Goal: Information Seeking & Learning: Learn about a topic

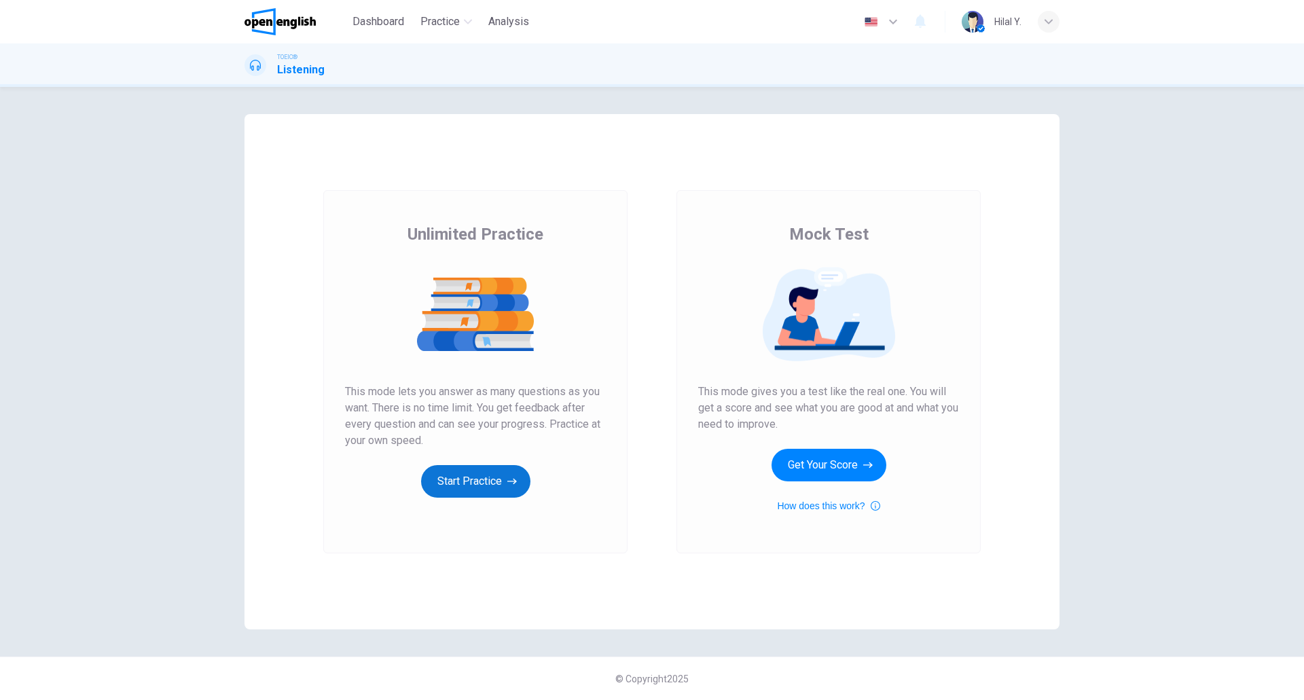
click at [484, 479] on button "Start Practice" at bounding box center [475, 481] width 109 height 33
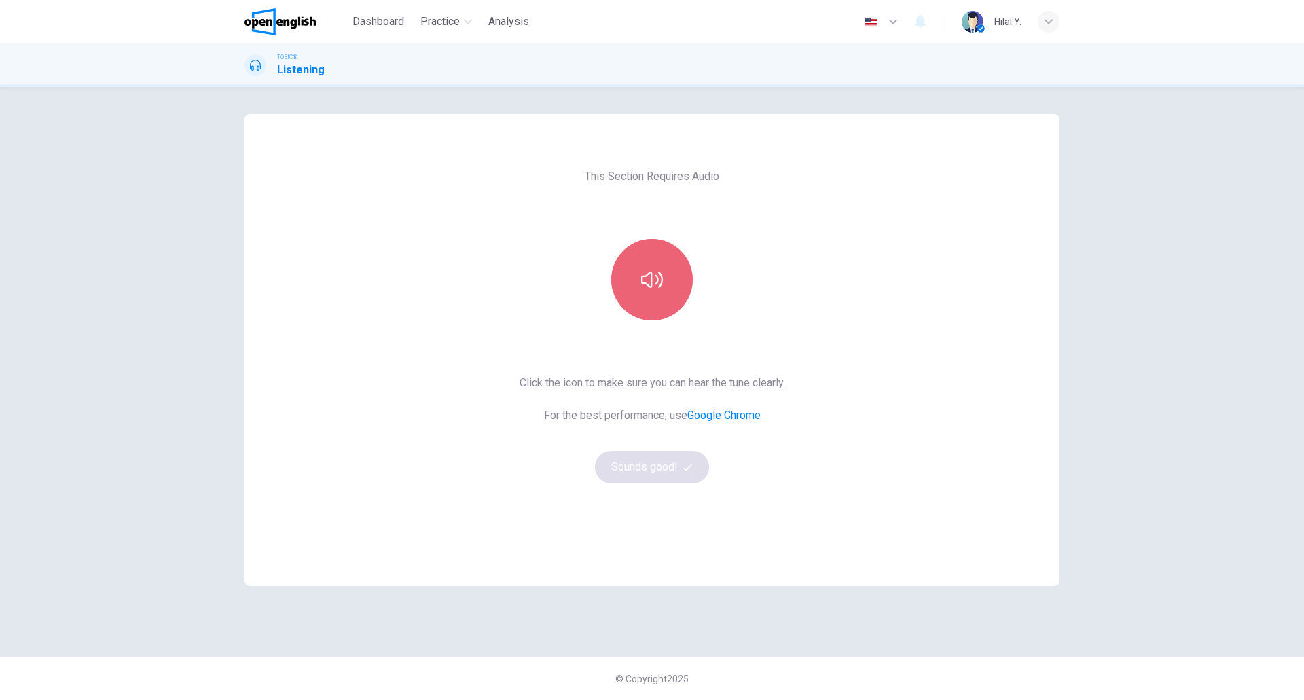
click at [648, 313] on button "button" at bounding box center [652, 280] width 82 height 82
click at [661, 298] on button "button" at bounding box center [652, 280] width 82 height 82
click at [654, 290] on icon "button" at bounding box center [652, 280] width 22 height 22
click at [659, 298] on button "button" at bounding box center [652, 280] width 82 height 82
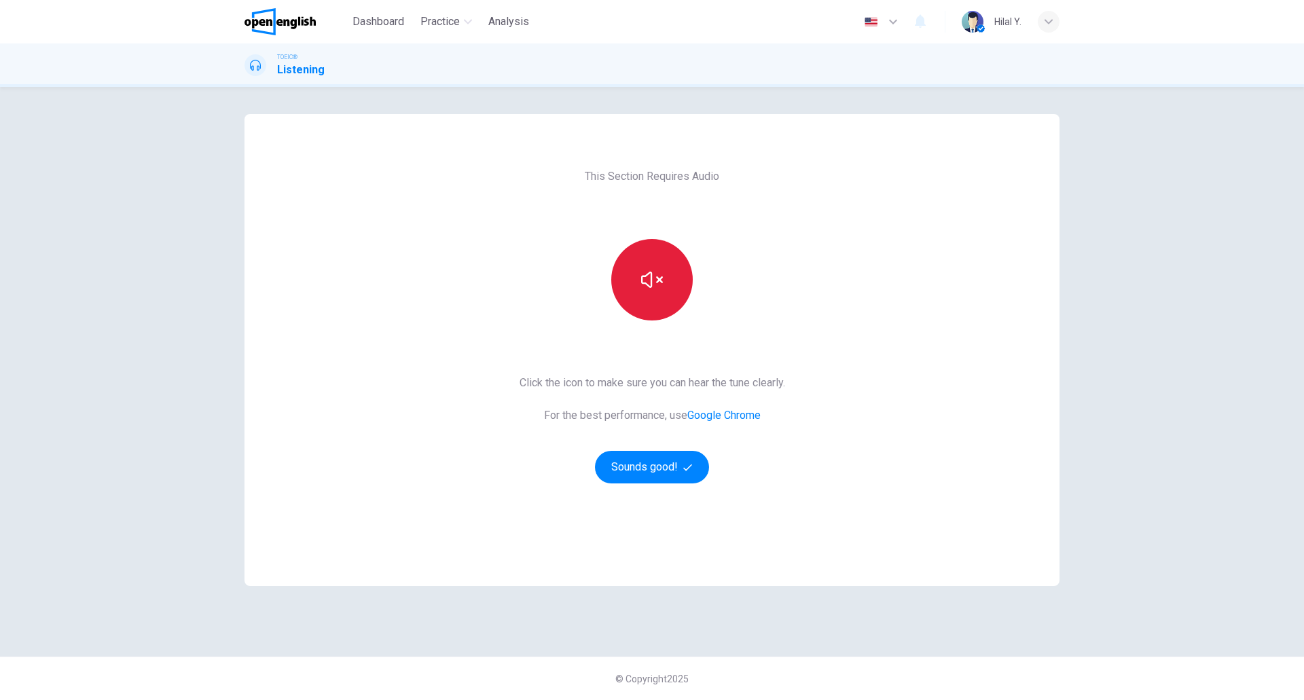
click at [651, 282] on icon "button" at bounding box center [652, 280] width 22 height 16
click at [664, 469] on button "Sounds good!" at bounding box center [652, 467] width 114 height 33
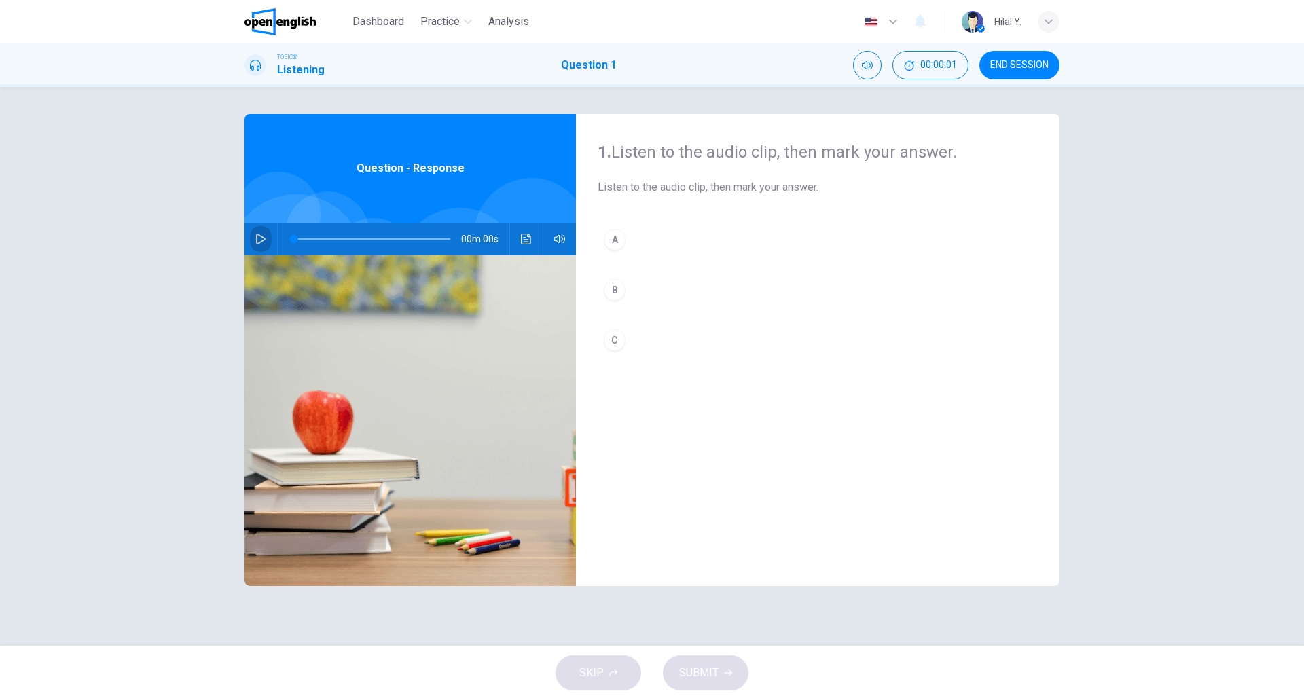
click at [256, 239] on icon "button" at bounding box center [260, 239] width 11 height 11
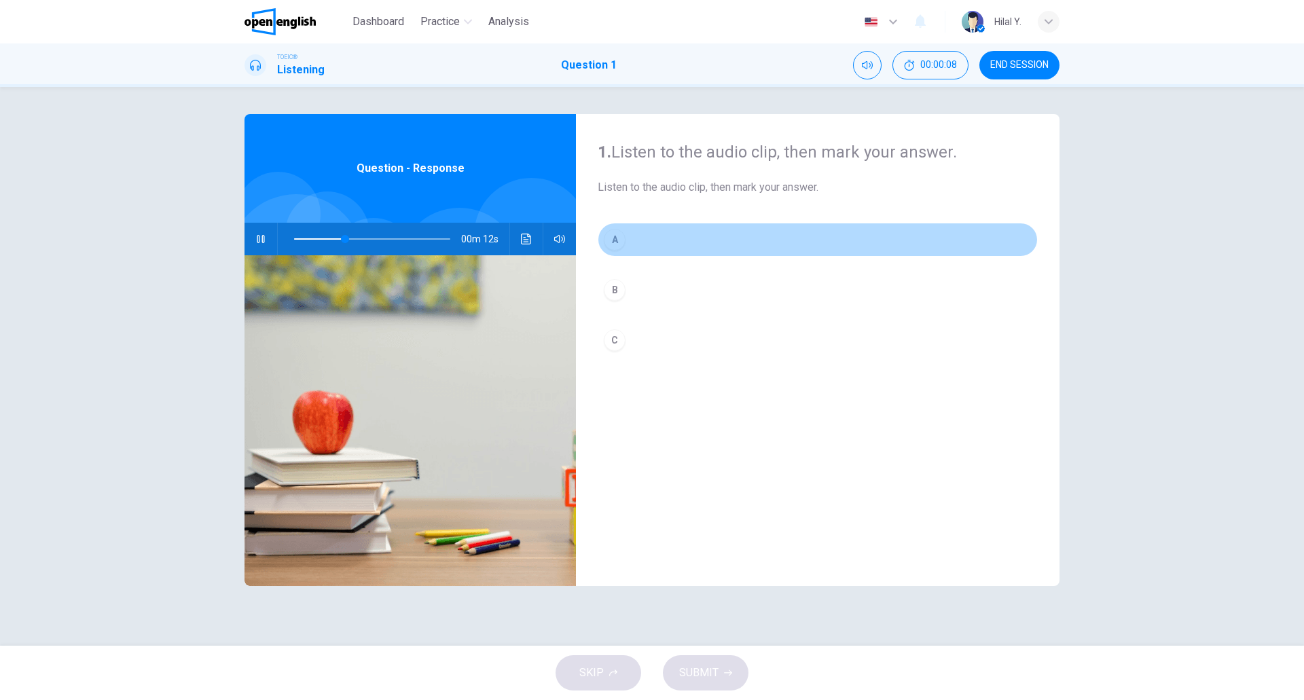
click at [651, 245] on button "A" at bounding box center [818, 240] width 440 height 34
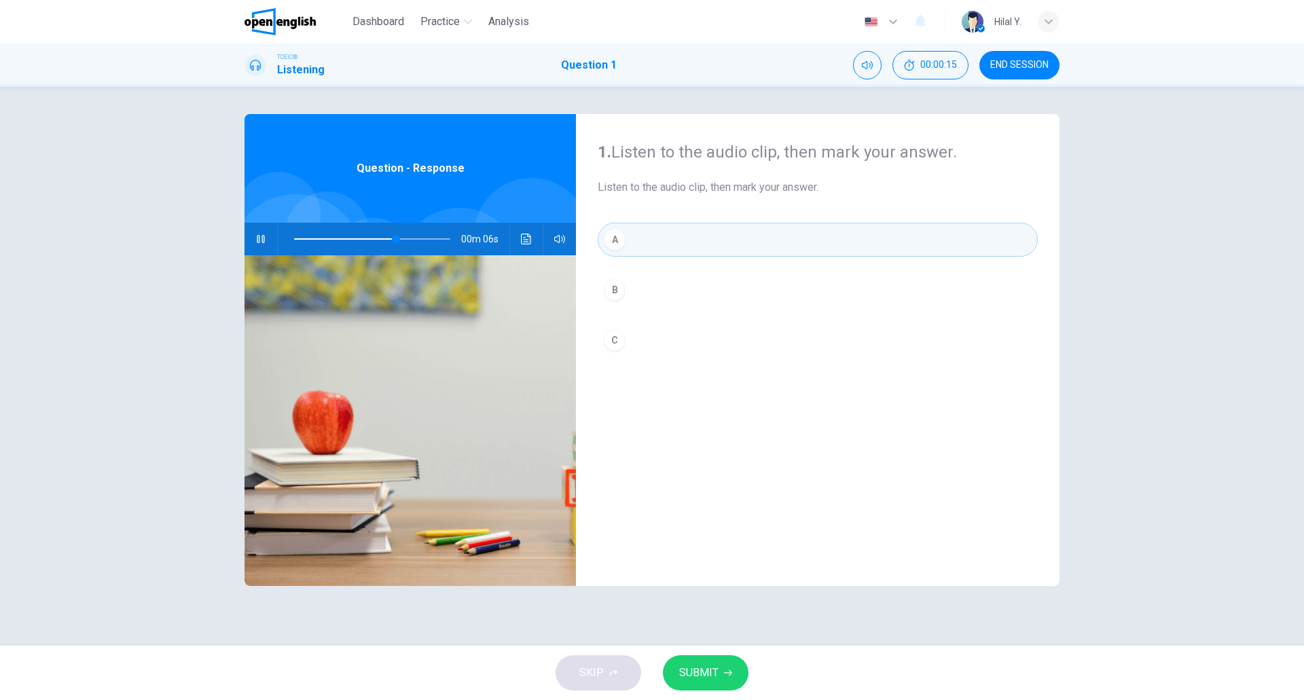
type input "**"
click at [598, 223] on button "A" at bounding box center [818, 240] width 440 height 34
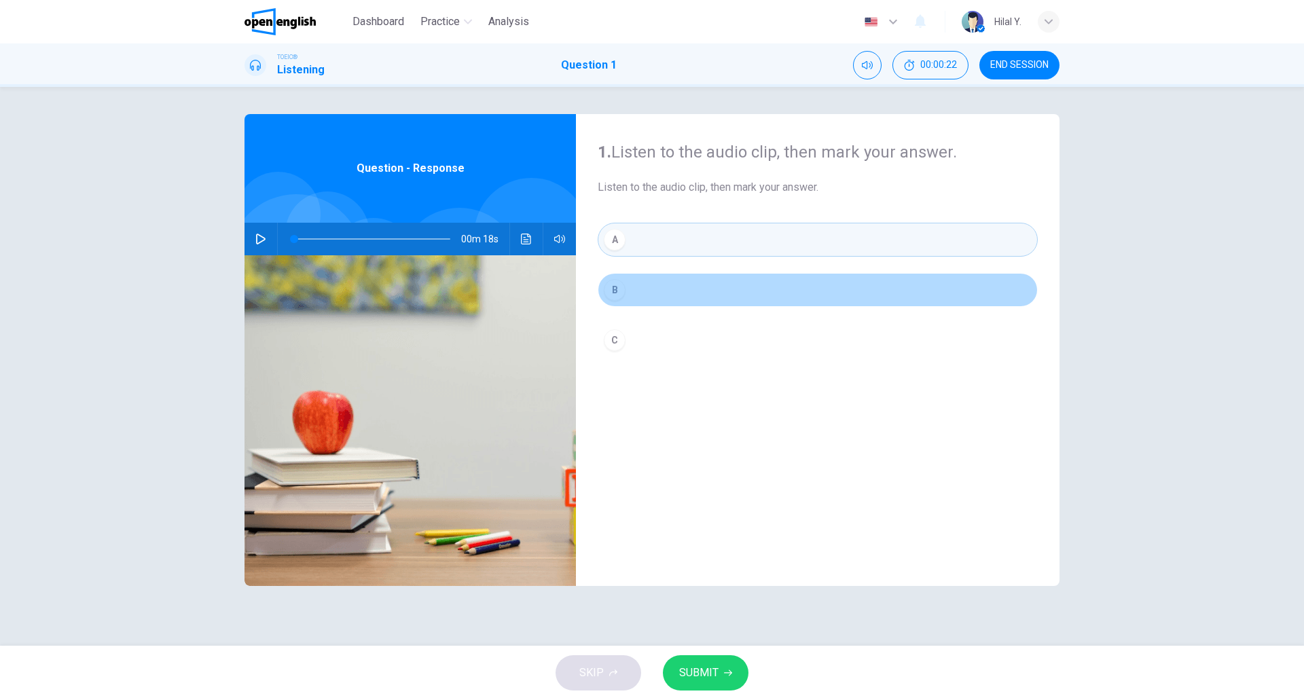
click at [624, 291] on div "B" at bounding box center [615, 290] width 22 height 22
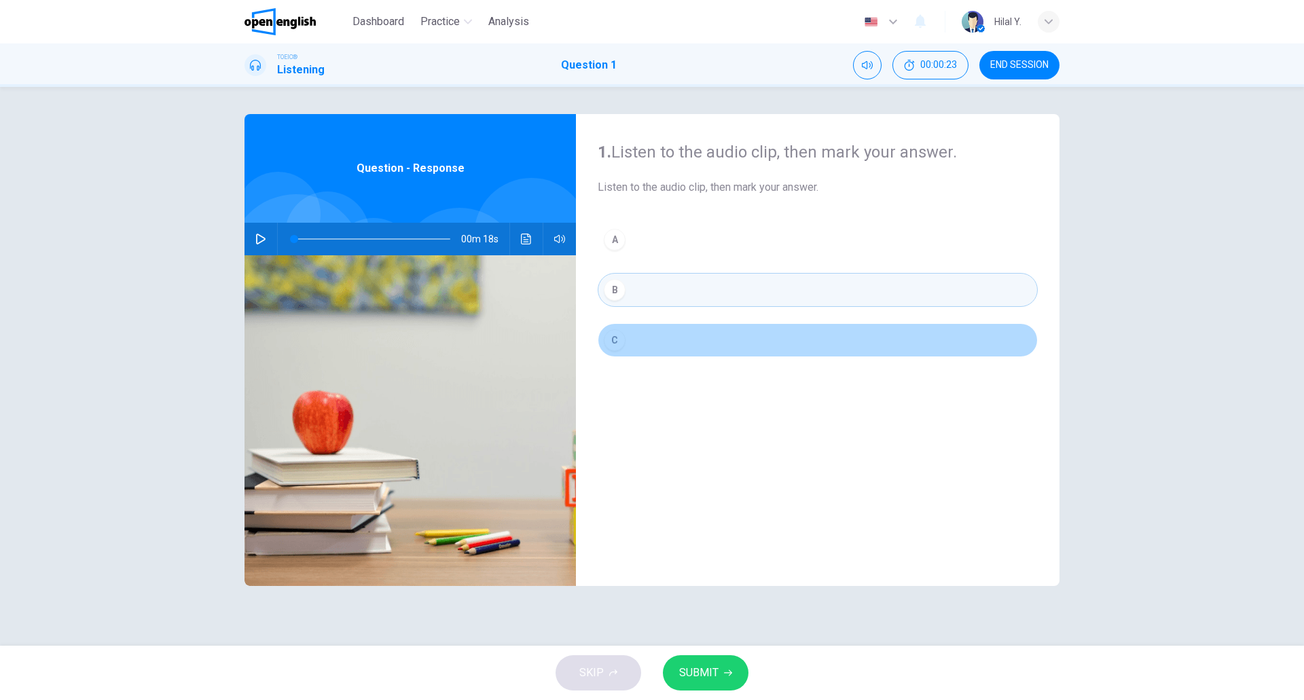
click at [656, 342] on button "C" at bounding box center [818, 340] width 440 height 34
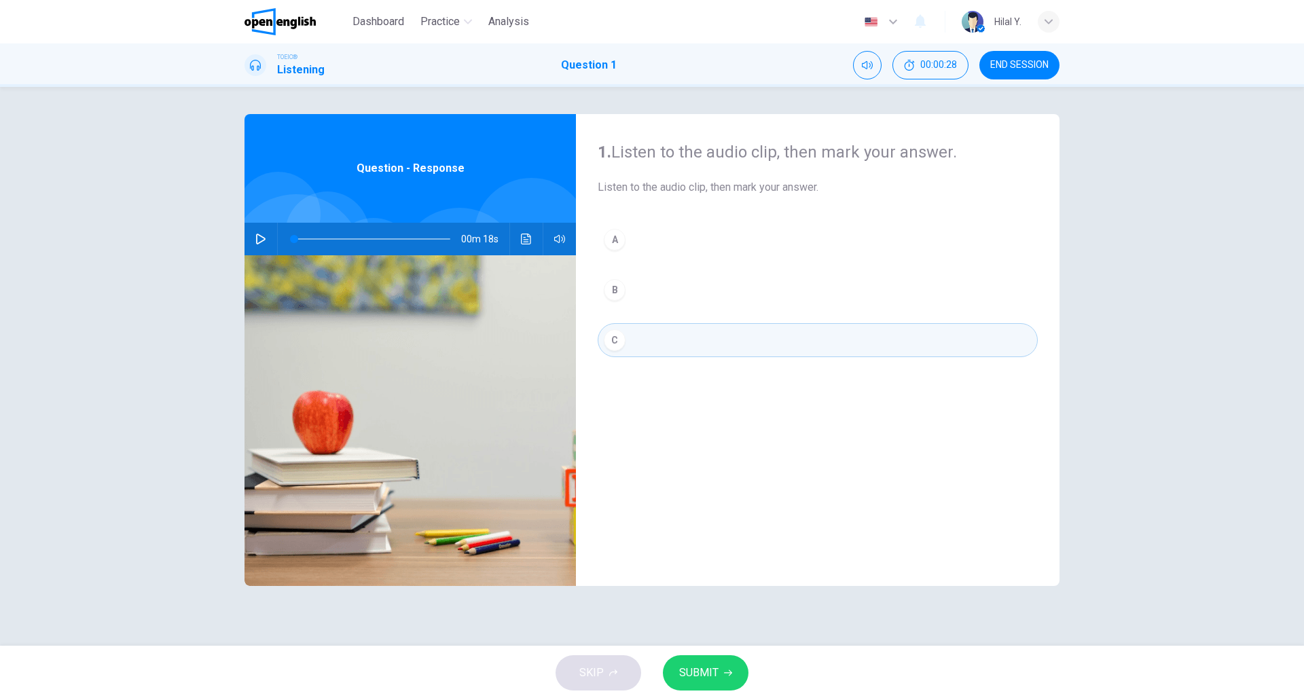
drag, startPoint x: 607, startPoint y: 190, endPoint x: 749, endPoint y: 207, distance: 143.6
click at [766, 189] on span "Listen to the audio clip, then mark your answer." at bounding box center [818, 187] width 440 height 16
click at [709, 226] on button "A" at bounding box center [818, 240] width 440 height 34
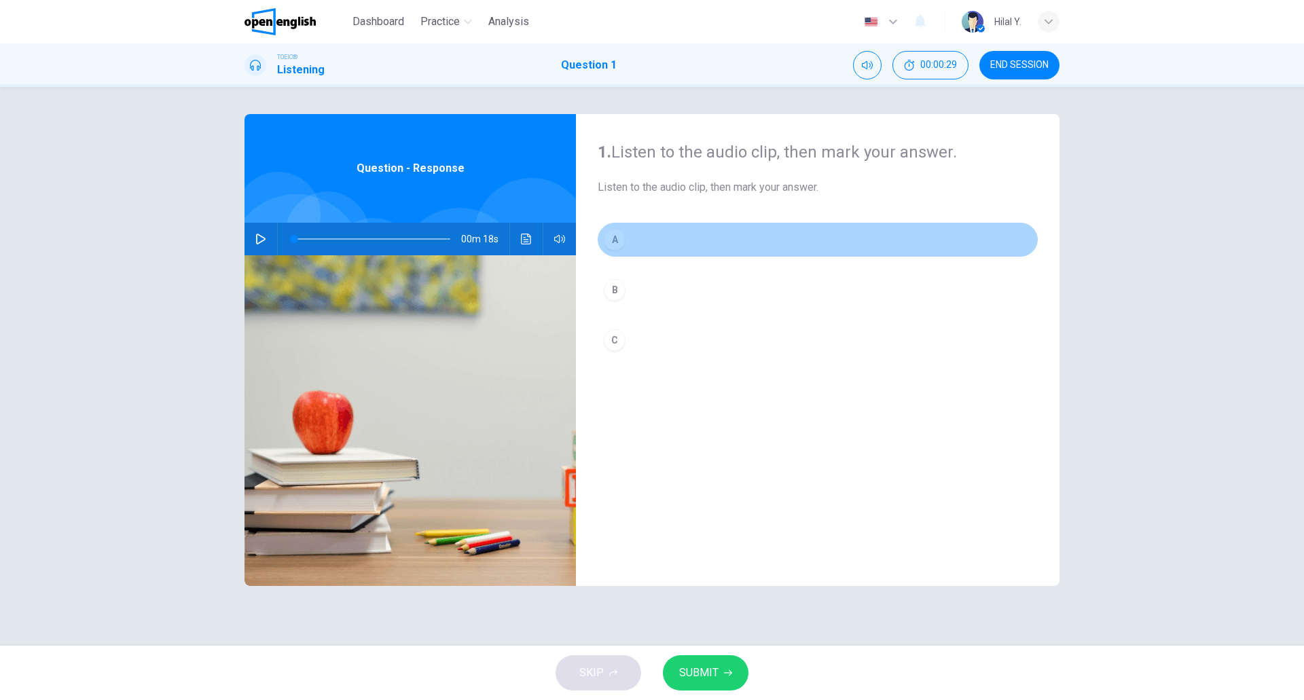
click at [622, 238] on div "A" at bounding box center [615, 240] width 22 height 22
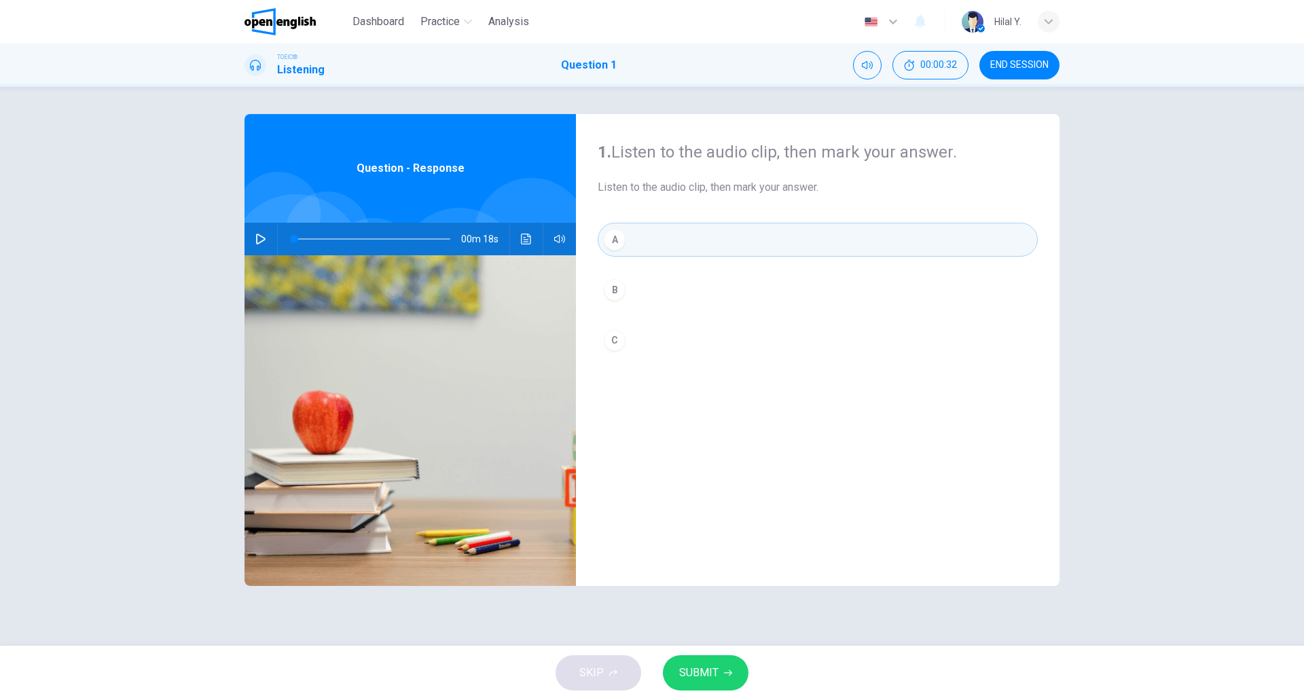
click at [711, 677] on span "SUBMIT" at bounding box center [698, 673] width 39 height 19
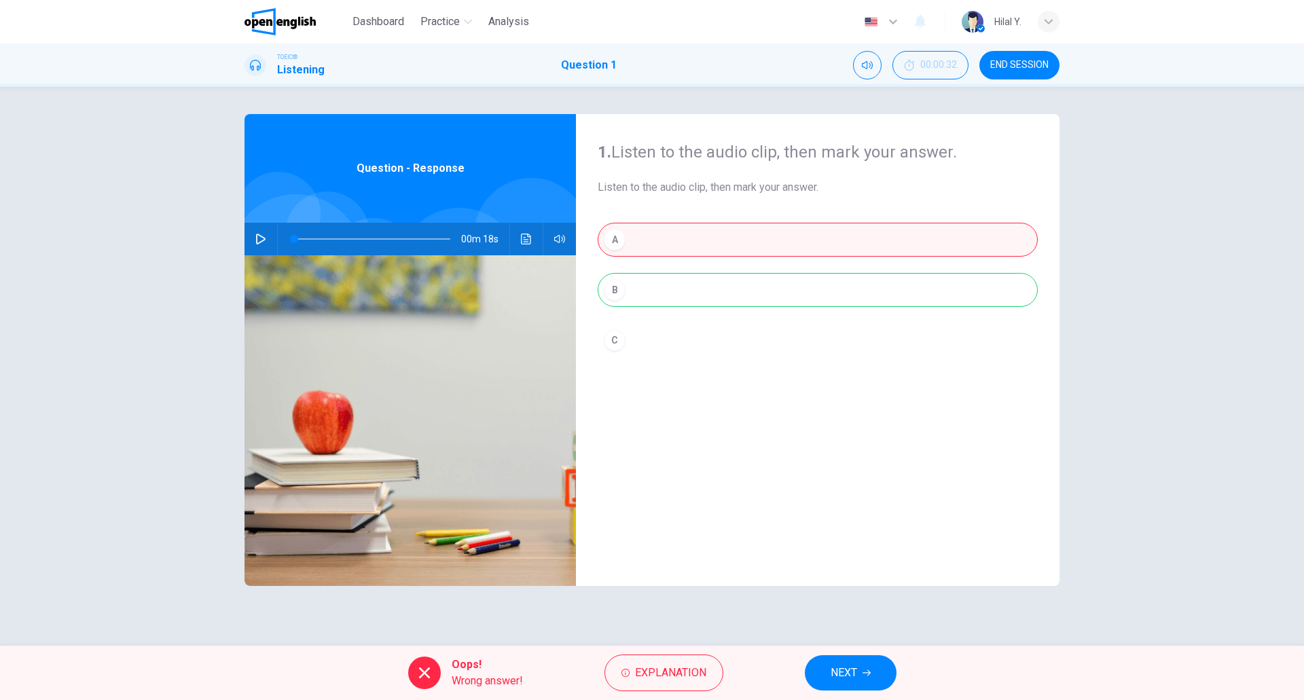
click at [645, 302] on div "A B C" at bounding box center [818, 304] width 440 height 162
click at [259, 240] on icon "button" at bounding box center [260, 239] width 11 height 11
click at [645, 294] on div "A B C" at bounding box center [818, 304] width 440 height 162
click at [653, 677] on span "Explanation" at bounding box center [670, 673] width 71 height 19
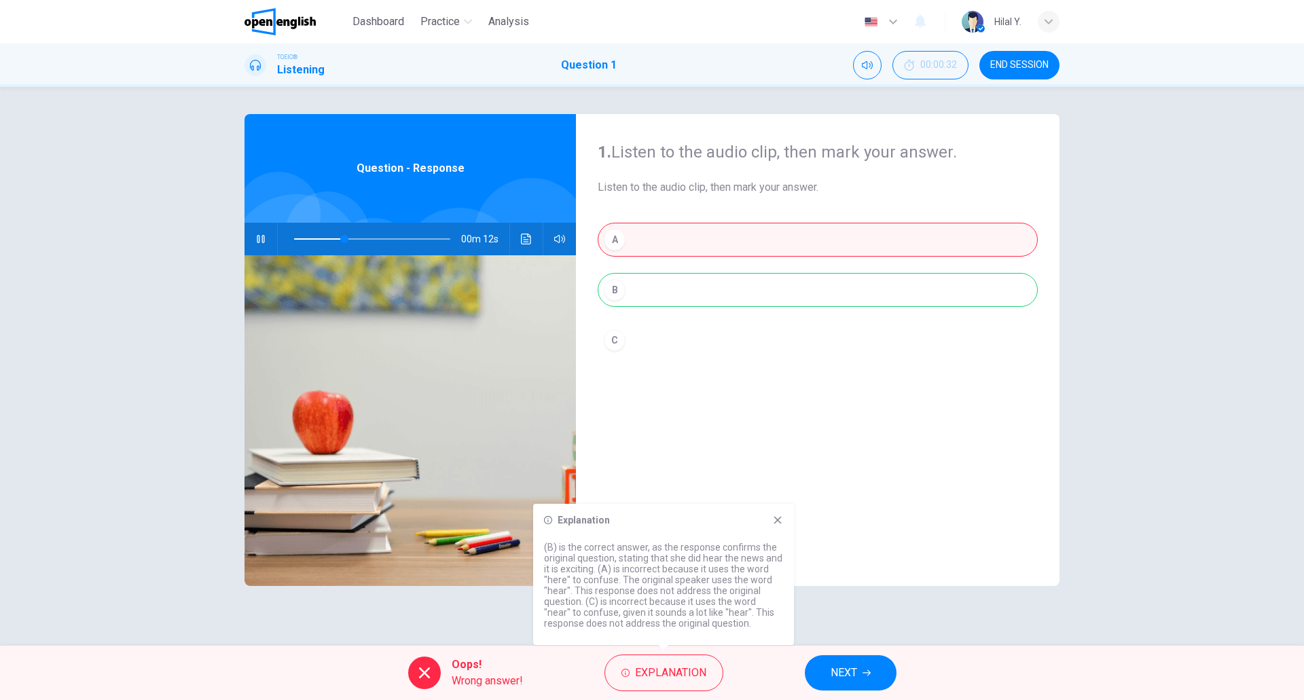
drag, startPoint x: 562, startPoint y: 551, endPoint x: 739, endPoint y: 586, distance: 180.1
click at [753, 559] on p "(B) is the correct answer, as the response confirms the original question, stat…" at bounding box center [663, 585] width 239 height 87
drag, startPoint x: 614, startPoint y: 560, endPoint x: 726, endPoint y: 564, distance: 111.5
click at [726, 564] on p "(B) is the correct answer, as the response confirms the original question, stat…" at bounding box center [663, 585] width 239 height 87
click at [777, 517] on icon at bounding box center [778, 520] width 11 height 11
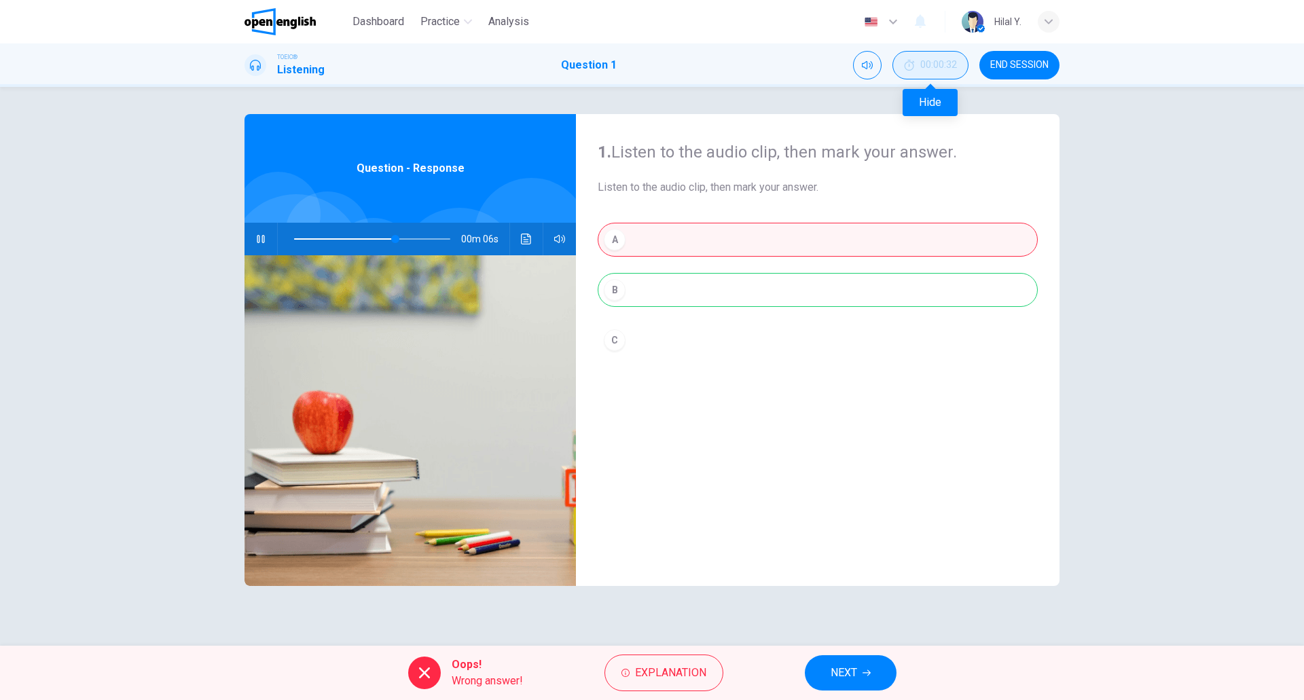
click at [932, 65] on span "00:00:32" at bounding box center [939, 65] width 37 height 11
click at [948, 64] on button "Show" at bounding box center [954, 65] width 29 height 29
click at [679, 228] on div "A B C" at bounding box center [818, 304] width 440 height 162
type input "**"
click at [847, 678] on span "NEXT" at bounding box center [844, 673] width 26 height 19
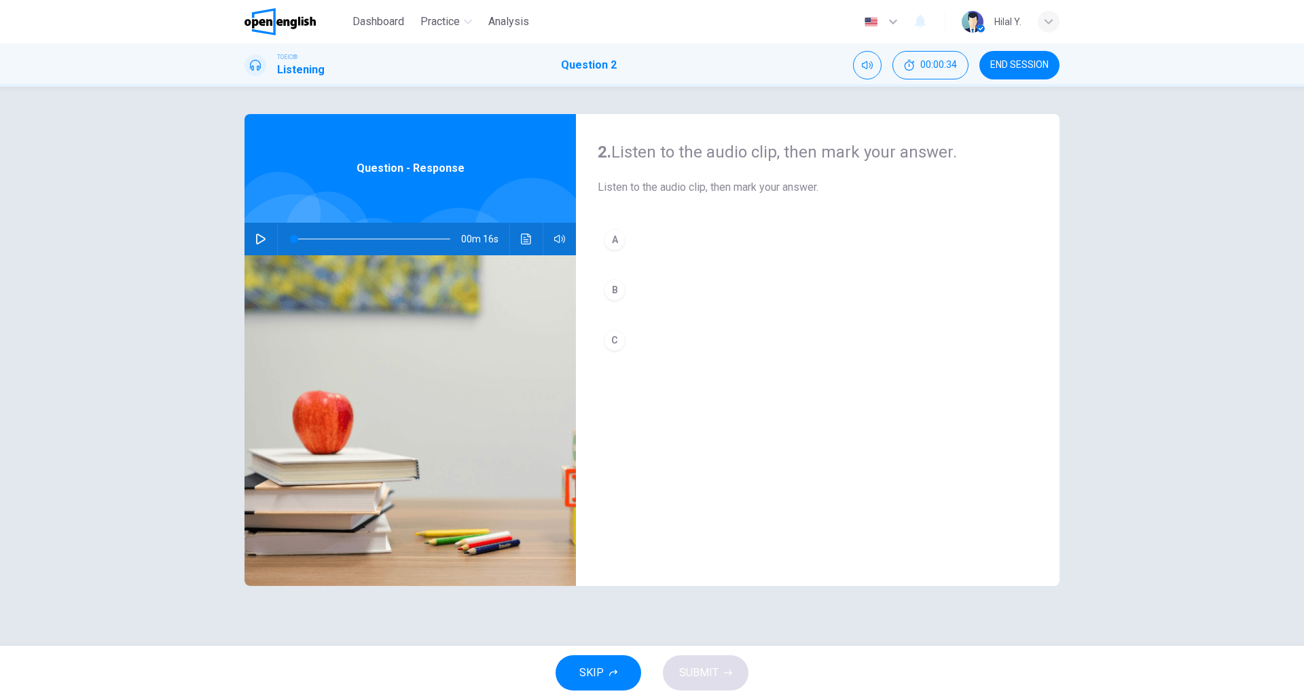
drag, startPoint x: 1019, startPoint y: 531, endPoint x: 570, endPoint y: 168, distance: 577.3
click at [570, 168] on div "2. Listen to the audio clip, then mark your answer. Listen to the audio clip, t…" at bounding box center [652, 350] width 815 height 472
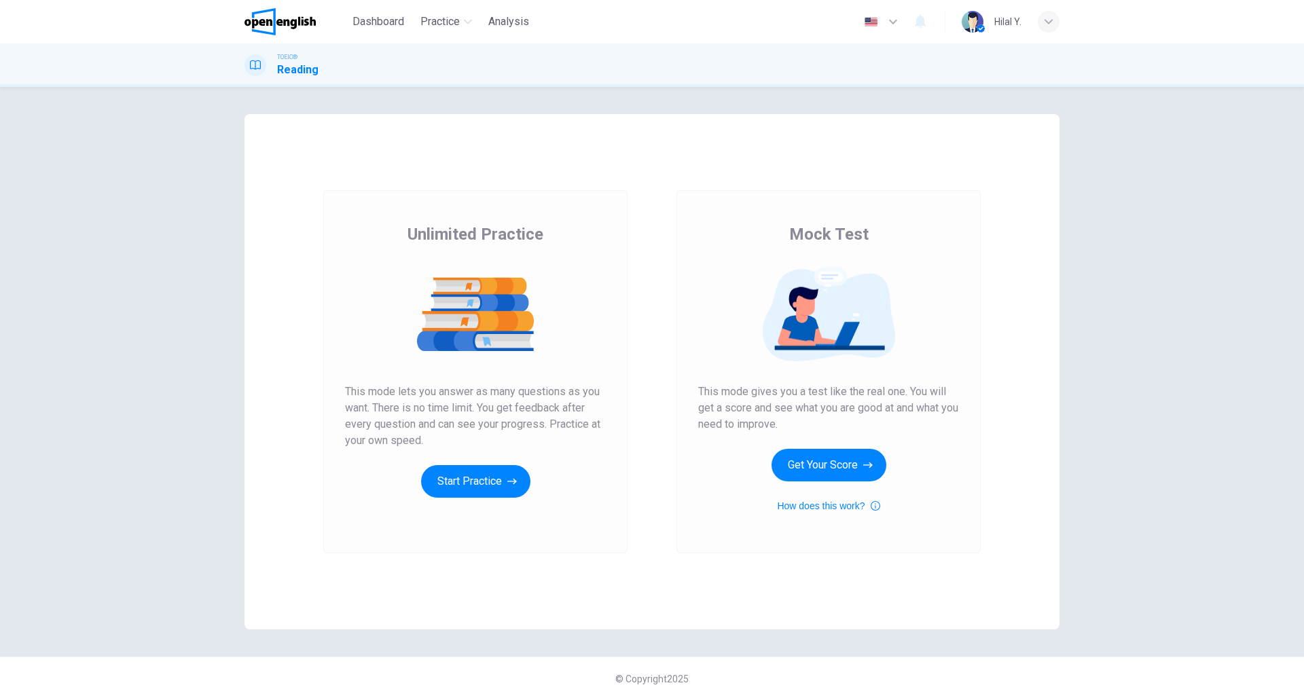
drag, startPoint x: 510, startPoint y: 408, endPoint x: 595, endPoint y: 408, distance: 85.6
click at [595, 408] on span "This mode lets you answer as many questions as you want. There is no time limit…" at bounding box center [475, 416] width 261 height 65
drag, startPoint x: 431, startPoint y: 444, endPoint x: 352, endPoint y: 392, distance: 95.2
click at [352, 392] on span "This mode lets you answer as many questions as you want. There is no time limit…" at bounding box center [475, 416] width 261 height 65
click at [465, 467] on button "Start Practice" at bounding box center [475, 481] width 109 height 33
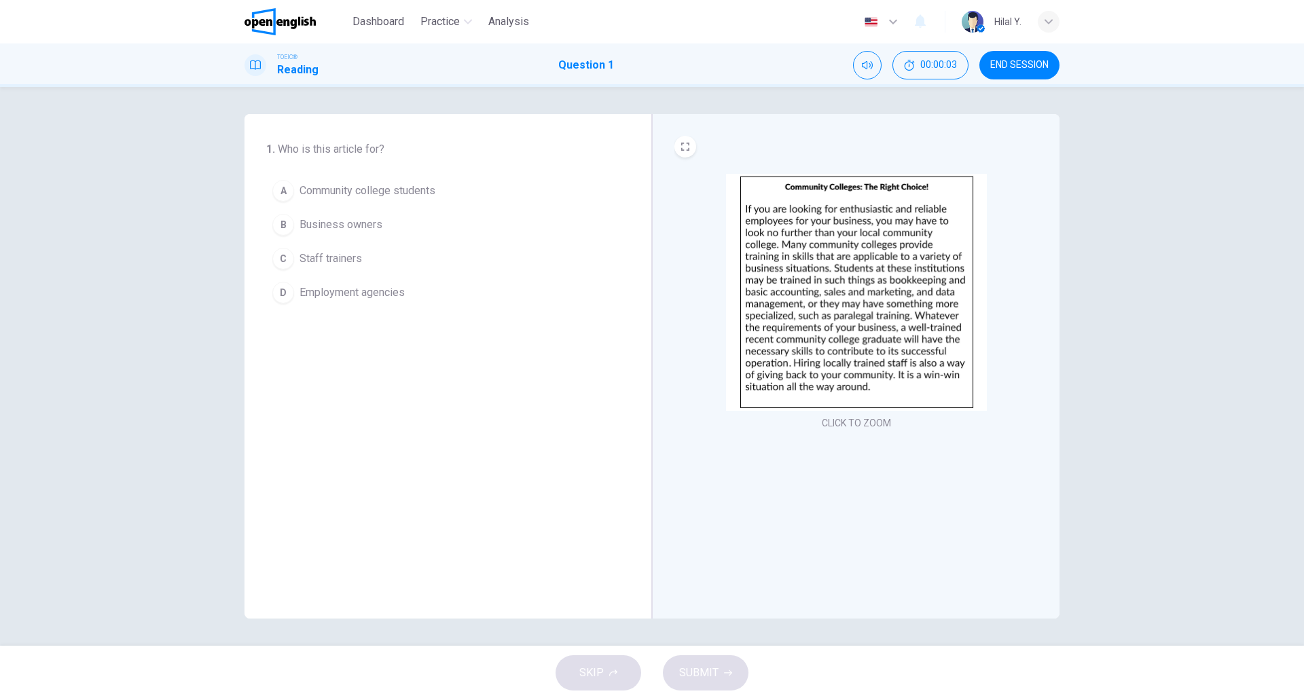
click at [866, 431] on button "CLICK TO ZOOM" at bounding box center [857, 423] width 80 height 19
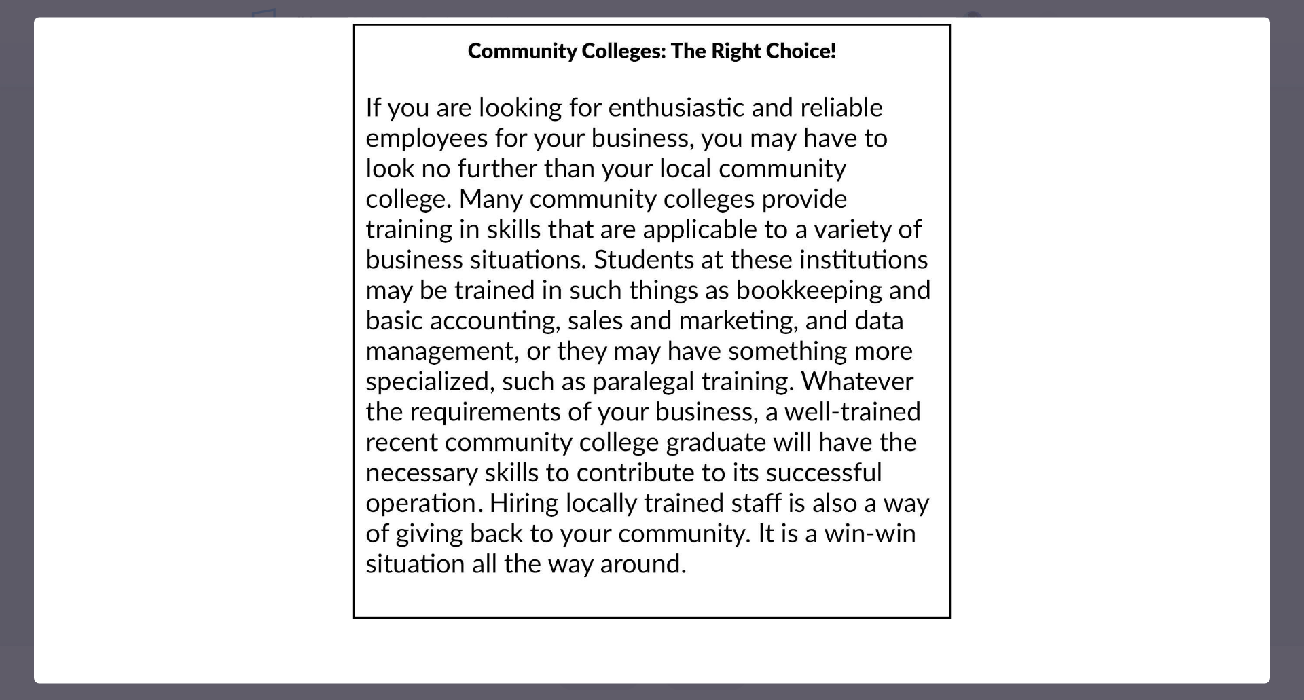
click at [1035, 271] on img at bounding box center [652, 321] width 1237 height 609
click at [669, 648] on div at bounding box center [652, 350] width 1237 height 667
drag, startPoint x: 1128, startPoint y: 281, endPoint x: 1131, endPoint y: 272, distance: 8.8
click at [1130, 279] on img at bounding box center [652, 321] width 1237 height 609
click at [1245, 59] on img at bounding box center [652, 321] width 1237 height 609
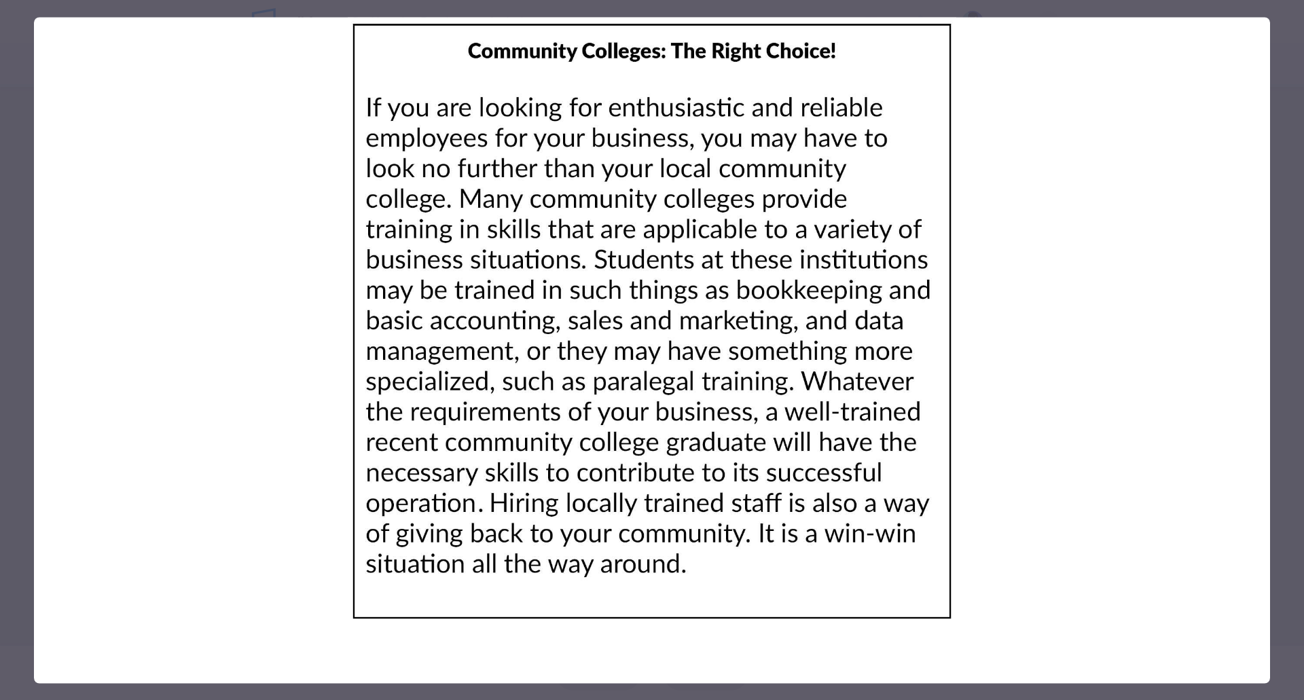
click at [1304, 76] on div at bounding box center [652, 350] width 1304 height 700
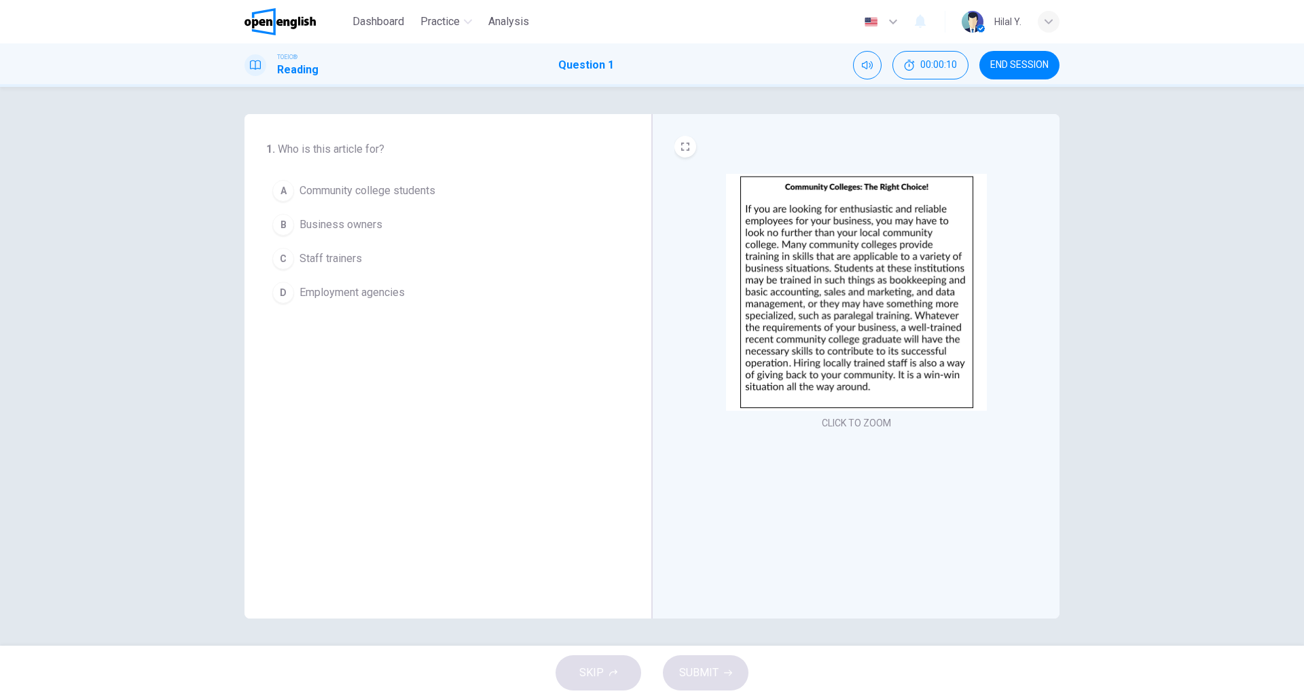
click at [1283, 113] on div "1 . Who is this article for? A Community college students B Business owners C S…" at bounding box center [652, 366] width 1304 height 559
drag, startPoint x: 770, startPoint y: 467, endPoint x: 736, endPoint y: 461, distance: 34.5
click at [770, 467] on div "CLICK TO ZOOM" at bounding box center [856, 366] width 408 height 505
click at [282, 200] on div "A" at bounding box center [283, 191] width 22 height 22
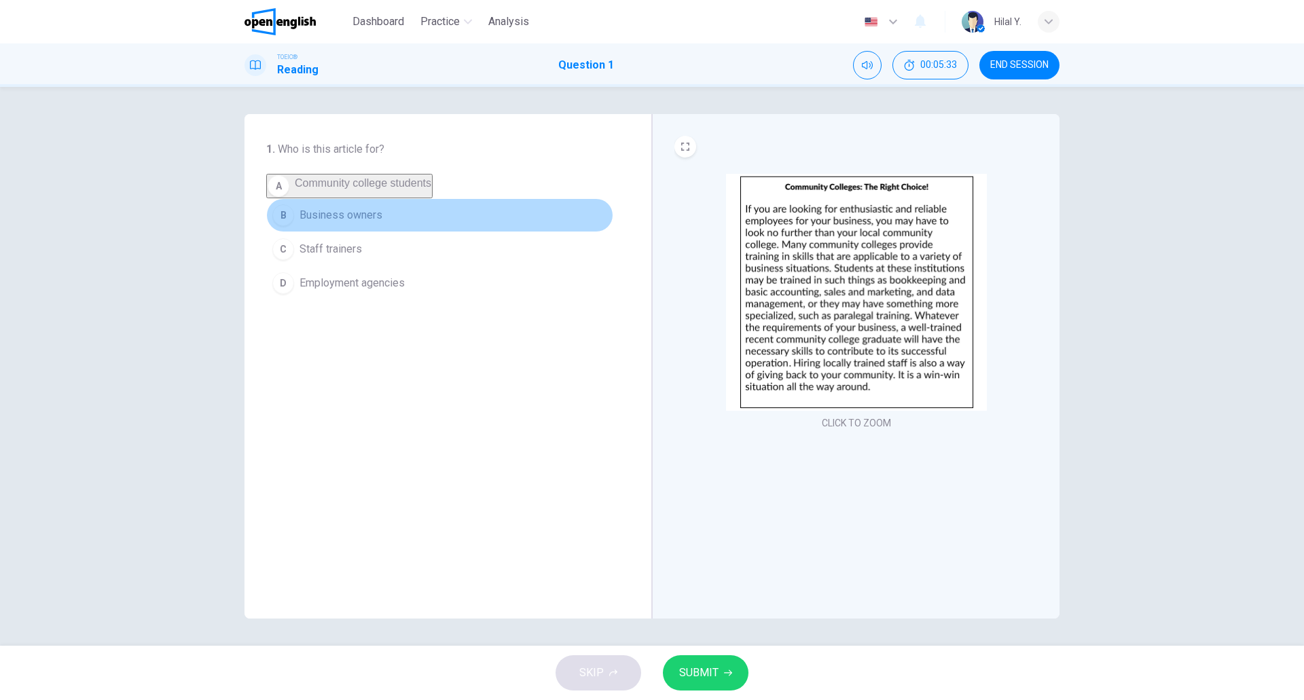
click at [287, 221] on div "B" at bounding box center [283, 216] width 22 height 22
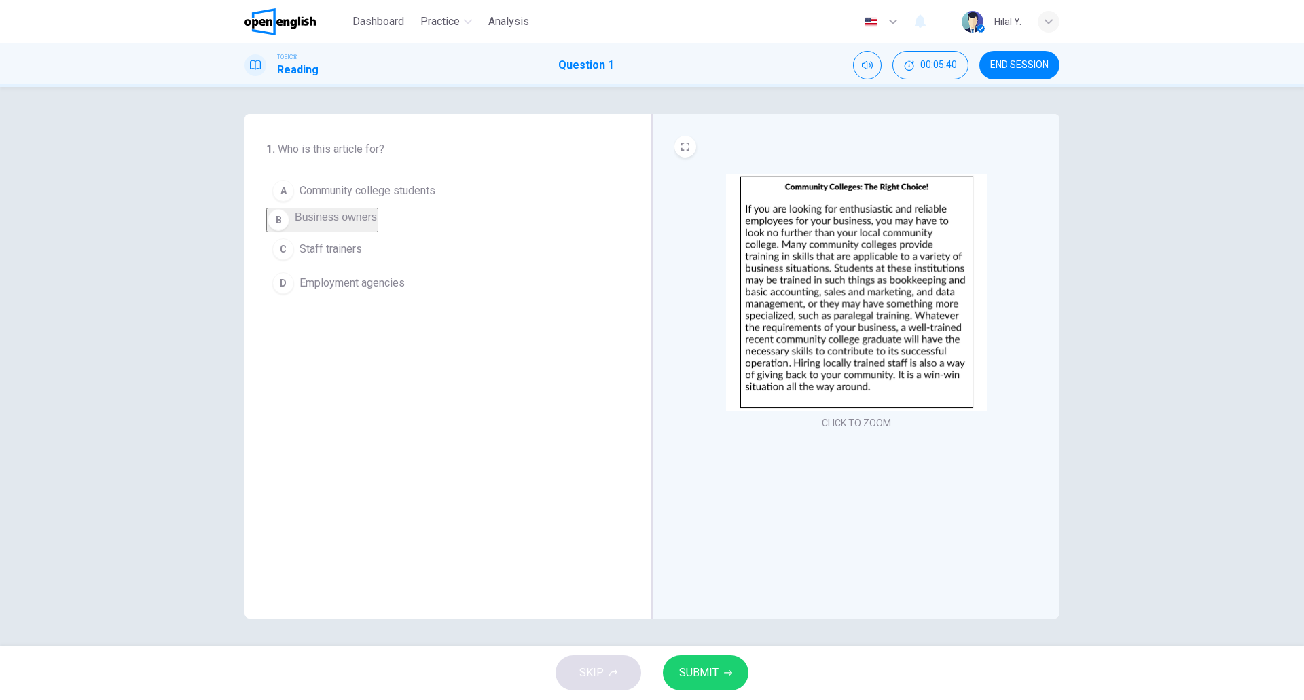
click at [700, 673] on span "SUBMIT" at bounding box center [698, 673] width 39 height 19
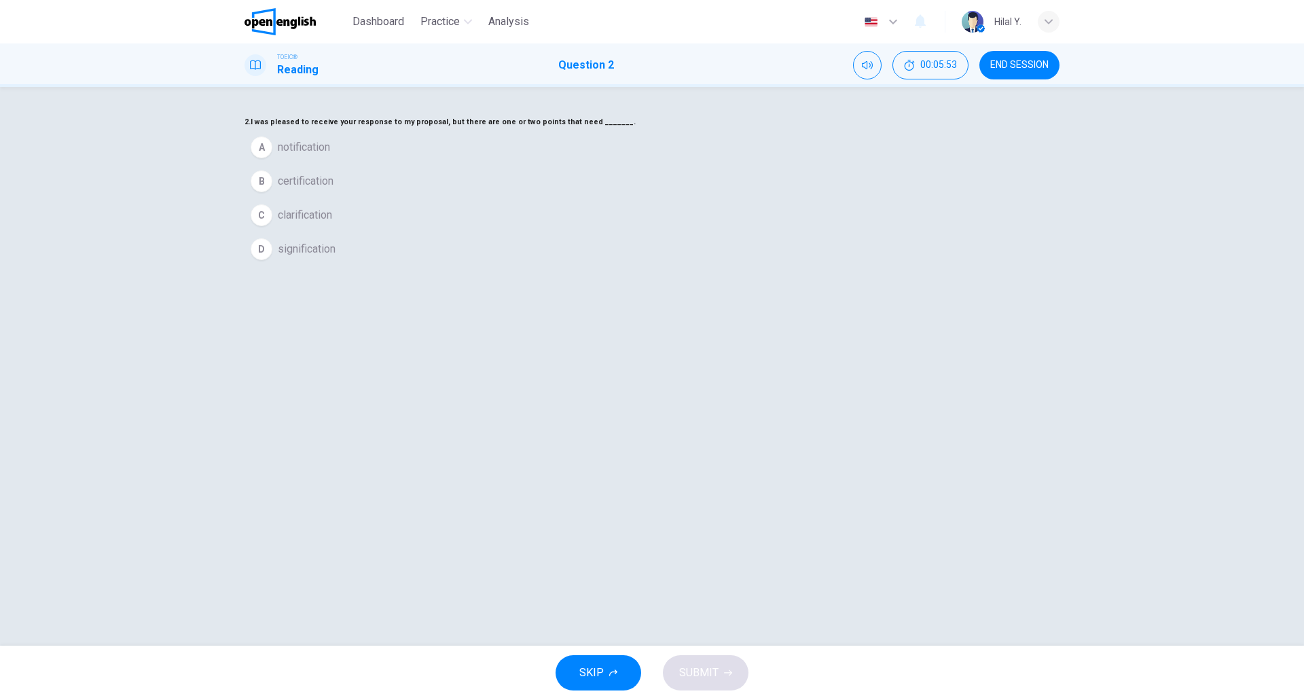
click at [272, 226] on div "C" at bounding box center [262, 216] width 22 height 22
click at [708, 681] on span "SUBMIT" at bounding box center [698, 673] width 39 height 19
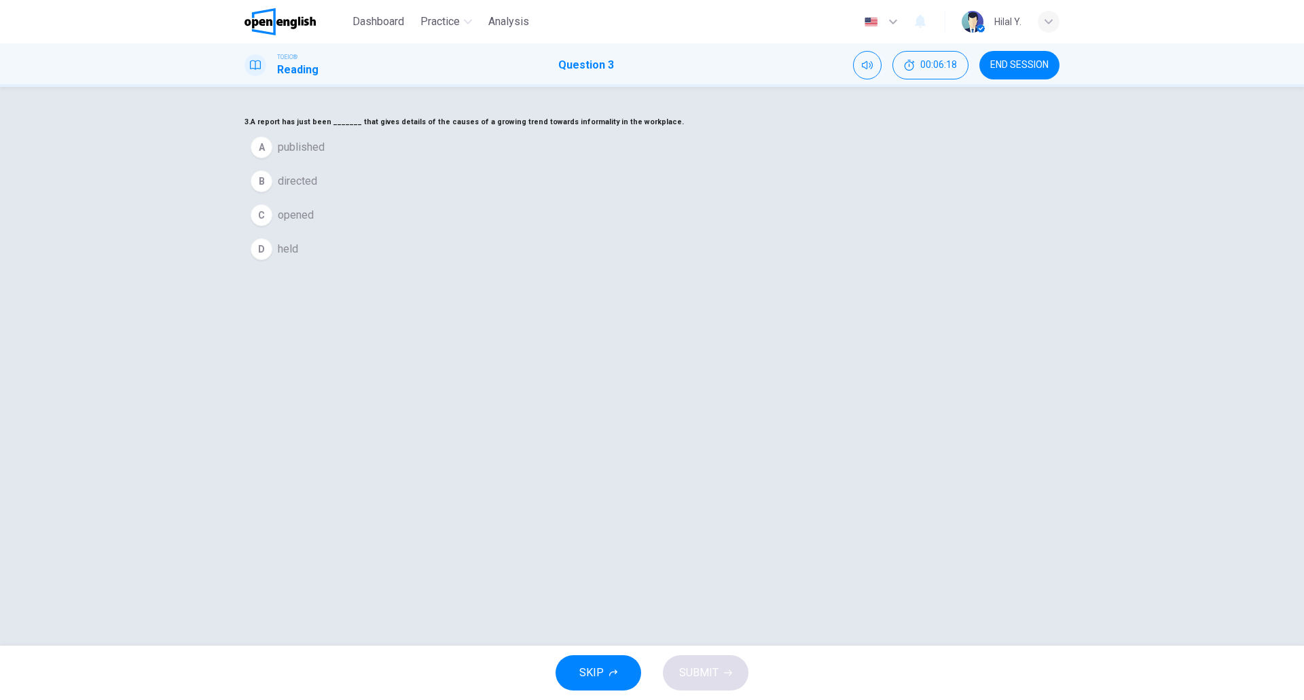
click at [272, 158] on div "A" at bounding box center [262, 148] width 22 height 22
click at [709, 669] on span "SUBMIT" at bounding box center [698, 673] width 39 height 19
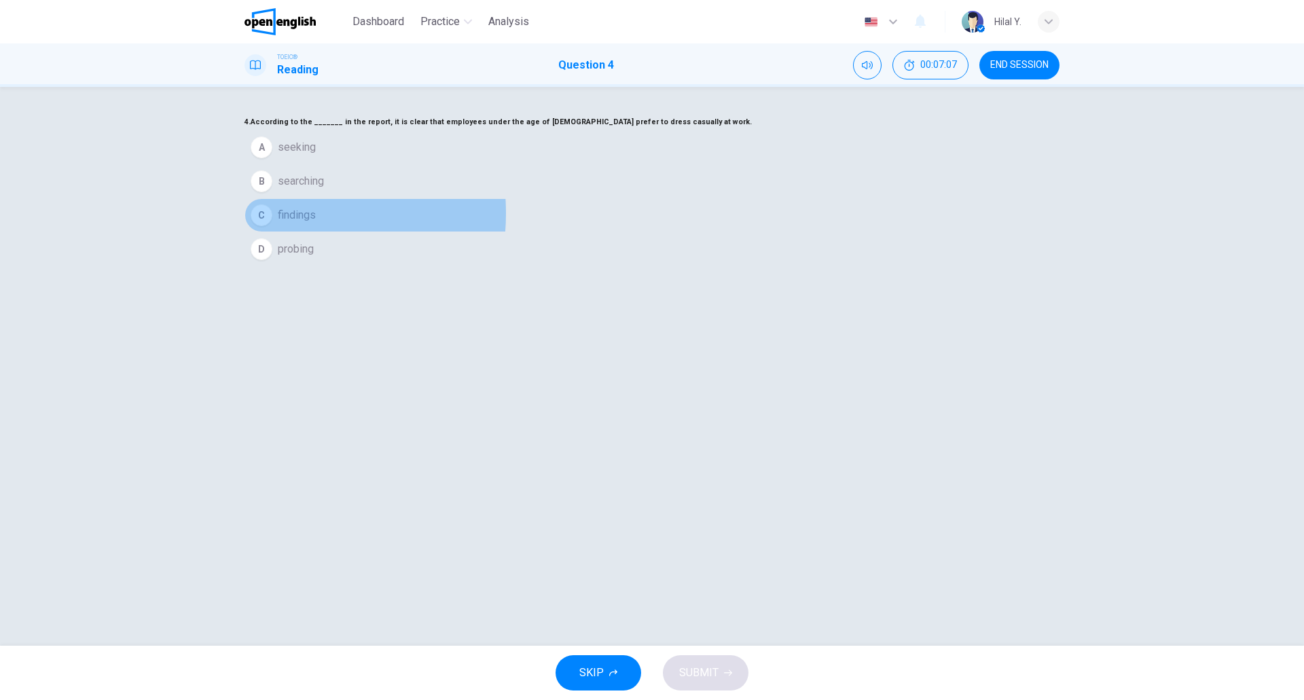
click at [272, 226] on div "C" at bounding box center [262, 216] width 22 height 22
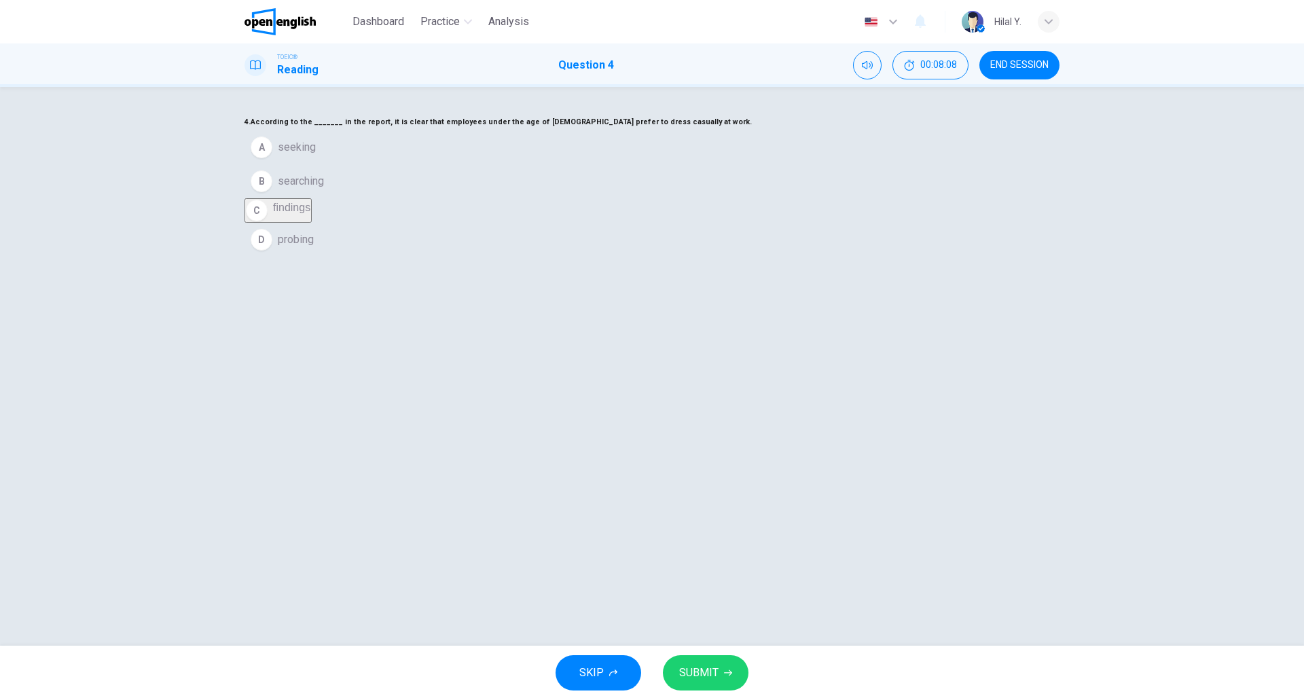
click at [690, 257] on div "4. According to the _______ in the report, it is clear that employees under the…" at bounding box center [652, 185] width 815 height 143
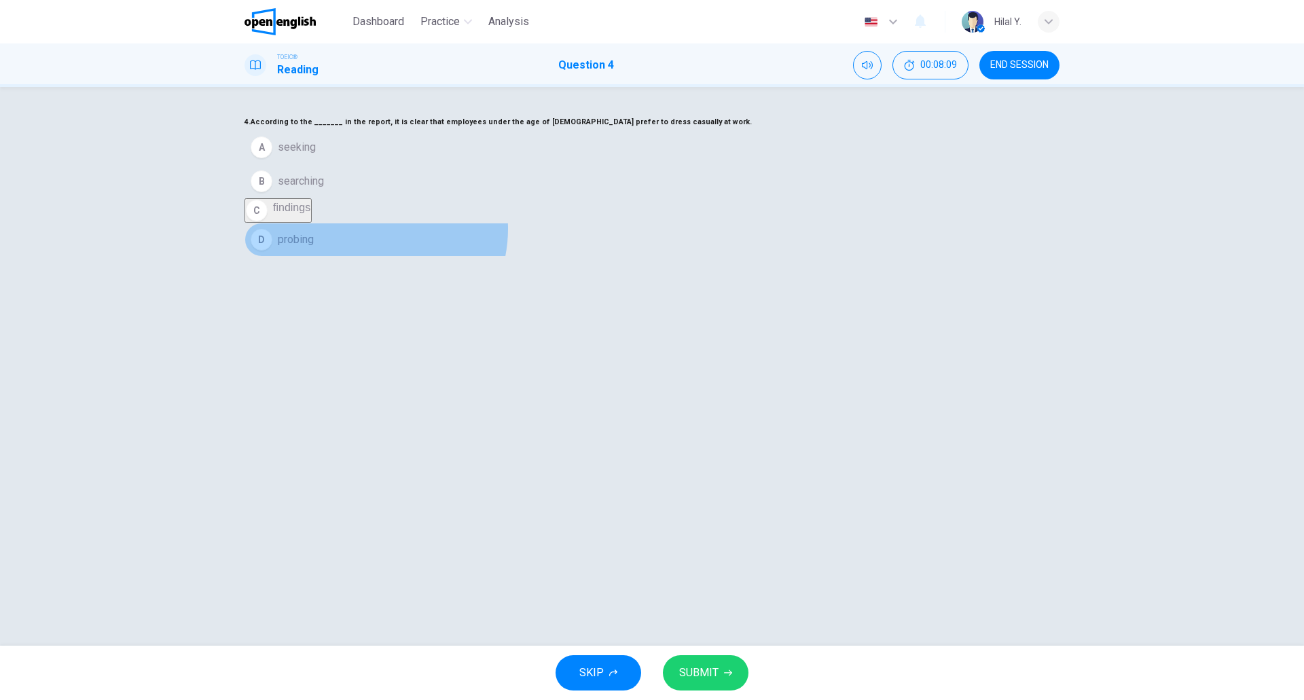
drag, startPoint x: 643, startPoint y: 353, endPoint x: 639, endPoint y: 338, distance: 14.8
click at [643, 257] on button "D probing" at bounding box center [652, 240] width 815 height 34
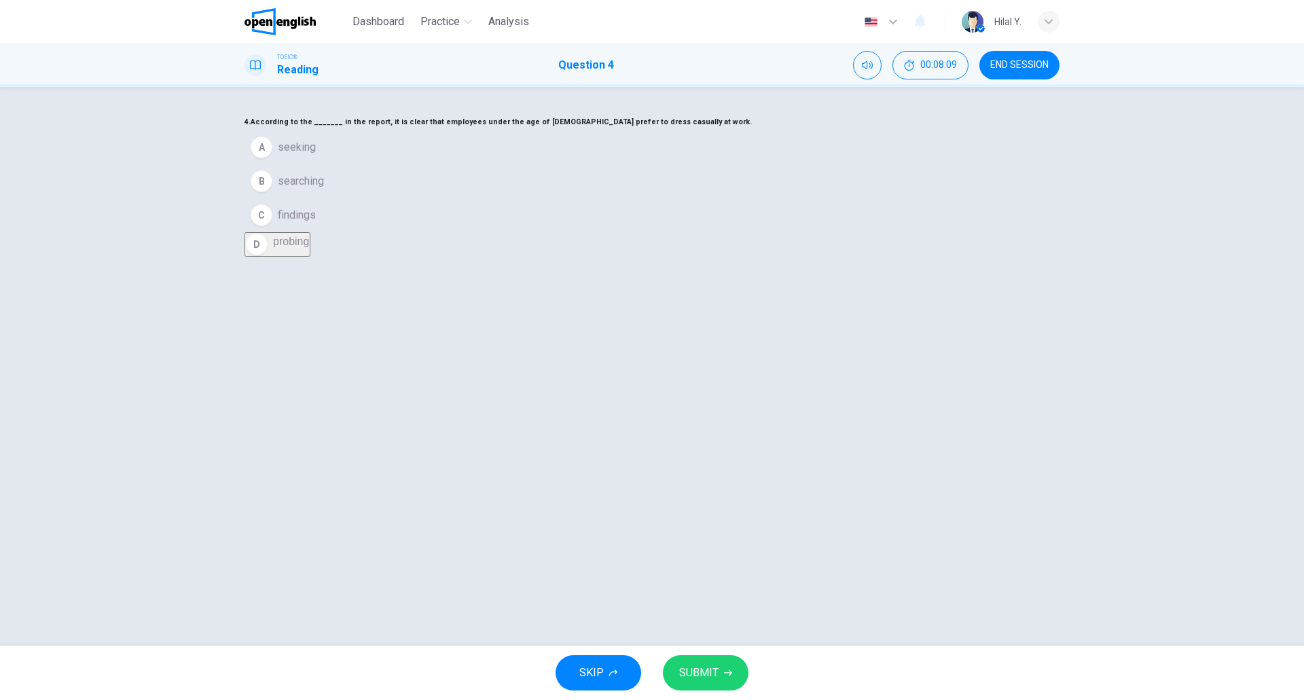
click at [639, 232] on button "C findings" at bounding box center [652, 215] width 815 height 34
click at [713, 679] on span "SUBMIT" at bounding box center [698, 673] width 39 height 19
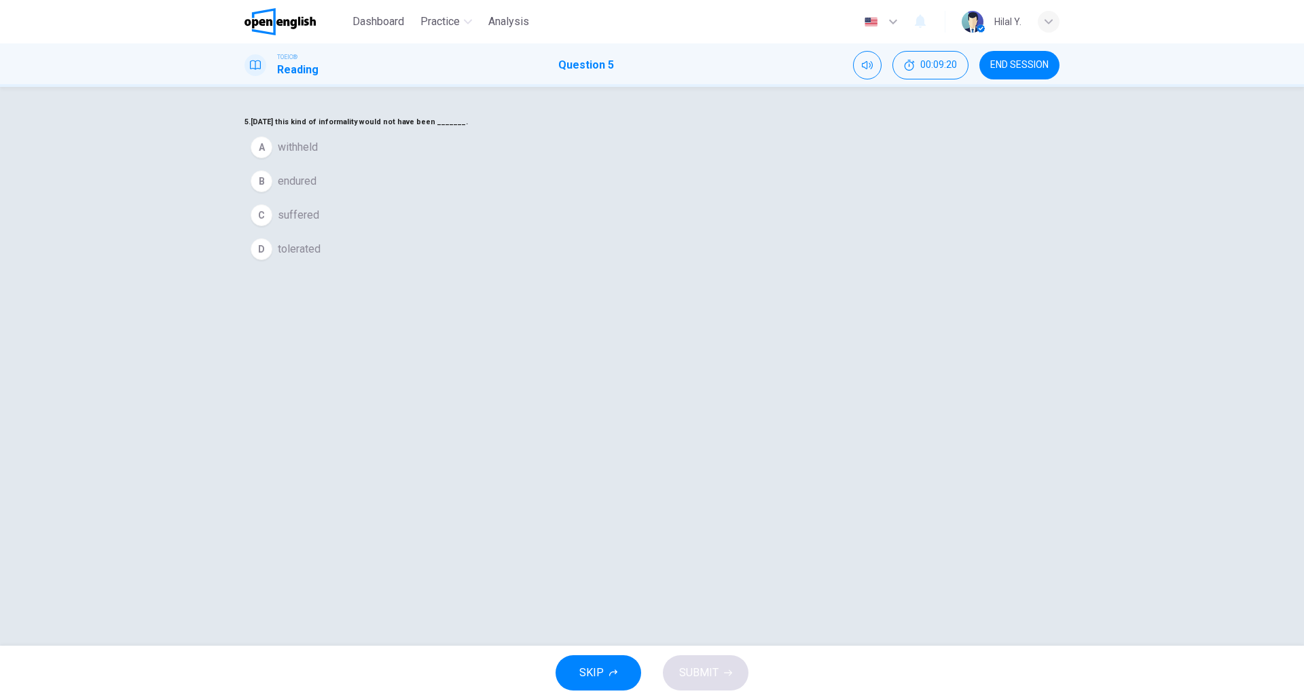
drag, startPoint x: 542, startPoint y: 172, endPoint x: 647, endPoint y: 190, distance: 107.6
click at [639, 130] on h6 "5. Thirty years ago this kind of informality would not have been _______." at bounding box center [652, 122] width 815 height 16
drag, startPoint x: 650, startPoint y: 190, endPoint x: 670, endPoint y: 328, distance: 139.4
click at [586, 130] on h6 "5. Thirty years ago this kind of informality would not have been _______." at bounding box center [652, 122] width 815 height 16
click at [272, 192] on div "B" at bounding box center [262, 182] width 22 height 22
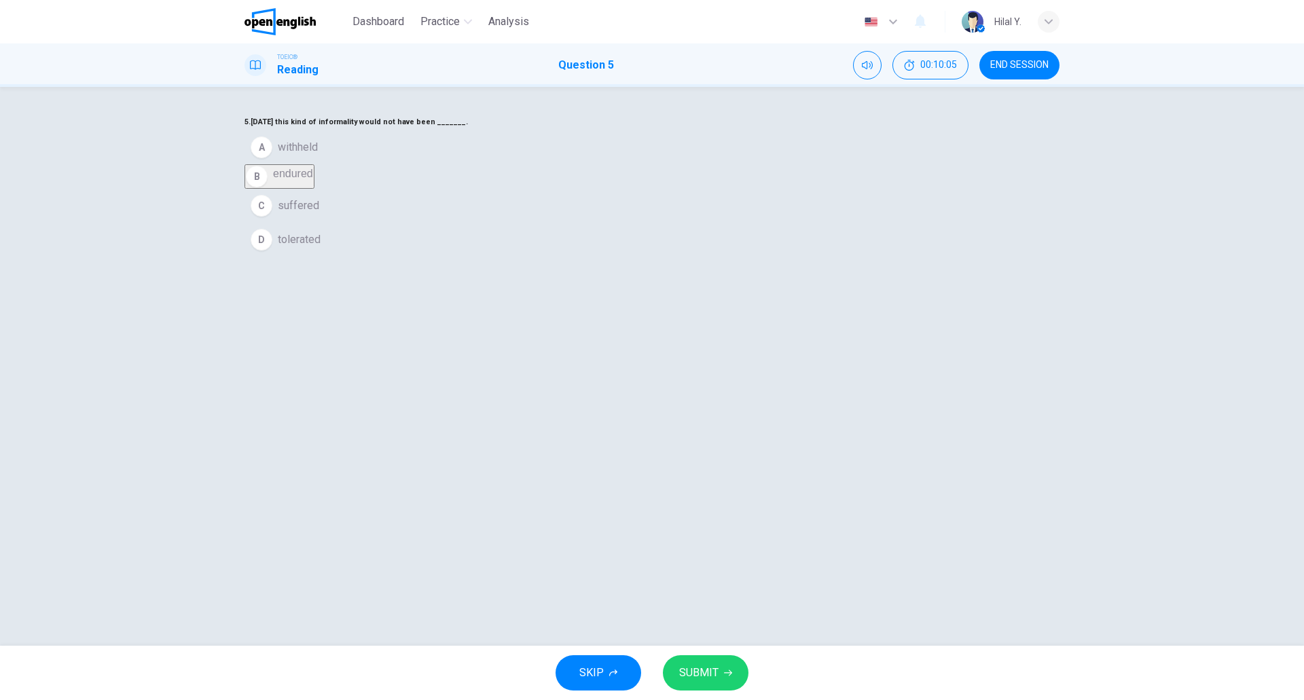
click at [719, 677] on button "SUBMIT" at bounding box center [706, 673] width 86 height 35
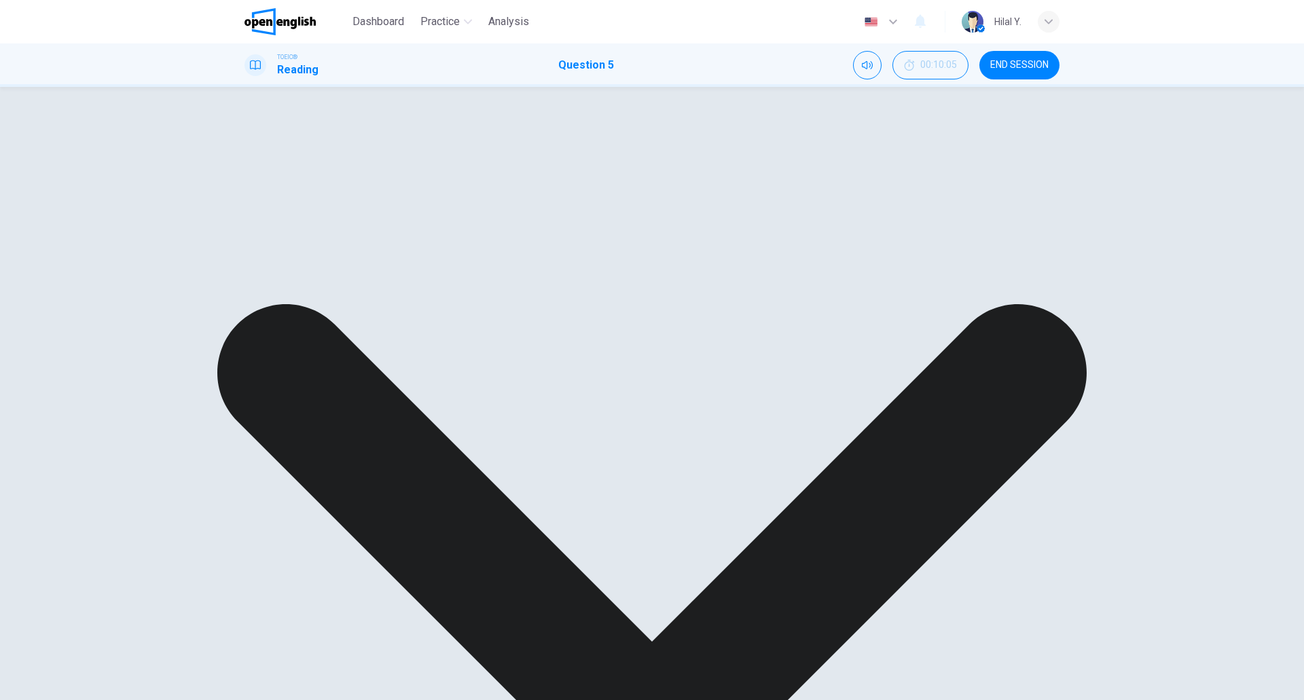
click at [633, 155] on div "A withheld B endured C suffered D tolerated" at bounding box center [652, 142] width 815 height 24
drag, startPoint x: 598, startPoint y: 469, endPoint x: 646, endPoint y: 495, distance: 54.7
click at [599, 155] on div "5. Thirty years ago this kind of informality would not have been _______. A wit…" at bounding box center [652, 134] width 815 height 41
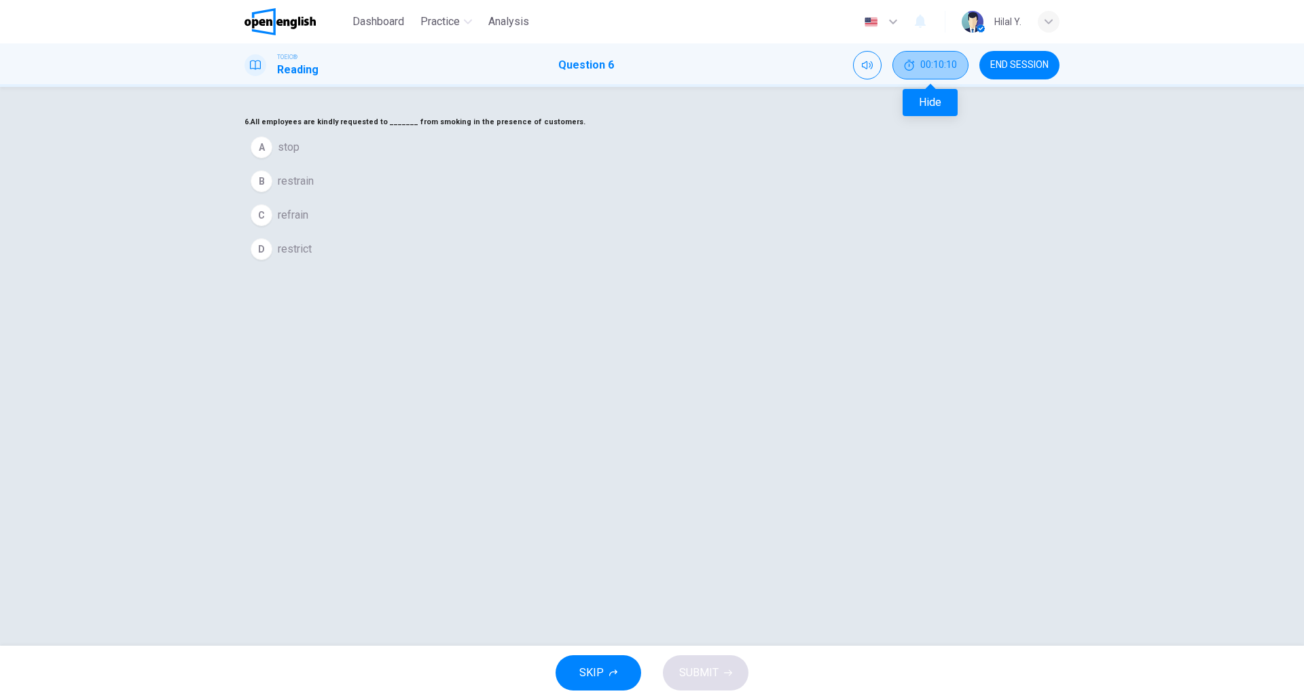
click at [940, 54] on button "00:10:10" at bounding box center [931, 65] width 76 height 29
click at [700, 266] on div "6. All employees are kindly requested to _______ from smoking in the presence o…" at bounding box center [652, 190] width 815 height 152
click at [272, 226] on div "C" at bounding box center [262, 216] width 22 height 22
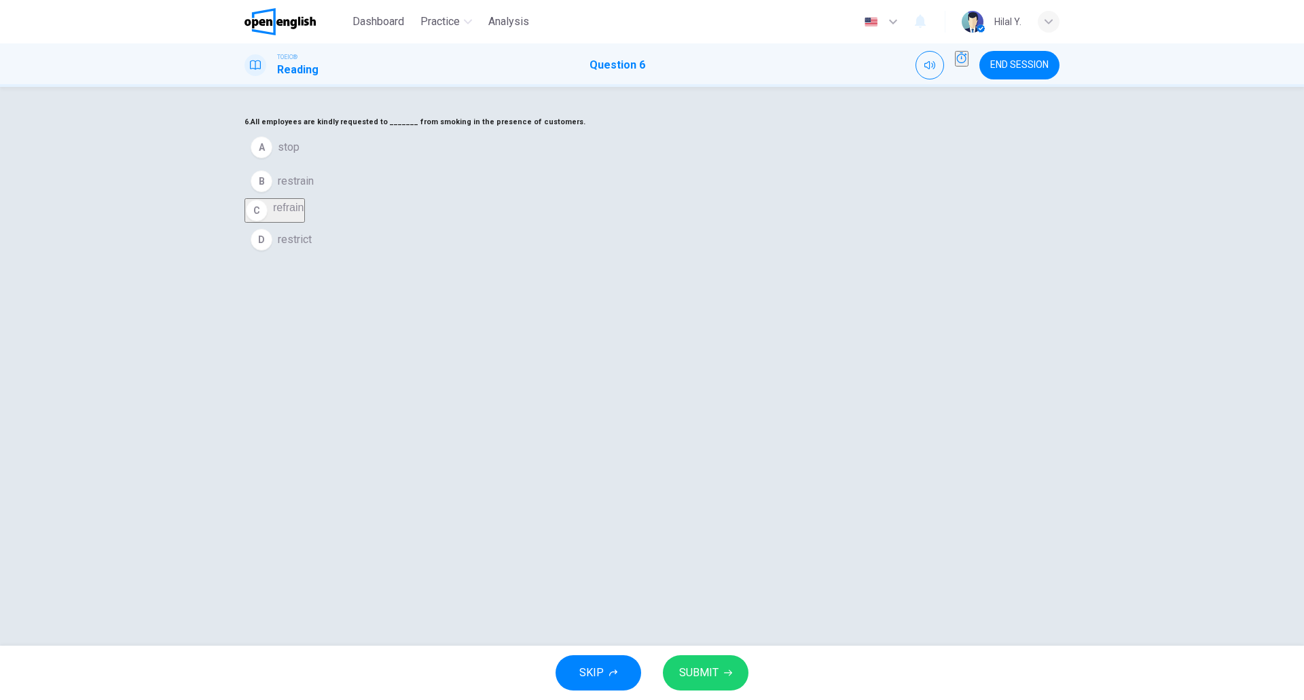
click at [699, 667] on span "SUBMIT" at bounding box center [698, 673] width 39 height 19
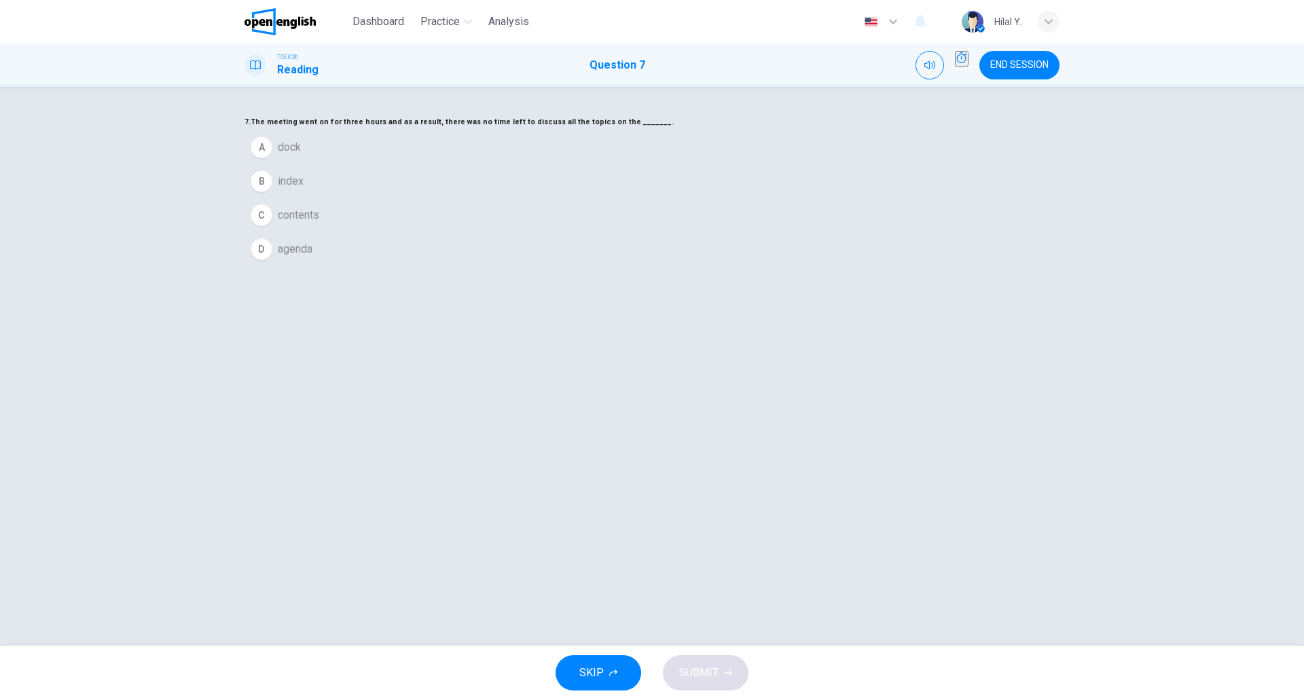
click at [272, 226] on div "C" at bounding box center [262, 216] width 22 height 22
click at [718, 648] on div "SKIP SUBMIT" at bounding box center [652, 673] width 1304 height 54
click at [724, 658] on button "SUBMIT" at bounding box center [706, 673] width 86 height 35
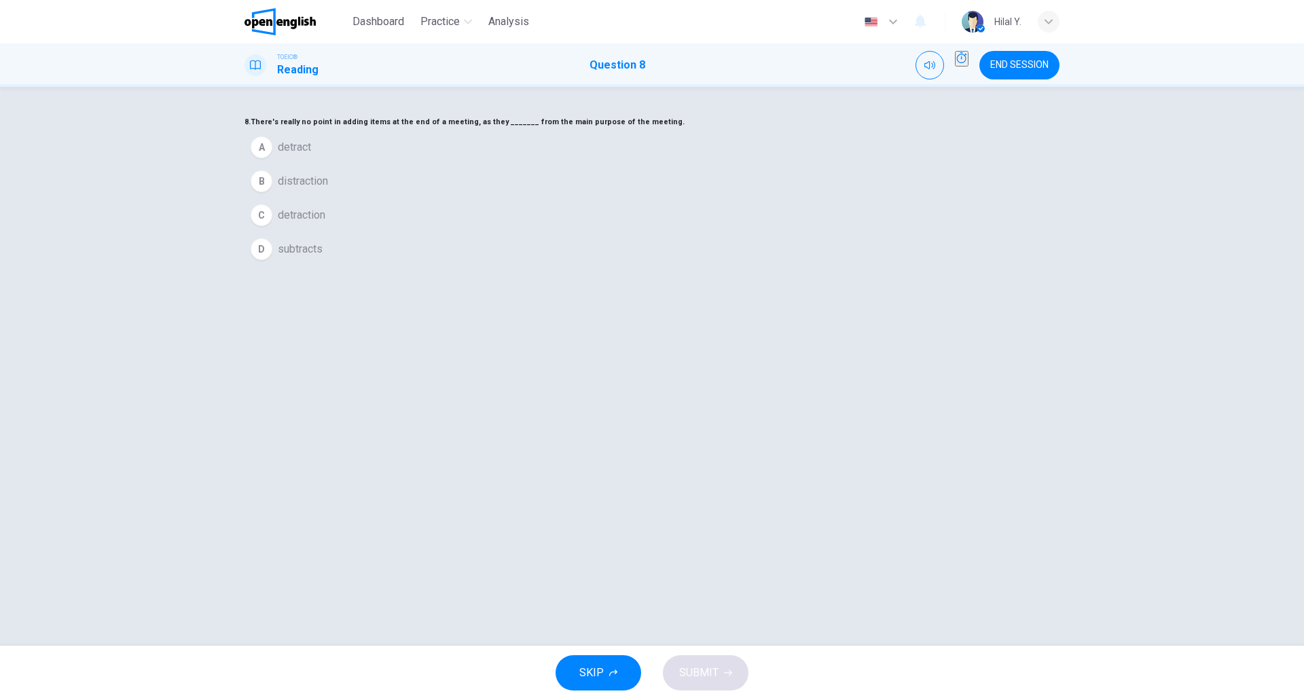
click at [1255, 268] on div "8. There's really no point in adding items at the end of a meeting, as they ___…" at bounding box center [652, 366] width 1304 height 559
click at [692, 266] on div "8. There's really no point in adding items at the end of a meeting, as they ___…" at bounding box center [652, 190] width 815 height 152
click at [272, 260] on div "D" at bounding box center [262, 249] width 22 height 22
click at [700, 671] on span "SUBMIT" at bounding box center [698, 673] width 39 height 19
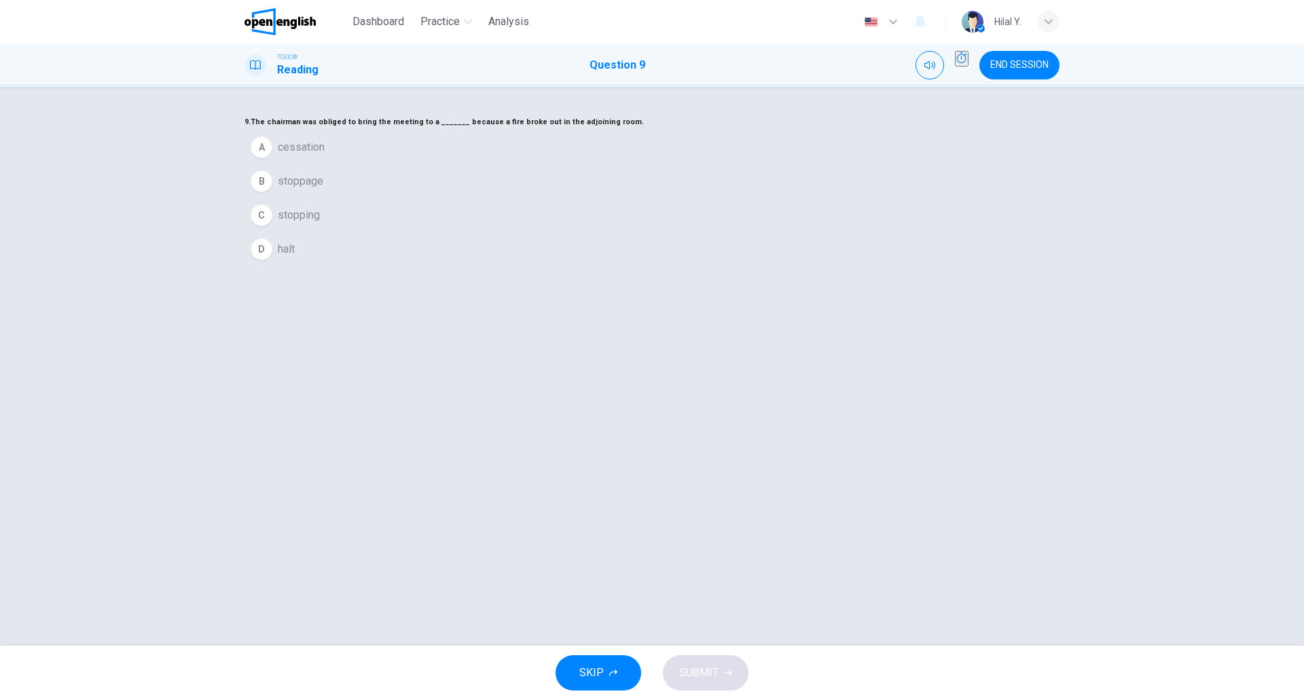
drag, startPoint x: 765, startPoint y: 360, endPoint x: 755, endPoint y: 355, distance: 11.2
click at [766, 266] on button "D halt" at bounding box center [652, 249] width 815 height 34
click at [715, 669] on span "SUBMIT" at bounding box center [698, 673] width 39 height 19
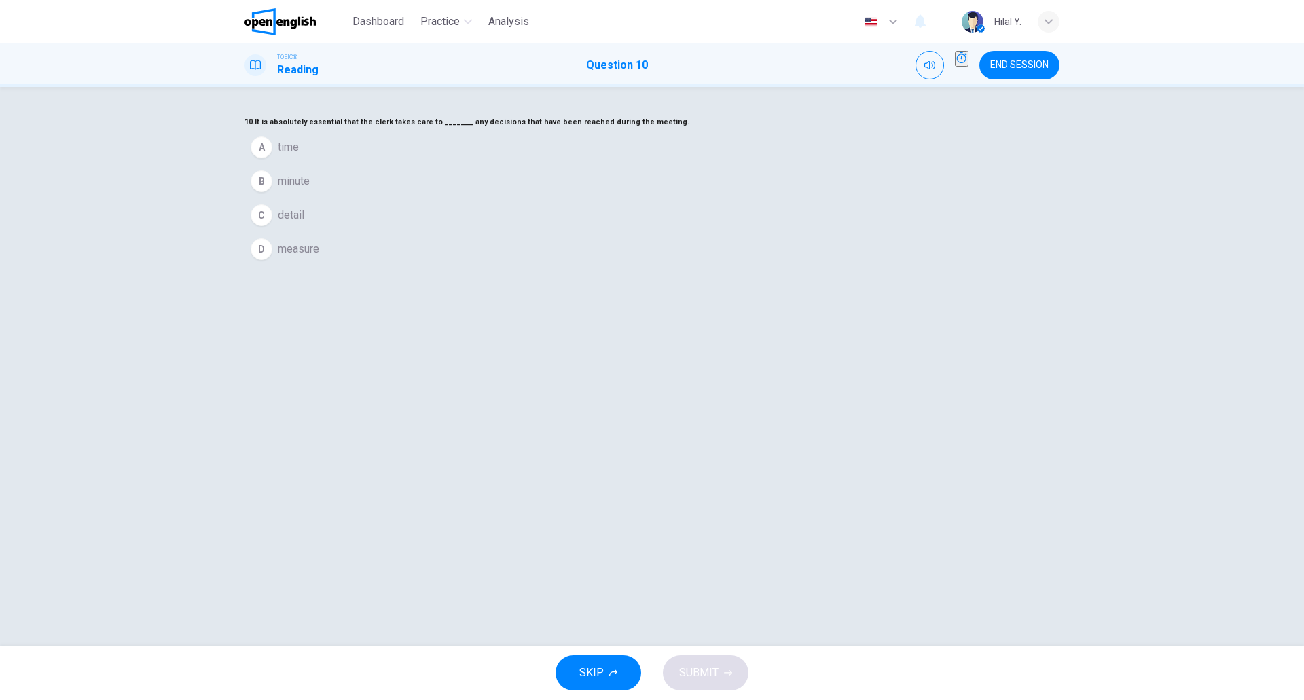
drag, startPoint x: 726, startPoint y: 178, endPoint x: 700, endPoint y: 175, distance: 26.0
click at [700, 130] on h6 "10. It is absolutely essential that the clerk takes care to _______ any decisio…" at bounding box center [652, 122] width 815 height 16
click at [272, 260] on div "D" at bounding box center [262, 249] width 22 height 22
click at [733, 678] on button "SUBMIT" at bounding box center [706, 673] width 86 height 35
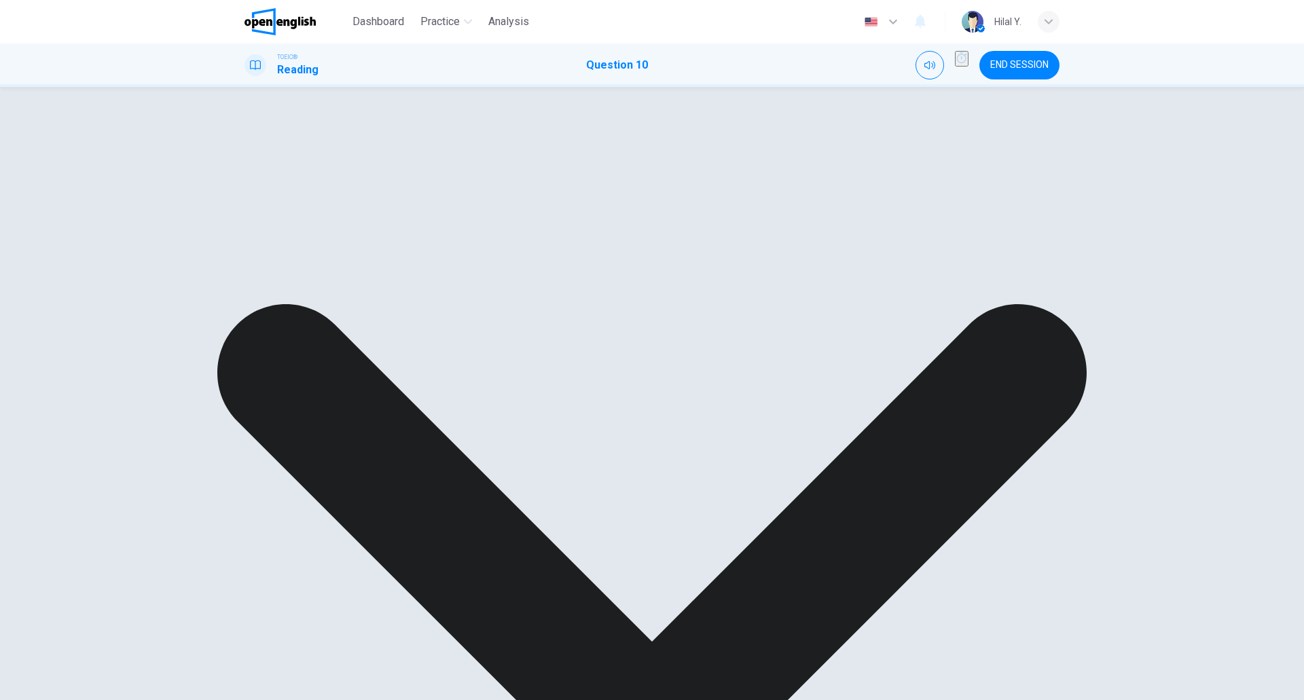
click at [618, 155] on div "10. It is absolutely essential that the clerk takes care to _______ any decisio…" at bounding box center [652, 134] width 815 height 41
click at [520, 155] on div "10. It is absolutely essential that the clerk takes care to _______ any decisio…" at bounding box center [652, 134] width 815 height 41
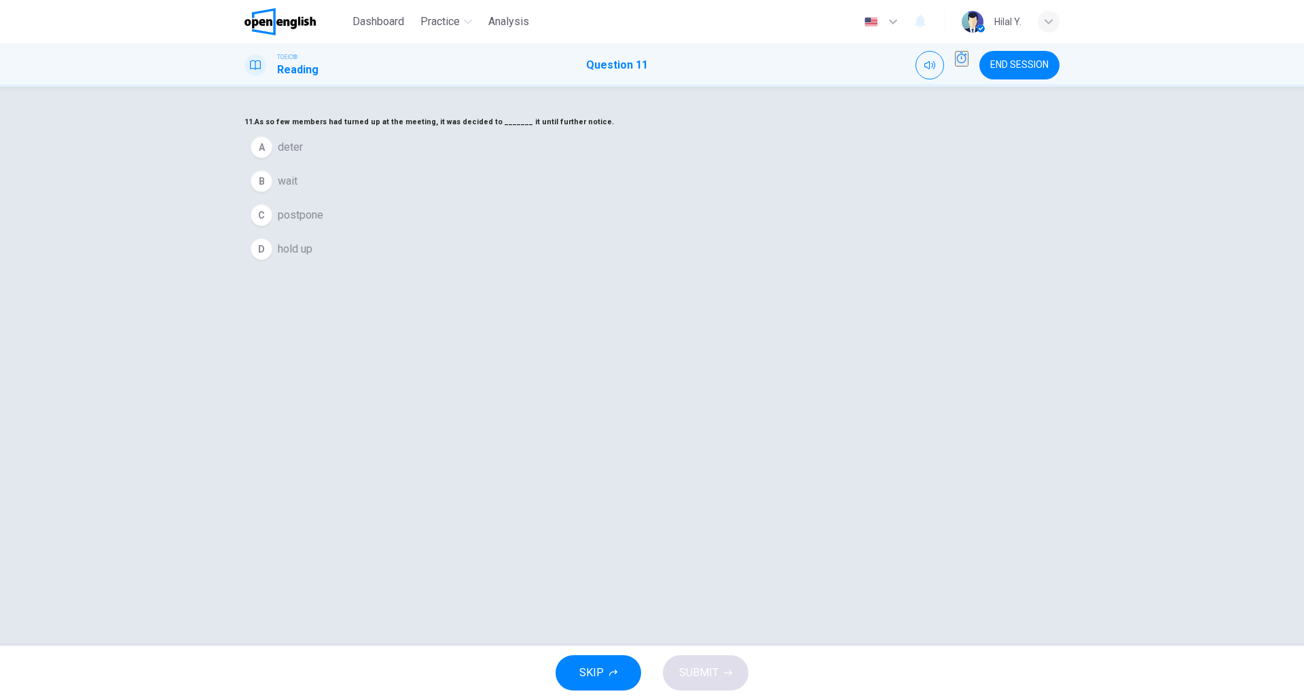
drag, startPoint x: 720, startPoint y: 335, endPoint x: 713, endPoint y: 333, distance: 7.1
click at [718, 266] on button "D hold up" at bounding box center [652, 249] width 815 height 34
click at [590, 198] on button "B wait" at bounding box center [652, 181] width 815 height 34
click at [708, 669] on span "SUBMIT" at bounding box center [698, 673] width 39 height 19
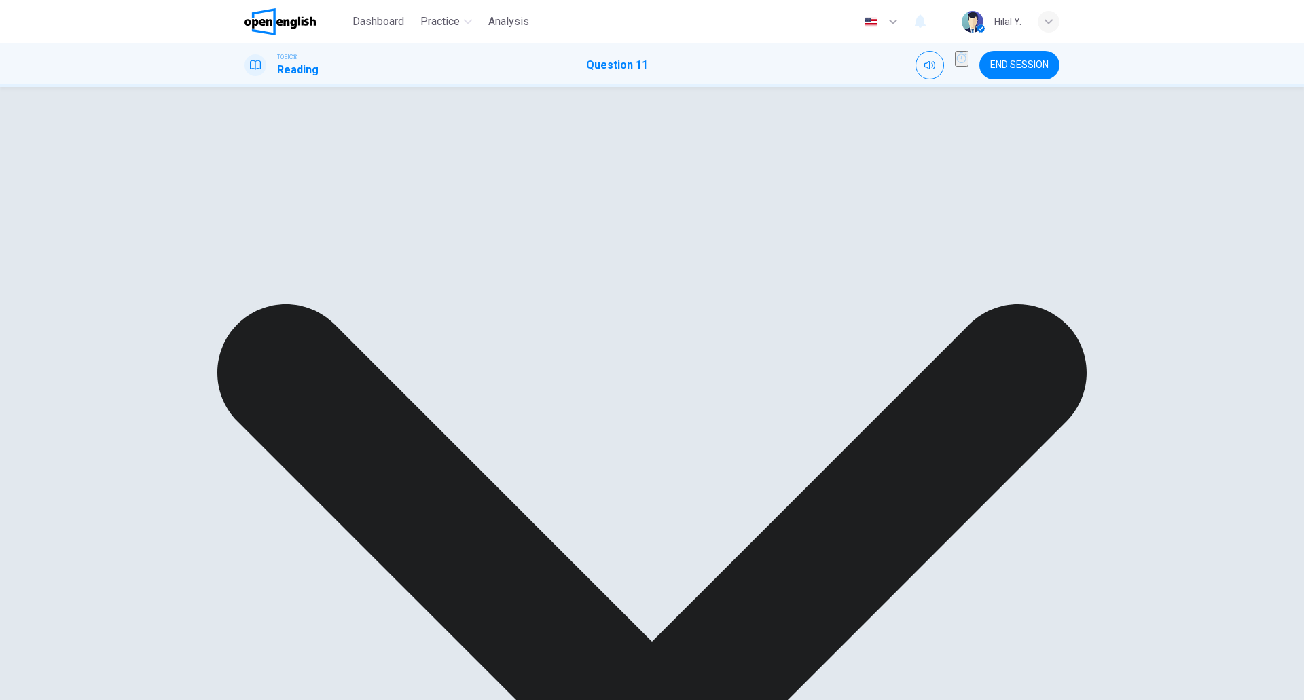
click at [656, 155] on div "A deter B wait C postpone D hold up" at bounding box center [652, 142] width 815 height 24
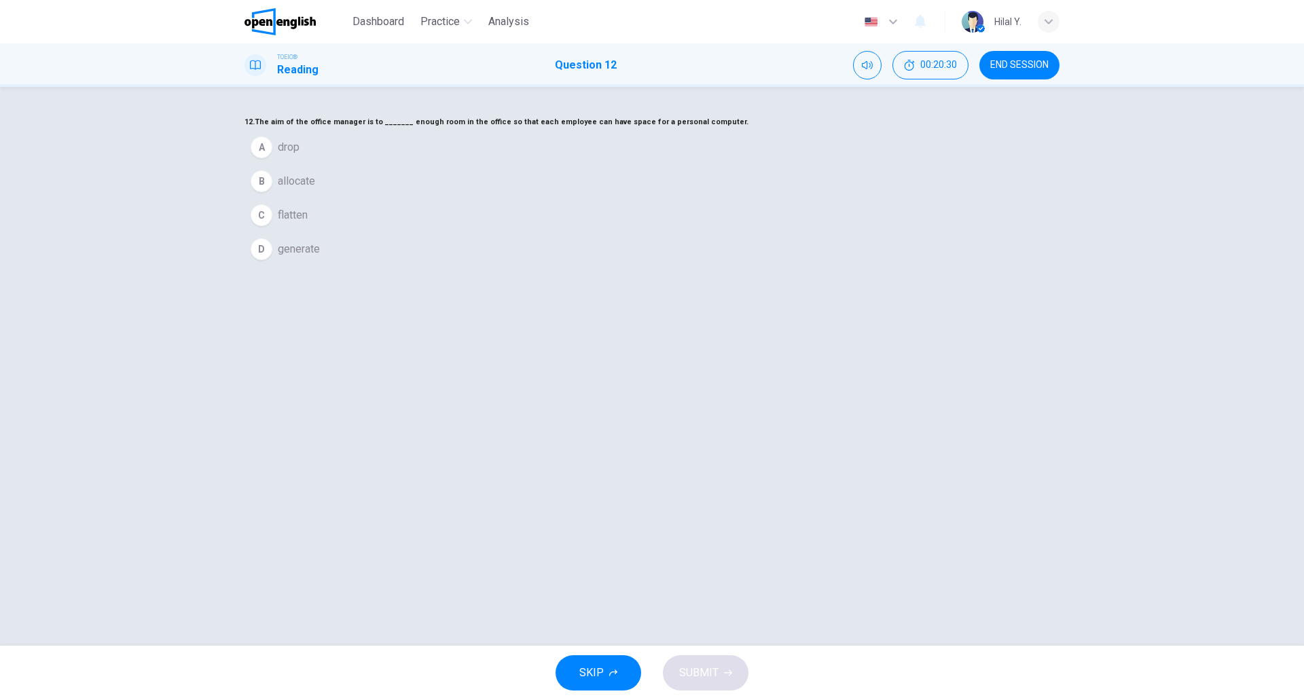
click at [272, 192] on div "B" at bounding box center [262, 182] width 22 height 22
click at [709, 658] on button "SUBMIT" at bounding box center [706, 673] width 86 height 35
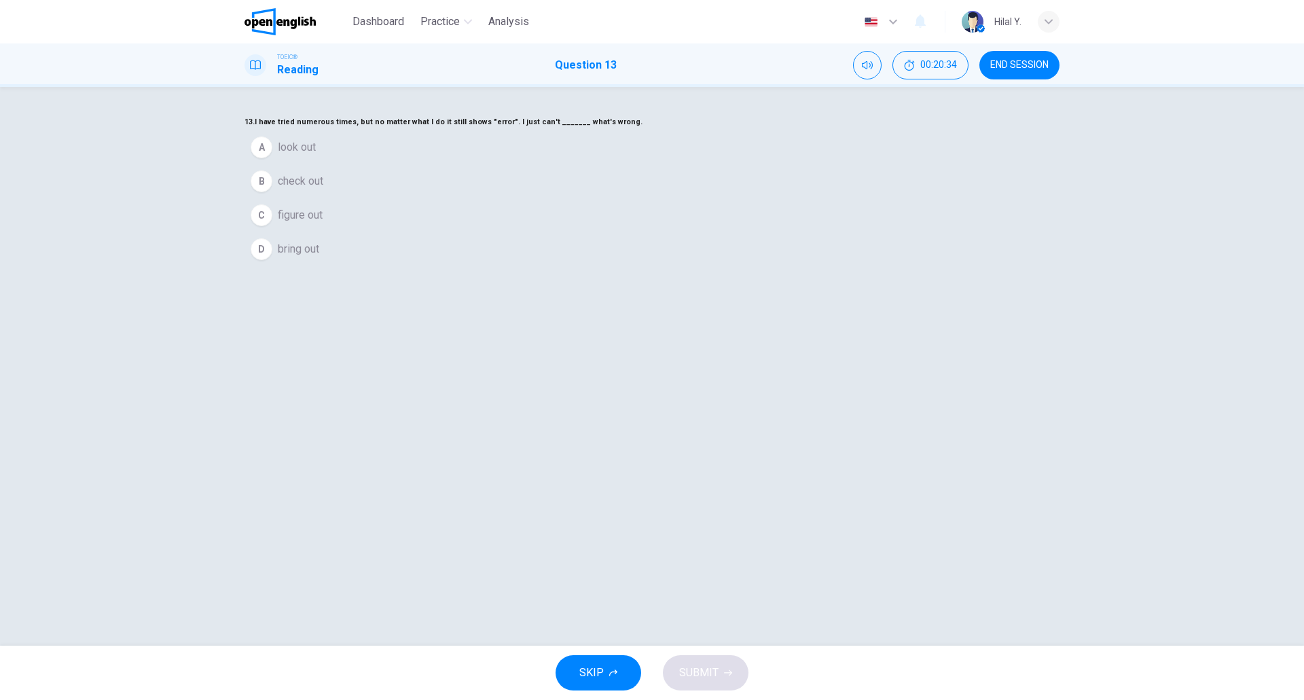
drag, startPoint x: 679, startPoint y: 177, endPoint x: 583, endPoint y: 177, distance: 95.8
click at [578, 130] on h6 "13. I have tried numerous times, but no matter what I do it still shows "error"…" at bounding box center [652, 122] width 815 height 16
drag, startPoint x: 659, startPoint y: 429, endPoint x: 621, endPoint y: 408, distance: 43.8
click at [655, 266] on div "13. I have tried numerous times, but no matter what I do it still shows "error"…" at bounding box center [652, 190] width 815 height 152
click at [272, 226] on div "C" at bounding box center [262, 216] width 22 height 22
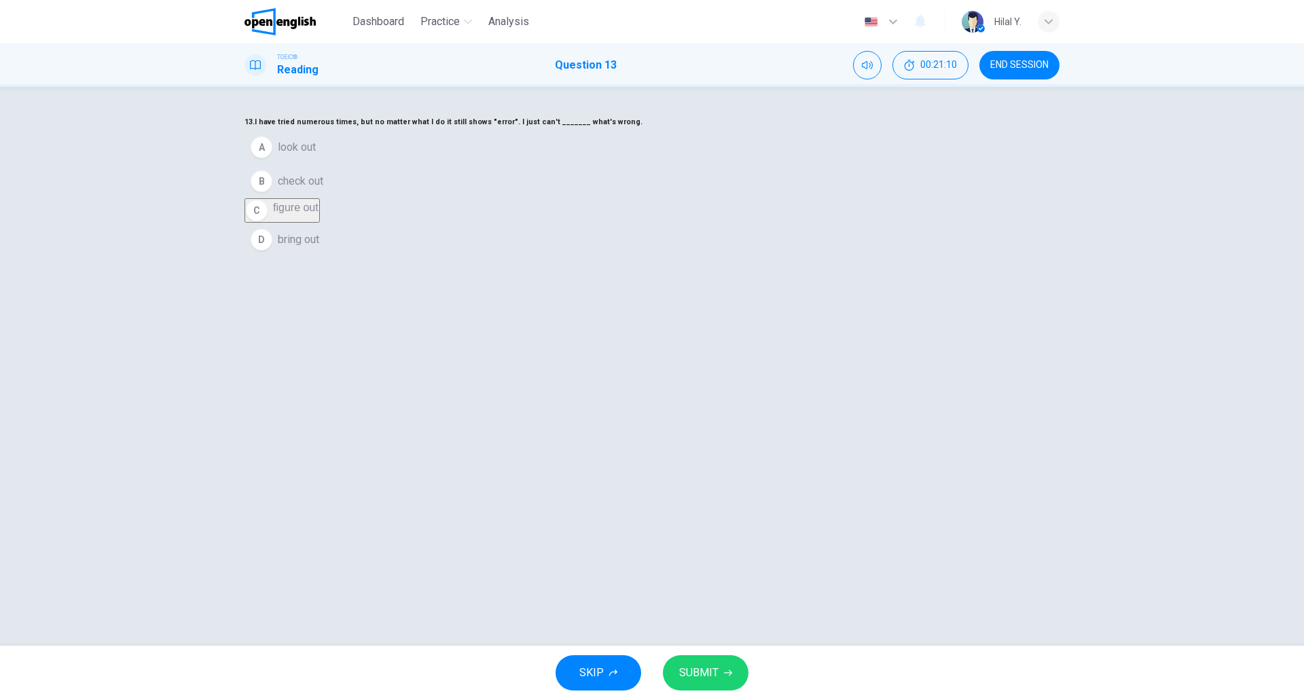
click at [709, 668] on span "SUBMIT" at bounding box center [698, 673] width 39 height 19
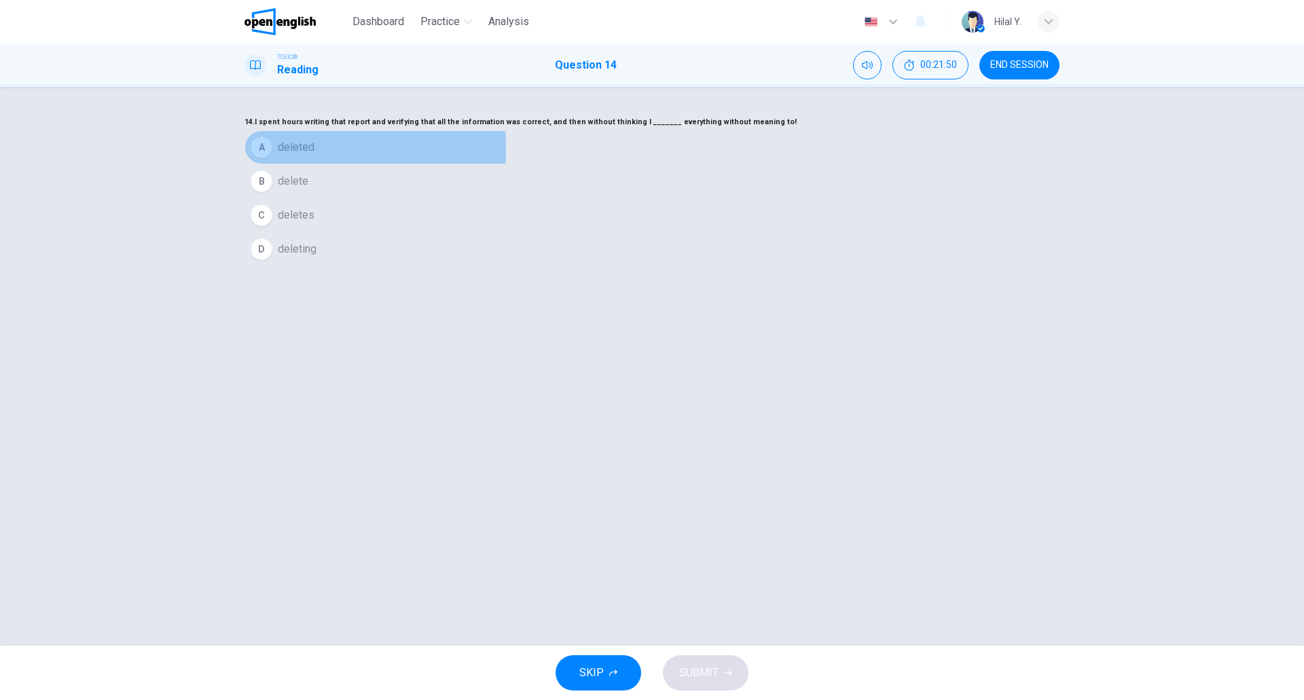
click at [272, 158] on div "A" at bounding box center [262, 148] width 22 height 22
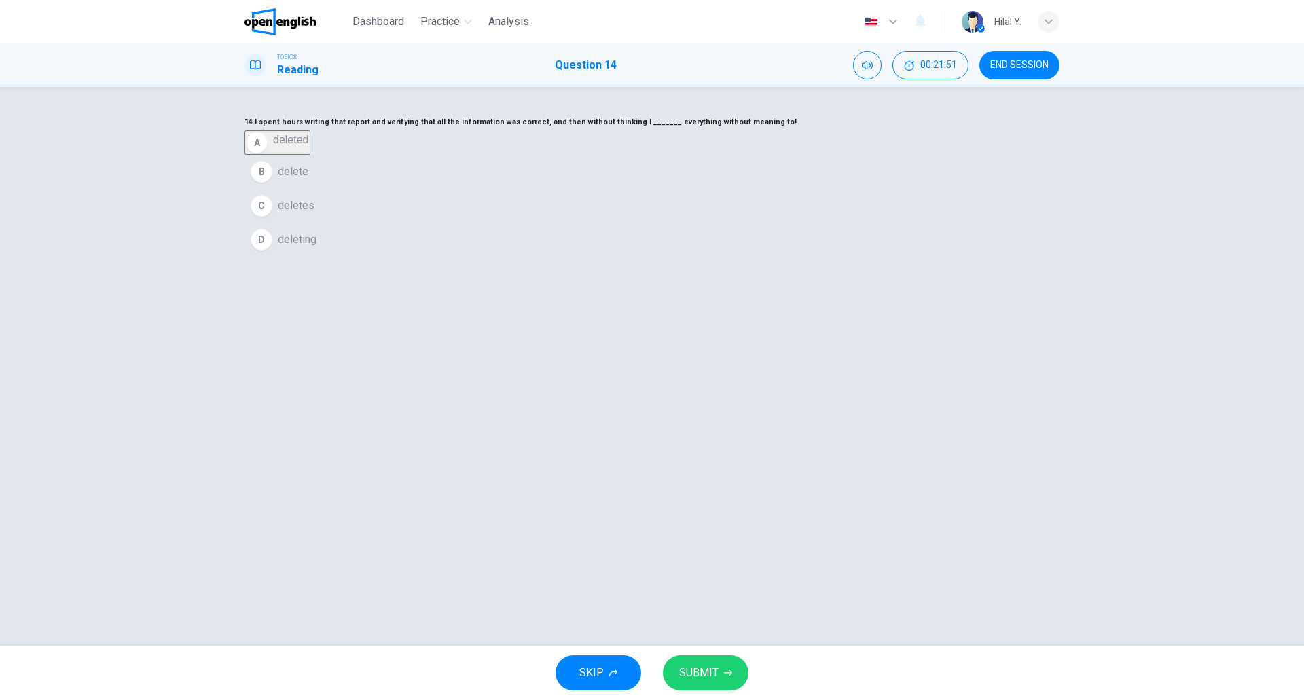
click at [701, 654] on div "SKIP SUBMIT" at bounding box center [652, 673] width 1304 height 54
click at [709, 662] on button "SUBMIT" at bounding box center [706, 673] width 86 height 35
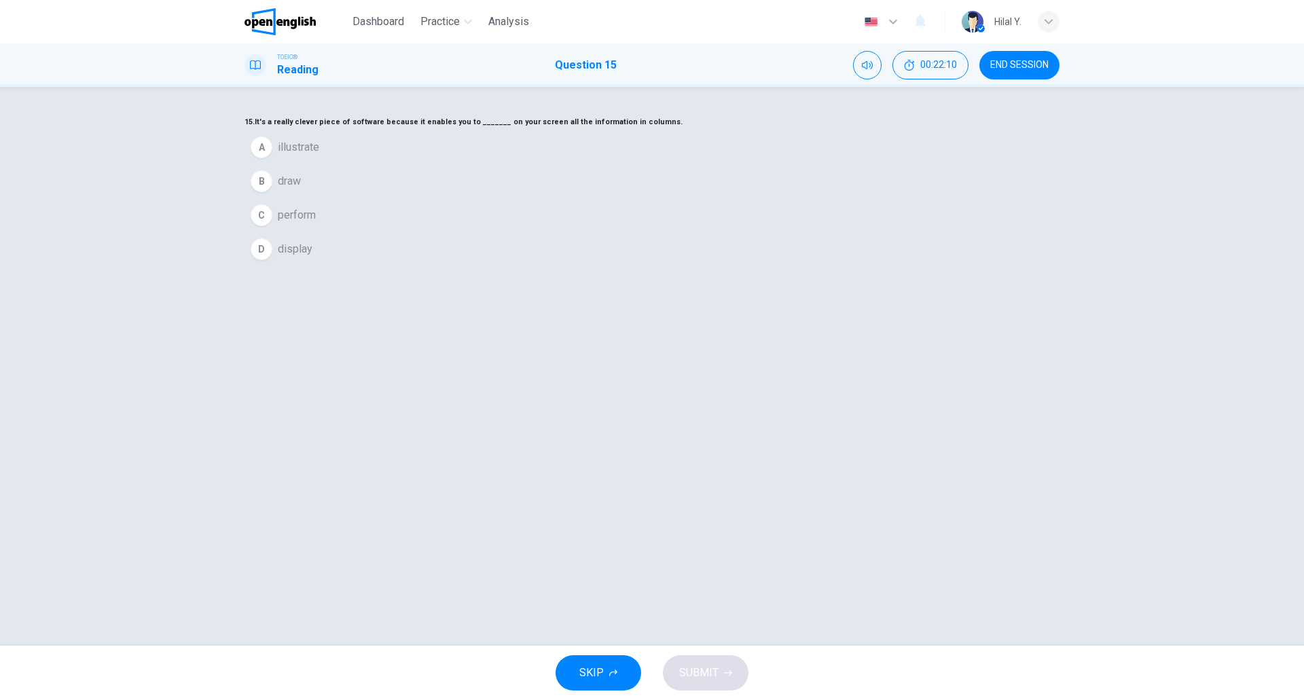
click at [1242, 321] on div "15. It's a really clever piece of software because it enables you to _______ on…" at bounding box center [652, 366] width 1304 height 559
click at [272, 260] on div "D" at bounding box center [262, 249] width 22 height 22
click at [703, 694] on div "SKIP SUBMIT" at bounding box center [652, 673] width 1304 height 54
click at [703, 680] on span "SUBMIT" at bounding box center [698, 673] width 39 height 19
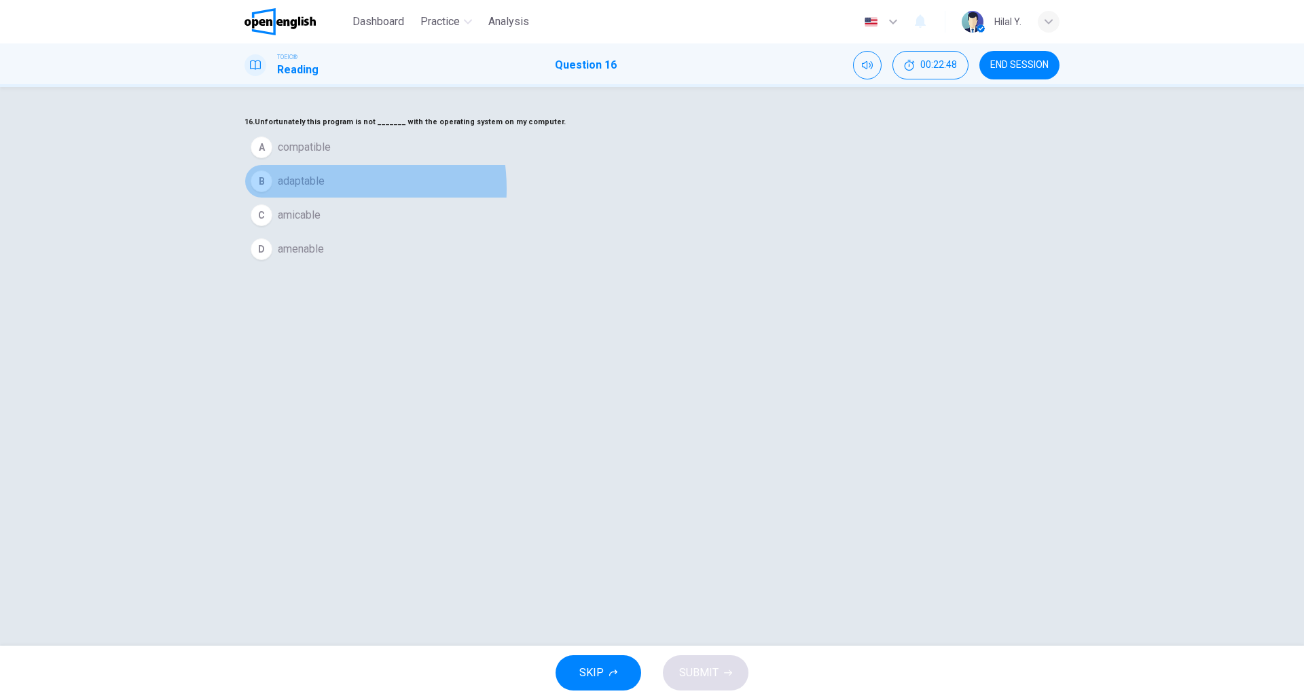
click at [325, 190] on span "adaptable" at bounding box center [301, 181] width 47 height 16
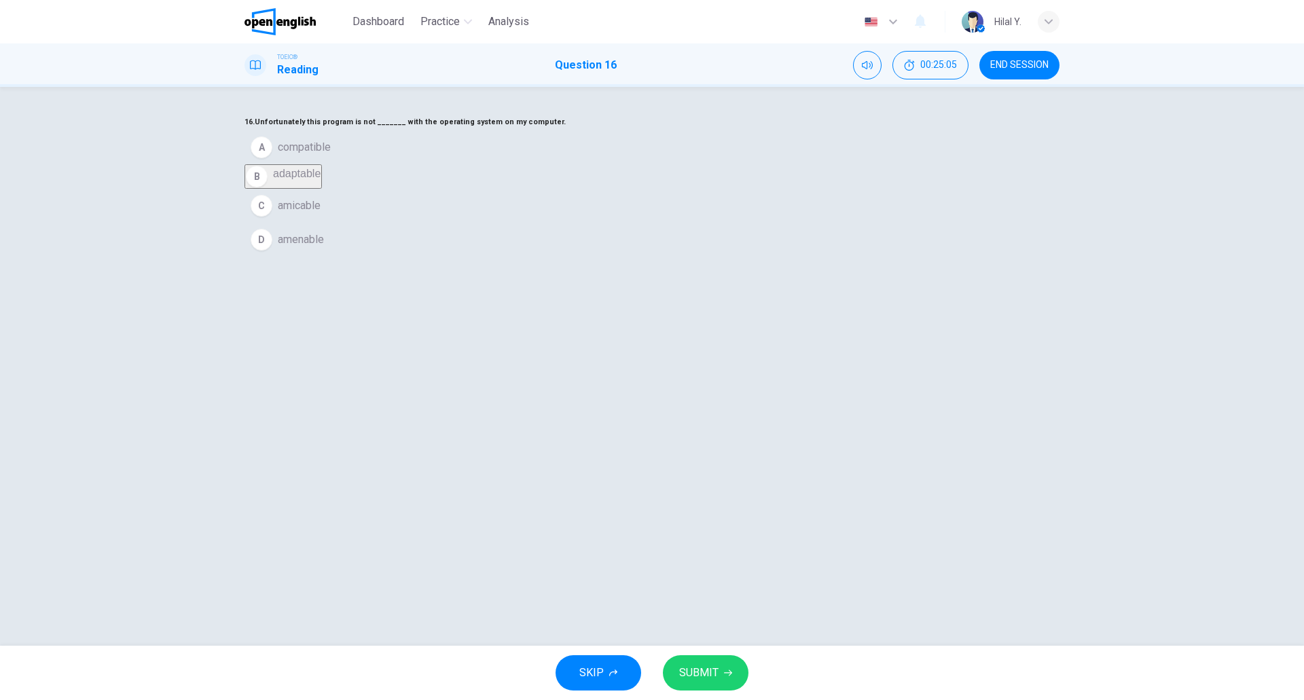
click at [614, 164] on button "A compatible" at bounding box center [652, 147] width 815 height 34
click at [723, 686] on button "SUBMIT" at bounding box center [706, 673] width 86 height 35
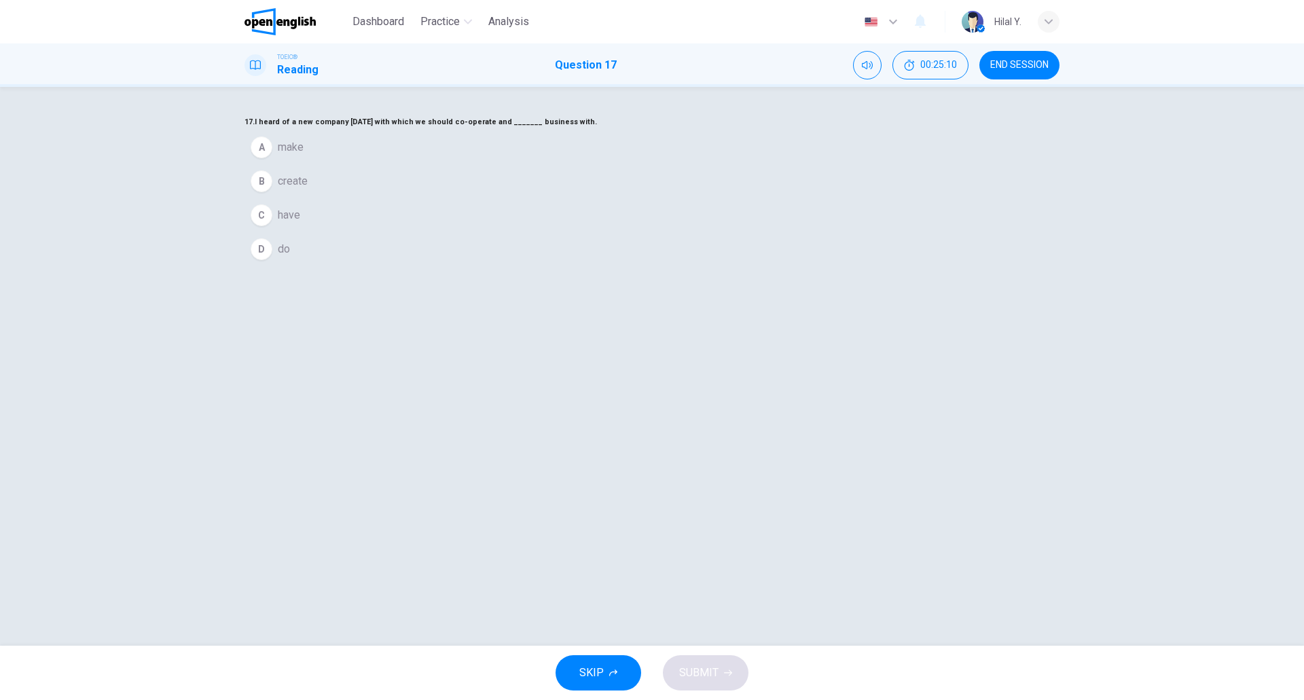
drag, startPoint x: 558, startPoint y: 178, endPoint x: 602, endPoint y: 176, distance: 43.5
click at [602, 130] on h6 "17. I heard of a new company today with which we should co-operate and _______ …" at bounding box center [652, 122] width 815 height 16
click at [272, 192] on div "B" at bounding box center [262, 182] width 22 height 22
drag, startPoint x: 735, startPoint y: 643, endPoint x: 733, endPoint y: 655, distance: 11.7
click at [734, 652] on div "Dashboard Practice Analysis English ** ​ Hilal Y. TOEIC® Reading Question 17 00…" at bounding box center [652, 350] width 1304 height 700
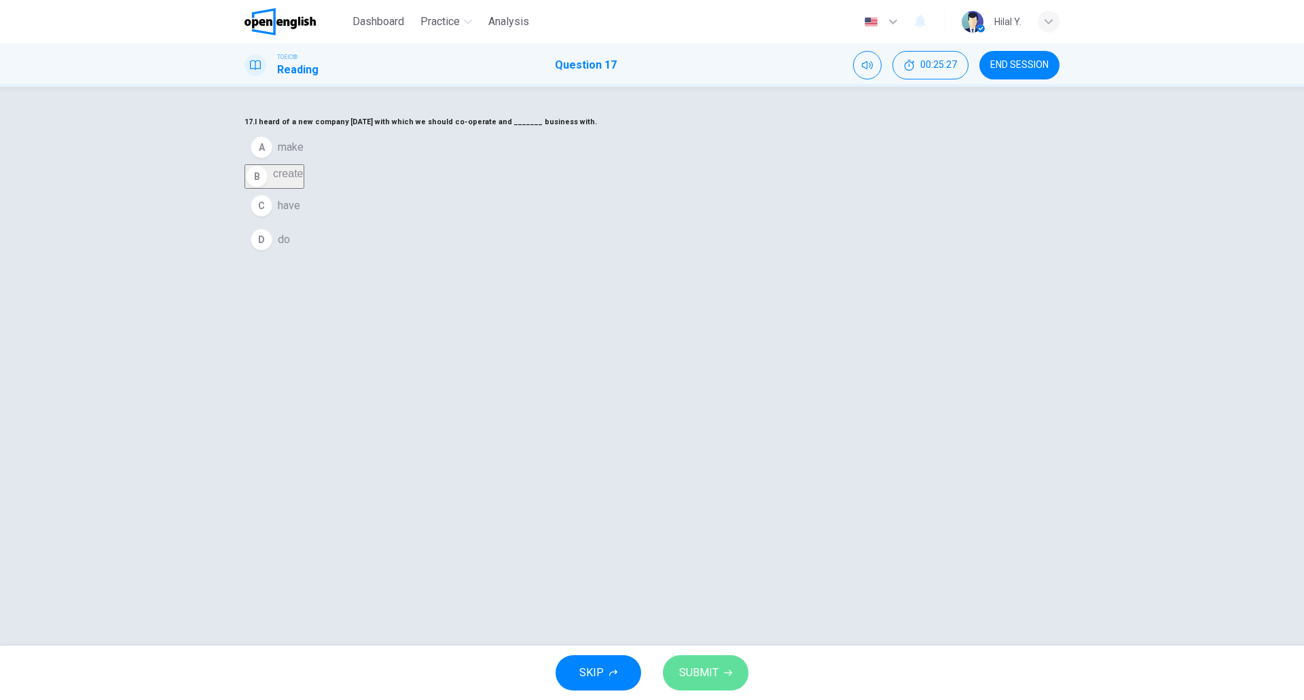
click at [731, 662] on button "SUBMIT" at bounding box center [706, 673] width 86 height 35
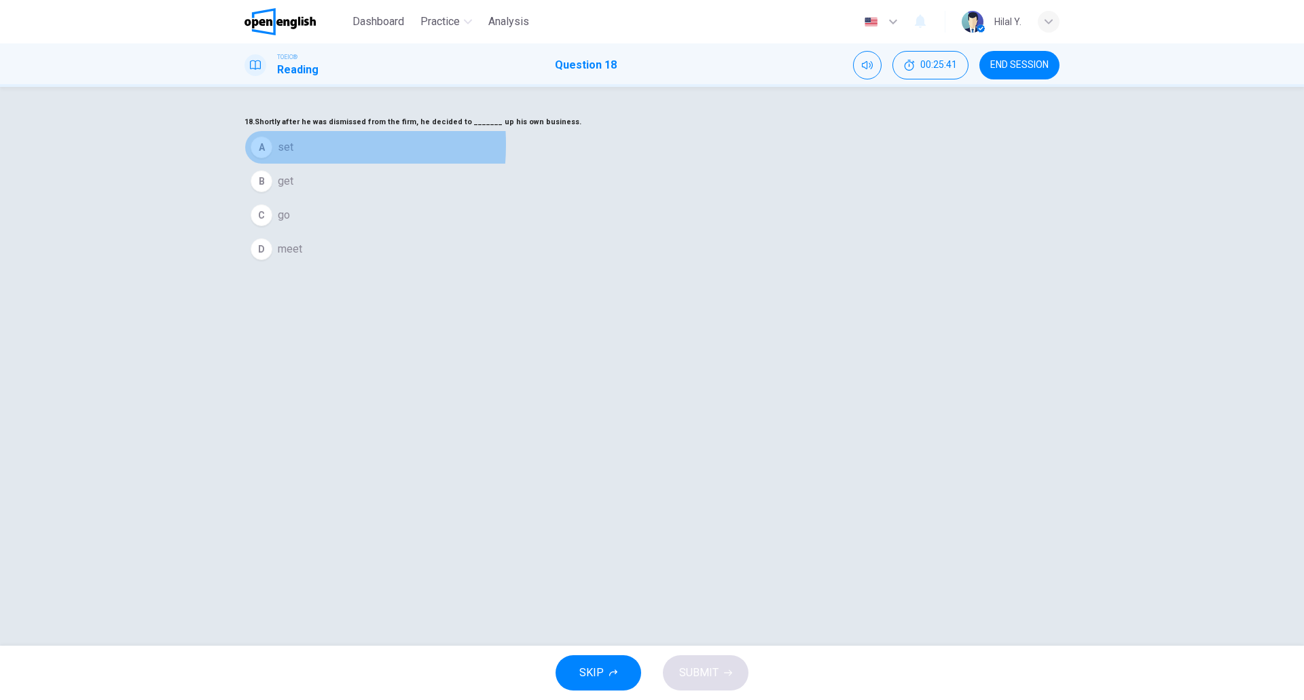
click at [272, 158] on div "A" at bounding box center [262, 148] width 22 height 22
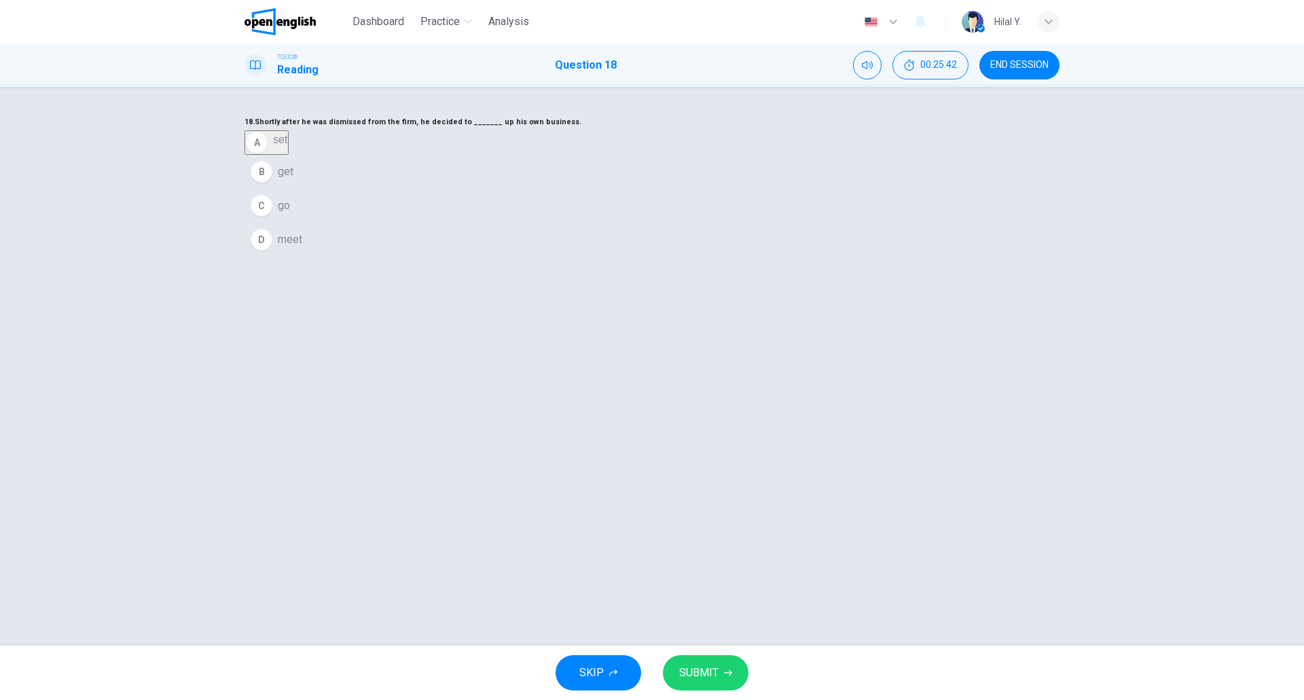
click at [700, 654] on div "SKIP SUBMIT" at bounding box center [652, 673] width 1304 height 54
click at [705, 667] on span "SUBMIT" at bounding box center [698, 673] width 39 height 19
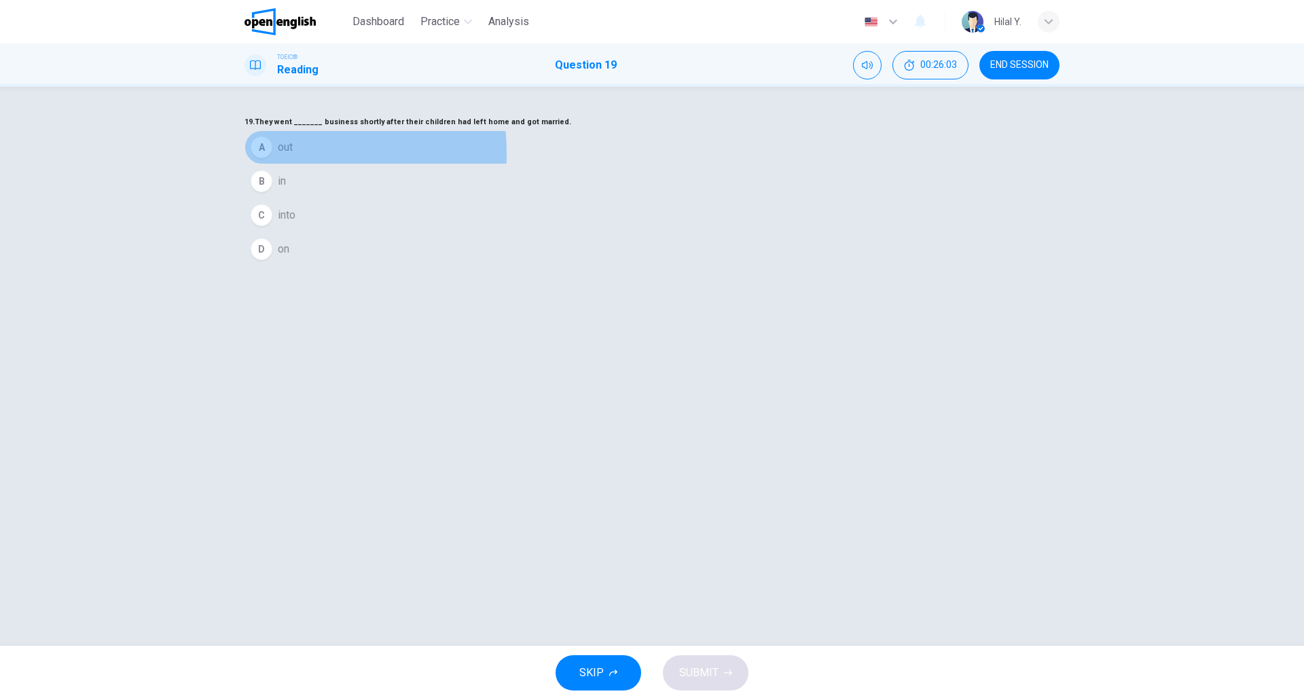
click at [272, 158] on div "A" at bounding box center [262, 148] width 22 height 22
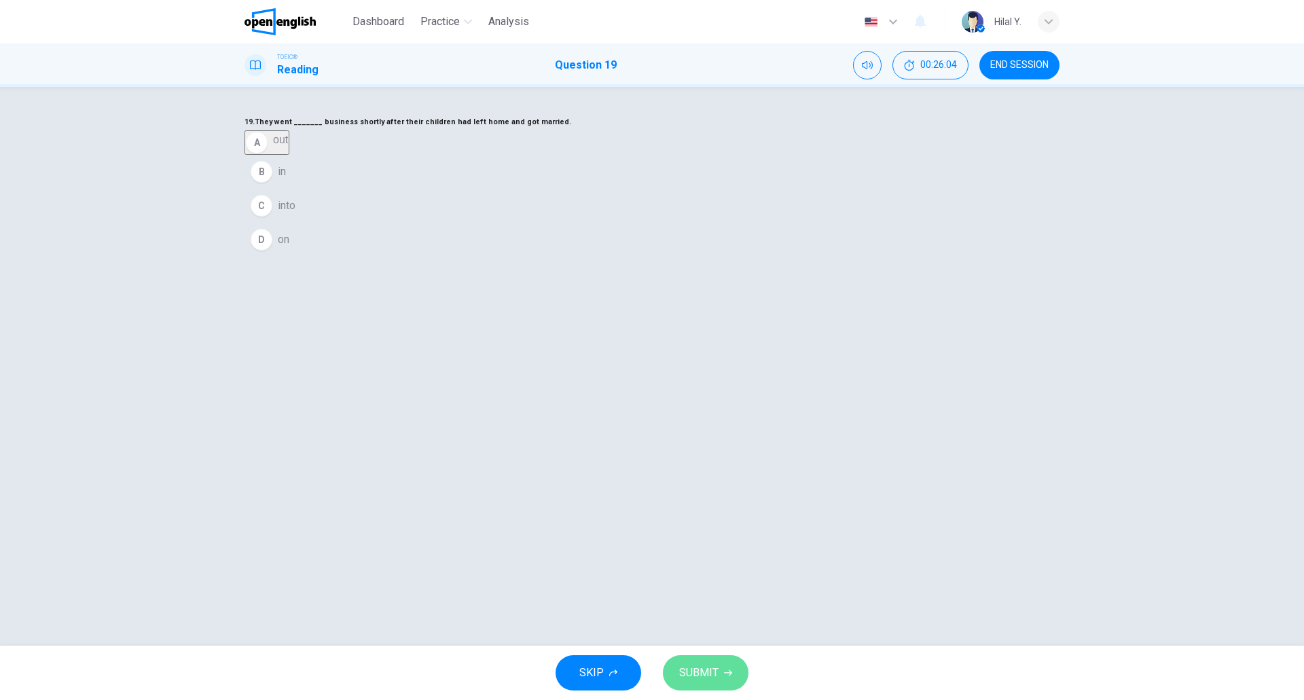
click at [729, 673] on icon "button" at bounding box center [728, 674] width 8 height 6
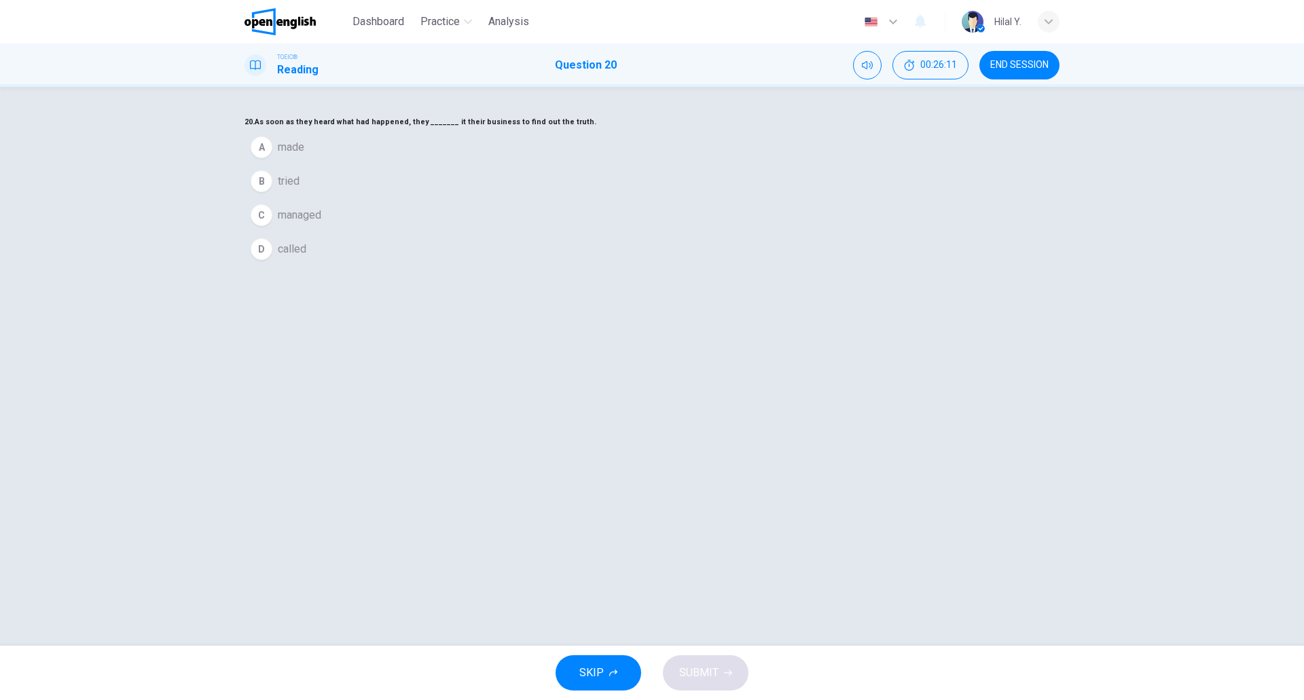
click at [766, 266] on div "20. As soon as they heard what had happened, they _______ it their business to …" at bounding box center [652, 190] width 815 height 152
drag, startPoint x: 699, startPoint y: 294, endPoint x: 679, endPoint y: 299, distance: 20.4
click at [696, 198] on button "B tried" at bounding box center [652, 181] width 815 height 34
click at [272, 251] on div "D" at bounding box center [262, 240] width 22 height 22
click at [712, 659] on button "SUBMIT" at bounding box center [706, 673] width 86 height 35
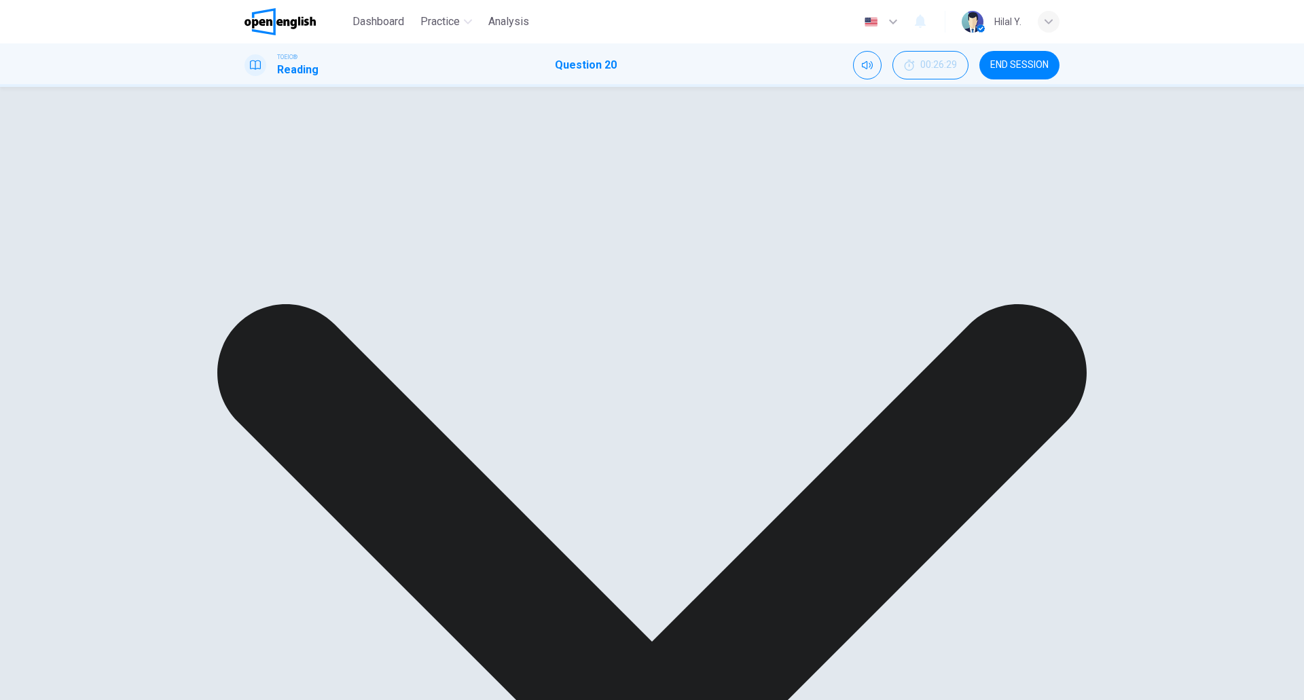
drag, startPoint x: 766, startPoint y: 194, endPoint x: 677, endPoint y: 207, distance: 89.9
click at [678, 130] on h6 "20. As soon as they heard what had happened, they _______ it their business to …" at bounding box center [652, 122] width 815 height 16
click at [685, 155] on div "20. As soon as they heard what had happened, they _______ it their business to …" at bounding box center [652, 134] width 815 height 41
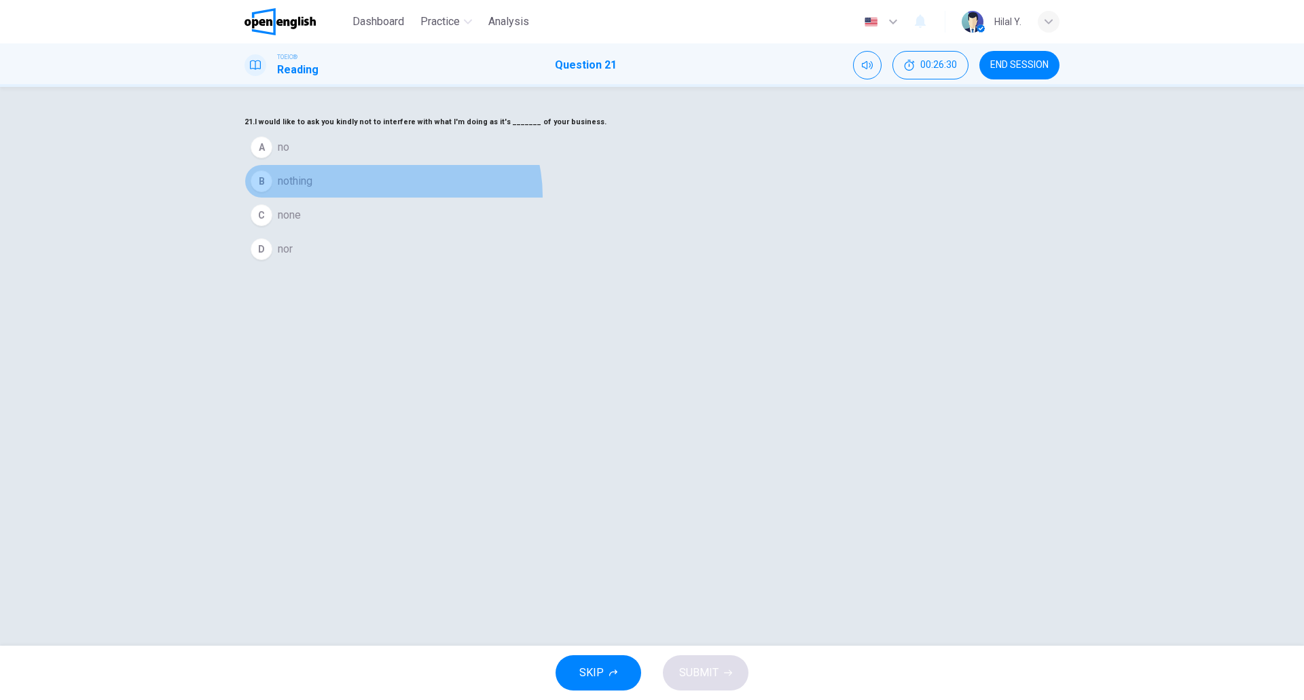
click at [669, 198] on button "B nothing" at bounding box center [652, 181] width 815 height 34
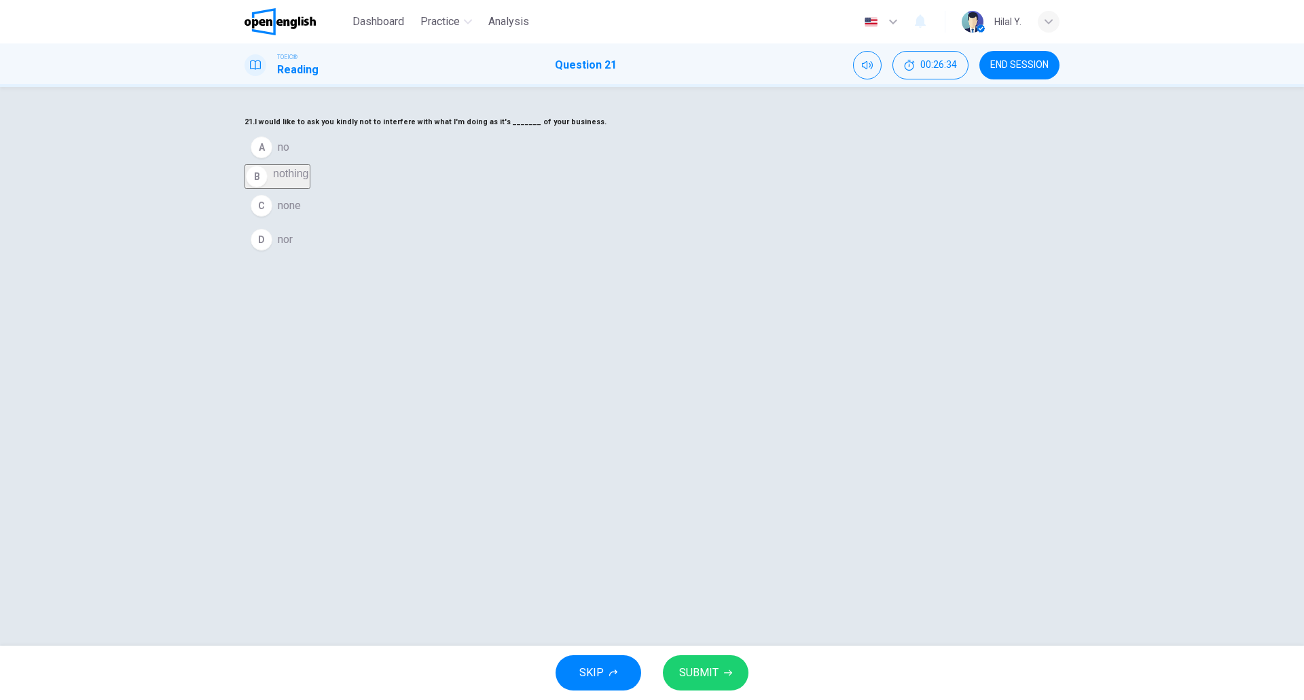
drag, startPoint x: 780, startPoint y: 178, endPoint x: 718, endPoint y: 180, distance: 61.9
click at [718, 130] on h6 "21. I would like to ask you kindly not to interfere with what I'm doing as it's…" at bounding box center [652, 122] width 815 height 16
click at [744, 257] on div "21. I would like to ask you kindly not to interfere with what I'm doing as it's…" at bounding box center [652, 185] width 815 height 143
click at [720, 661] on button "SUBMIT" at bounding box center [706, 673] width 86 height 35
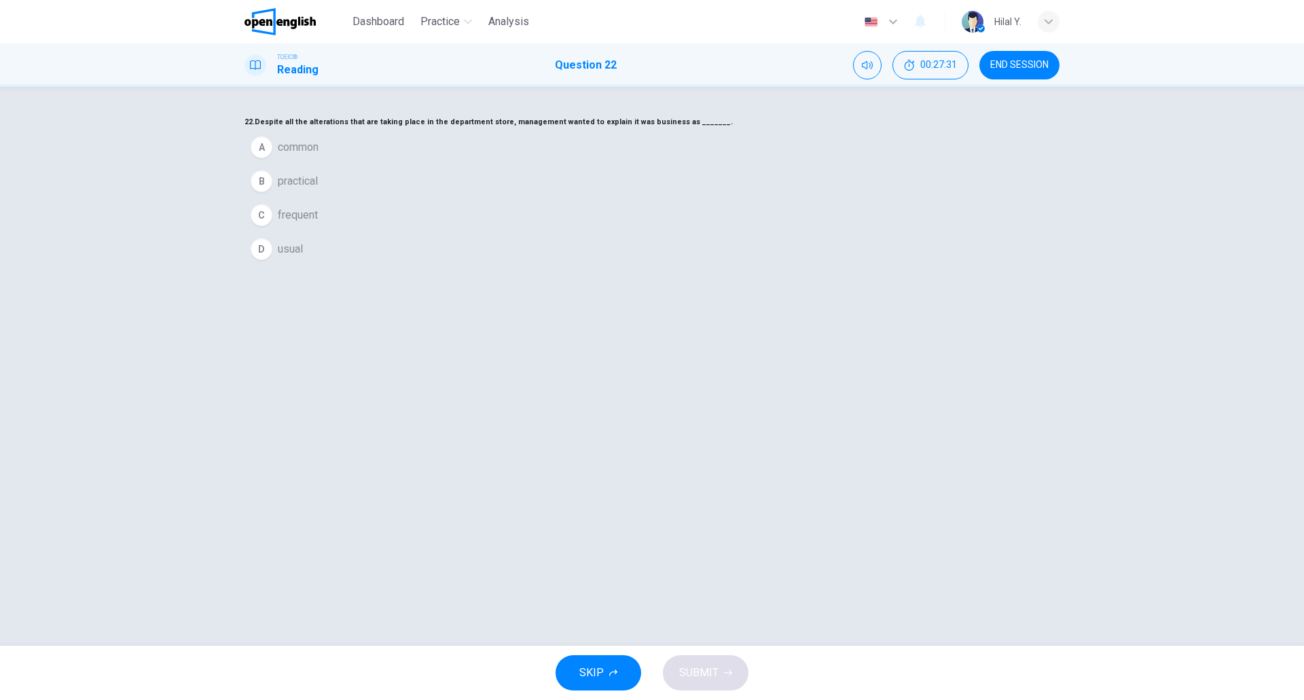
drag, startPoint x: 669, startPoint y: 176, endPoint x: 620, endPoint y: 175, distance: 48.9
click at [620, 130] on h6 "22. Despite all the alterations that are taking place in the department store, …" at bounding box center [652, 122] width 815 height 16
click at [707, 266] on div "22. Despite all the alterations that are taking place in the department store, …" at bounding box center [652, 190] width 815 height 152
click at [664, 266] on div "22. Despite all the alterations that are taking place in the department store, …" at bounding box center [652, 190] width 815 height 152
click at [272, 158] on div "A" at bounding box center [262, 148] width 22 height 22
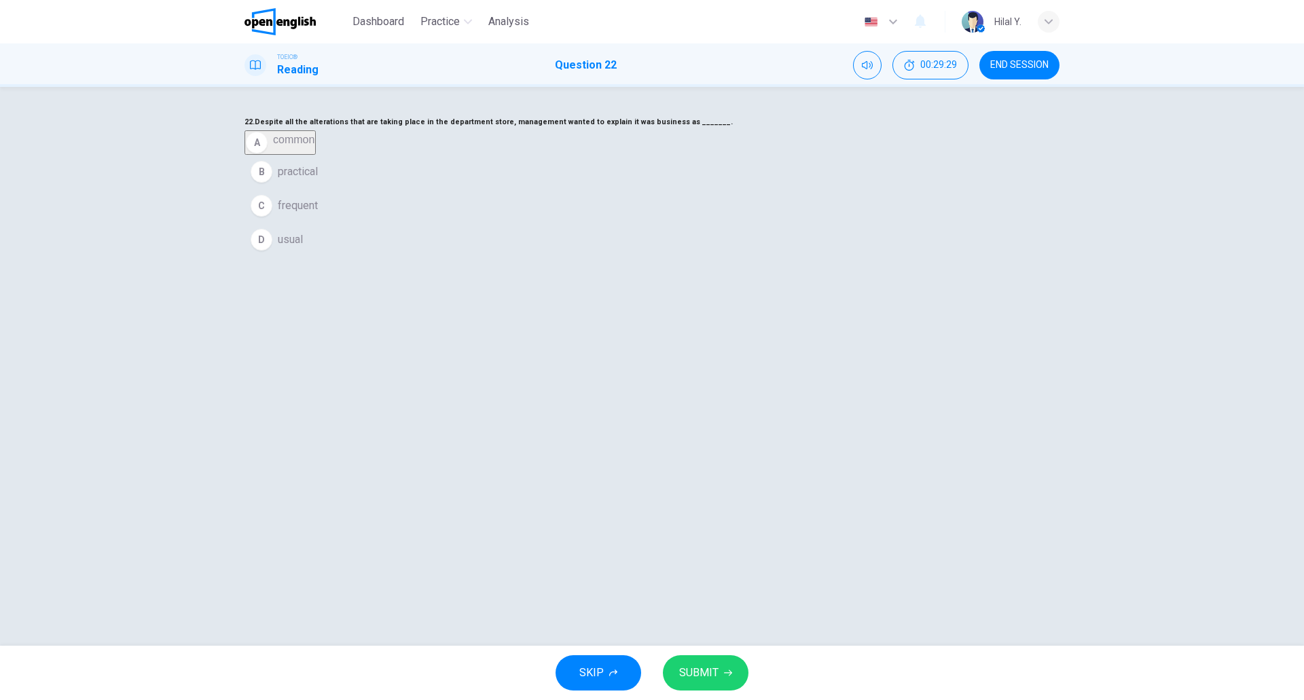
click at [700, 686] on button "SUBMIT" at bounding box center [706, 673] width 86 height 35
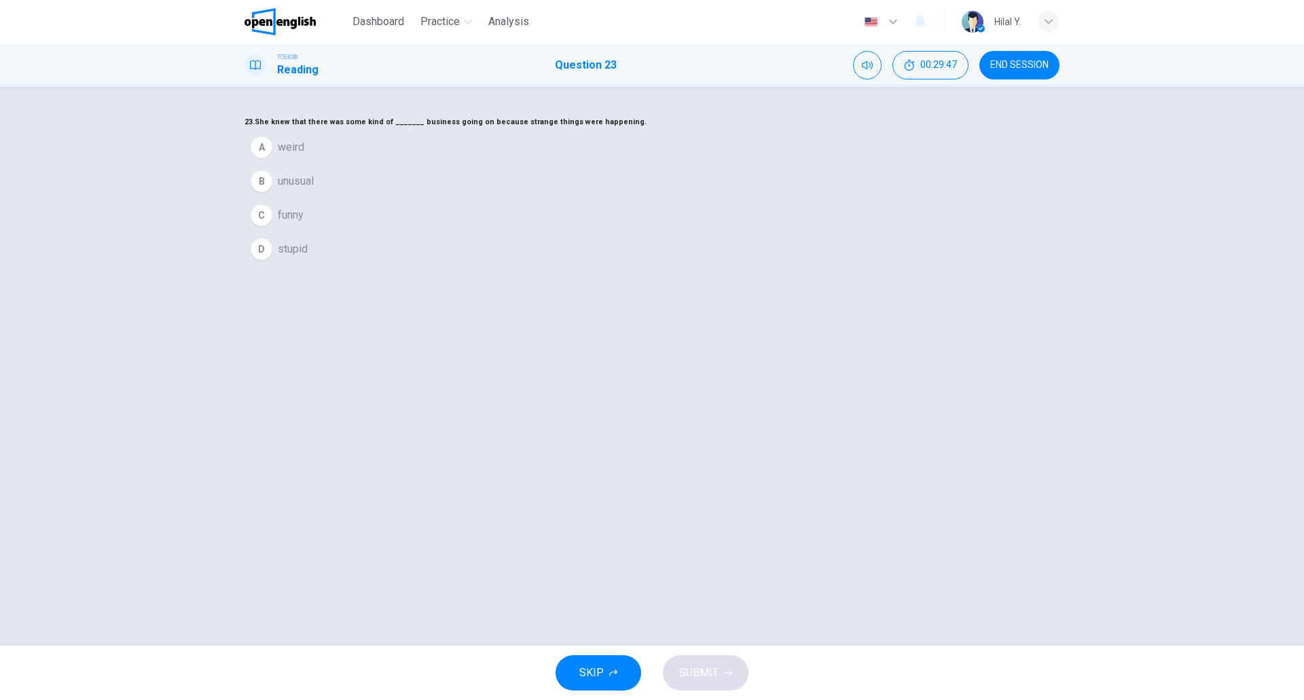
click at [314, 190] on span "unusual" at bounding box center [296, 181] width 36 height 16
click at [707, 671] on span "SUBMIT" at bounding box center [698, 673] width 39 height 19
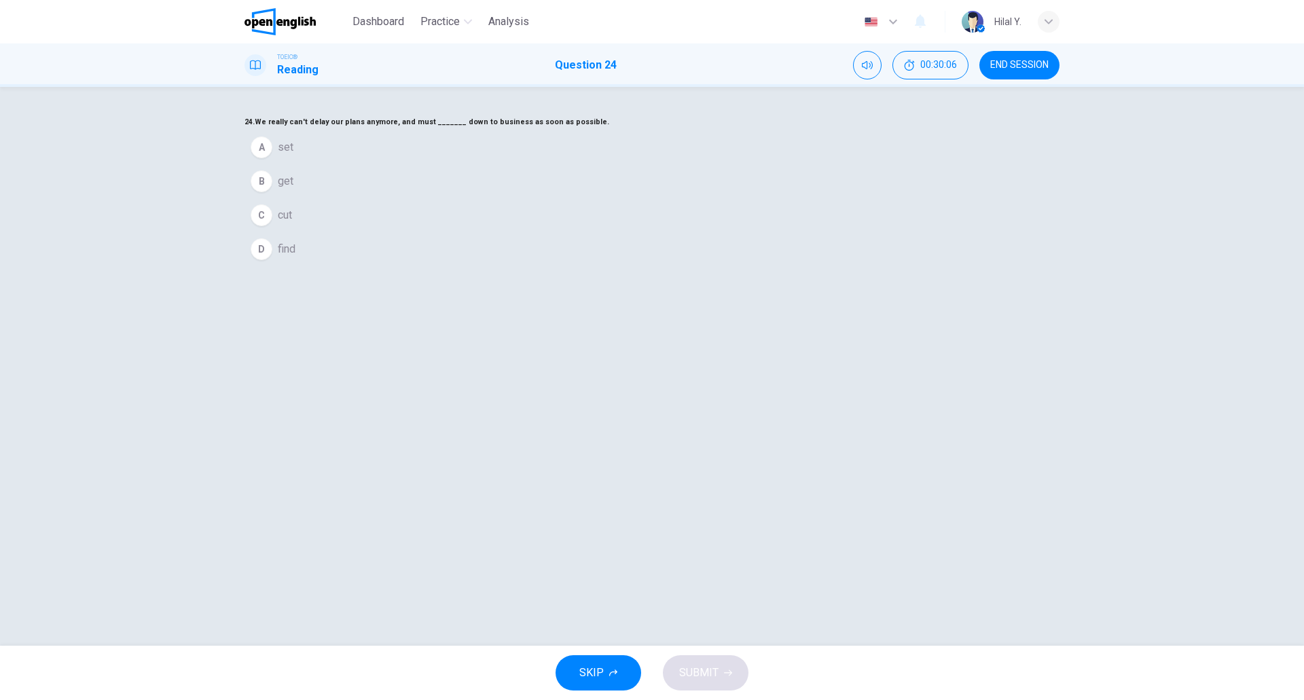
click at [706, 266] on div "24. We really can't delay our plans anymore, and must _______ down to business …" at bounding box center [652, 190] width 815 height 152
click at [272, 226] on div "C" at bounding box center [262, 216] width 22 height 22
drag, startPoint x: 636, startPoint y: 370, endPoint x: 672, endPoint y: 426, distance: 66.3
click at [636, 257] on div "24. We really can't delay our plans anymore, and must _______ down to business …" at bounding box center [652, 185] width 815 height 143
click at [804, 257] on div "24. We really can't delay our plans anymore, and must _______ down to business …" at bounding box center [652, 185] width 815 height 143
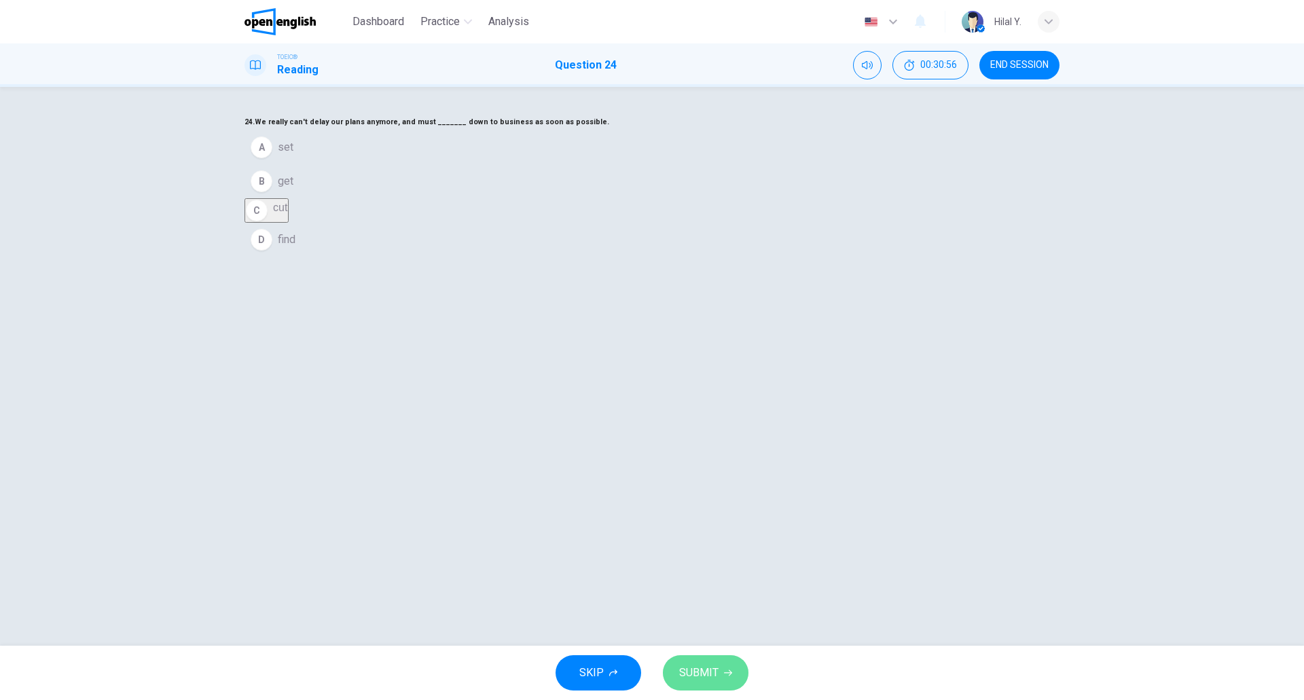
click at [713, 672] on span "SUBMIT" at bounding box center [698, 673] width 39 height 19
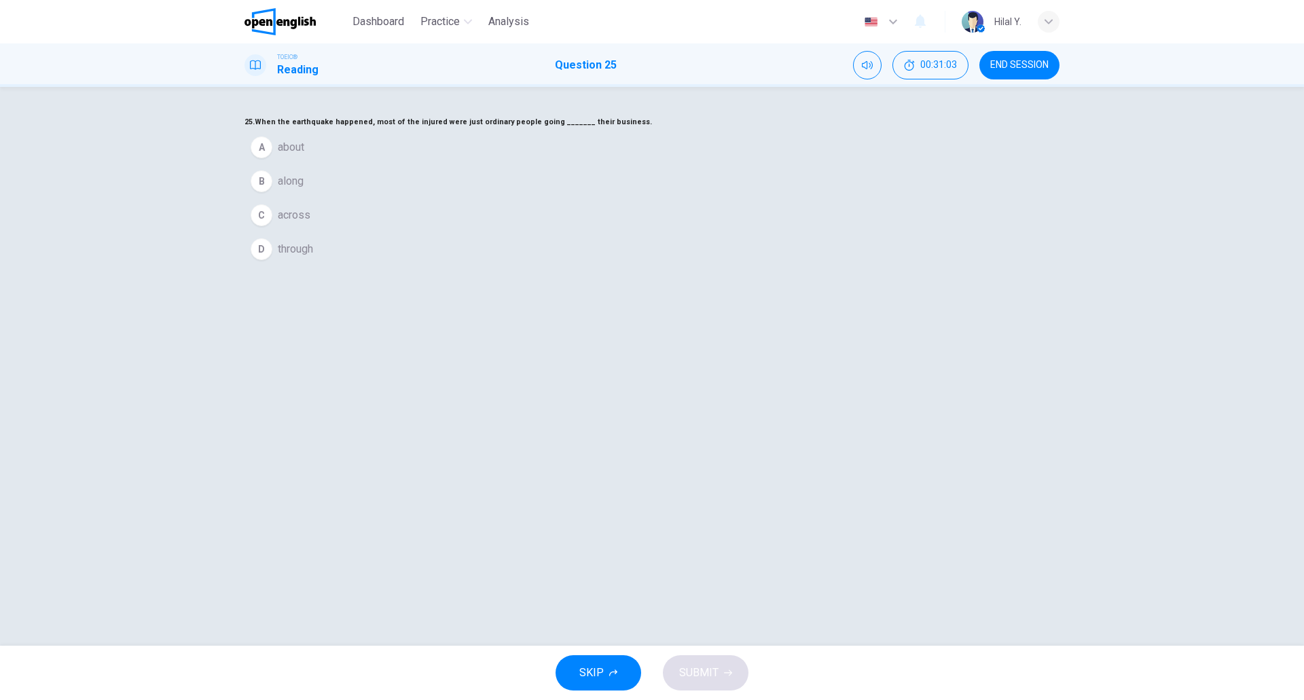
drag, startPoint x: 531, startPoint y: 196, endPoint x: 687, endPoint y: 198, distance: 156.3
click at [687, 130] on h6 "25. When the earthquake happened, most of the injured were just ordinary people…" at bounding box center [652, 122] width 815 height 16
click at [1232, 335] on div "25. When the earthquake happened, most of the injured were just ordinary people…" at bounding box center [652, 366] width 1304 height 559
click at [584, 198] on button "B along" at bounding box center [652, 181] width 815 height 34
click at [747, 257] on div "25. When the earthquake happened, most of the injured were just ordinary people…" at bounding box center [652, 185] width 815 height 143
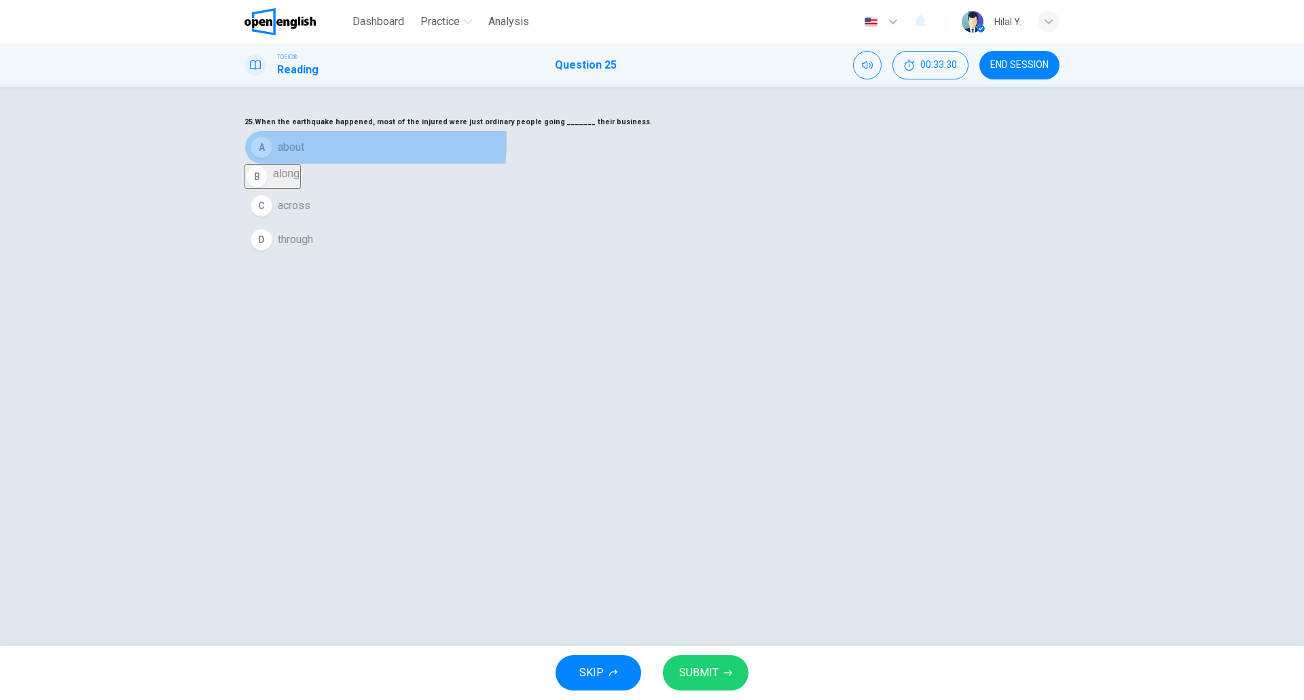
click at [304, 156] on span "about" at bounding box center [291, 147] width 26 height 16
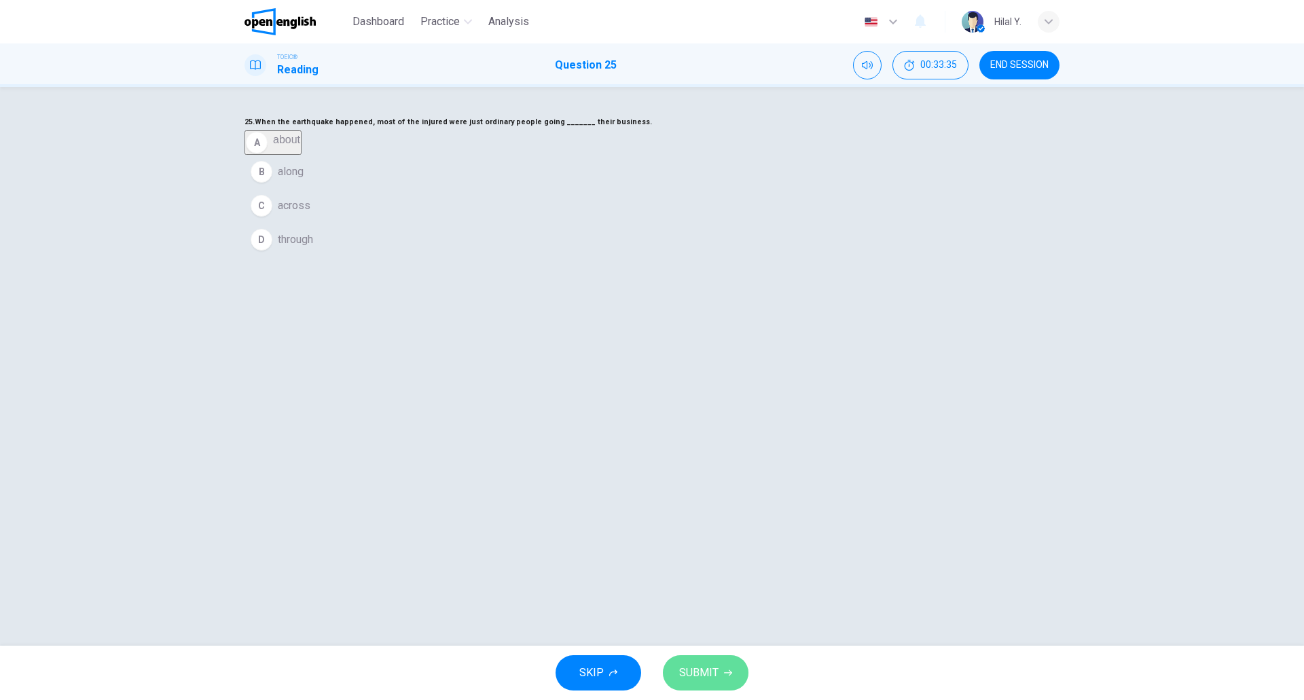
click at [728, 663] on button "SUBMIT" at bounding box center [706, 673] width 86 height 35
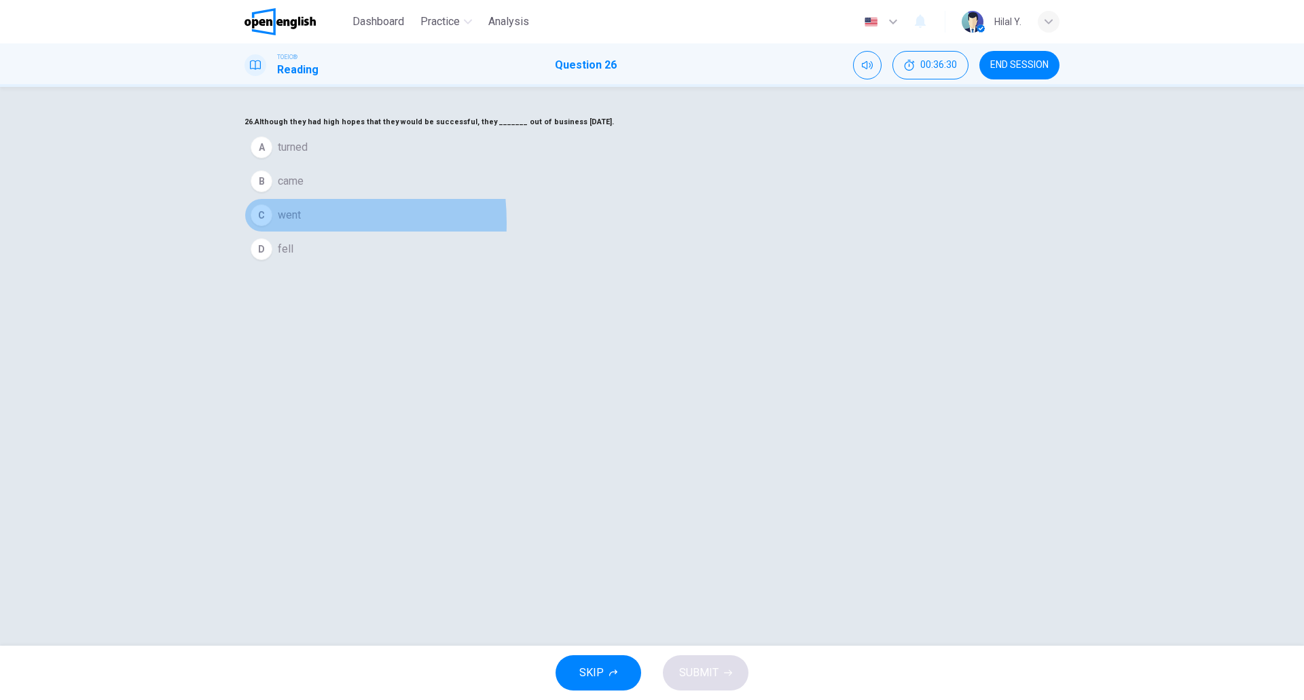
click at [272, 226] on div "C" at bounding box center [262, 216] width 22 height 22
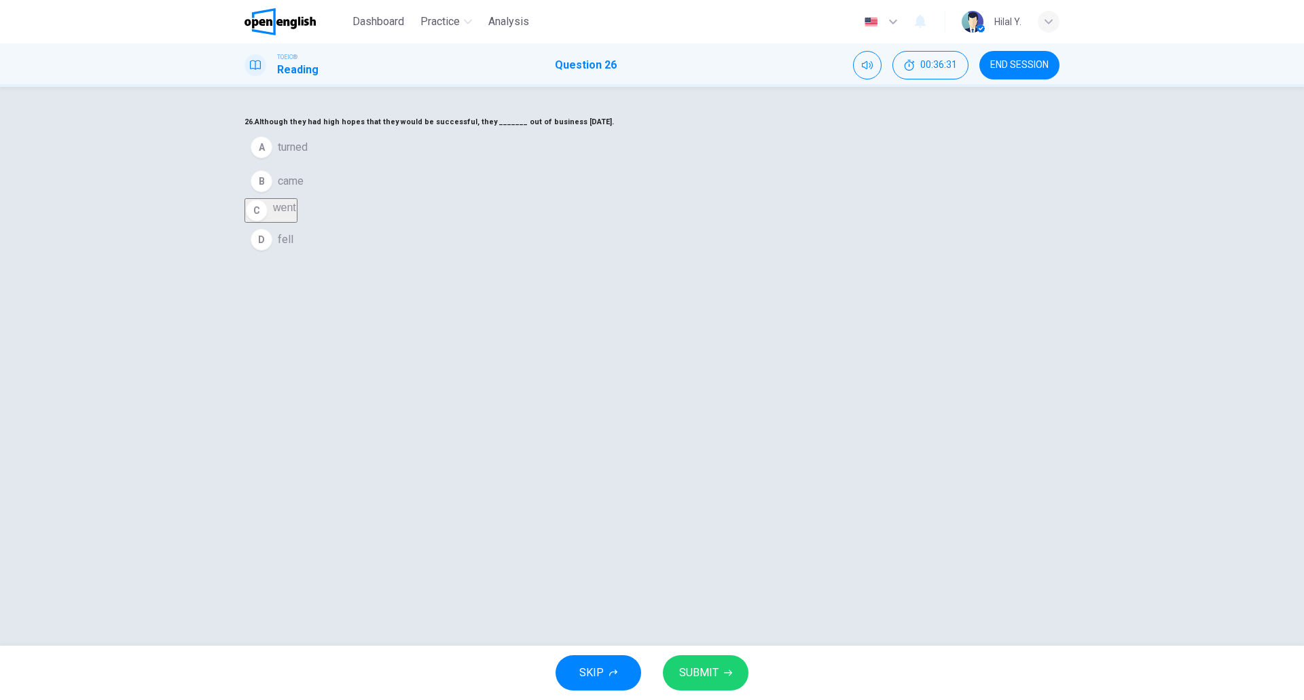
click at [709, 660] on button "SUBMIT" at bounding box center [706, 673] width 86 height 35
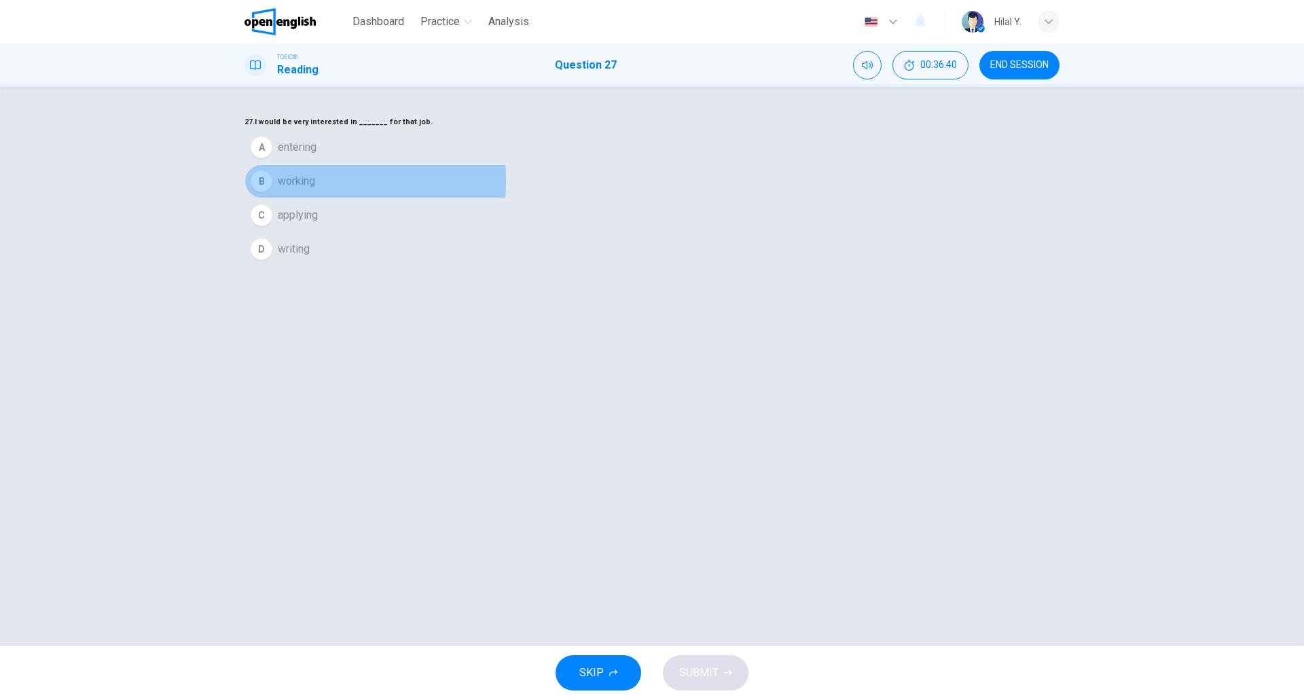
click at [272, 192] on div "B" at bounding box center [262, 182] width 22 height 22
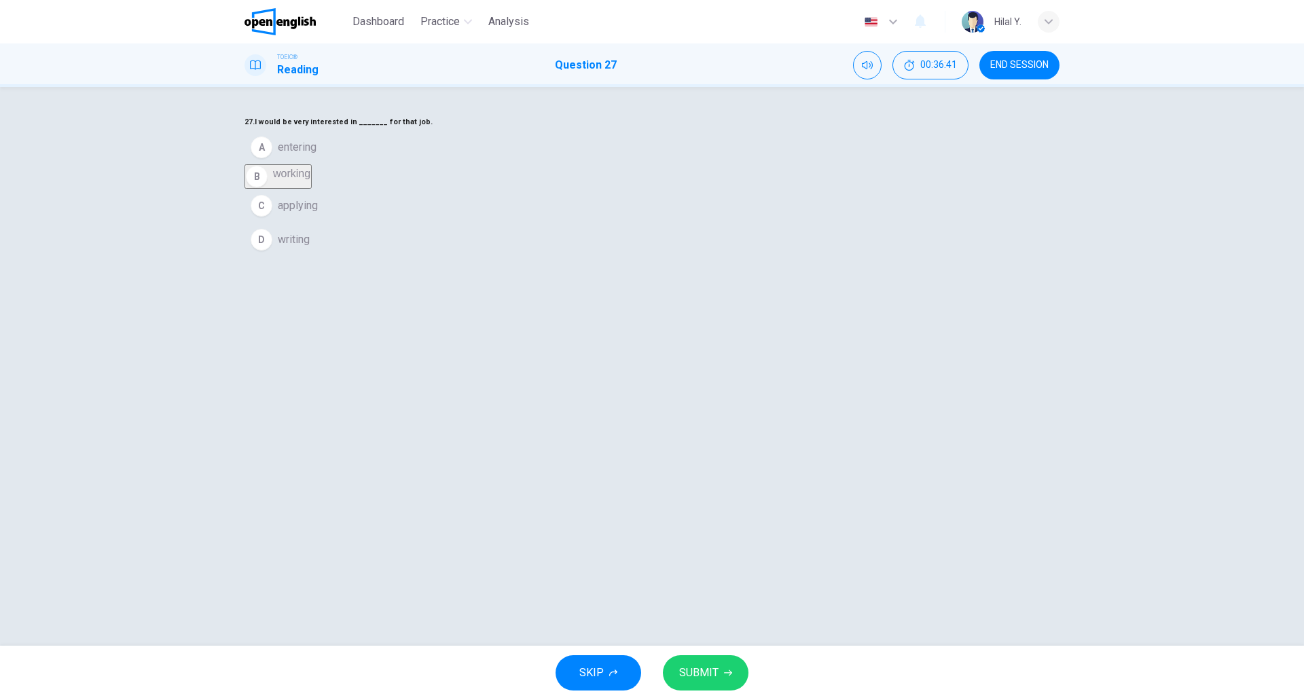
click at [693, 673] on span "SUBMIT" at bounding box center [698, 673] width 39 height 19
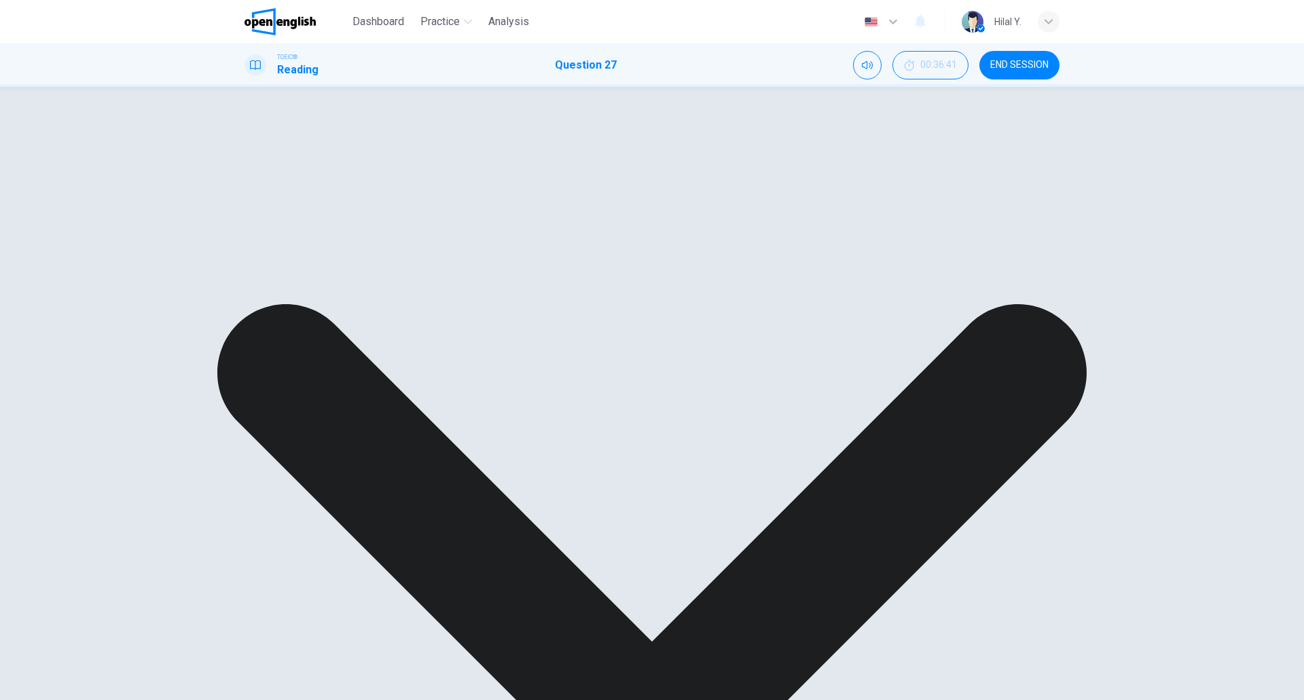
click at [740, 155] on div "27. I would be very interested in _______ for that job. A entering B working C …" at bounding box center [652, 134] width 815 height 41
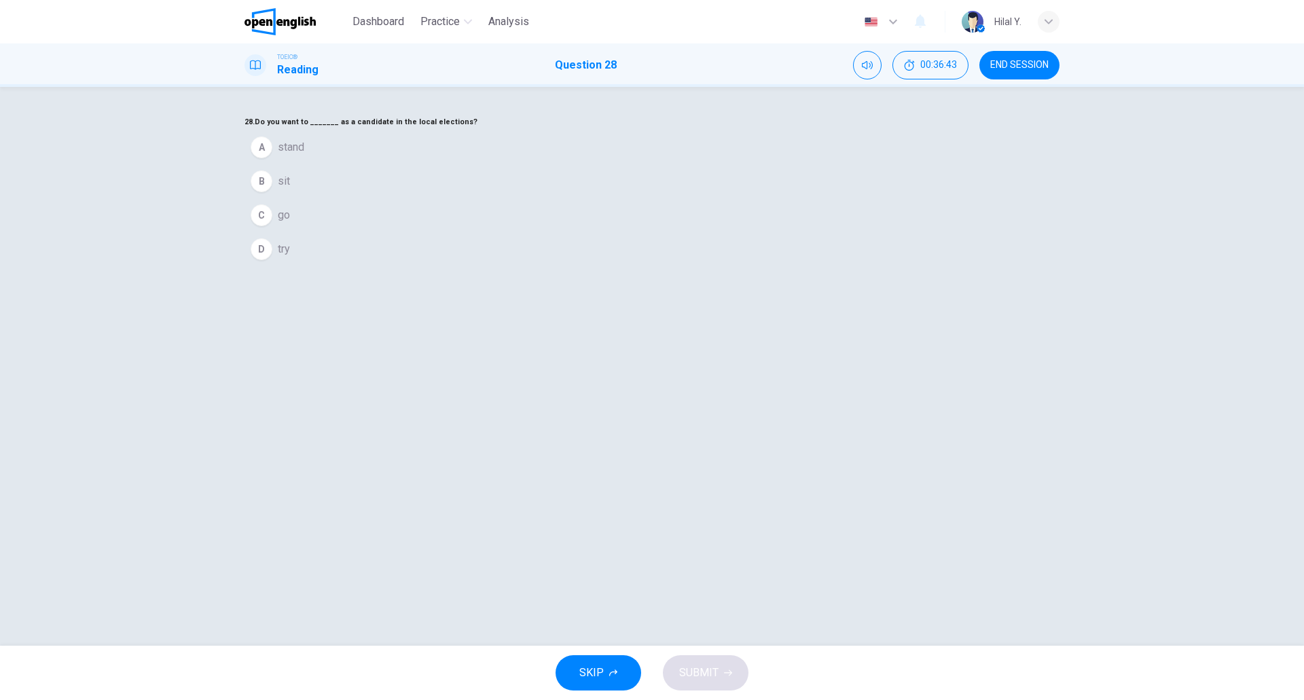
drag, startPoint x: 661, startPoint y: 174, endPoint x: 760, endPoint y: 175, distance: 98.5
click at [760, 130] on h6 "28. Do you want to _______ as a candidate in the local elections?" at bounding box center [652, 122] width 815 height 16
click at [767, 130] on h6 "28. Do you want to _______ as a candidate in the local elections?" at bounding box center [652, 122] width 815 height 16
drag, startPoint x: 674, startPoint y: 177, endPoint x: 728, endPoint y: 175, distance: 54.4
click at [728, 130] on h6 "28. Do you want to _______ as a candidate in the local elections?" at bounding box center [652, 122] width 815 height 16
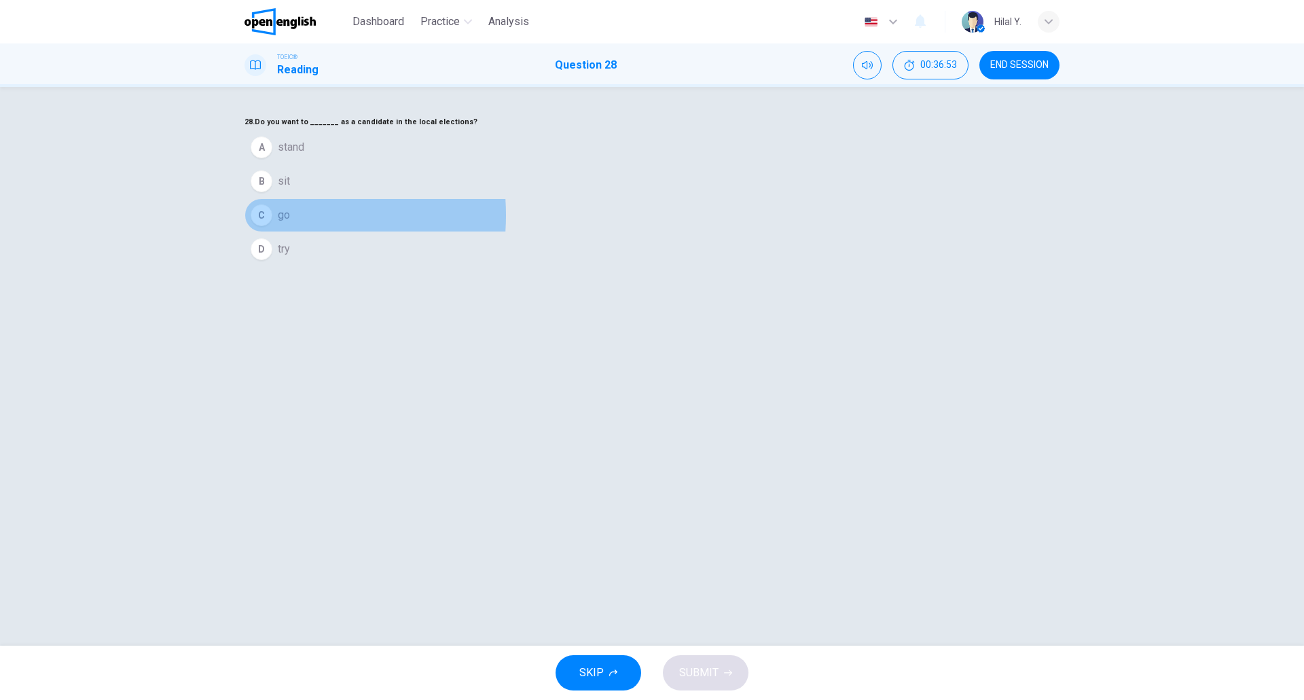
click at [272, 226] on div "C" at bounding box center [262, 216] width 22 height 22
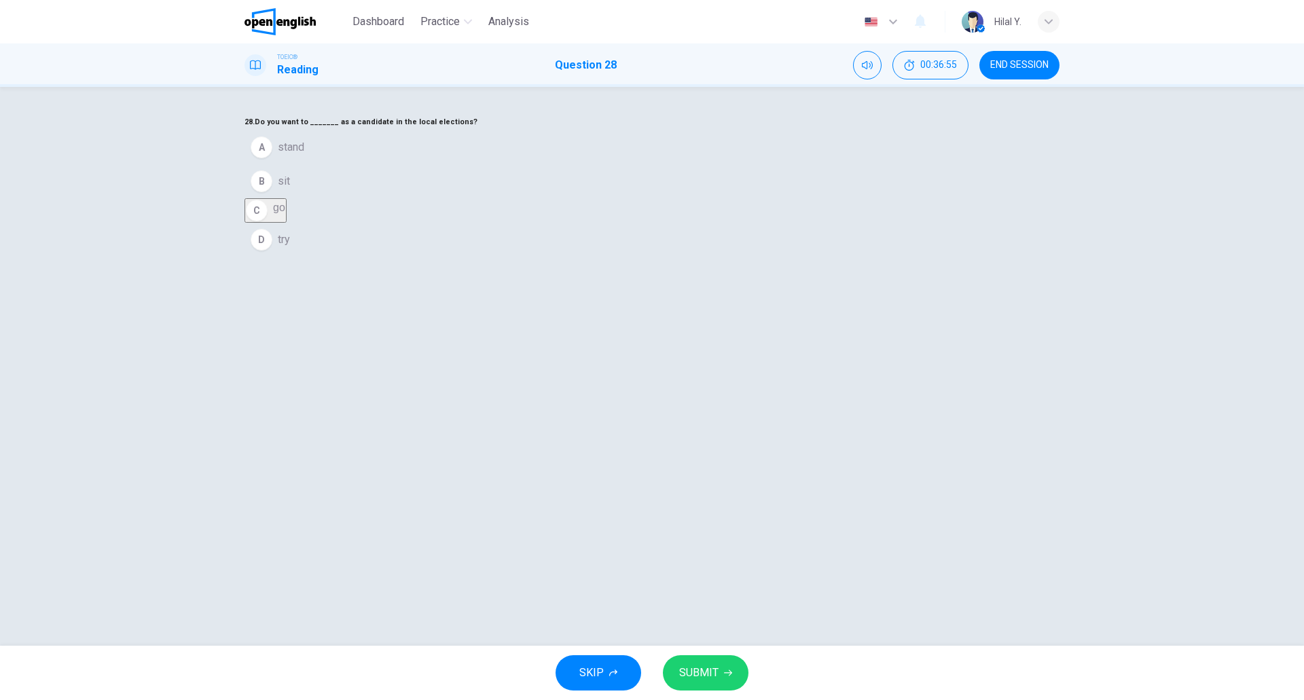
click at [715, 669] on span "SUBMIT" at bounding box center [698, 673] width 39 height 19
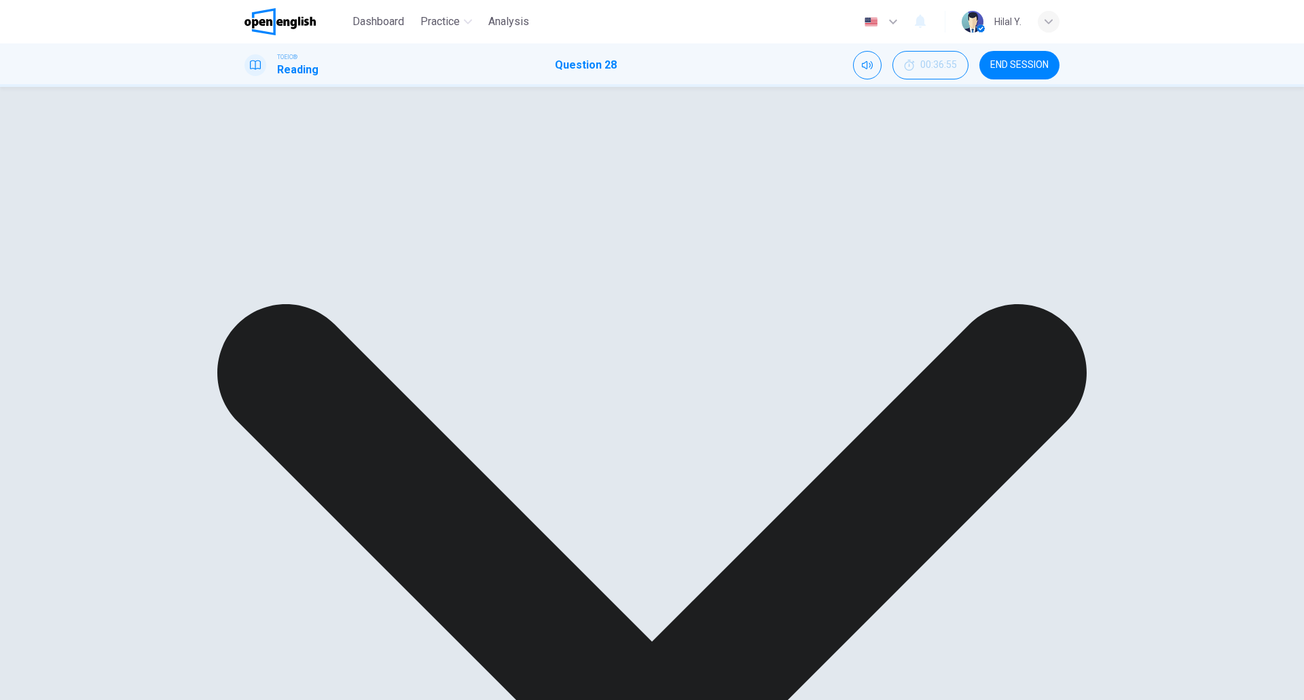
drag, startPoint x: 753, startPoint y: 517, endPoint x: 764, endPoint y: 537, distance: 23.4
click at [753, 155] on div "28. Do you want to _______ as a candidate in the local elections? A stand B sit…" at bounding box center [652, 134] width 815 height 41
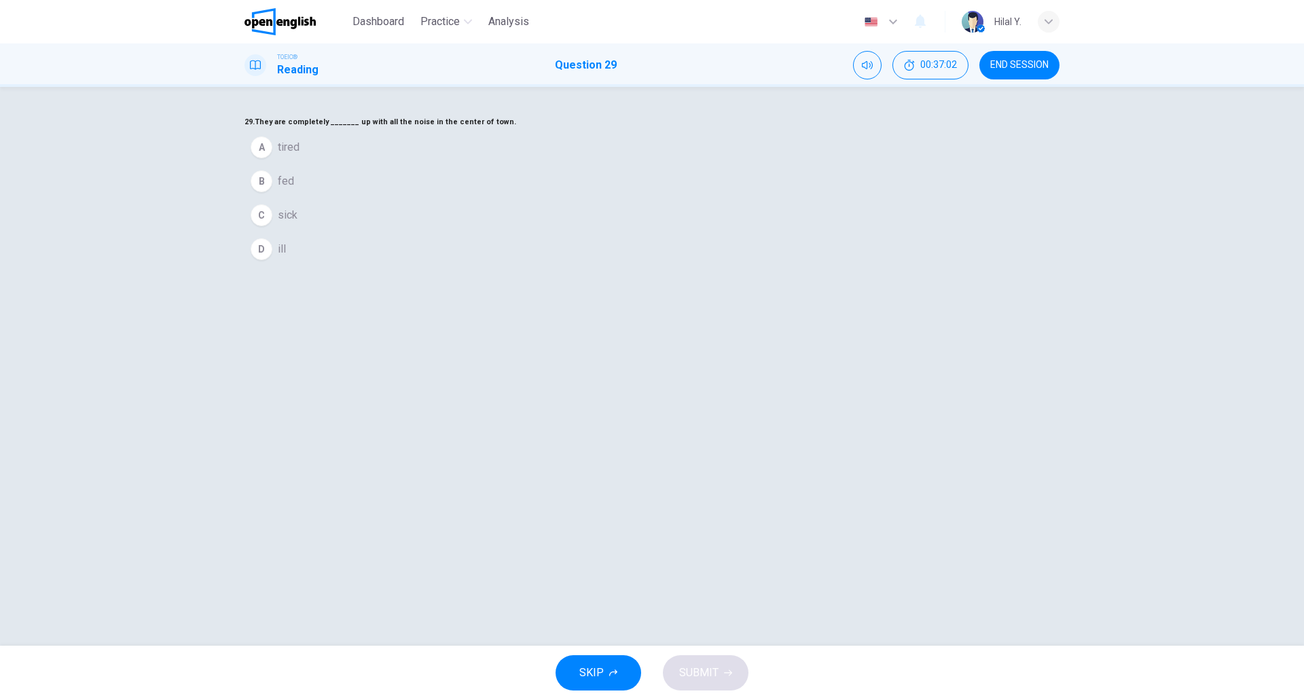
drag, startPoint x: 703, startPoint y: 195, endPoint x: 680, endPoint y: 196, distance: 23.1
click at [680, 130] on h6 "29. They are completely _______ up with all the noise in the center of town." at bounding box center [652, 122] width 815 height 16
drag, startPoint x: 701, startPoint y: 197, endPoint x: 548, endPoint y: 174, distance: 155.3
click at [548, 130] on h6 "29. They are completely _______ up with all the noise in the center of town." at bounding box center [652, 122] width 815 height 16
drag, startPoint x: 564, startPoint y: 177, endPoint x: 668, endPoint y: 188, distance: 104.5
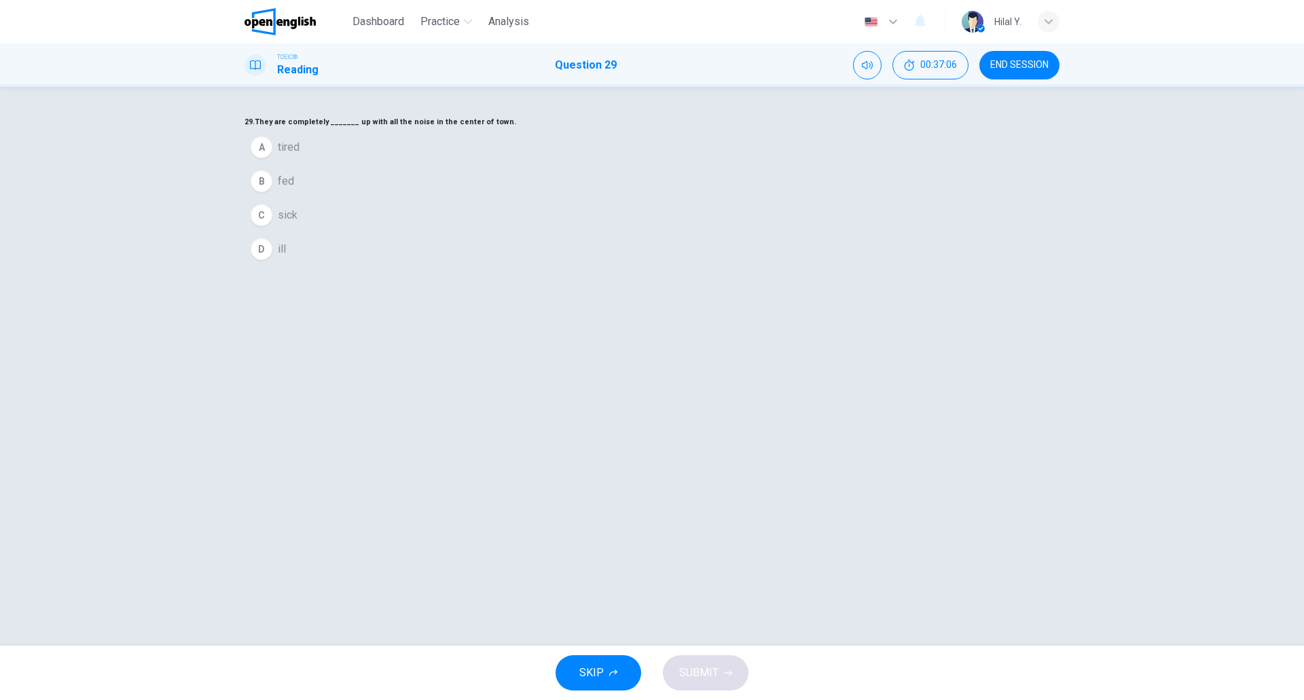
click at [667, 130] on h6 "29. They are completely _______ up with all the noise in the center of town." at bounding box center [652, 122] width 815 height 16
click at [272, 192] on div "B" at bounding box center [262, 182] width 22 height 22
click at [629, 257] on div "29. They are completely _______ up with all the noise in the center of town. A …" at bounding box center [652, 185] width 815 height 143
click at [694, 675] on span "SUBMIT" at bounding box center [698, 673] width 39 height 19
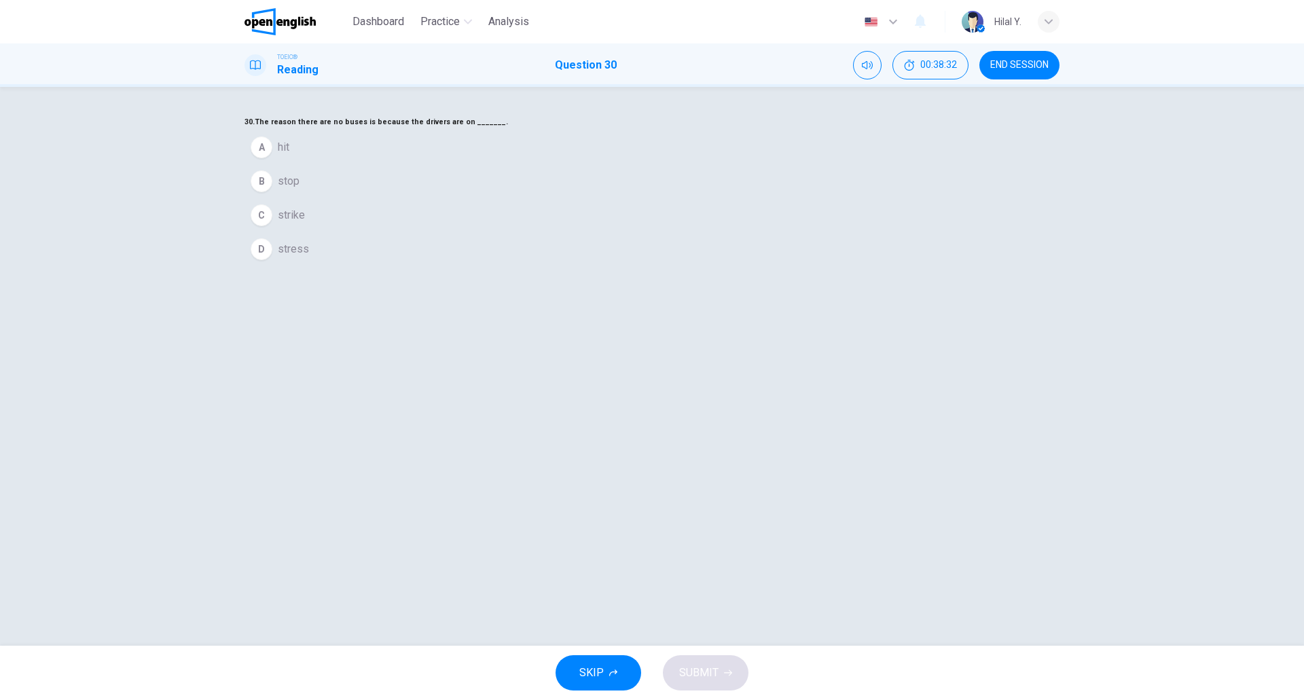
click at [776, 266] on div "30. The reason there are no buses is because the drivers are on _______. A hit …" at bounding box center [652, 190] width 815 height 152
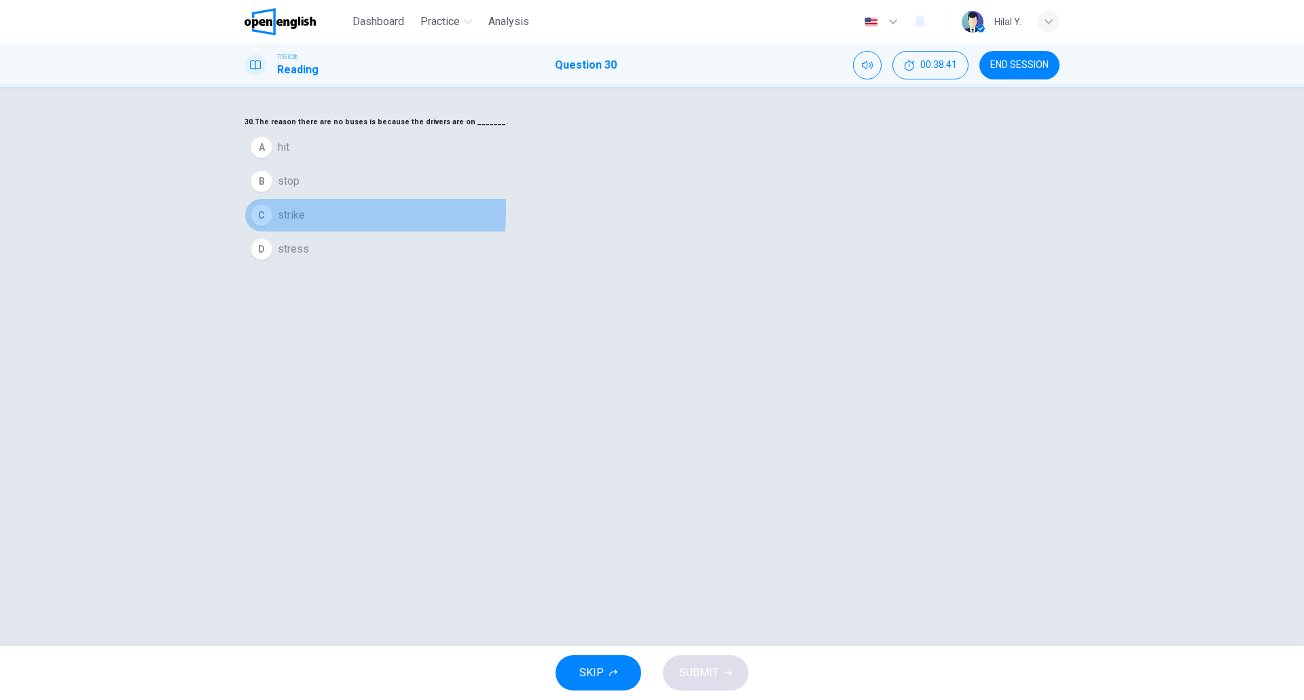
click at [272, 226] on div "C" at bounding box center [262, 216] width 22 height 22
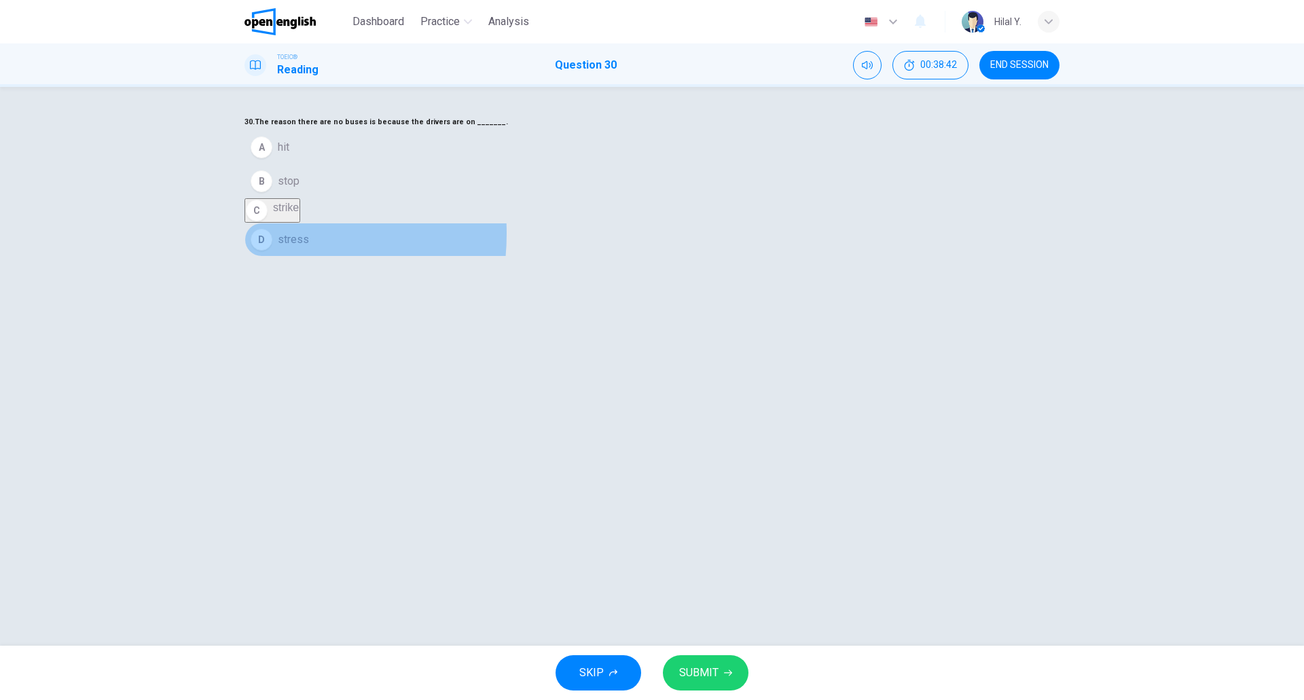
click at [272, 251] on div "D" at bounding box center [262, 240] width 22 height 22
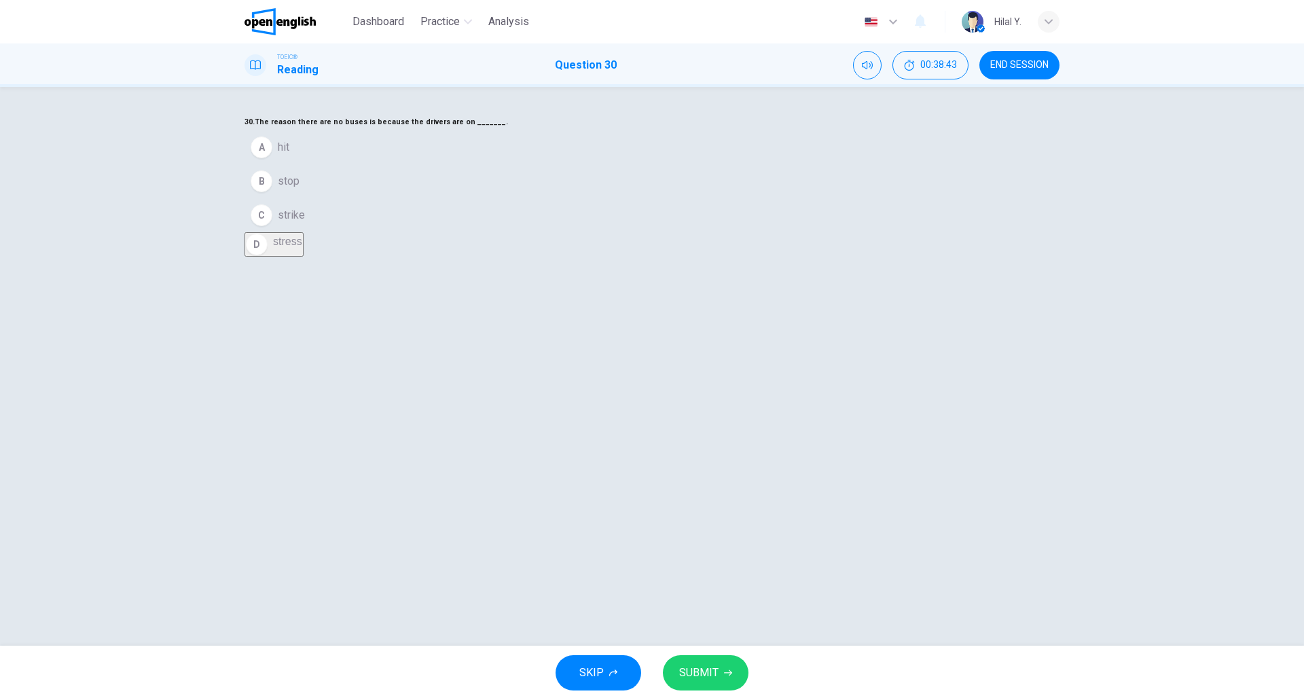
click at [272, 192] on div "B" at bounding box center [262, 182] width 22 height 22
click at [716, 671] on span "SUBMIT" at bounding box center [698, 673] width 39 height 19
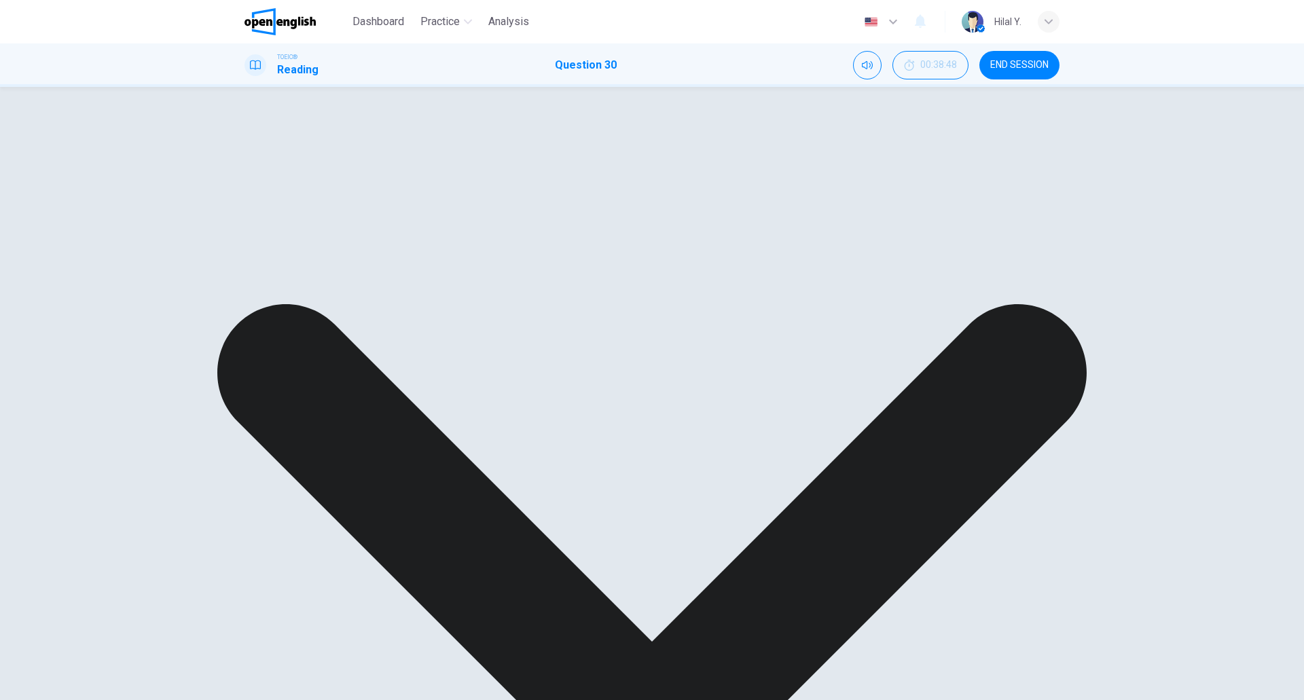
click at [563, 155] on div "30. The reason there are no buses is because the drivers are on _______. A hit …" at bounding box center [652, 134] width 815 height 41
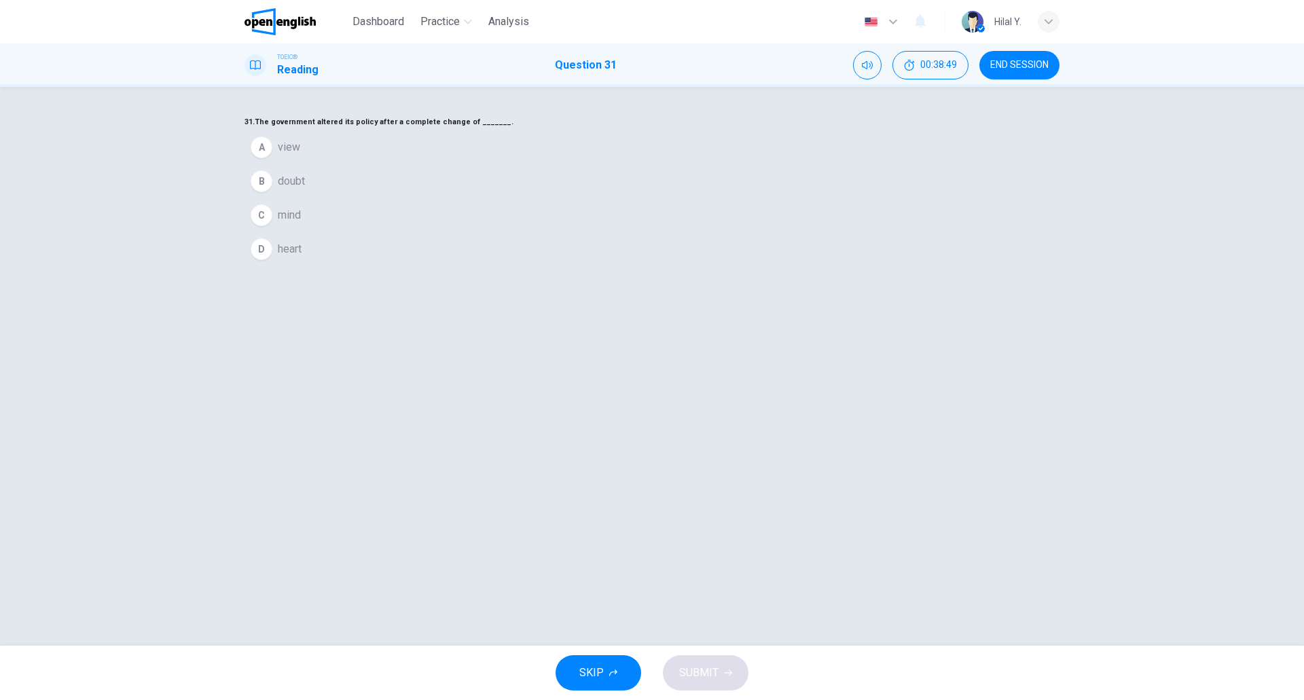
drag, startPoint x: 652, startPoint y: 174, endPoint x: 635, endPoint y: 173, distance: 17.0
click at [635, 130] on h6 "31. The government altered its policy after a complete change of _______." at bounding box center [652, 122] width 815 height 16
click at [272, 158] on div "A" at bounding box center [262, 148] width 22 height 22
click at [711, 679] on span "SUBMIT" at bounding box center [698, 673] width 39 height 19
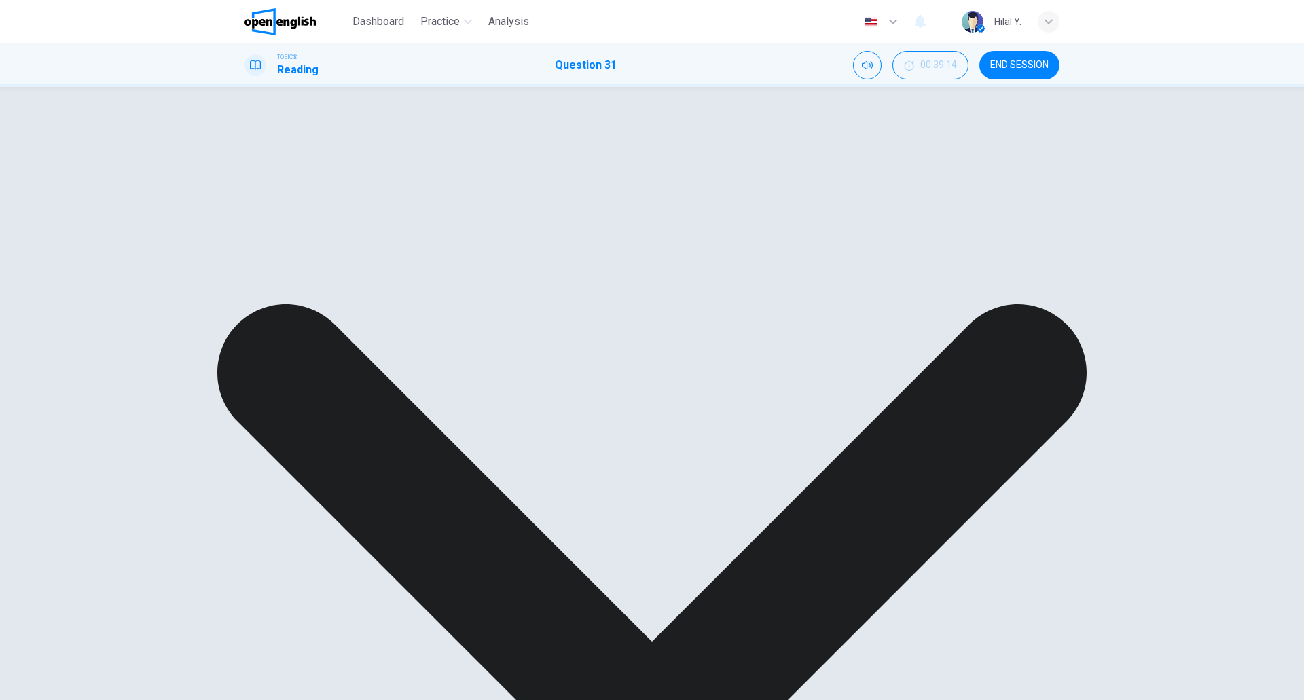
click at [704, 155] on div "31. The government altered its policy after a complete change of _______. A vie…" at bounding box center [652, 134] width 815 height 41
click at [518, 155] on div "31. The government altered its policy after a complete change of _______. A vie…" at bounding box center [652, 134] width 815 height 41
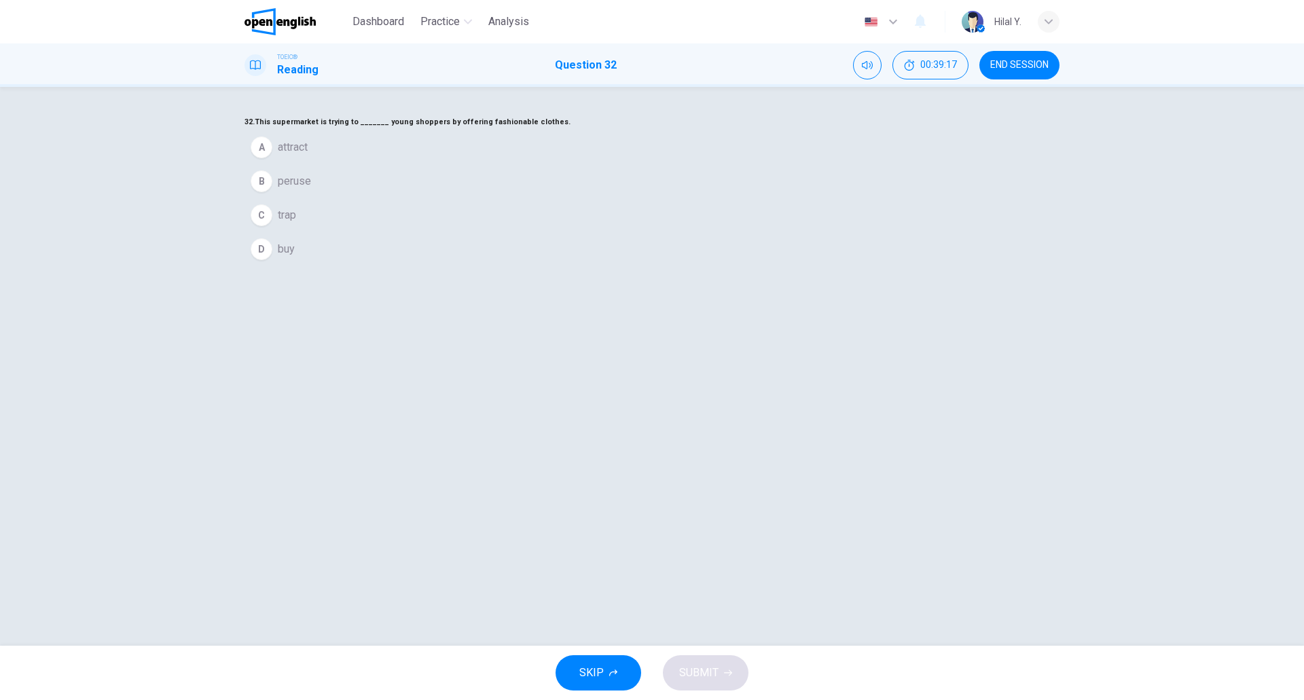
drag, startPoint x: 556, startPoint y: 198, endPoint x: 703, endPoint y: 198, distance: 146.8
click at [702, 130] on h6 "32. This supermarket is trying to _______ young shoppers by offering fashionabl…" at bounding box center [652, 122] width 815 height 16
click at [714, 205] on div "32. This supermarket is trying to _______ young shoppers by offering fashionabl…" at bounding box center [652, 190] width 815 height 152
click at [755, 201] on div "32. This supermarket is trying to _______ young shoppers by offering fashionabl…" at bounding box center [652, 190] width 815 height 152
drag, startPoint x: 753, startPoint y: 198, endPoint x: 709, endPoint y: 194, distance: 43.6
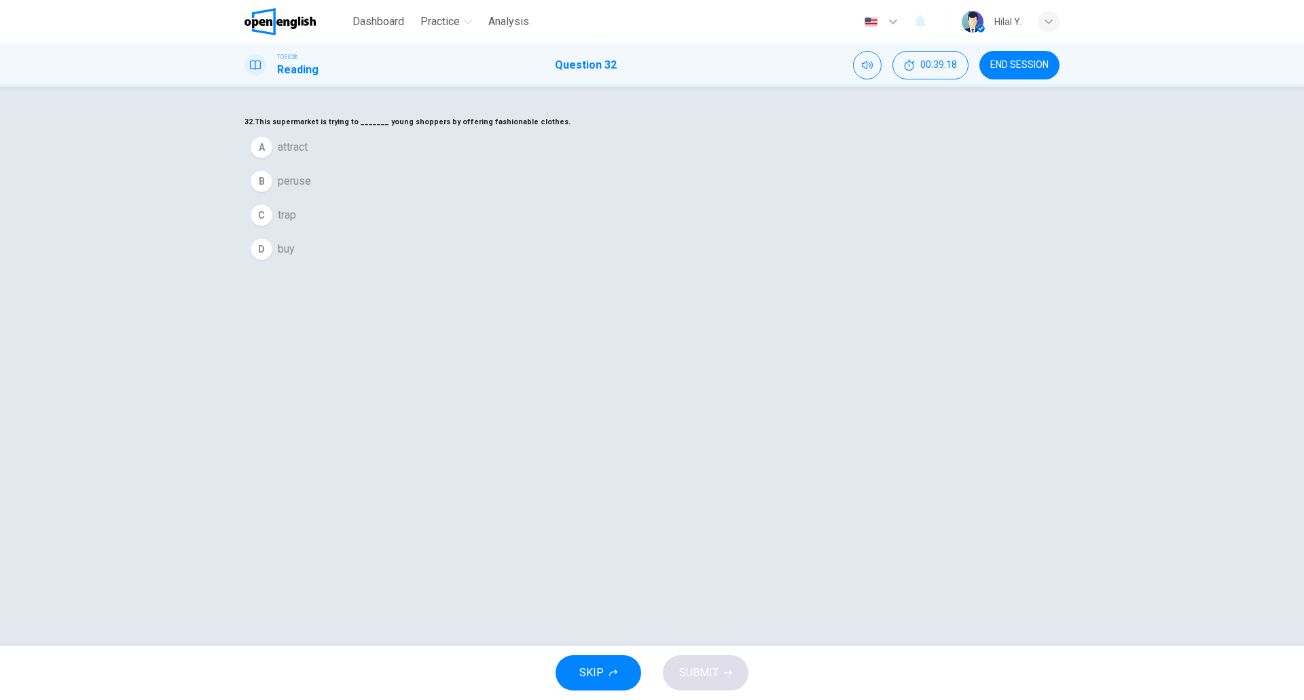
click at [709, 130] on h6 "32. This supermarket is trying to _______ young shoppers by offering fashionabl…" at bounding box center [652, 122] width 815 height 16
click at [272, 158] on div "A" at bounding box center [262, 148] width 22 height 22
click at [679, 674] on span "SUBMIT" at bounding box center [698, 673] width 39 height 19
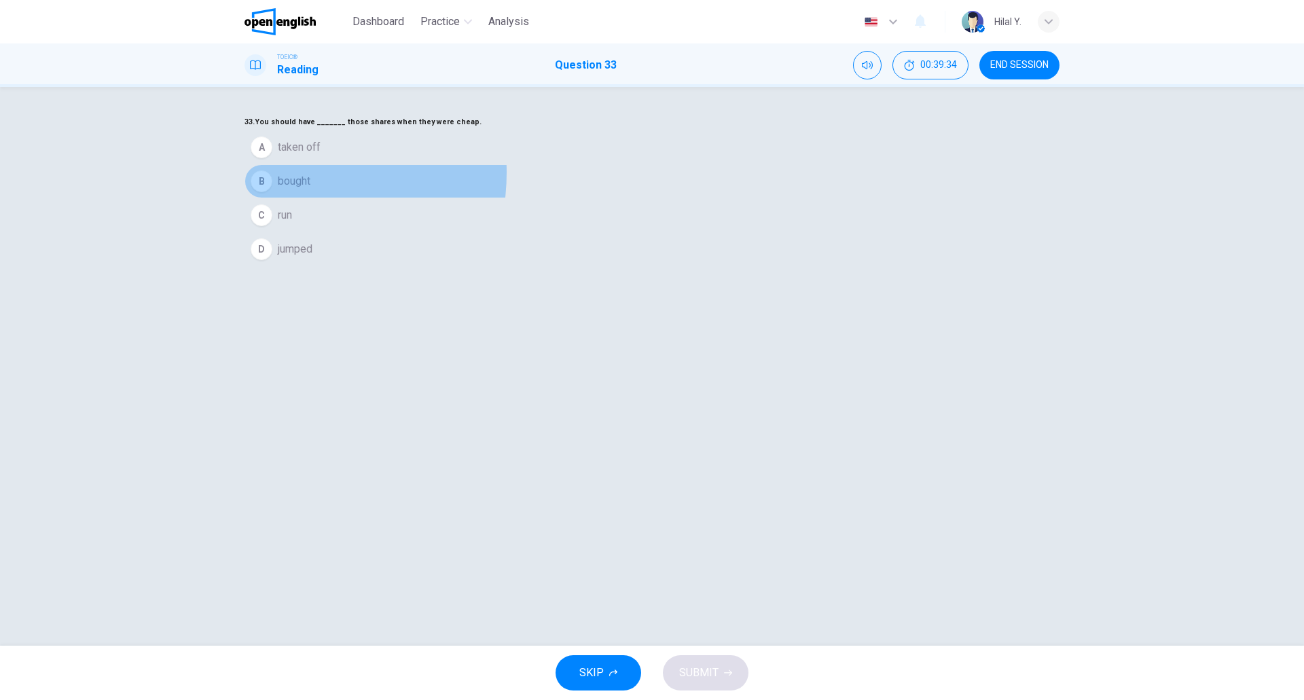
click at [558, 198] on button "B bought" at bounding box center [652, 181] width 815 height 34
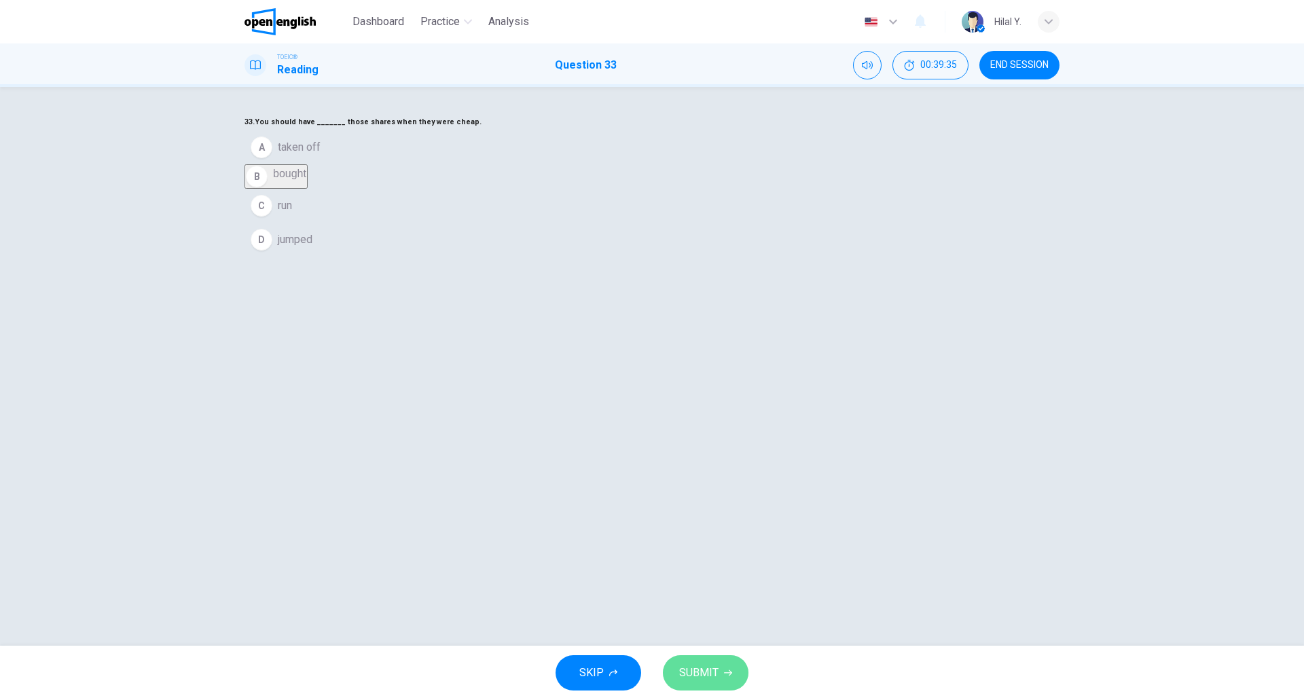
click at [705, 656] on button "SUBMIT" at bounding box center [706, 673] width 86 height 35
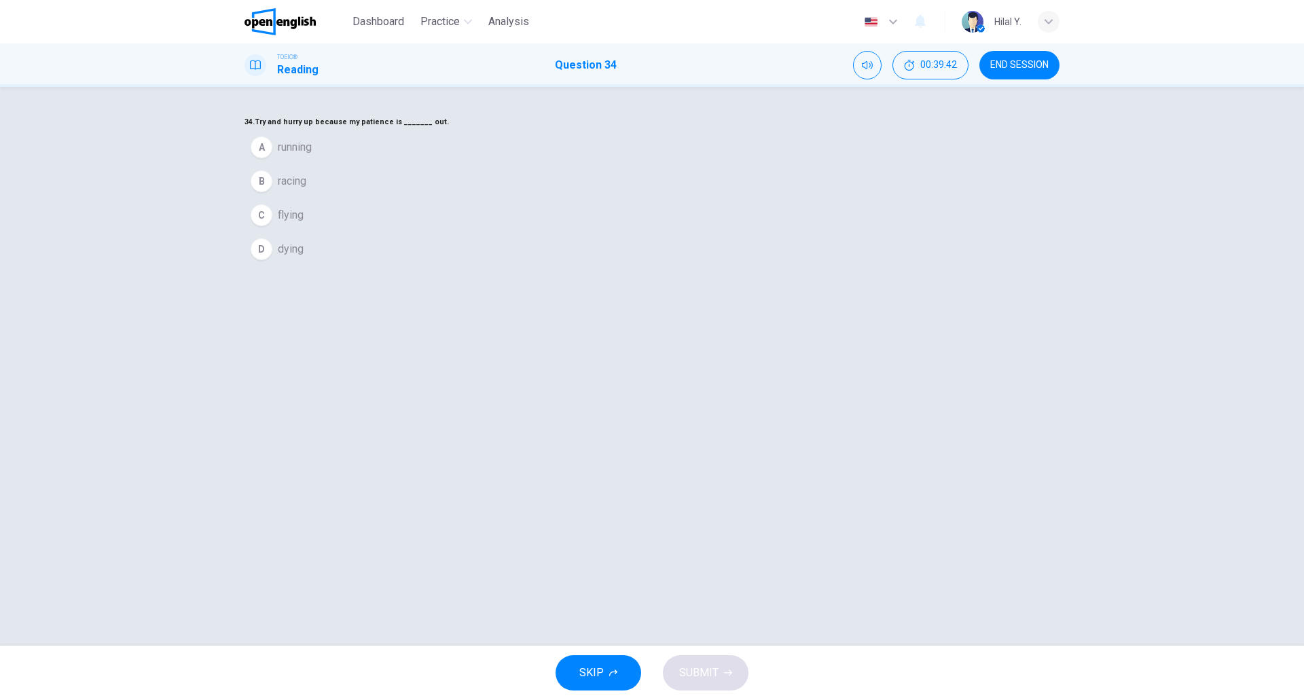
click at [272, 158] on div "A" at bounding box center [262, 148] width 22 height 22
click at [699, 671] on span "SUBMIT" at bounding box center [698, 673] width 39 height 19
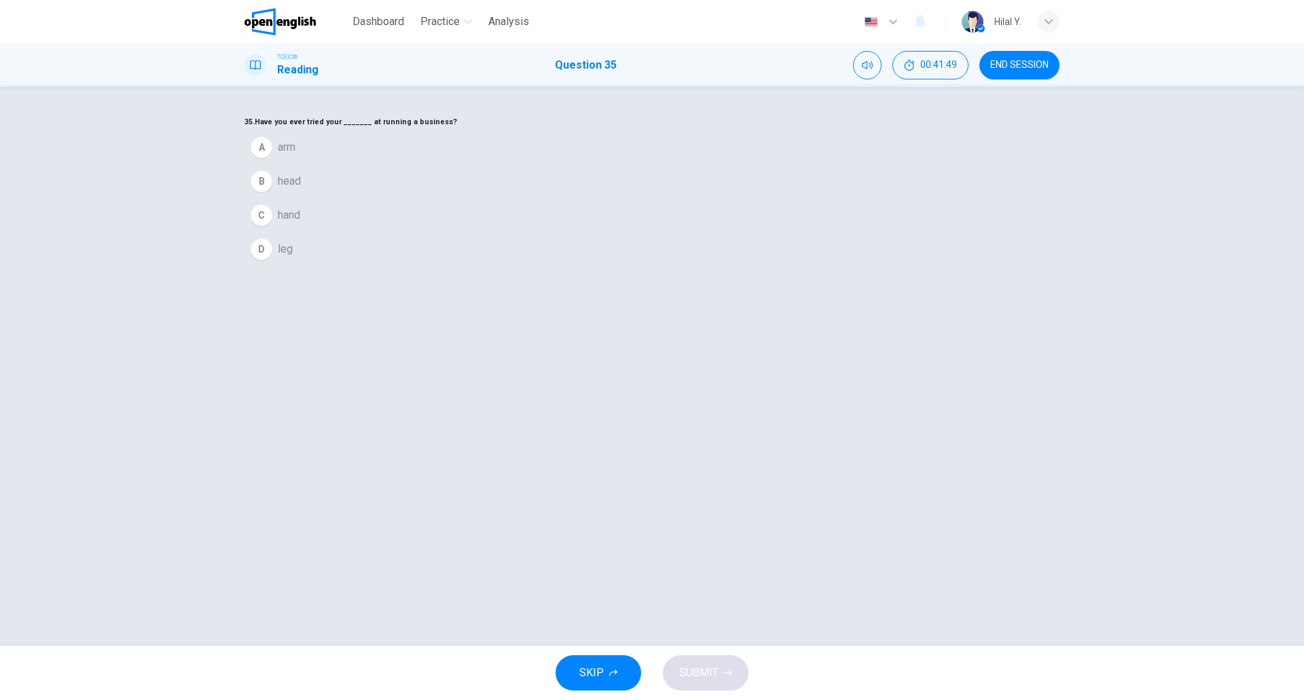
click at [555, 232] on button "C hand" at bounding box center [652, 215] width 815 height 34
click at [703, 661] on button "SUBMIT" at bounding box center [706, 673] width 86 height 35
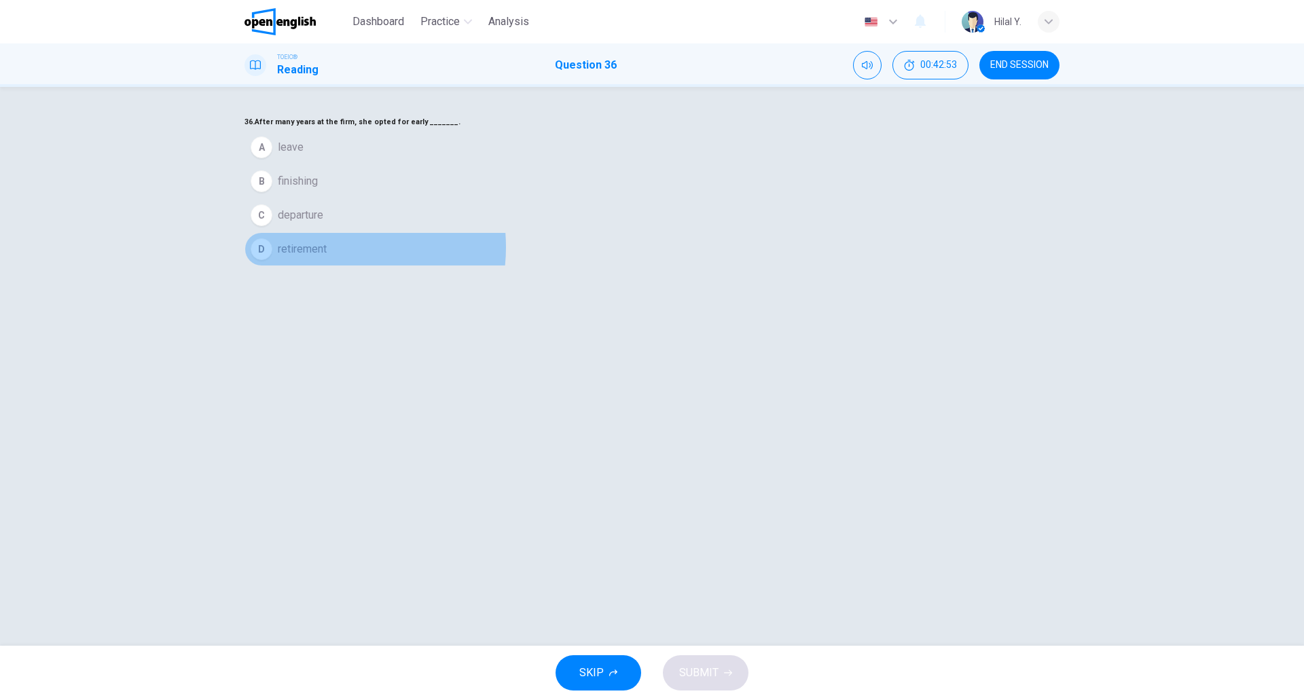
click at [327, 258] on span "retirement" at bounding box center [302, 249] width 49 height 16
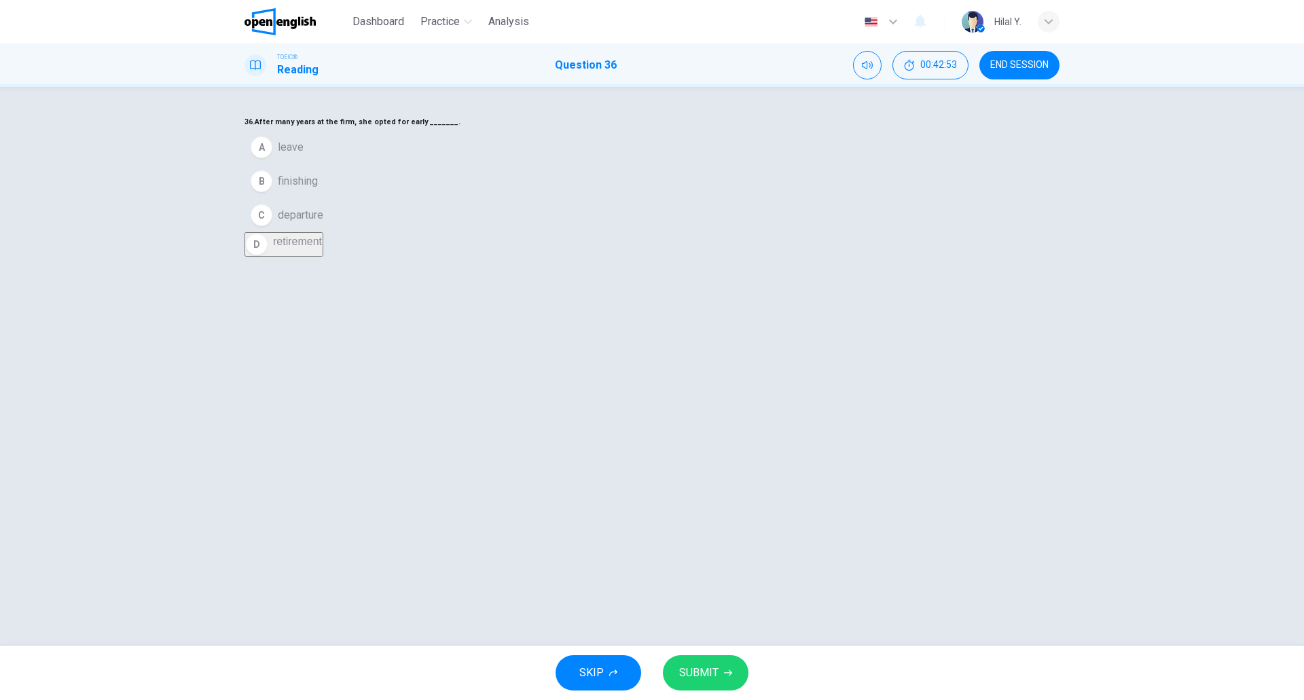
click at [726, 671] on icon "button" at bounding box center [728, 673] width 8 height 8
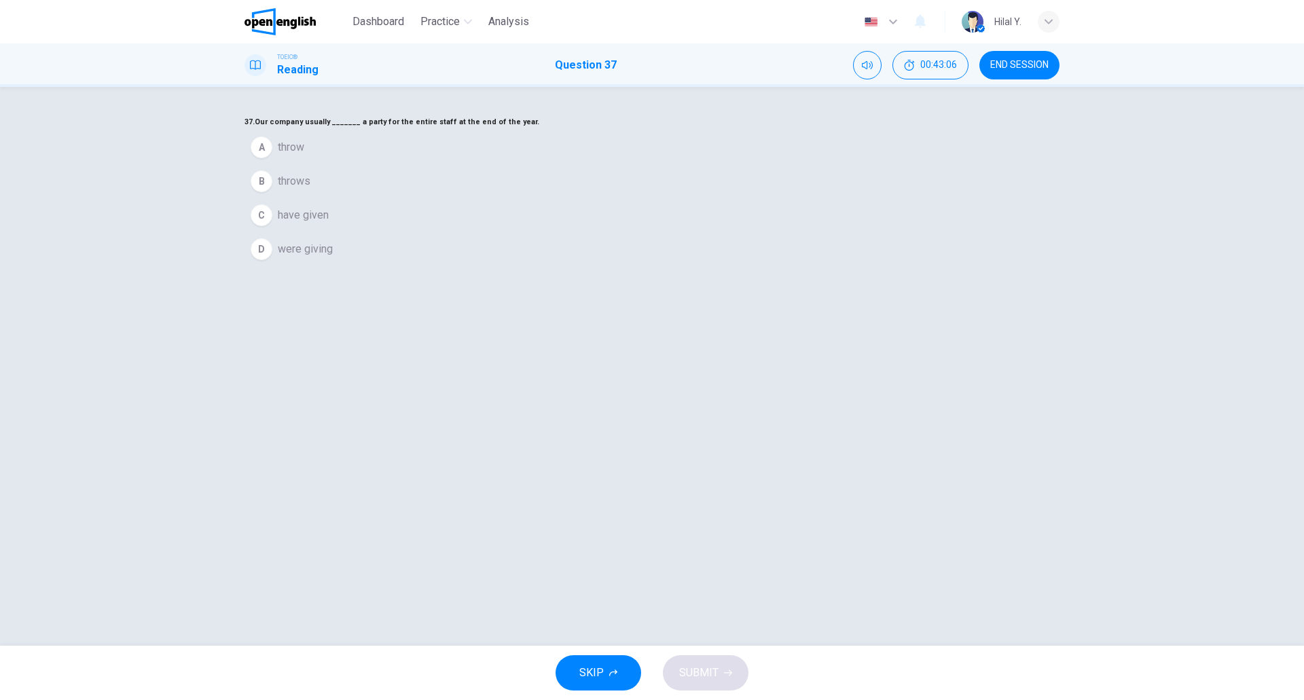
click at [272, 226] on div "C" at bounding box center [262, 216] width 22 height 22
click at [594, 198] on button "B throws" at bounding box center [652, 181] width 815 height 34
click at [708, 676] on span "SUBMIT" at bounding box center [698, 673] width 39 height 19
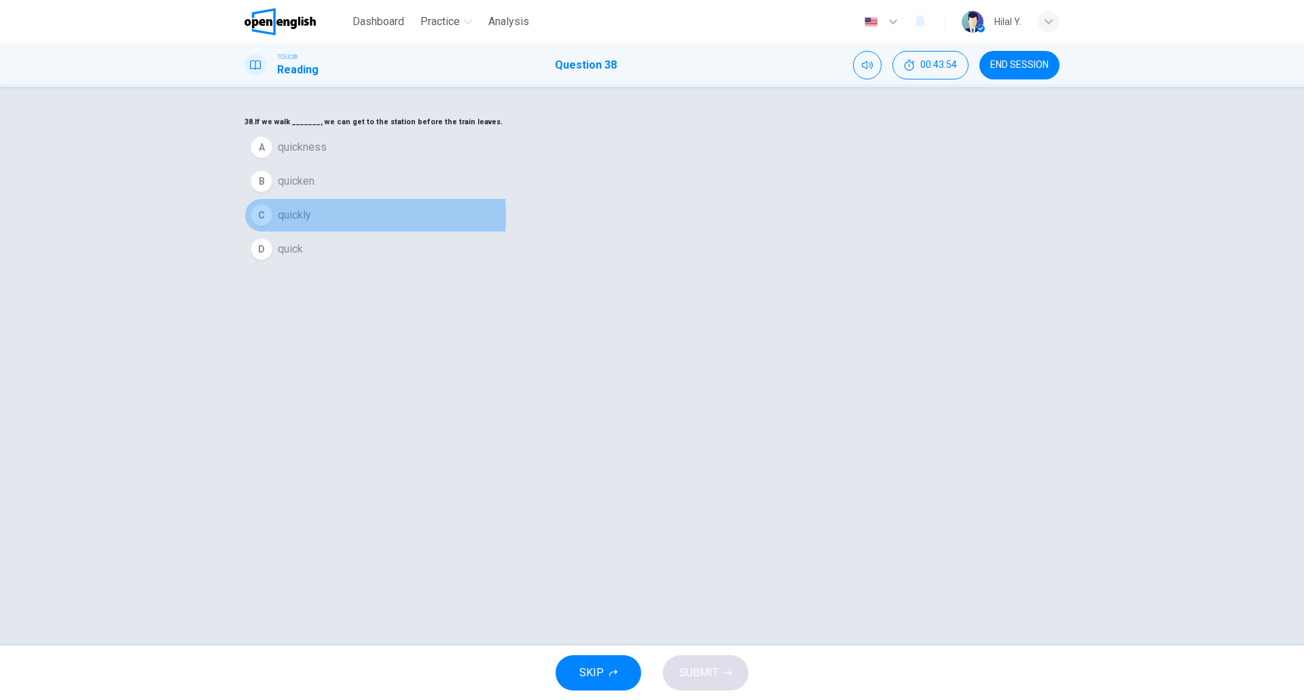
click at [311, 224] on span "quickly" at bounding box center [294, 215] width 33 height 16
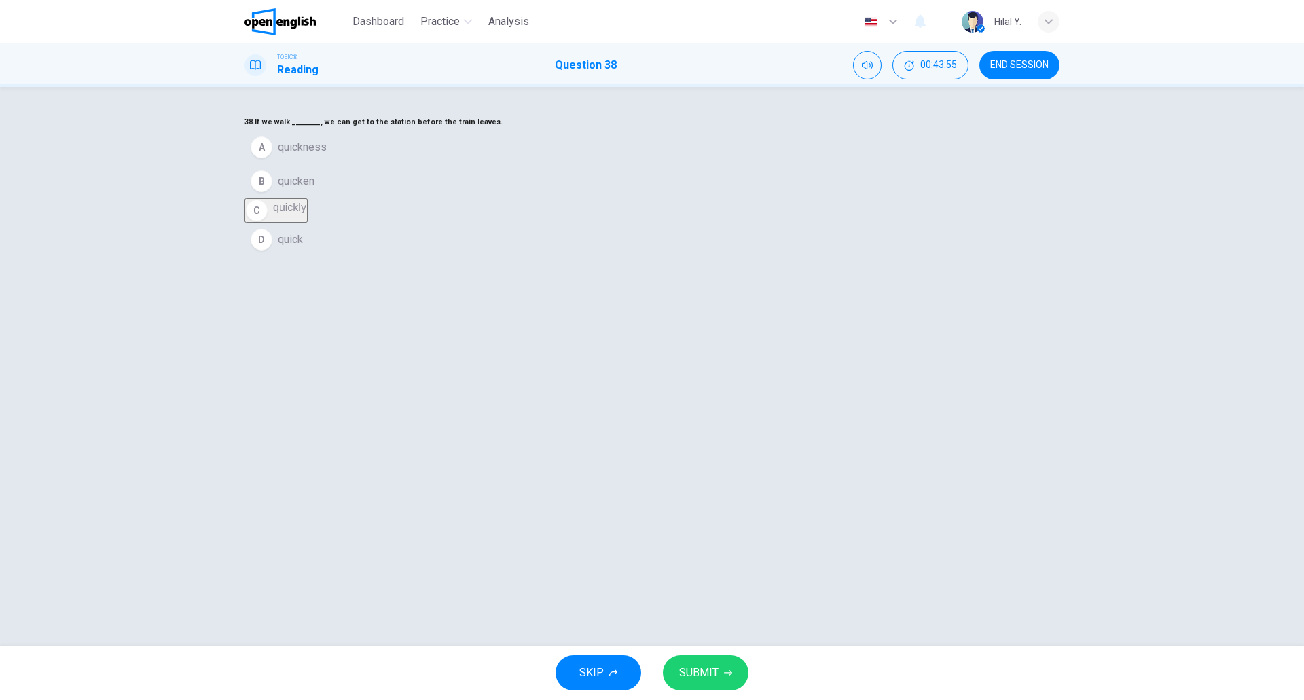
click at [303, 248] on span "quick" at bounding box center [290, 240] width 25 height 16
click at [713, 673] on span "SUBMIT" at bounding box center [698, 673] width 39 height 19
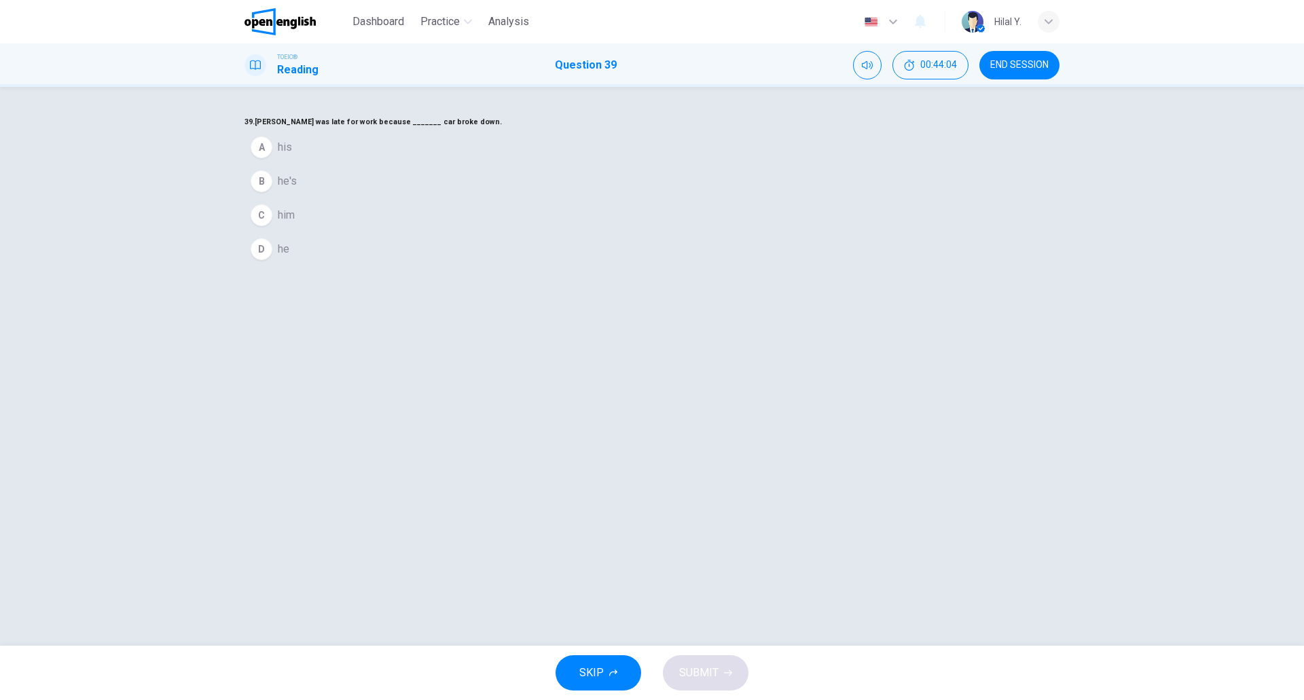
click at [575, 164] on button "A his" at bounding box center [652, 147] width 815 height 34
click at [713, 669] on span "SUBMIT" at bounding box center [698, 673] width 39 height 19
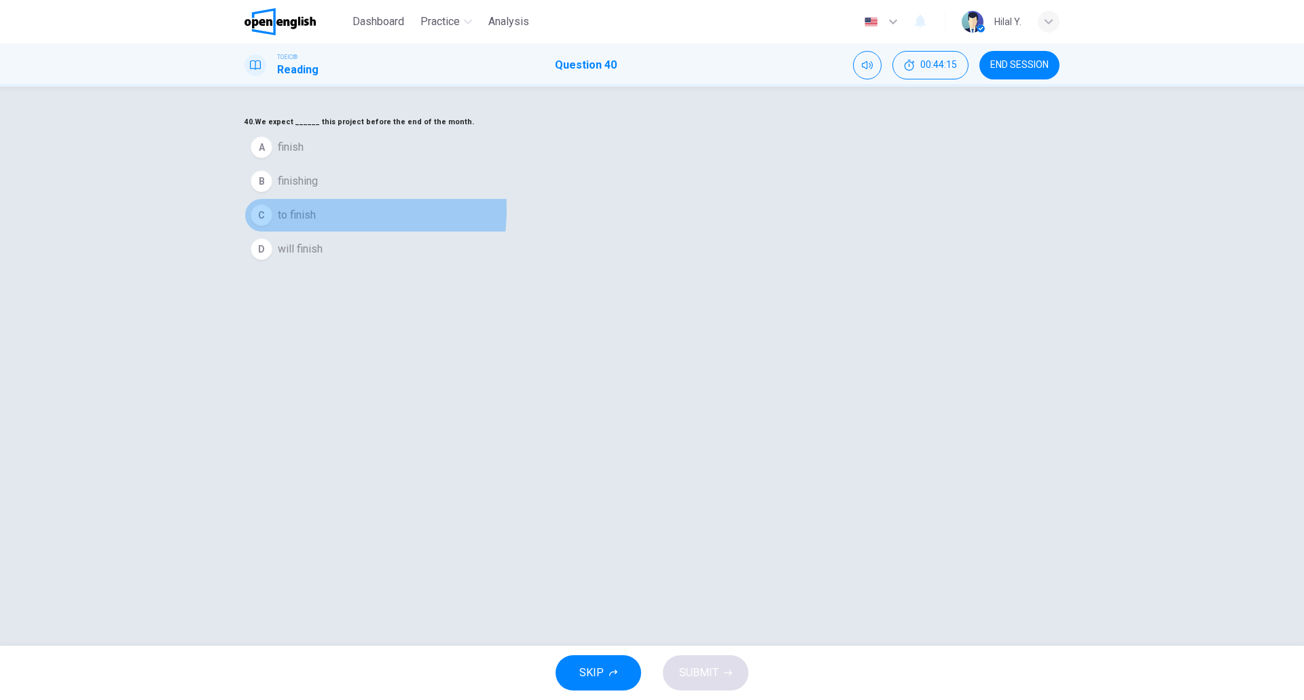
click at [316, 224] on span "to finish" at bounding box center [297, 215] width 38 height 16
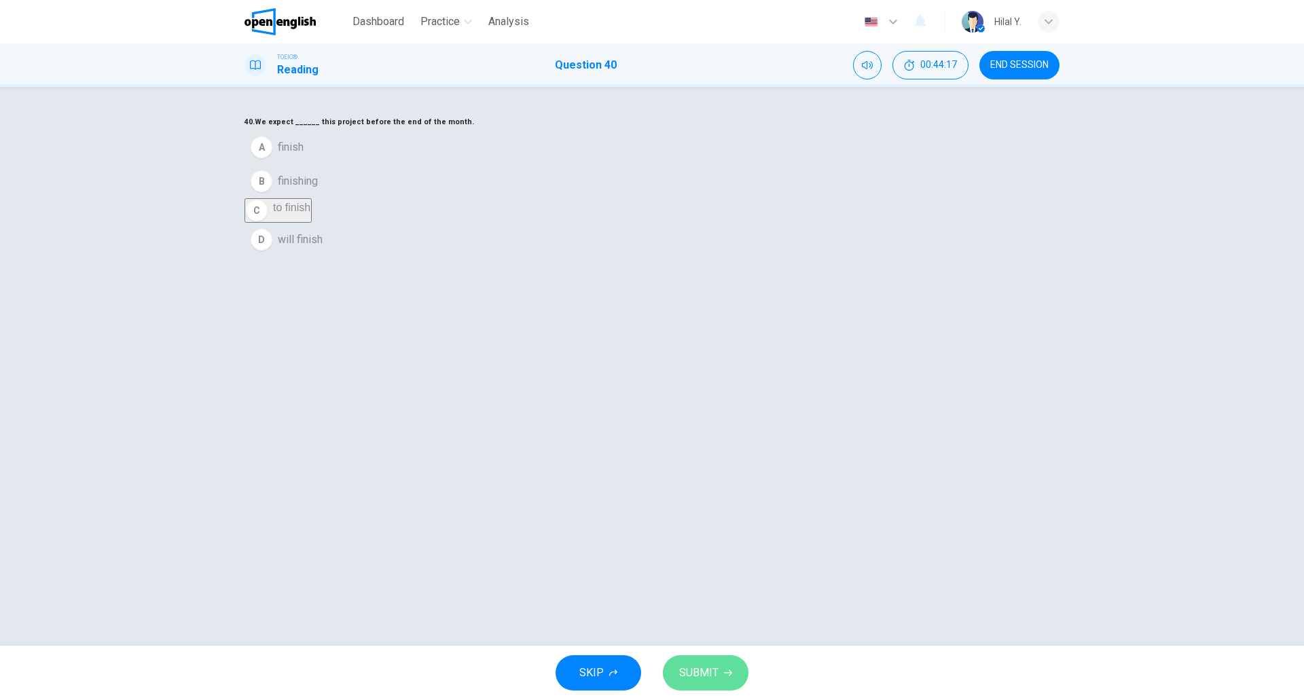
click at [700, 679] on span "SUBMIT" at bounding box center [698, 673] width 39 height 19
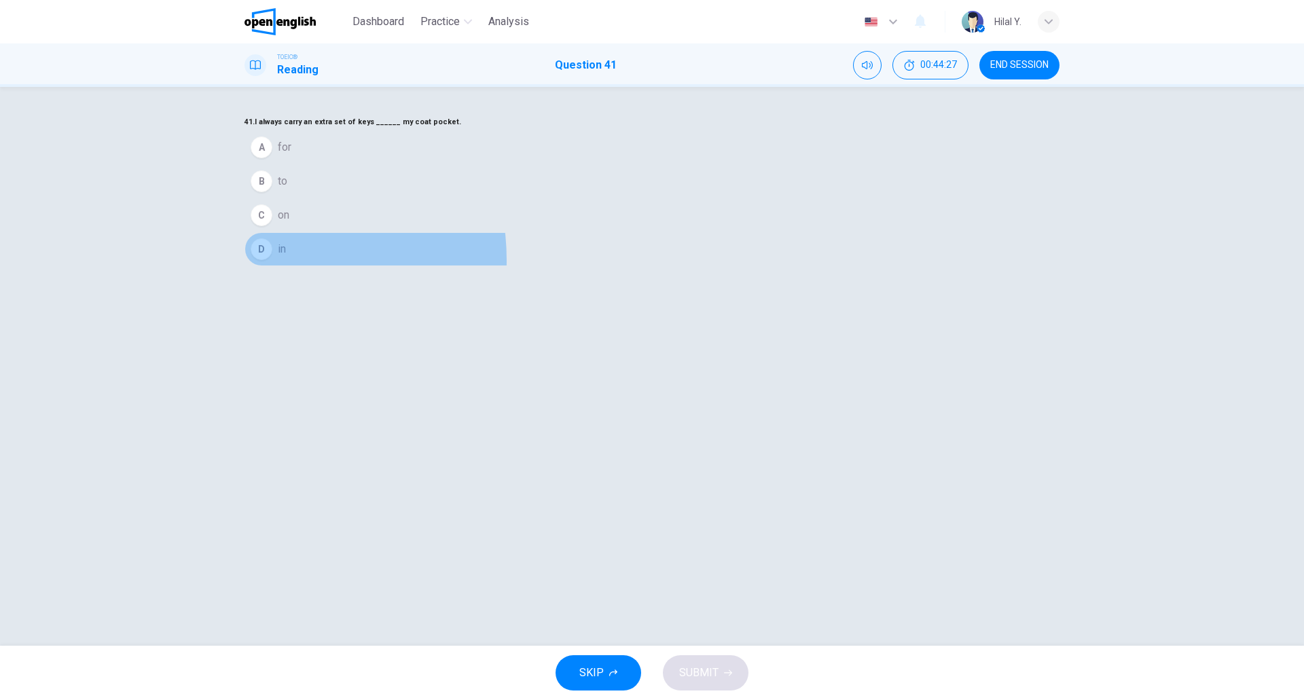
click at [538, 266] on button "D in" at bounding box center [652, 249] width 815 height 34
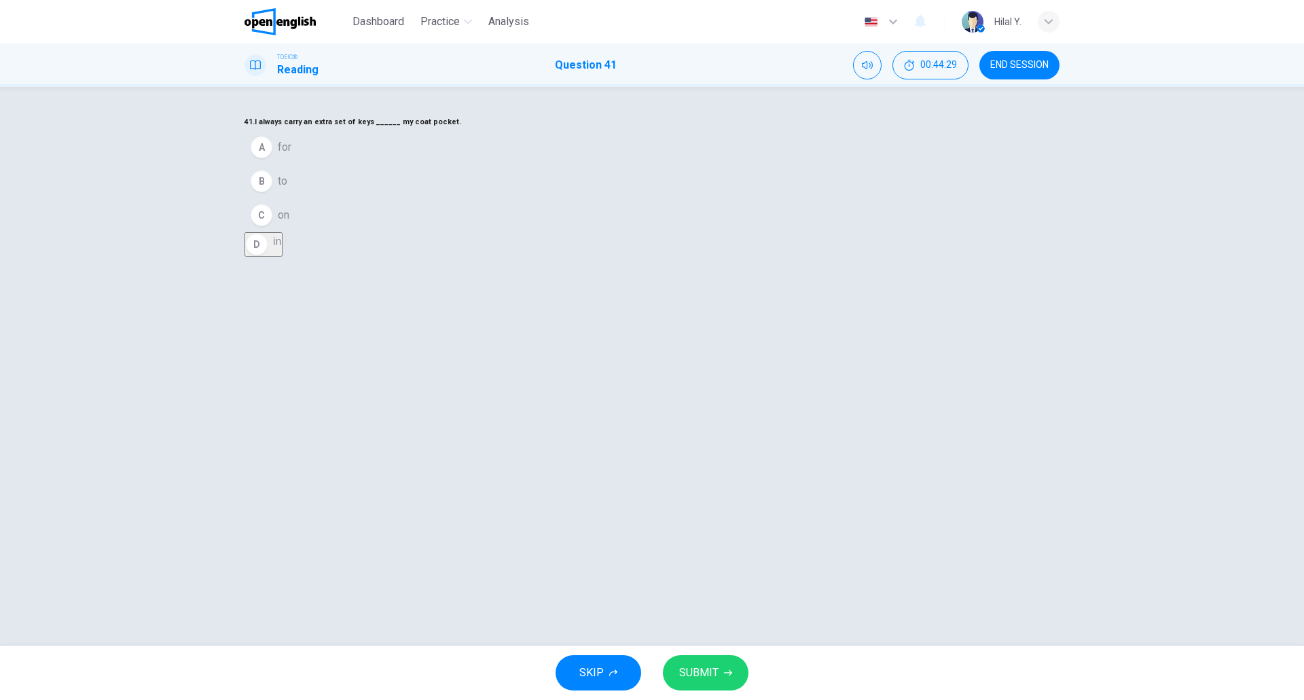
click at [688, 682] on span "SUBMIT" at bounding box center [698, 673] width 39 height 19
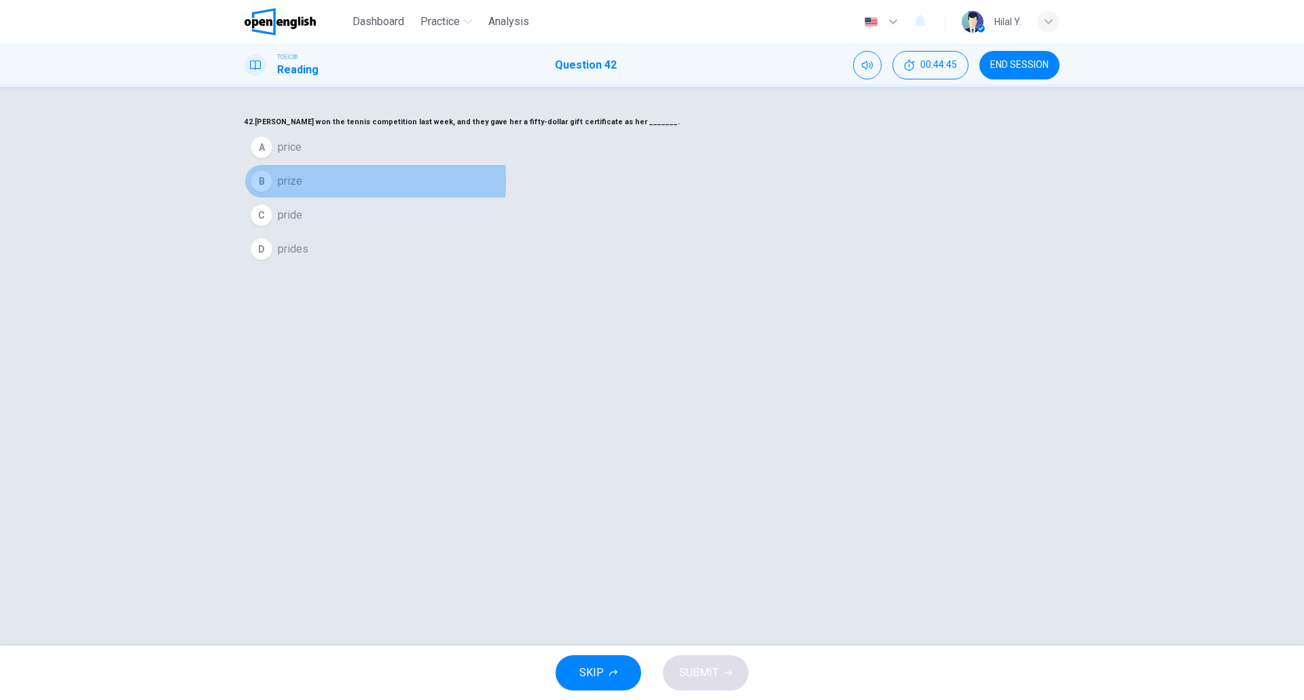
click at [272, 192] on div "B" at bounding box center [262, 182] width 22 height 22
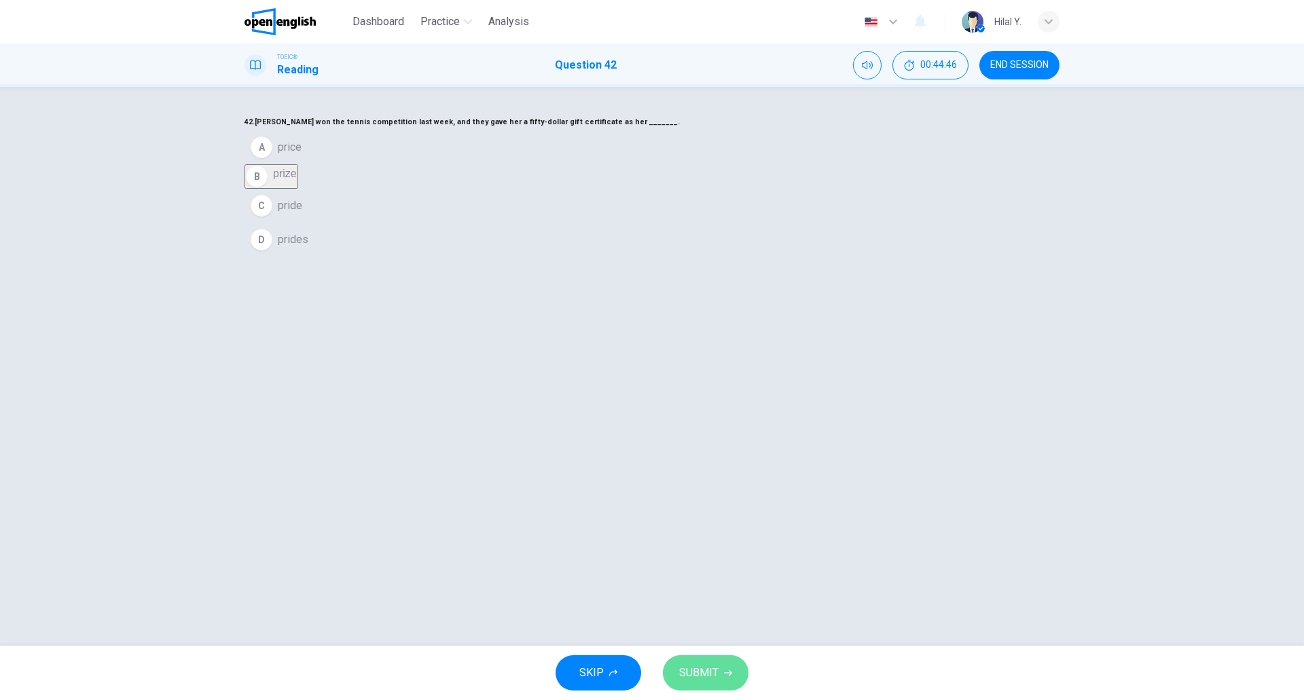
click at [717, 673] on span "SUBMIT" at bounding box center [698, 673] width 39 height 19
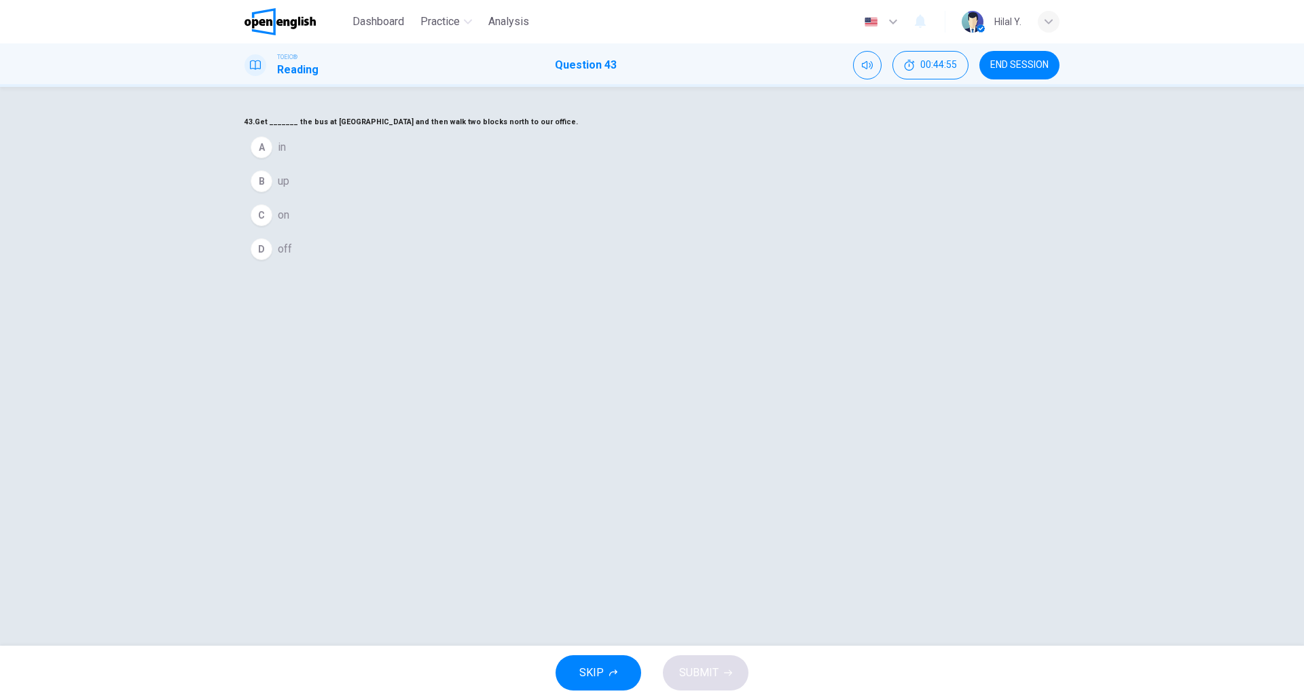
click at [552, 164] on button "A in" at bounding box center [652, 147] width 815 height 34
click at [721, 661] on button "SUBMIT" at bounding box center [706, 673] width 86 height 35
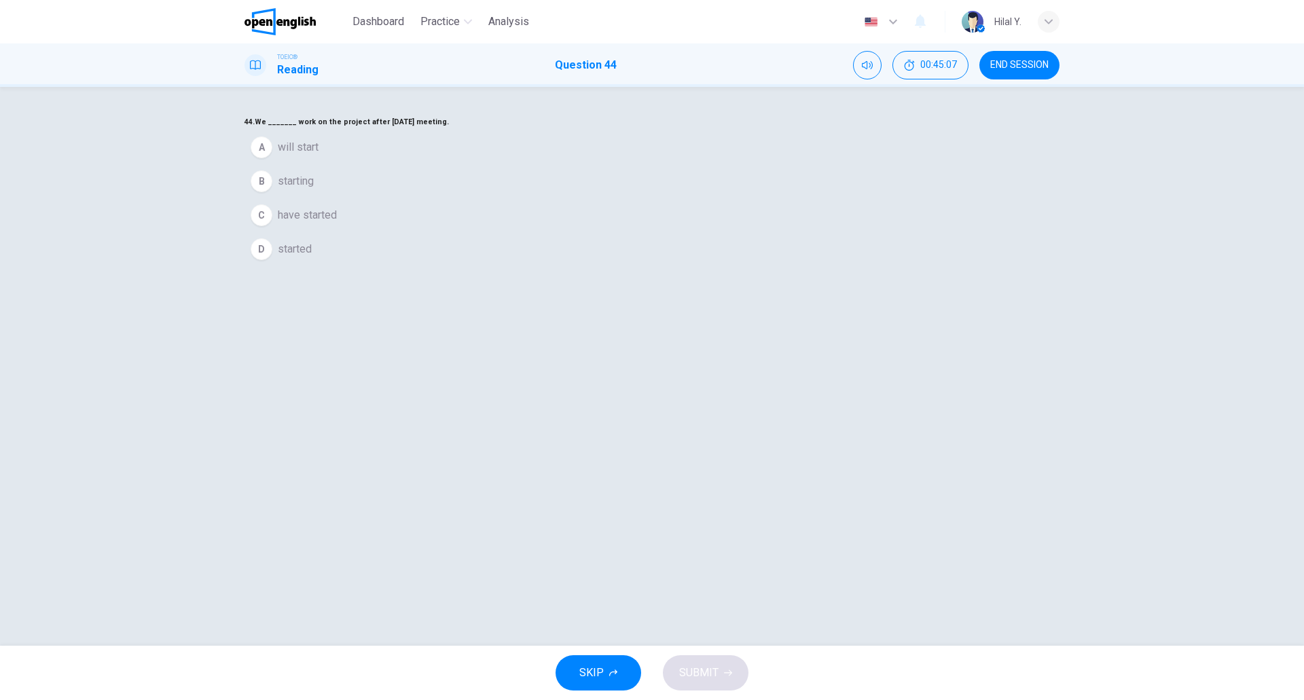
click at [319, 156] on span "will start" at bounding box center [298, 147] width 41 height 16
click at [711, 666] on span "SUBMIT" at bounding box center [698, 673] width 39 height 19
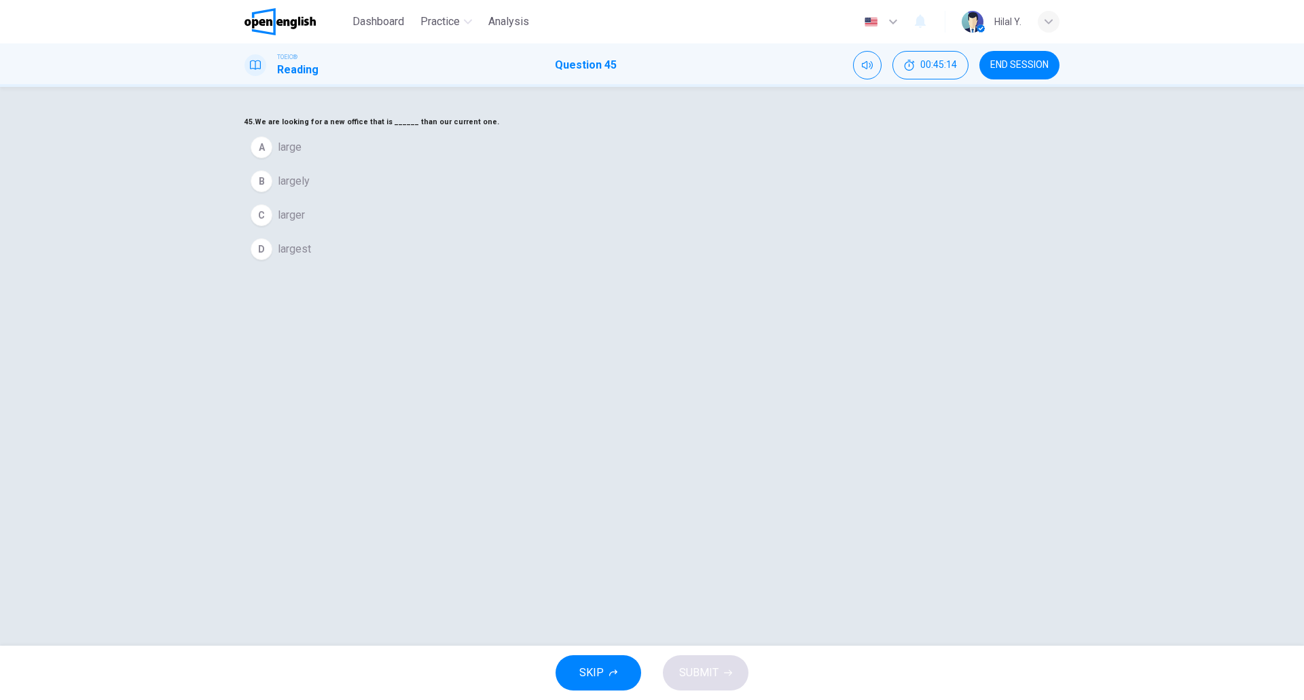
drag, startPoint x: 623, startPoint y: 192, endPoint x: 681, endPoint y: 195, distance: 57.8
click at [681, 130] on h6 "45. We are looking for a new office that is ______ than our current one." at bounding box center [652, 122] width 815 height 16
click at [691, 213] on div "45. We are looking for a new office that is ______ than our current one. A larg…" at bounding box center [652, 190] width 815 height 152
click at [302, 156] on span "large" at bounding box center [290, 147] width 24 height 16
click at [592, 223] on button "C larger" at bounding box center [652, 206] width 815 height 34
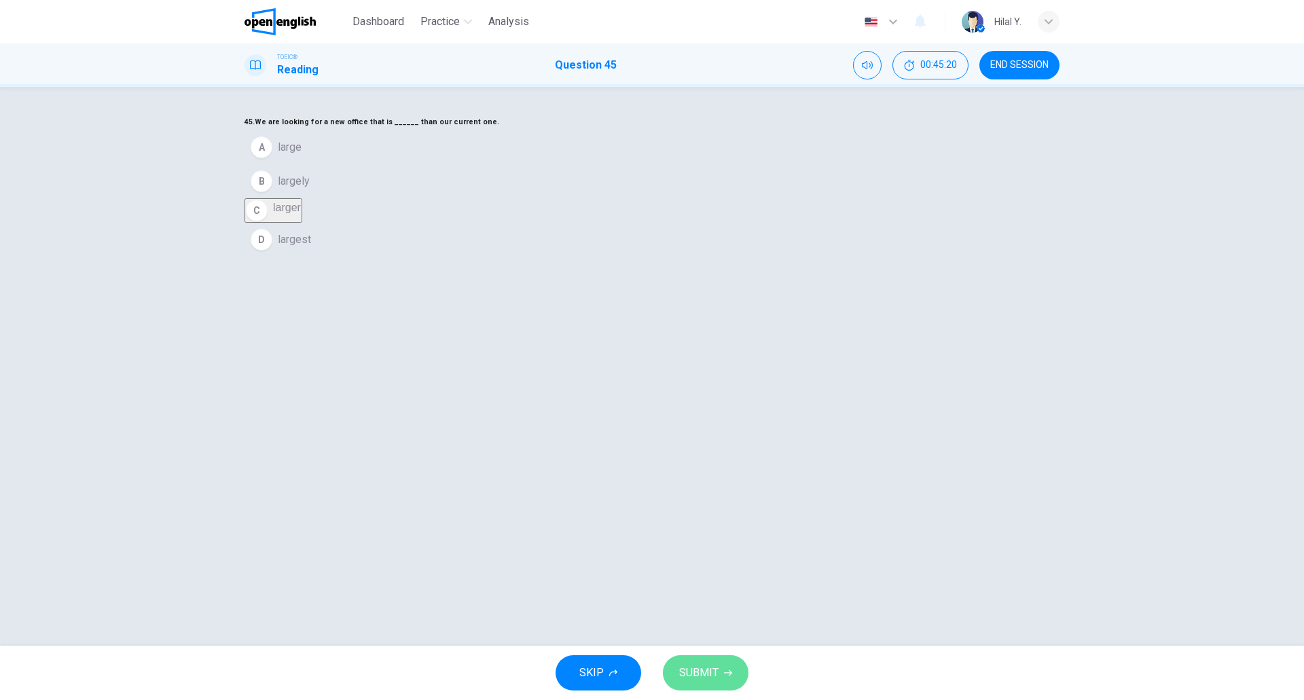
click at [713, 675] on span "SUBMIT" at bounding box center [698, 673] width 39 height 19
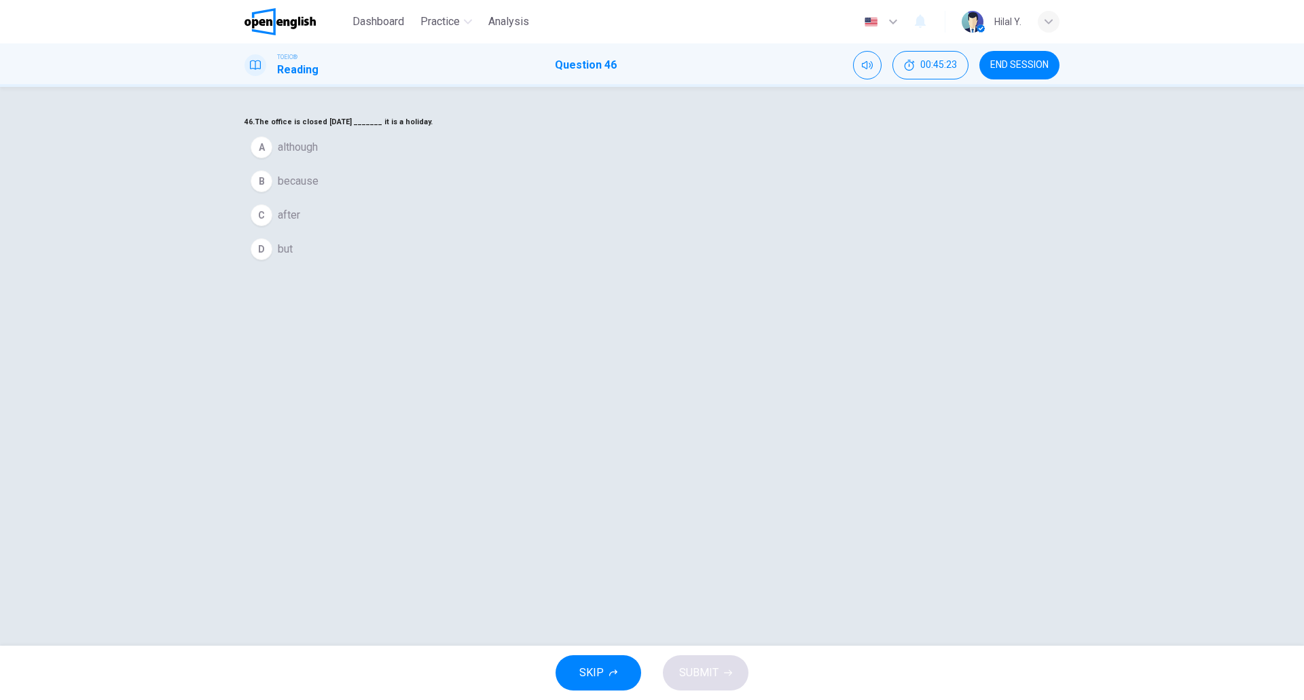
click at [319, 190] on span "because" at bounding box center [298, 181] width 41 height 16
click at [720, 668] on button "SUBMIT" at bounding box center [706, 673] width 86 height 35
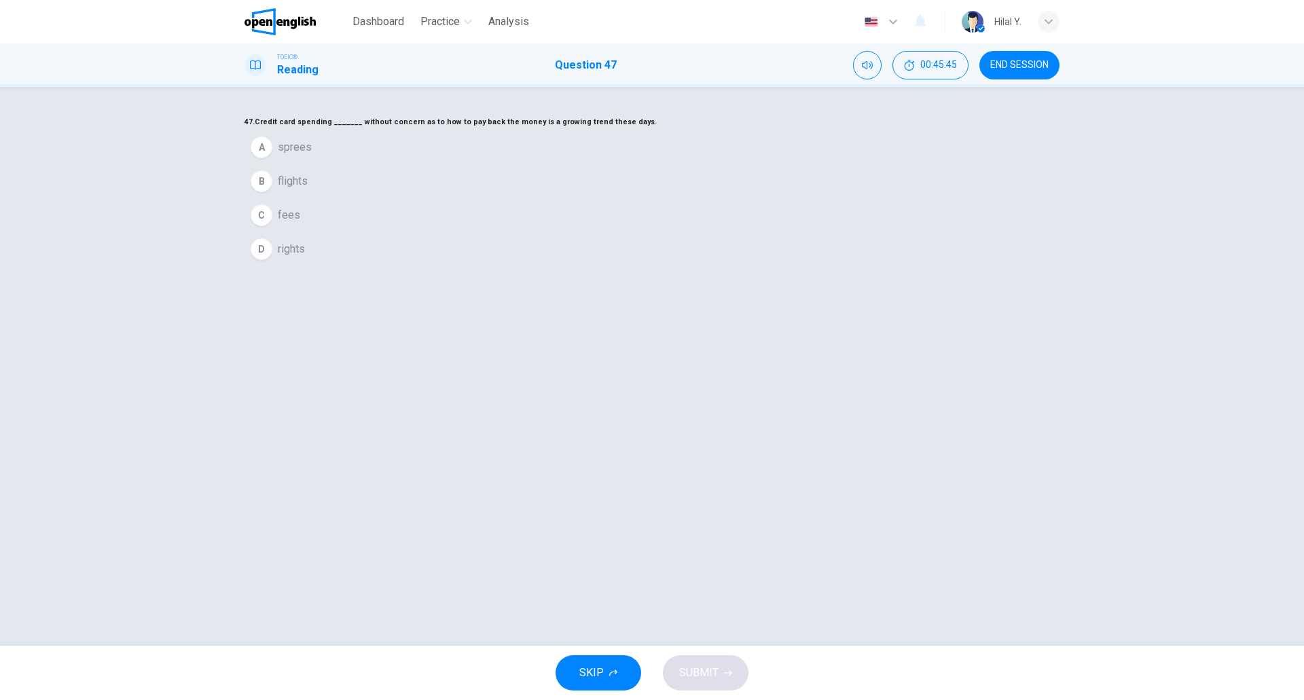
click at [750, 266] on div "47. Credit card spending _______ without concern as to how to pay back the mone…" at bounding box center [652, 190] width 815 height 152
drag, startPoint x: 656, startPoint y: 332, endPoint x: 588, endPoint y: 312, distance: 70.7
click at [656, 232] on button "C fees" at bounding box center [652, 215] width 815 height 34
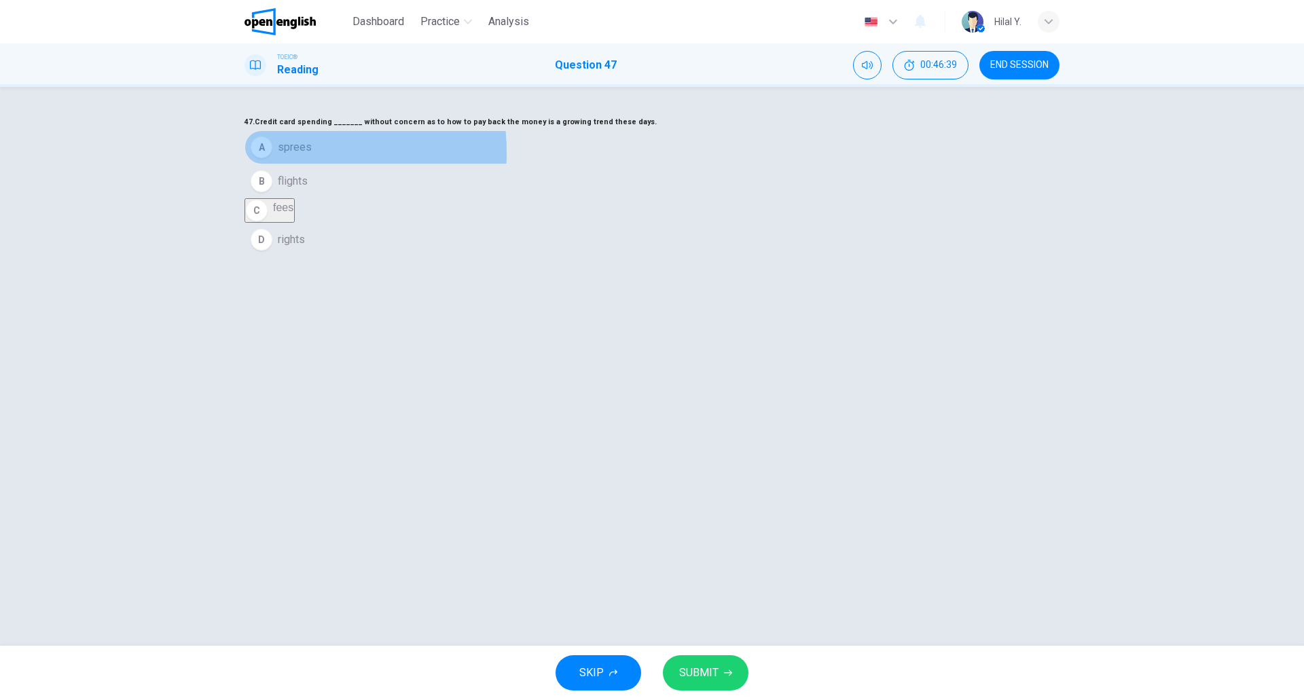
click at [272, 158] on div "A" at bounding box center [262, 148] width 22 height 22
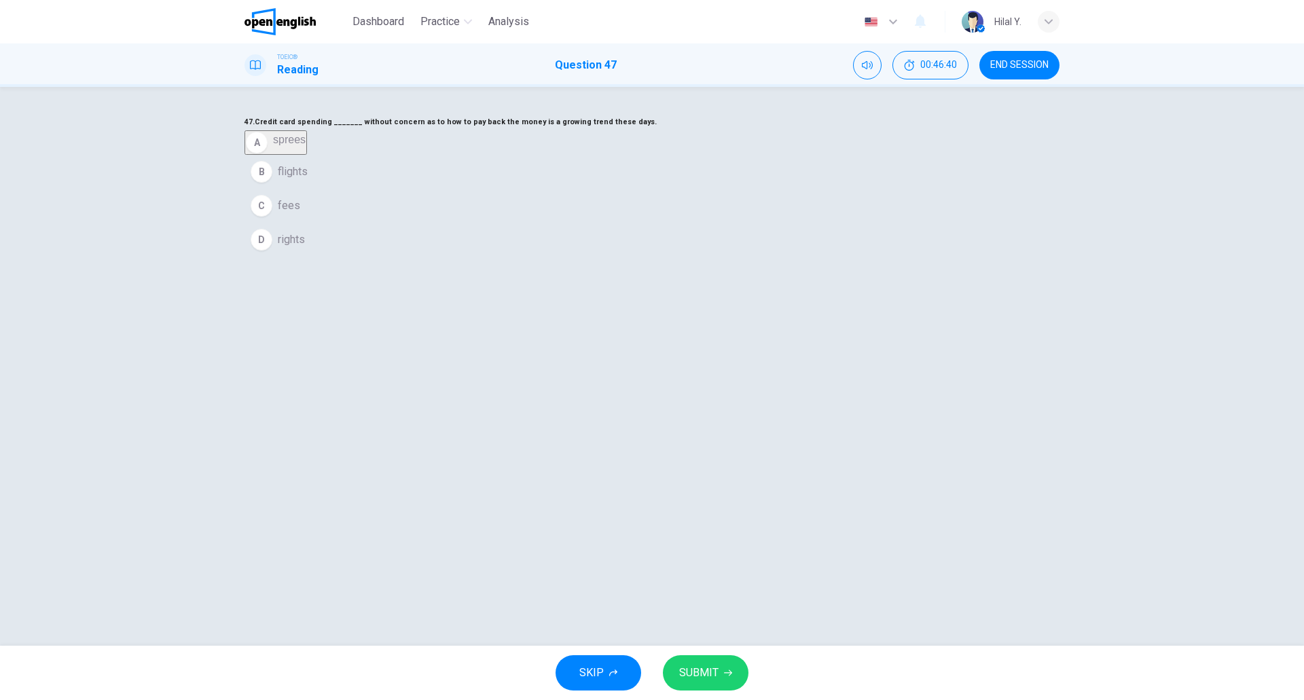
click at [712, 673] on span "SUBMIT" at bounding box center [698, 673] width 39 height 19
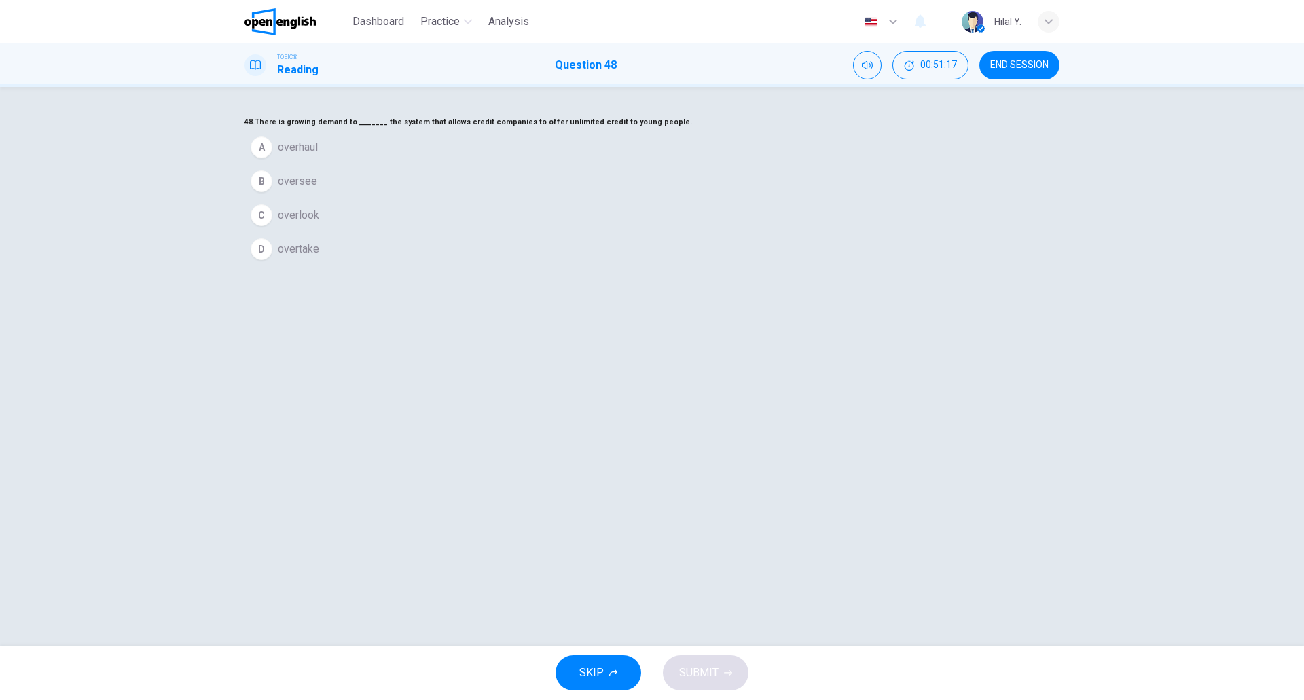
click at [755, 266] on div "48. There is growing demand to _______ the system that allows credit companies …" at bounding box center [652, 190] width 815 height 152
click at [272, 192] on div "B" at bounding box center [262, 182] width 22 height 22
click at [723, 669] on button "SUBMIT" at bounding box center [706, 673] width 86 height 35
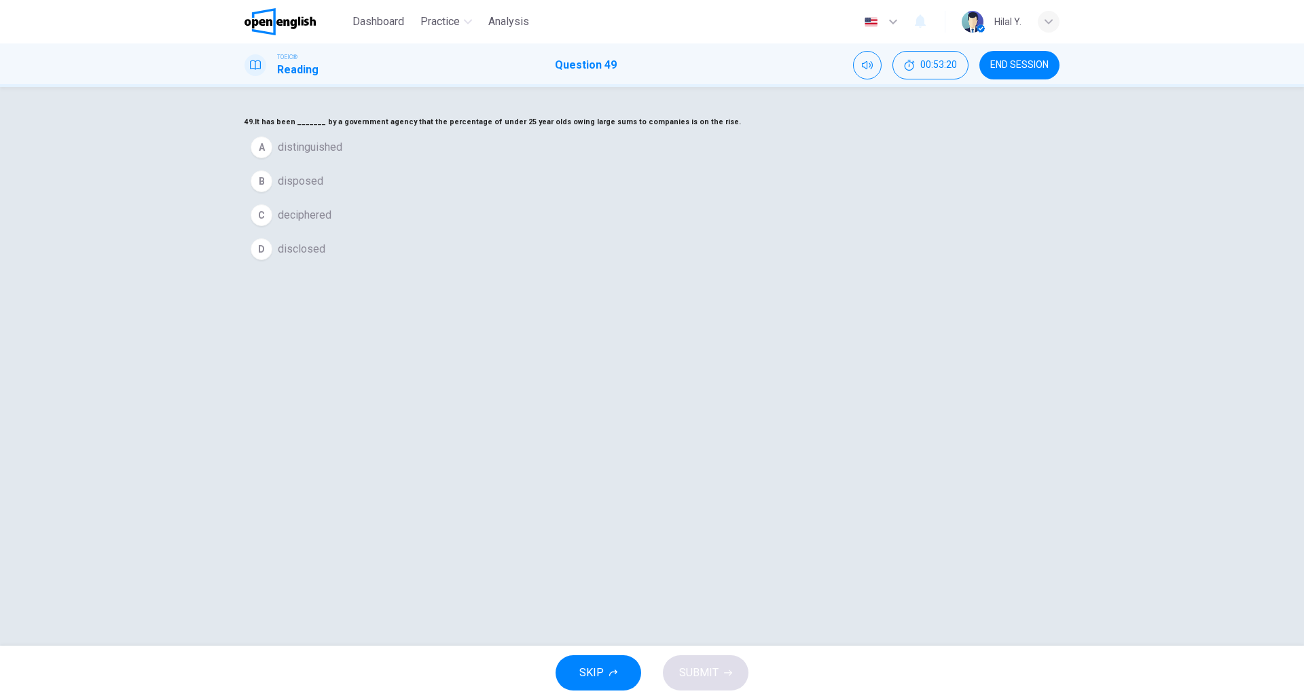
click at [652, 266] on button "D disclosed" at bounding box center [652, 249] width 815 height 34
click at [332, 224] on span "deciphered" at bounding box center [305, 215] width 54 height 16
click at [609, 257] on button "D disclosed" at bounding box center [652, 240] width 815 height 34
click at [709, 664] on span "SUBMIT" at bounding box center [698, 673] width 39 height 19
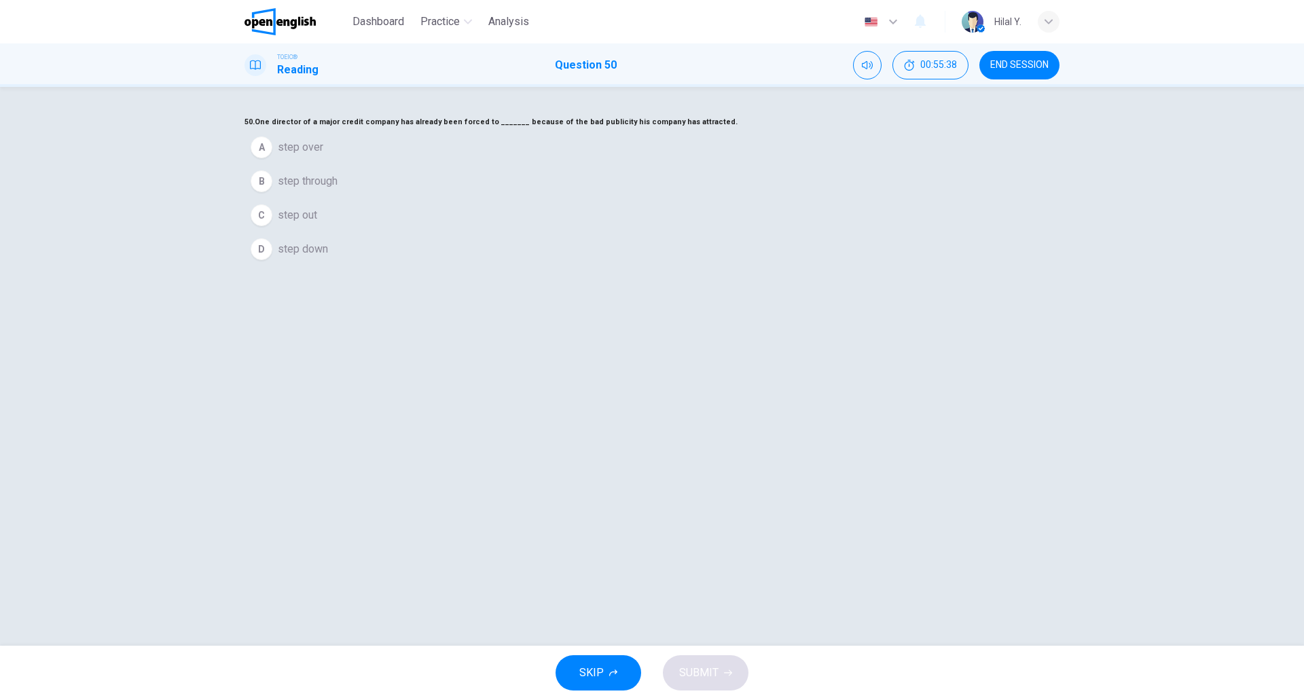
click at [679, 232] on button "C step out" at bounding box center [652, 215] width 815 height 34
drag, startPoint x: 739, startPoint y: 207, endPoint x: 693, endPoint y: 193, distance: 47.7
click at [693, 130] on h6 "50. One director of a major credit company has already been forced to _______ b…" at bounding box center [652, 122] width 815 height 16
click at [628, 257] on button "D step down" at bounding box center [652, 240] width 815 height 34
click at [713, 670] on span "SUBMIT" at bounding box center [698, 673] width 39 height 19
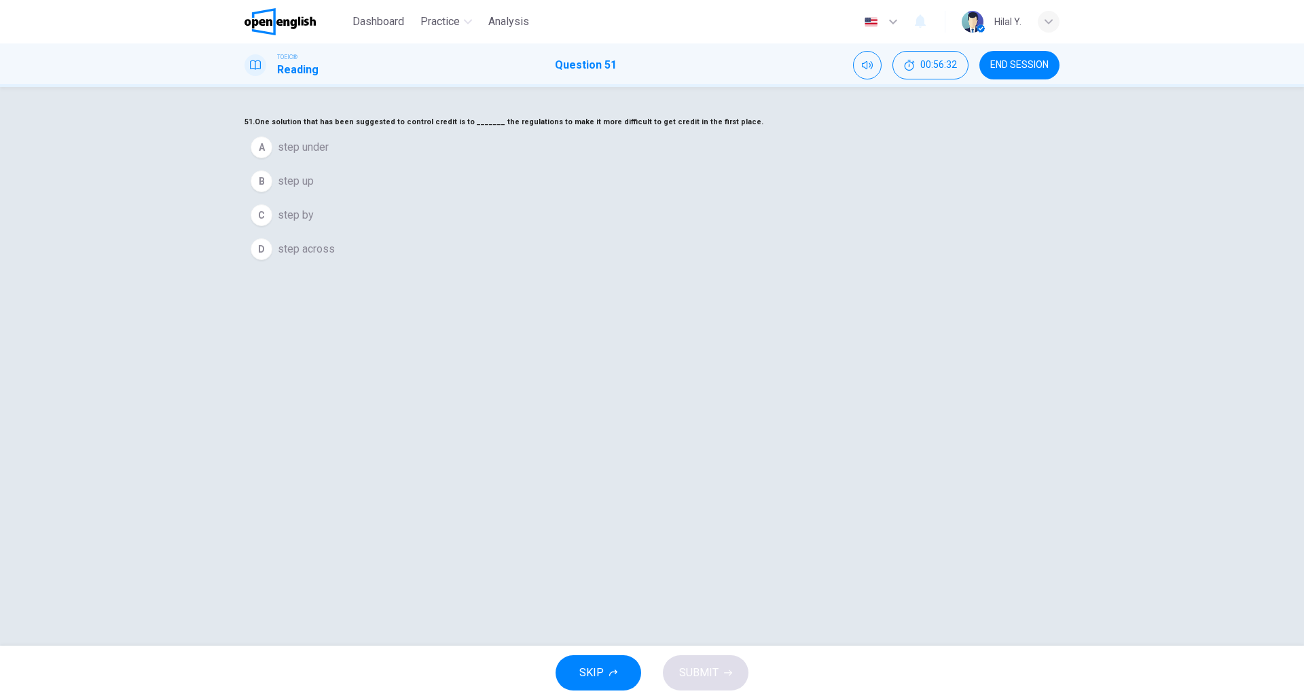
drag, startPoint x: 808, startPoint y: 675, endPoint x: 802, endPoint y: 670, distance: 7.7
click at [802, 671] on div "SKIP SUBMIT" at bounding box center [652, 673] width 1304 height 54
click at [272, 226] on div "C" at bounding box center [262, 216] width 22 height 22
click at [730, 257] on div "51. One solution that has been suggested to control credit is to _______ the re…" at bounding box center [652, 185] width 815 height 143
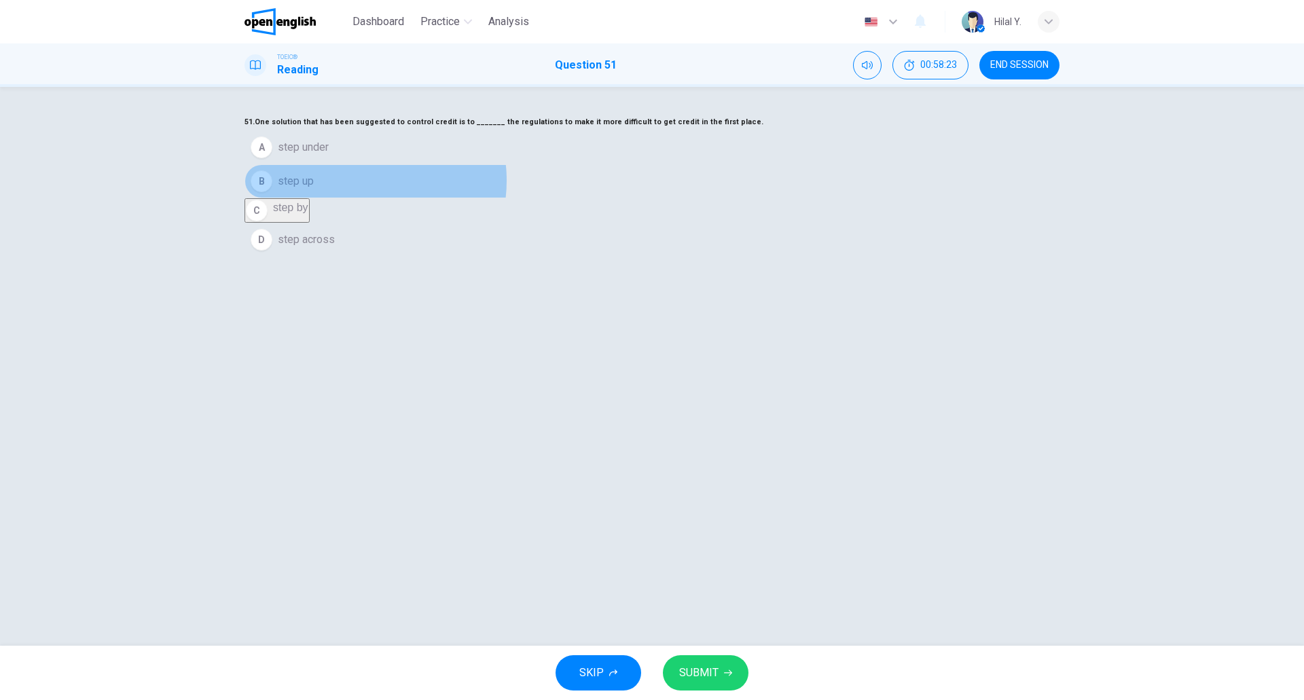
click at [637, 198] on button "B step up" at bounding box center [652, 181] width 815 height 34
click at [635, 257] on button "D step across" at bounding box center [652, 240] width 815 height 34
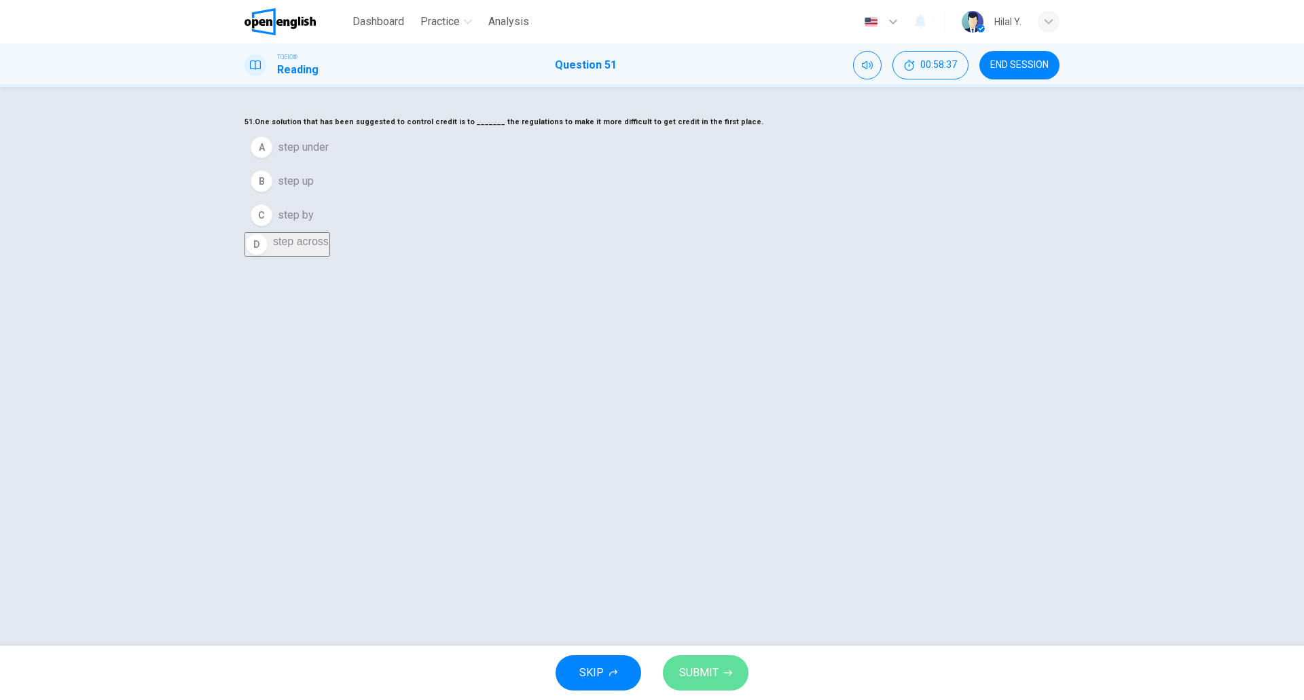
click at [722, 674] on button "SUBMIT" at bounding box center [706, 673] width 86 height 35
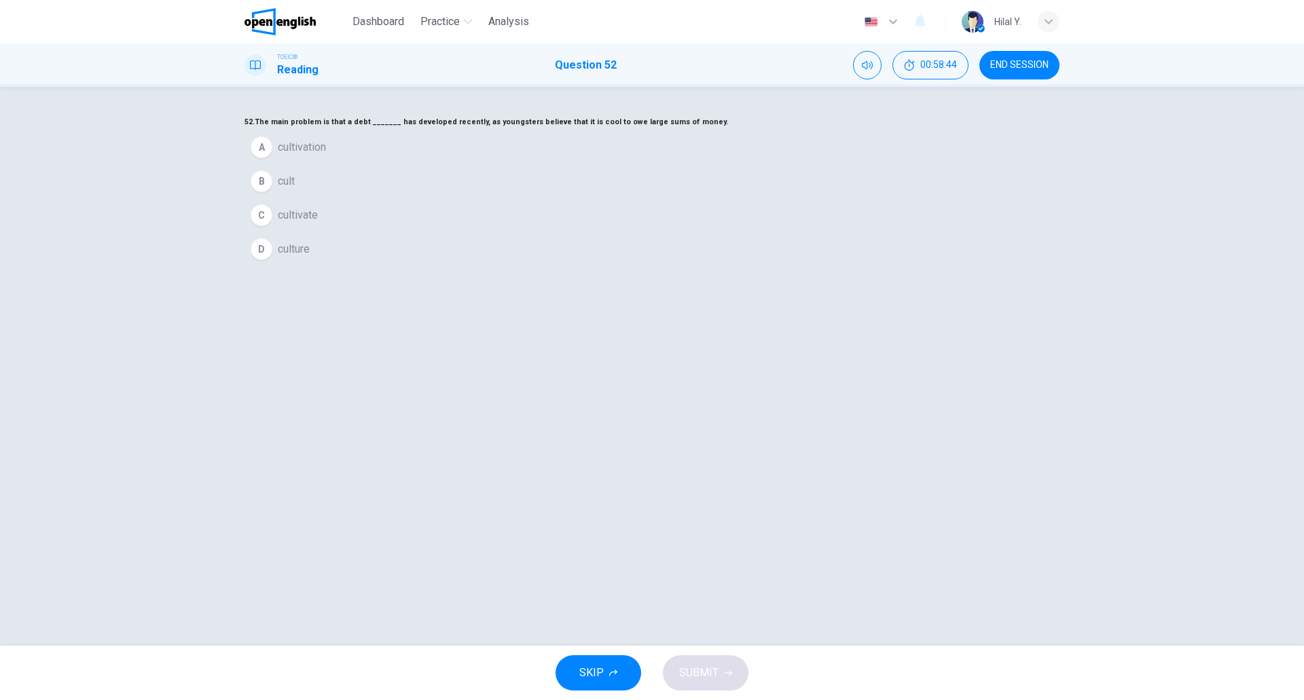
drag, startPoint x: 643, startPoint y: 195, endPoint x: 680, endPoint y: 196, distance: 37.4
click at [679, 130] on h6 "52. The main problem is that a debt _______ has developed recently, as youngste…" at bounding box center [652, 122] width 815 height 16
click at [821, 266] on div "52. The main problem is that a debt _______ has developed recently, as youngste…" at bounding box center [652, 190] width 815 height 152
click at [798, 266] on div "52. The main problem is that a debt _______ has developed recently, as youngste…" at bounding box center [652, 190] width 815 height 152
click at [561, 266] on button "D culture" at bounding box center [652, 249] width 815 height 34
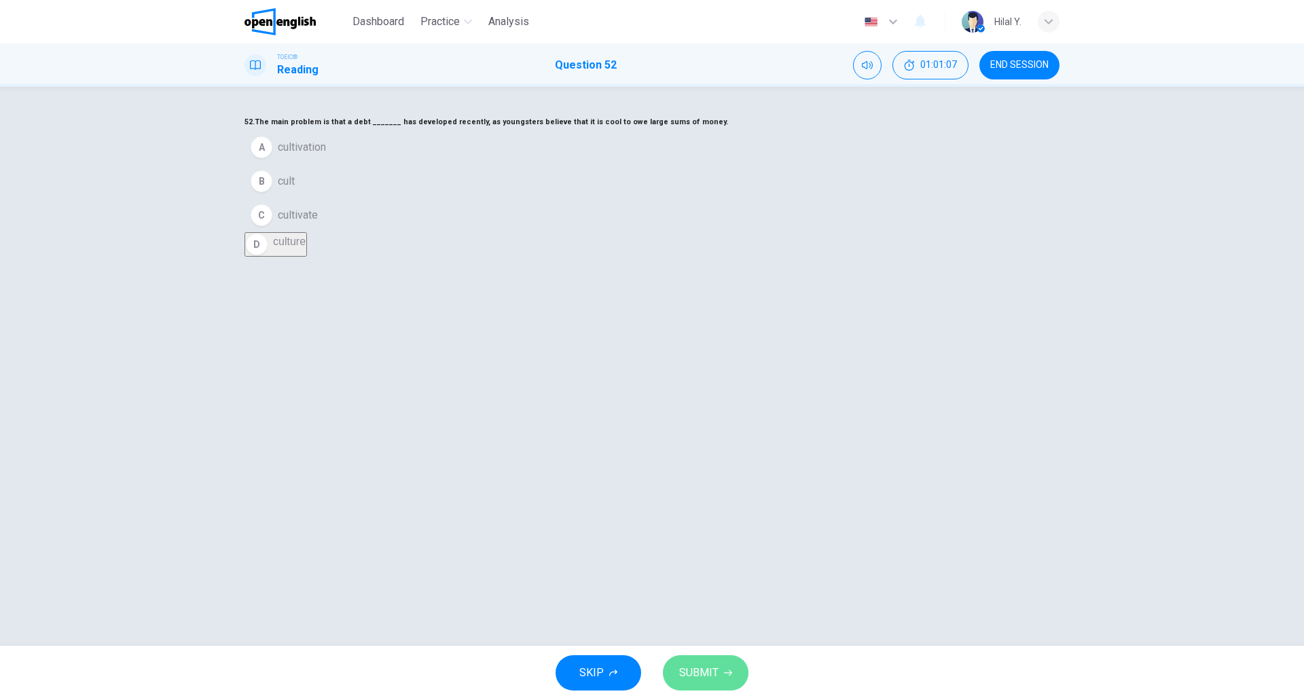
click at [715, 668] on span "SUBMIT" at bounding box center [698, 673] width 39 height 19
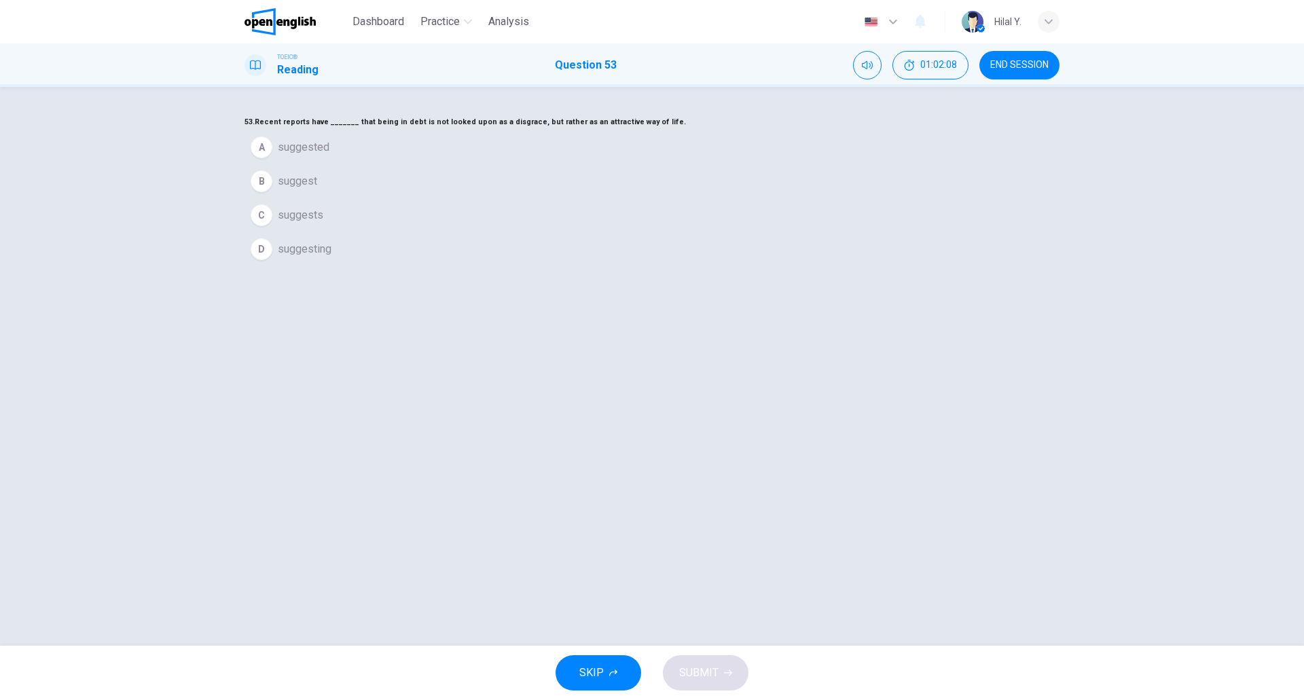
drag, startPoint x: 589, startPoint y: 262, endPoint x: 613, endPoint y: 315, distance: 58.1
click at [330, 156] on span "suggested" at bounding box center [304, 147] width 52 height 16
click at [711, 679] on span "SUBMIT" at bounding box center [698, 673] width 39 height 19
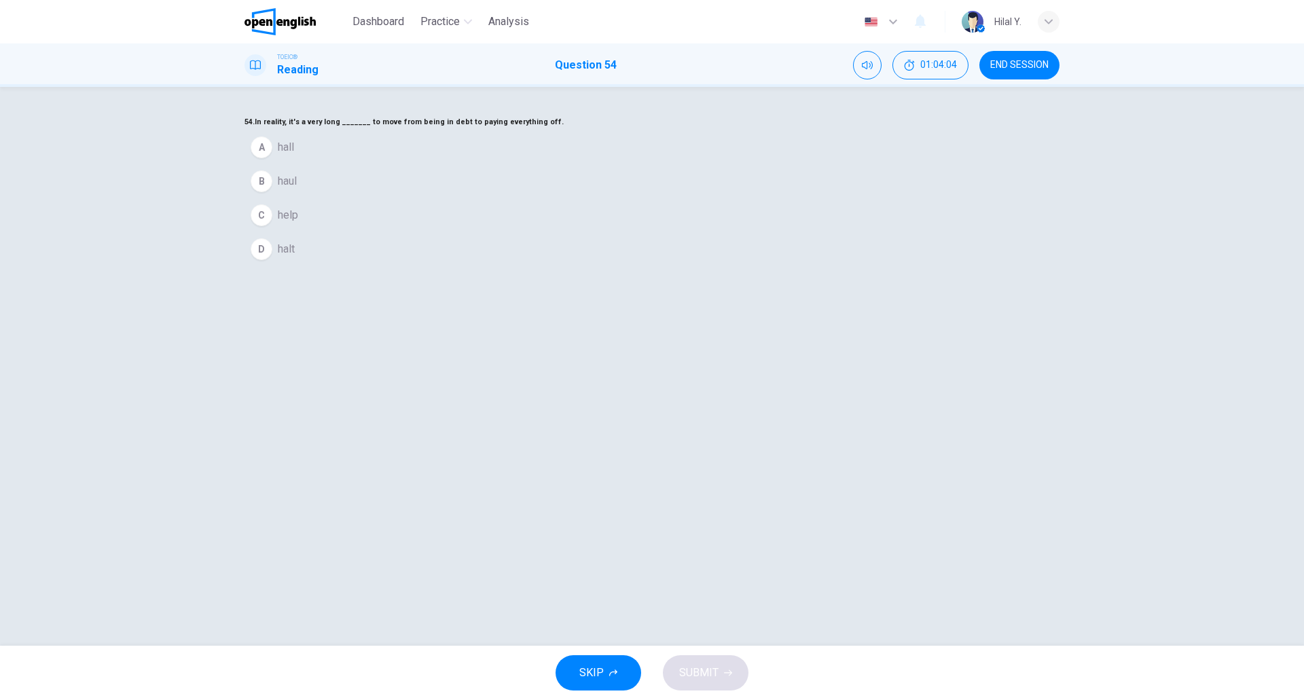
click at [294, 156] on span "hall" at bounding box center [286, 147] width 16 height 16
click at [712, 664] on button "SUBMIT" at bounding box center [706, 673] width 86 height 35
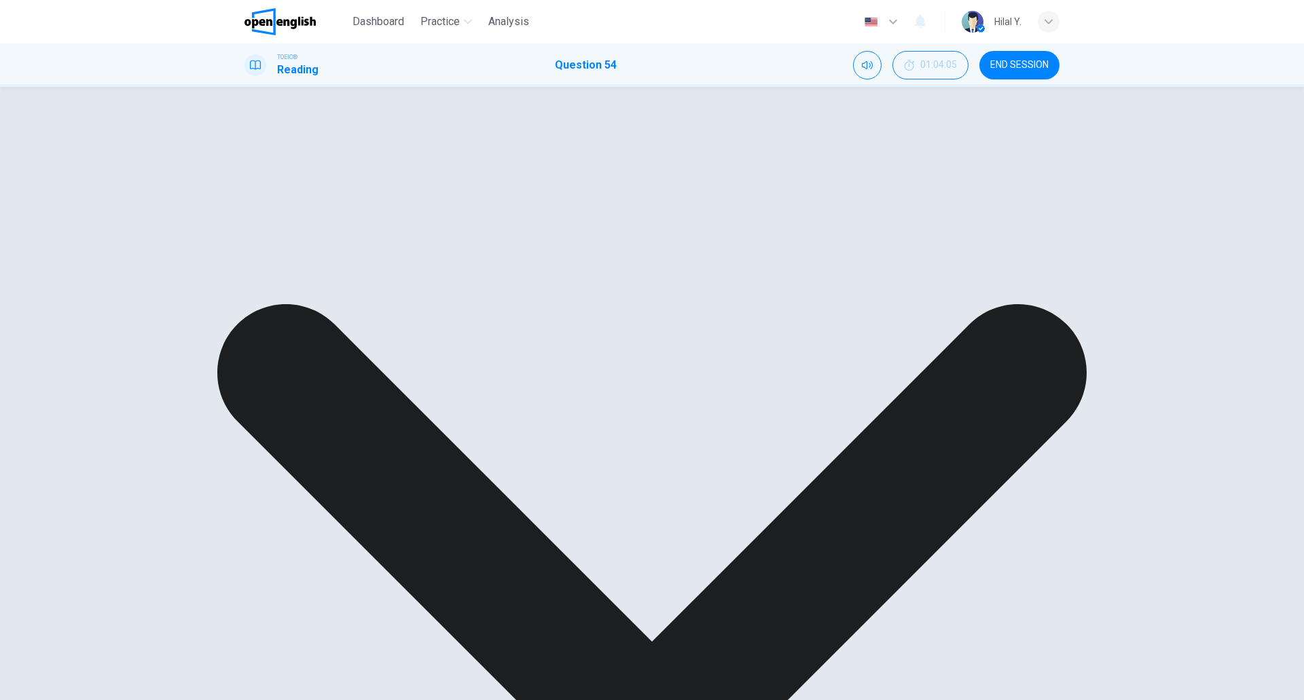
click at [821, 155] on div "54. In reality, it's a very long _______ to move from being in debt to paying e…" at bounding box center [652, 134] width 815 height 41
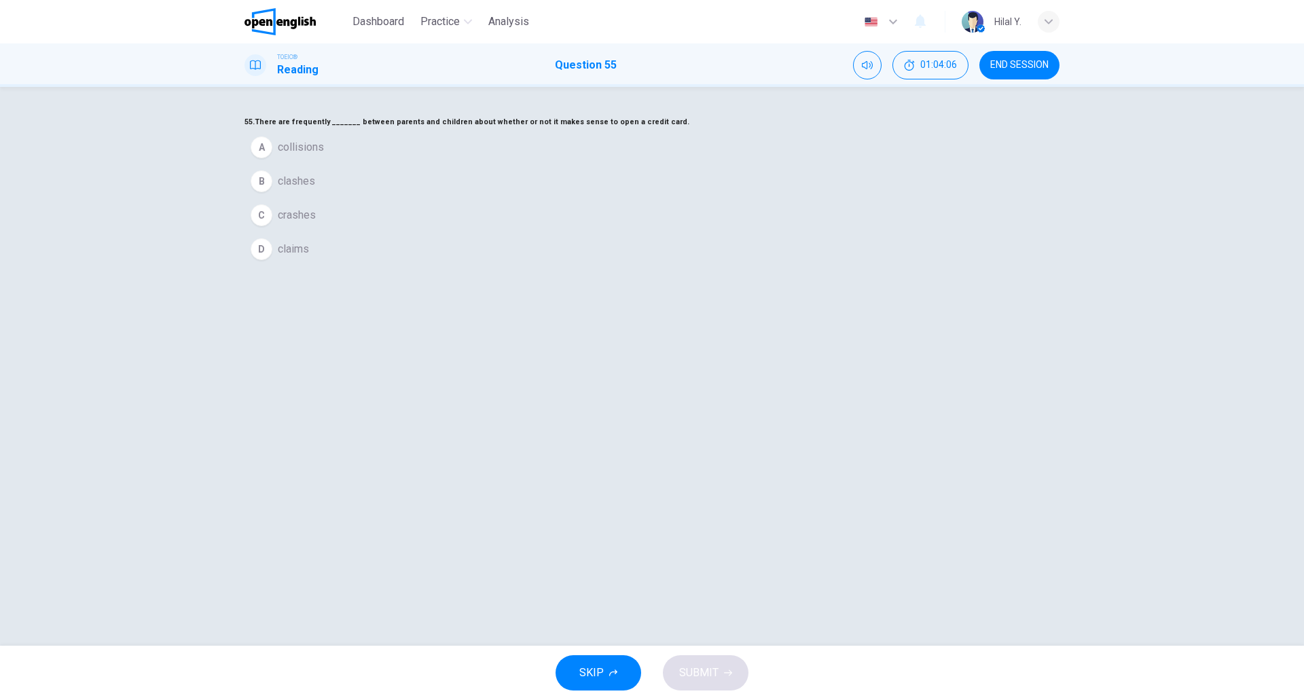
click at [1046, 62] on span "END SESSION" at bounding box center [1020, 65] width 58 height 11
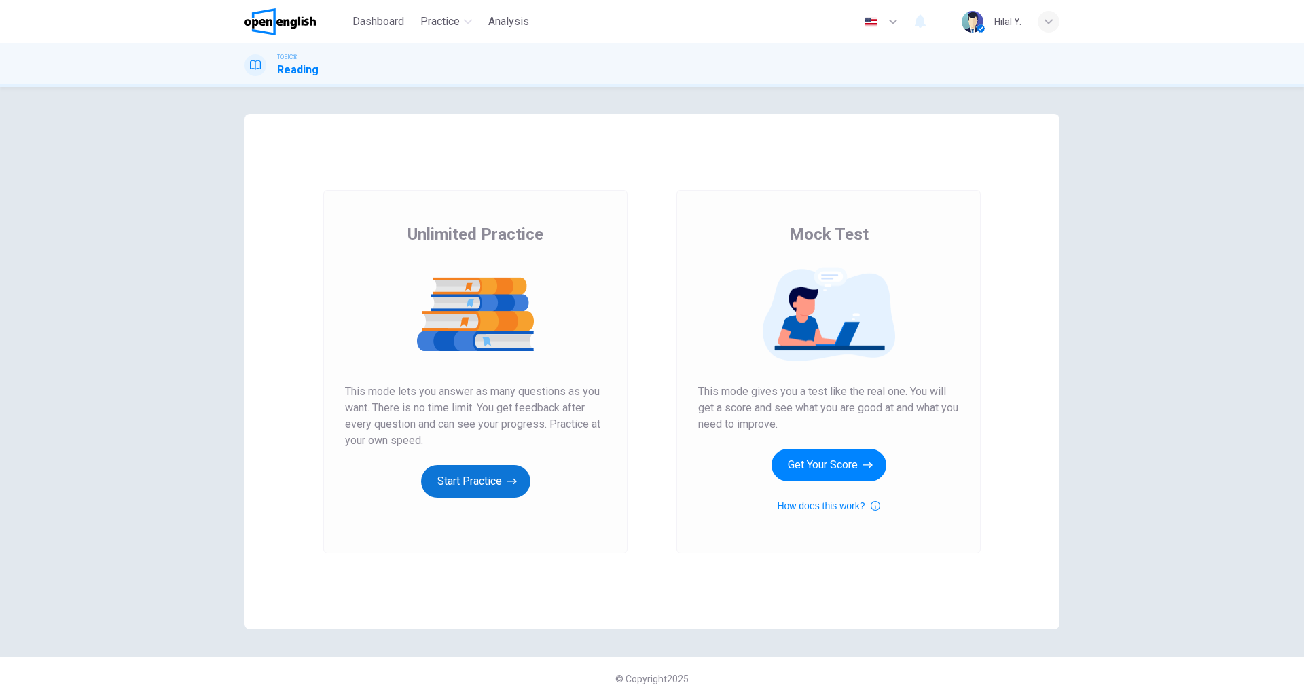
click at [476, 478] on button "Start Practice" at bounding box center [475, 481] width 109 height 33
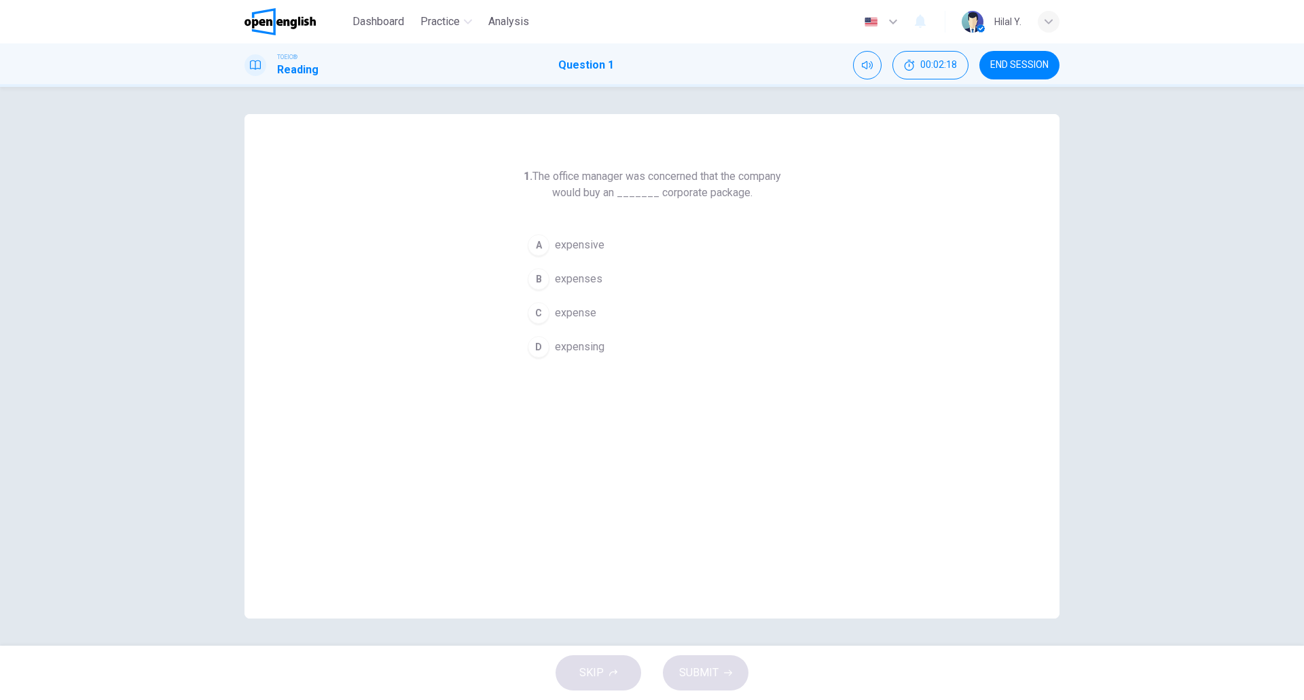
click at [757, 431] on div "1. The office manager was concerned that the company would buy an _______ corpo…" at bounding box center [652, 366] width 815 height 505
click at [537, 239] on div "A" at bounding box center [539, 245] width 22 height 22
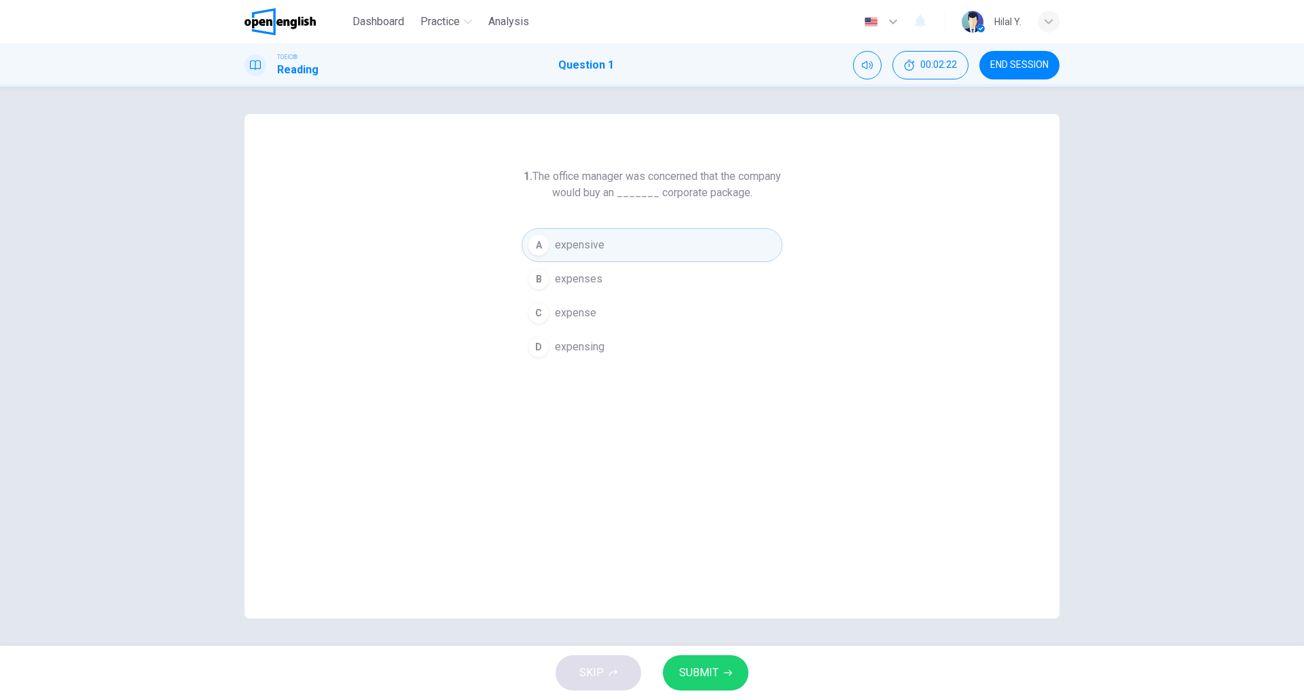
click at [696, 699] on div "SKIP SUBMIT" at bounding box center [652, 673] width 1304 height 54
click at [704, 682] on span "SUBMIT" at bounding box center [698, 673] width 39 height 19
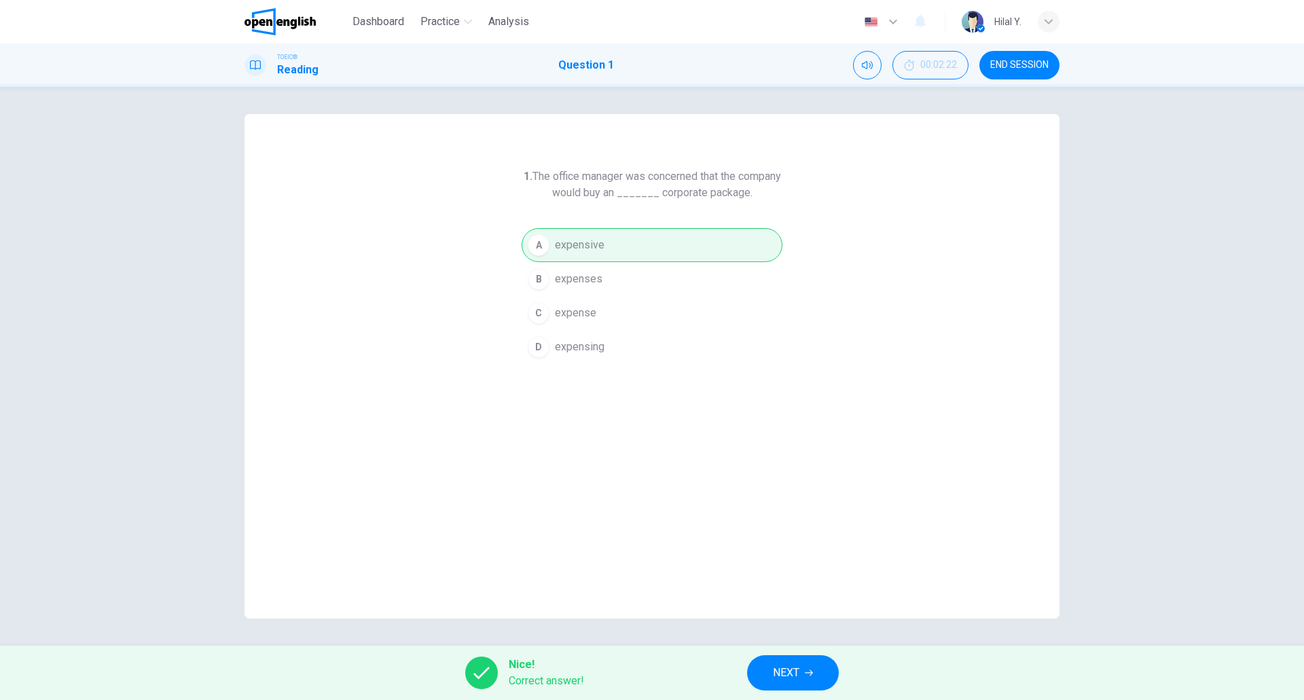
drag, startPoint x: 841, startPoint y: 676, endPoint x: 825, endPoint y: 673, distance: 16.7
click at [838, 675] on div "Nice! Correct answer! NEXT" at bounding box center [652, 673] width 1304 height 54
click at [821, 671] on button "NEXT" at bounding box center [793, 673] width 92 height 35
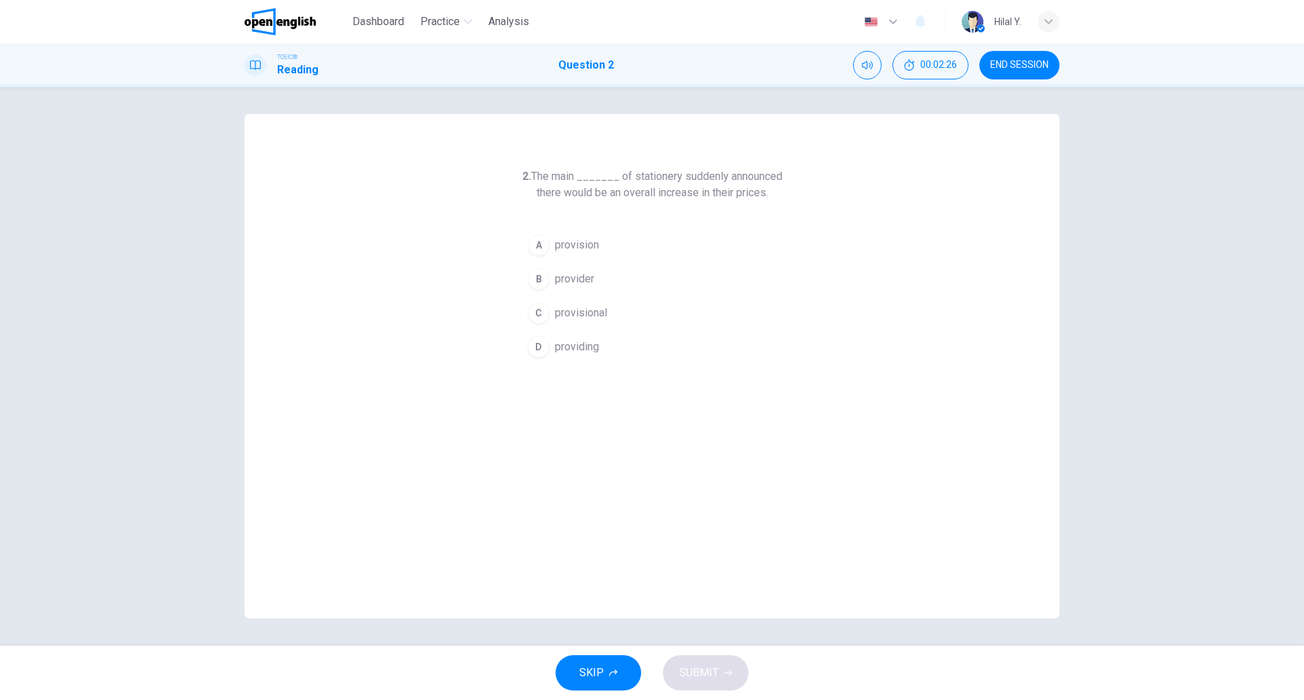
drag, startPoint x: 643, startPoint y: 178, endPoint x: 706, endPoint y: 177, distance: 63.2
click at [706, 177] on h6 "2. The main _______ of stationery suddenly announced there would be an overall …" at bounding box center [652, 184] width 261 height 33
click at [580, 285] on span "provider" at bounding box center [574, 279] width 39 height 16
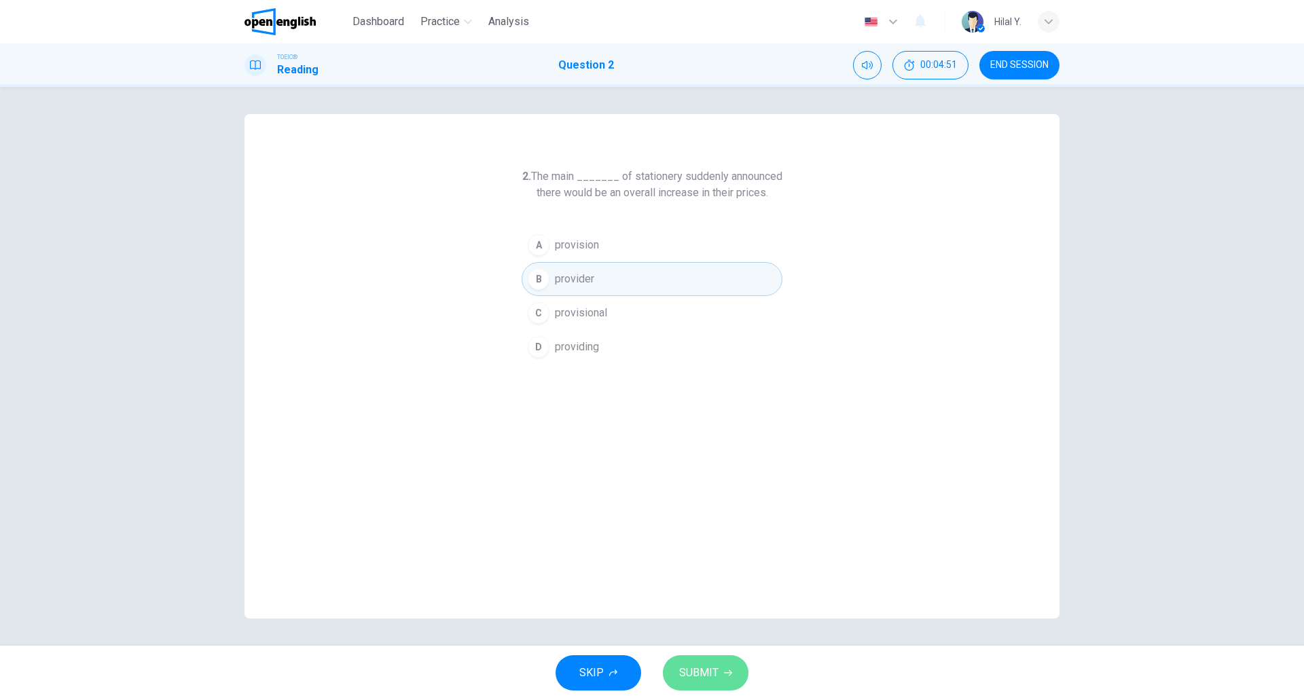
click at [717, 684] on button "SUBMIT" at bounding box center [706, 673] width 86 height 35
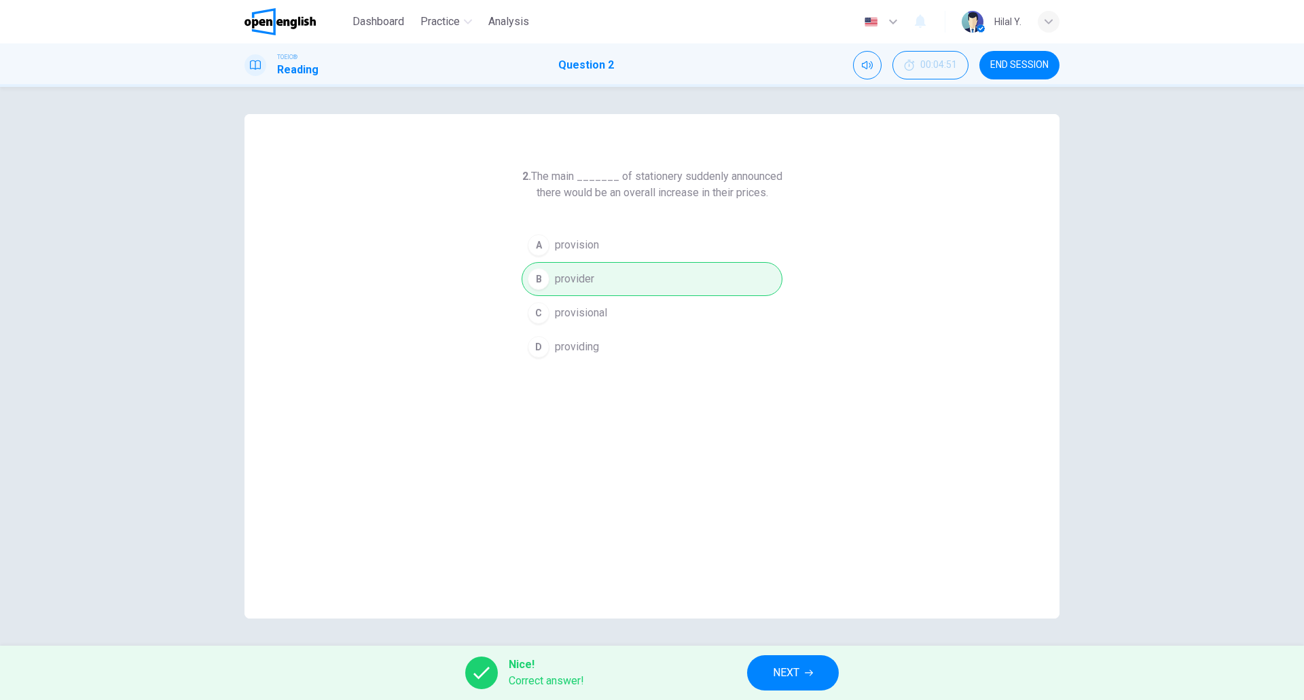
click at [789, 665] on span "NEXT" at bounding box center [786, 673] width 26 height 19
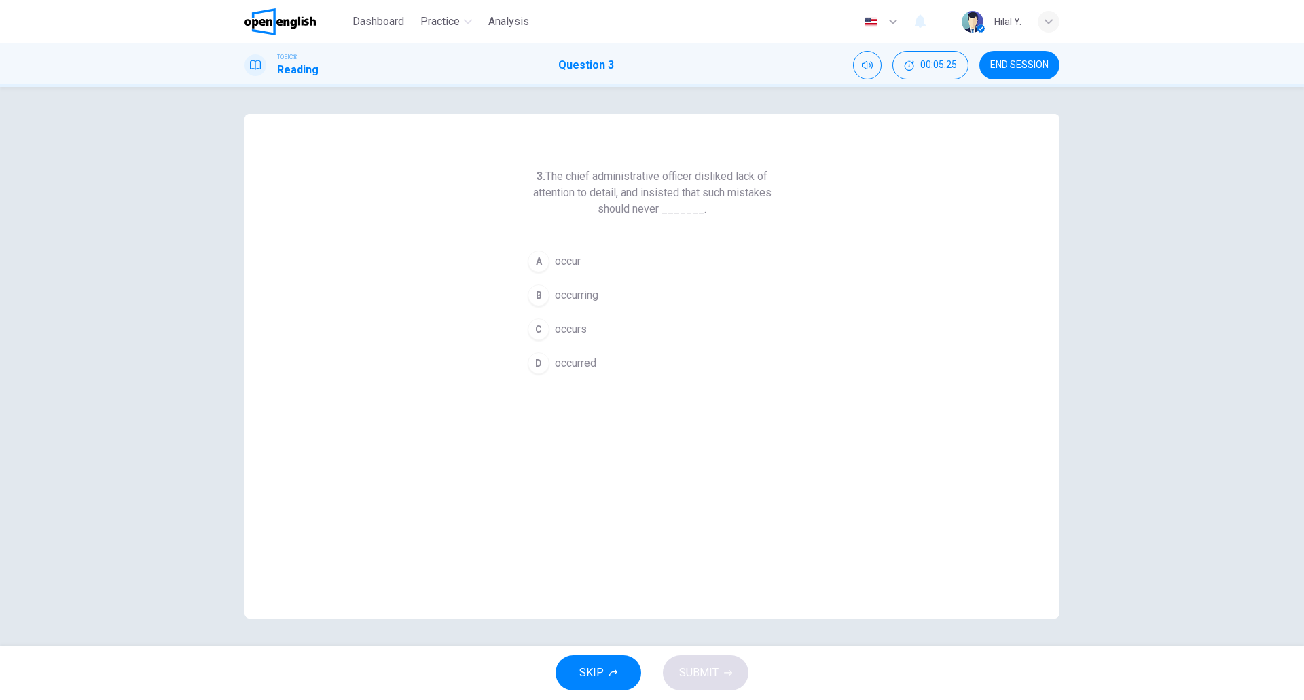
drag, startPoint x: 575, startPoint y: 367, endPoint x: 627, endPoint y: 508, distance: 150.7
click at [575, 366] on span "occurred" at bounding box center [575, 363] width 41 height 16
click at [703, 671] on span "SUBMIT" at bounding box center [698, 673] width 39 height 19
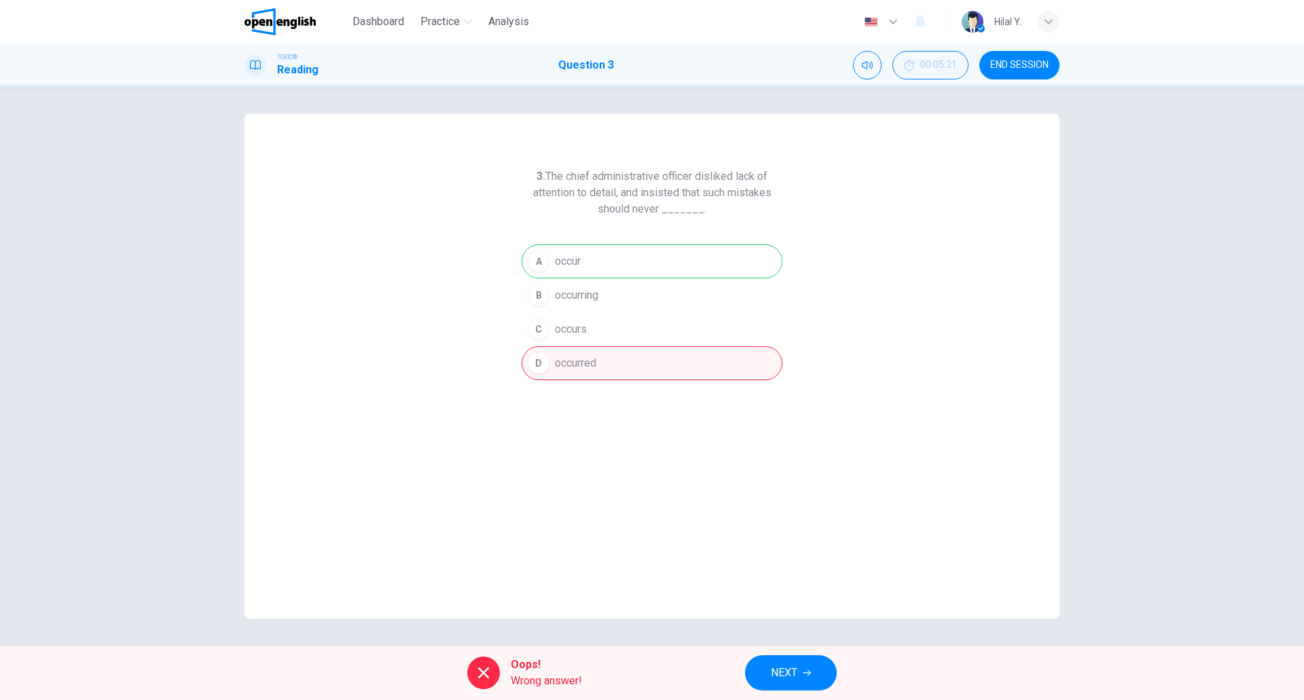
click at [823, 664] on button "NEXT" at bounding box center [791, 673] width 92 height 35
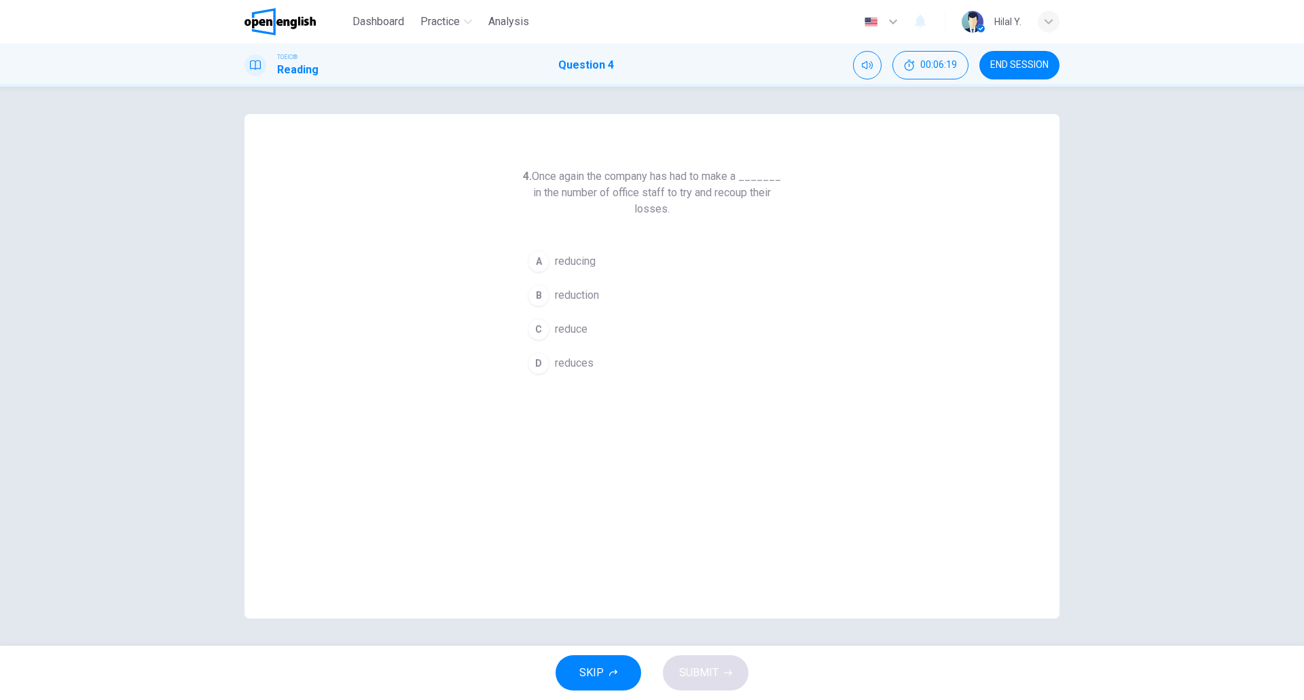
click at [581, 302] on span "reduction" at bounding box center [577, 295] width 44 height 16
click at [715, 679] on span "SUBMIT" at bounding box center [698, 673] width 39 height 19
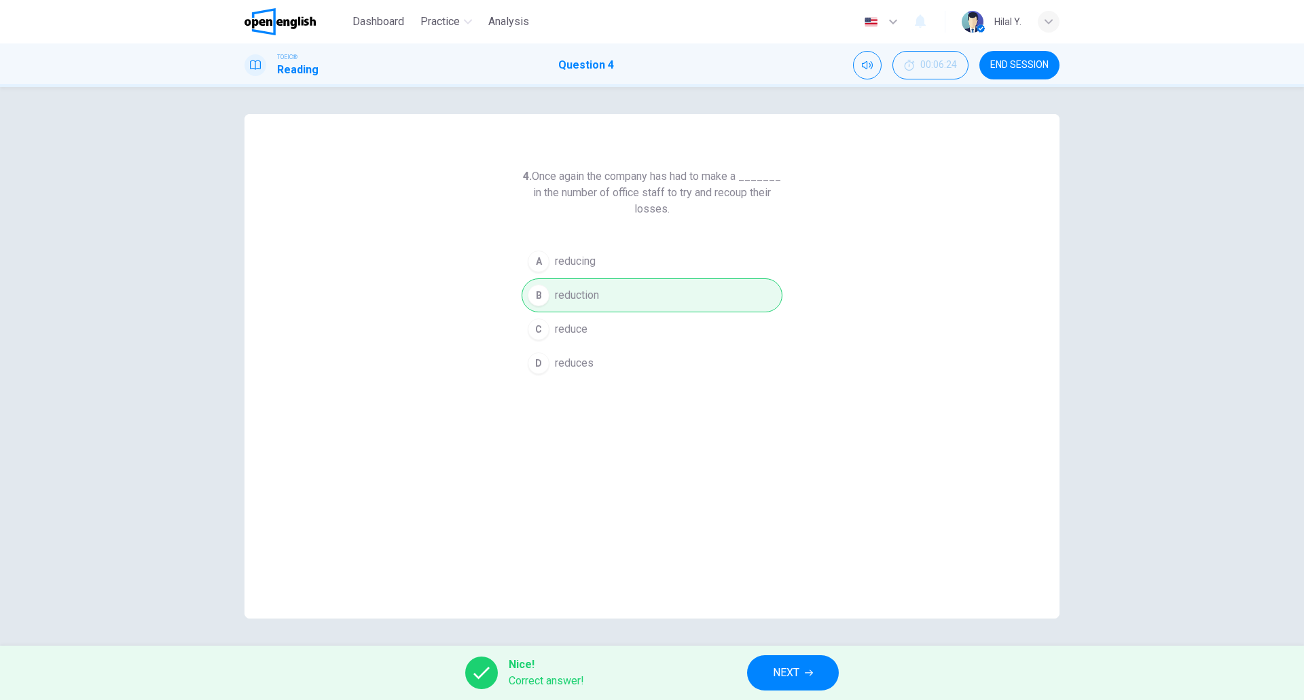
click at [778, 663] on button "NEXT" at bounding box center [793, 673] width 92 height 35
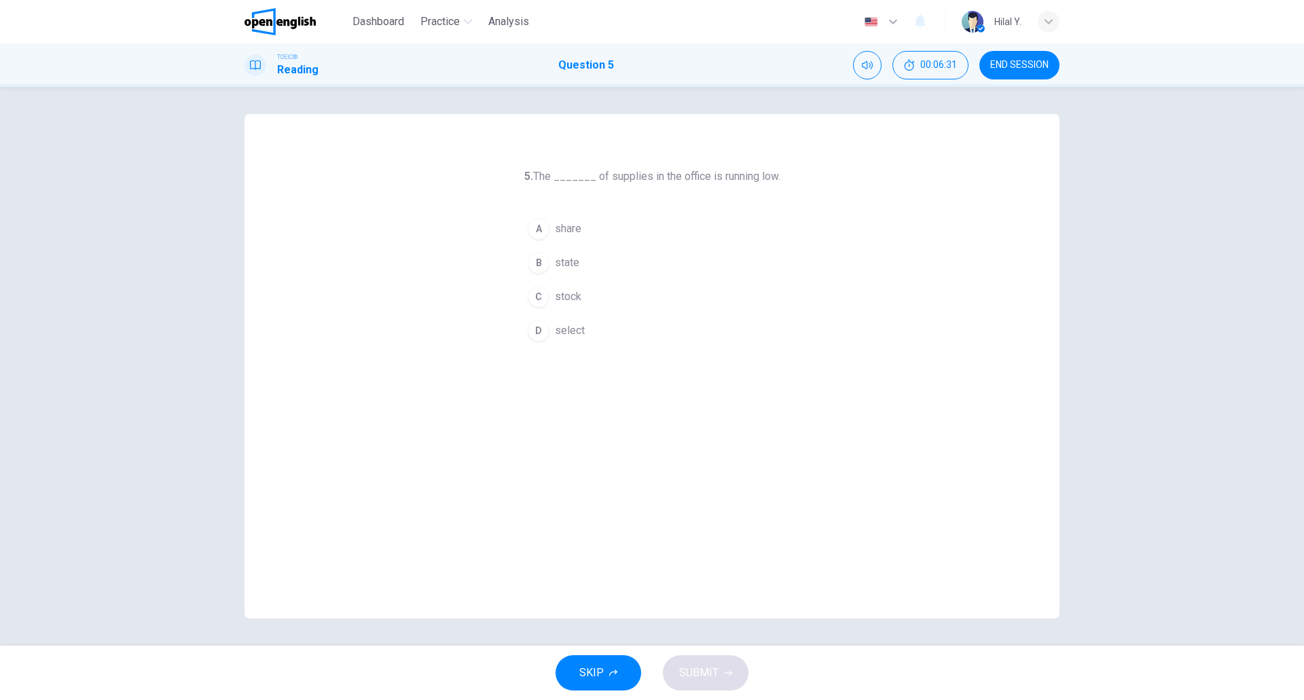
click at [575, 295] on span "stock" at bounding box center [568, 297] width 26 height 16
click at [712, 673] on span "SUBMIT" at bounding box center [698, 673] width 39 height 19
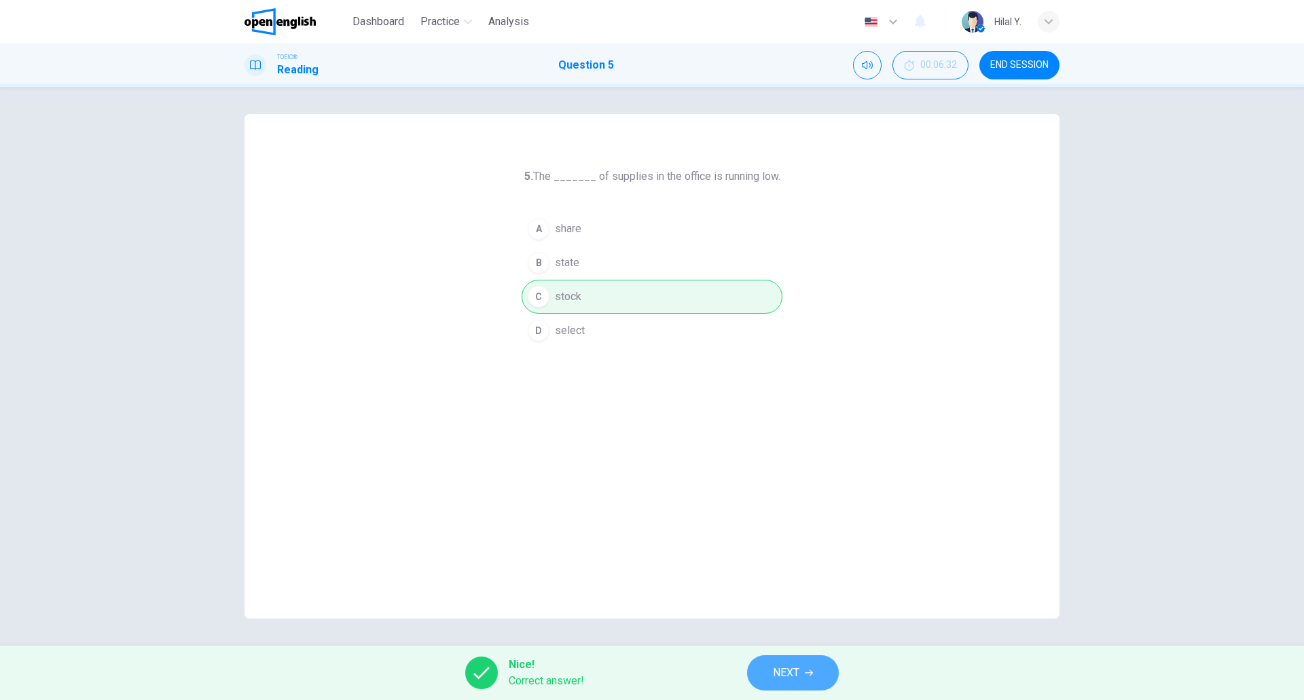
click at [778, 672] on span "NEXT" at bounding box center [786, 673] width 26 height 19
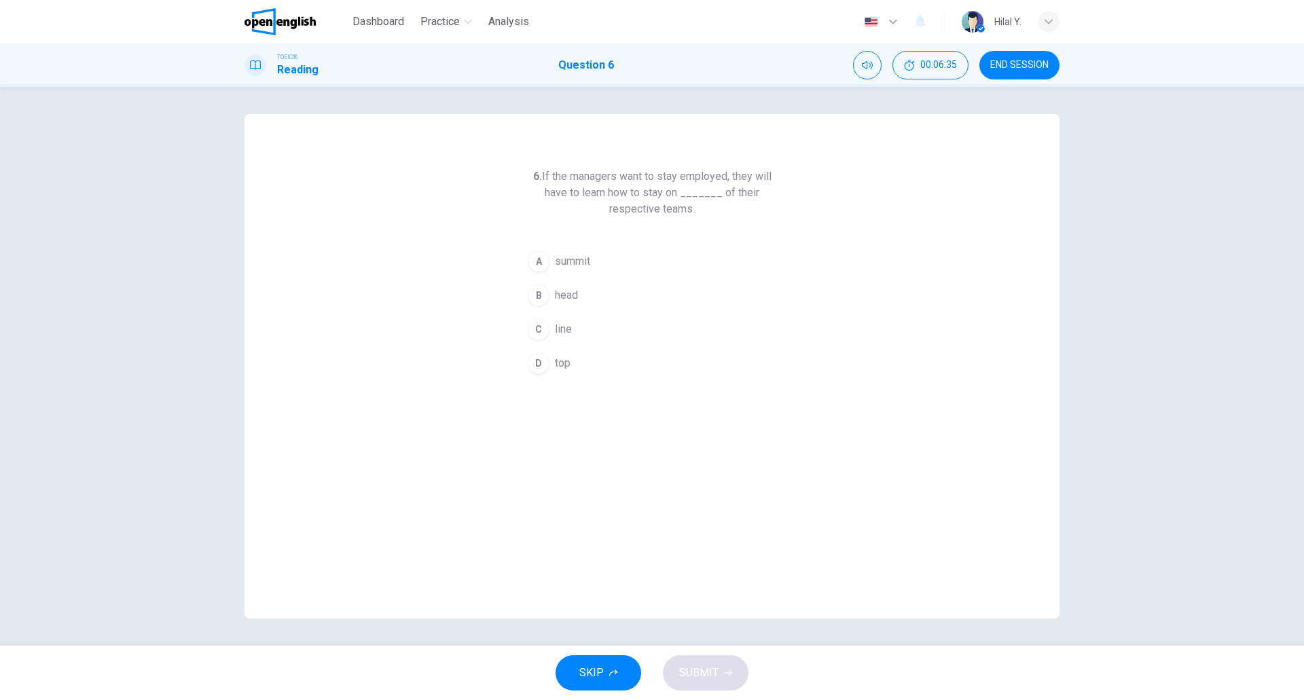
drag, startPoint x: 676, startPoint y: 177, endPoint x: 735, endPoint y: 174, distance: 59.2
click at [735, 174] on h6 "6. If the managers want to stay employed, they will have to learn how to stay o…" at bounding box center [652, 192] width 261 height 49
click at [542, 369] on div "D" at bounding box center [539, 364] width 22 height 22
click at [720, 682] on button "SUBMIT" at bounding box center [706, 673] width 86 height 35
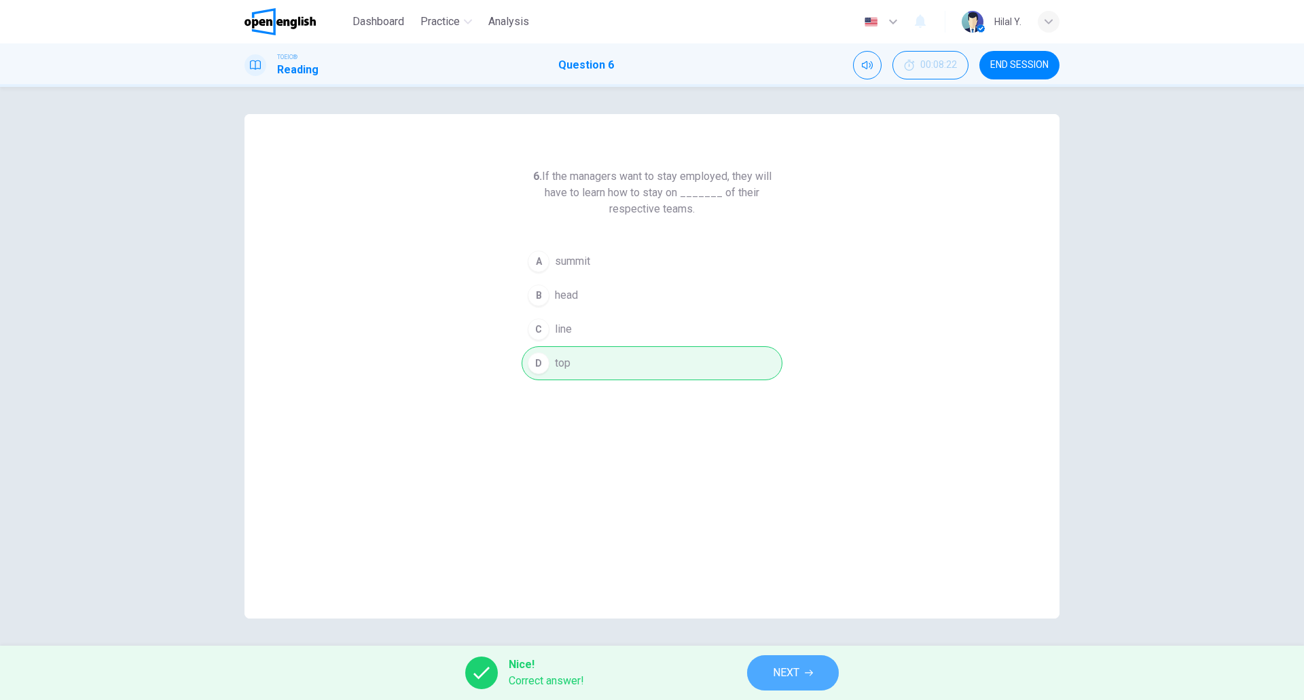
click at [808, 669] on button "NEXT" at bounding box center [793, 673] width 92 height 35
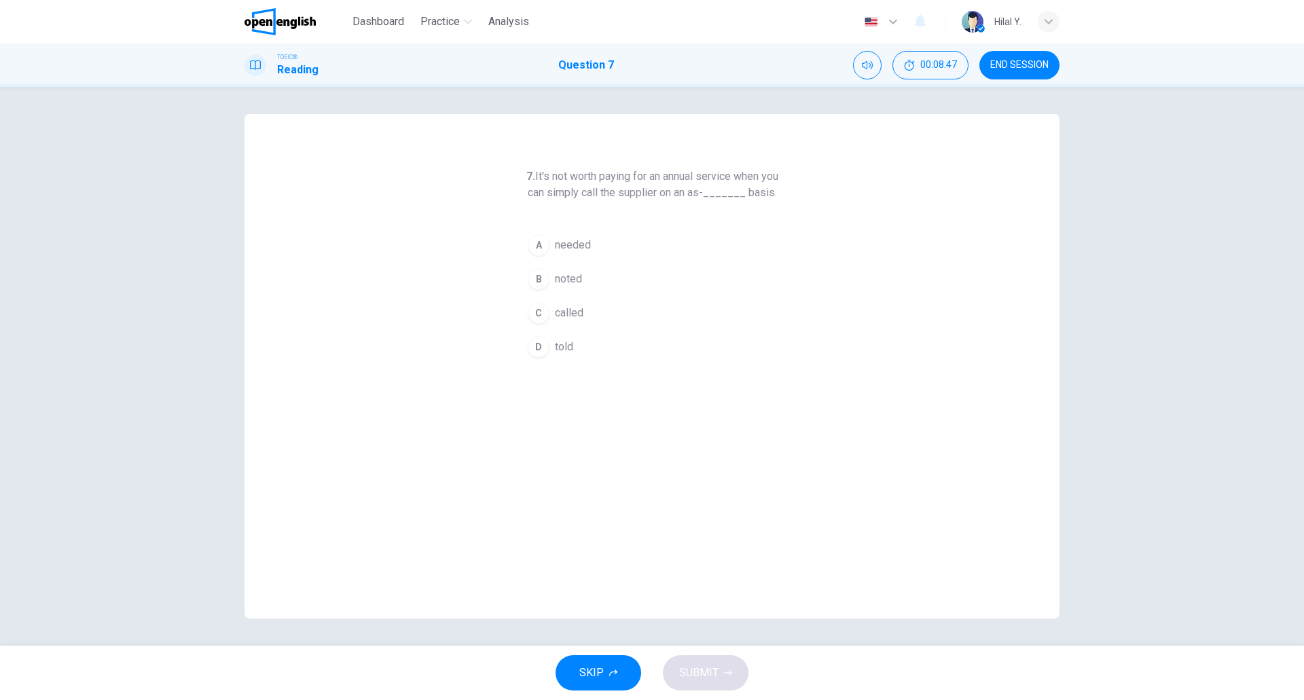
click at [542, 256] on div "A" at bounding box center [539, 245] width 22 height 22
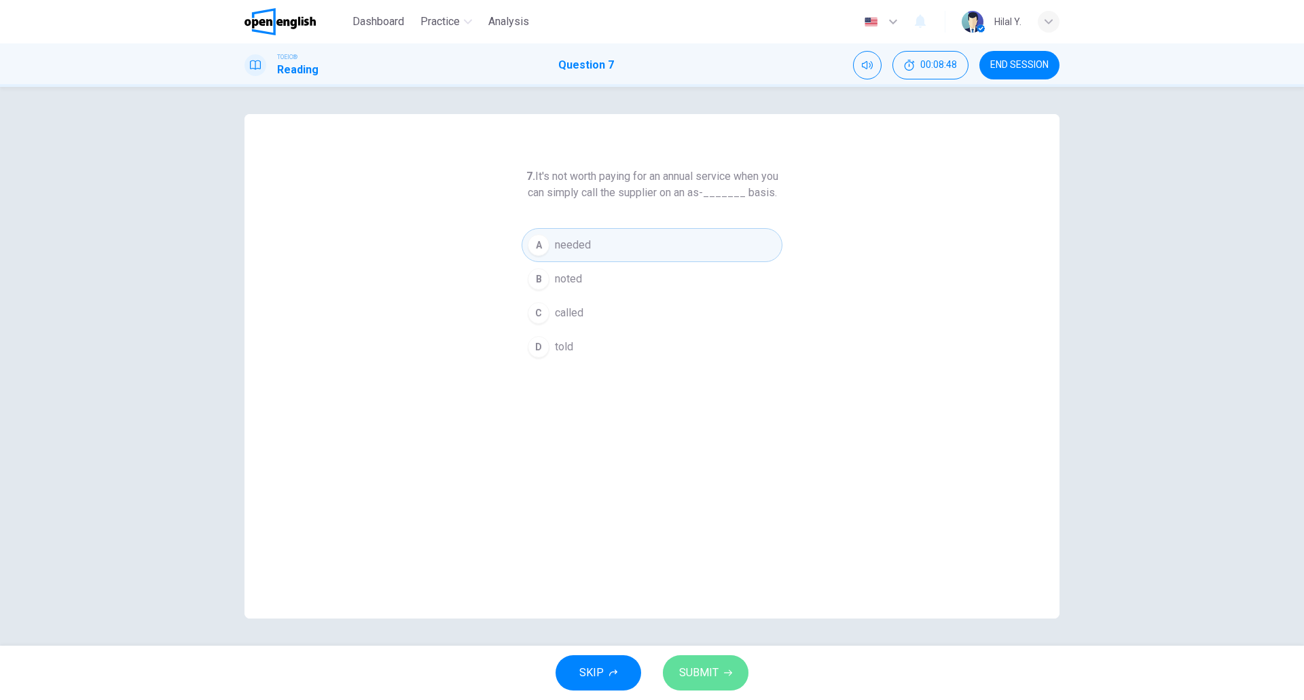
click at [694, 670] on span "SUBMIT" at bounding box center [698, 673] width 39 height 19
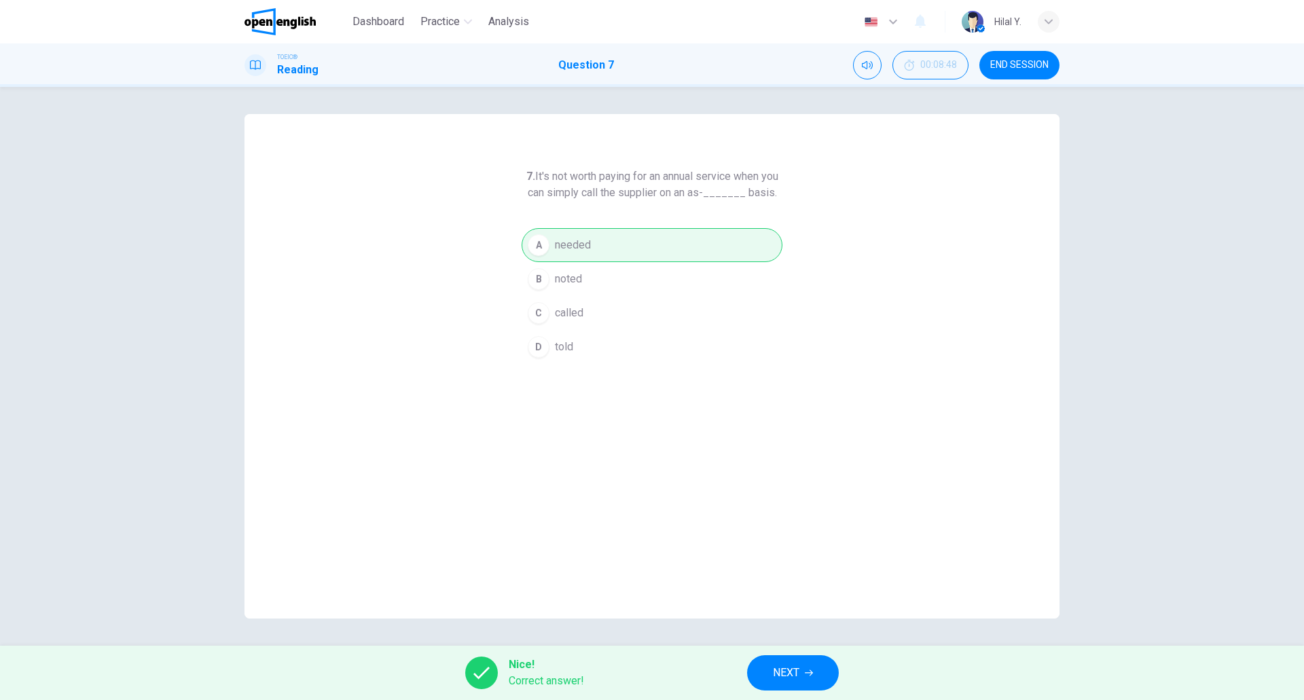
click at [769, 663] on button "NEXT" at bounding box center [793, 673] width 92 height 35
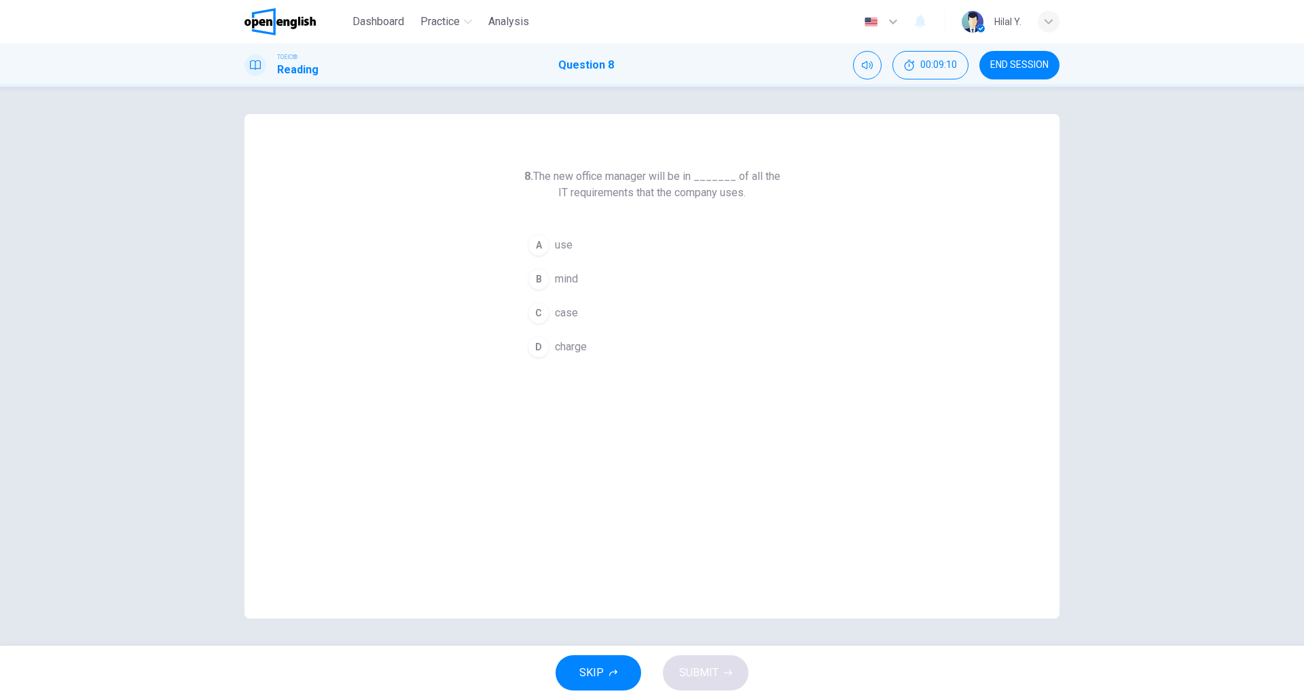
click at [550, 349] on button "D charge" at bounding box center [652, 347] width 261 height 34
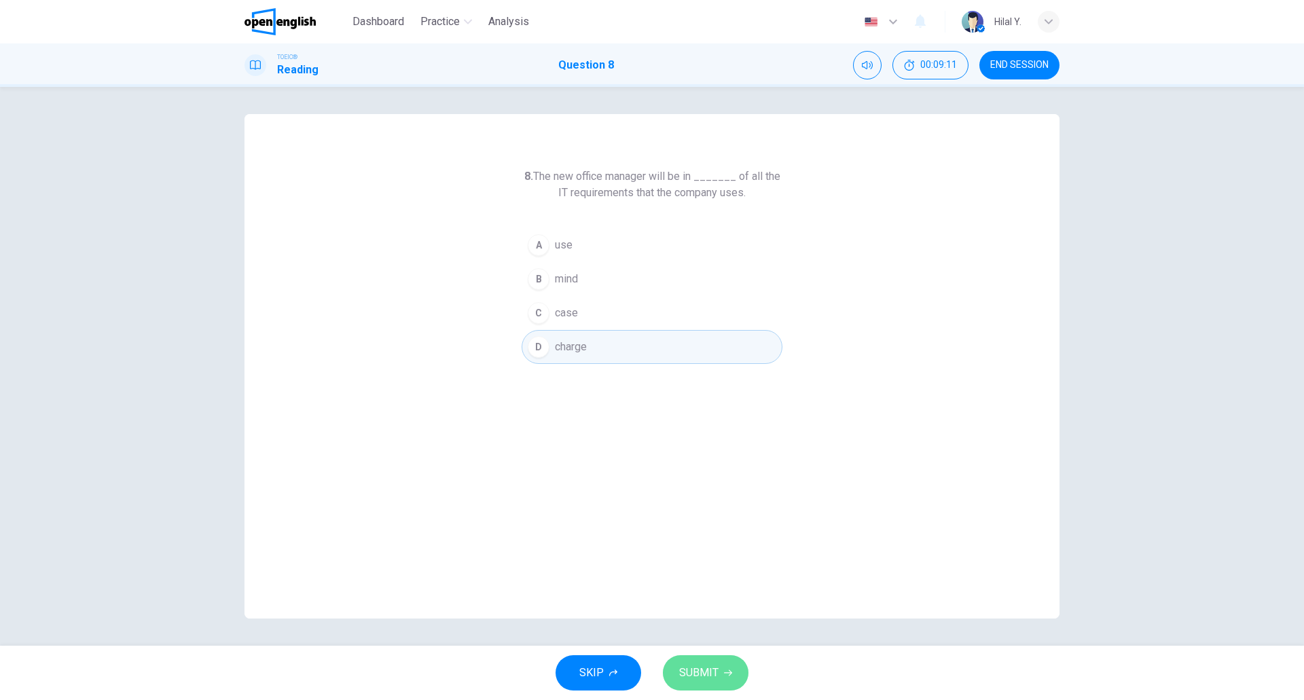
click at [711, 660] on button "SUBMIT" at bounding box center [706, 673] width 86 height 35
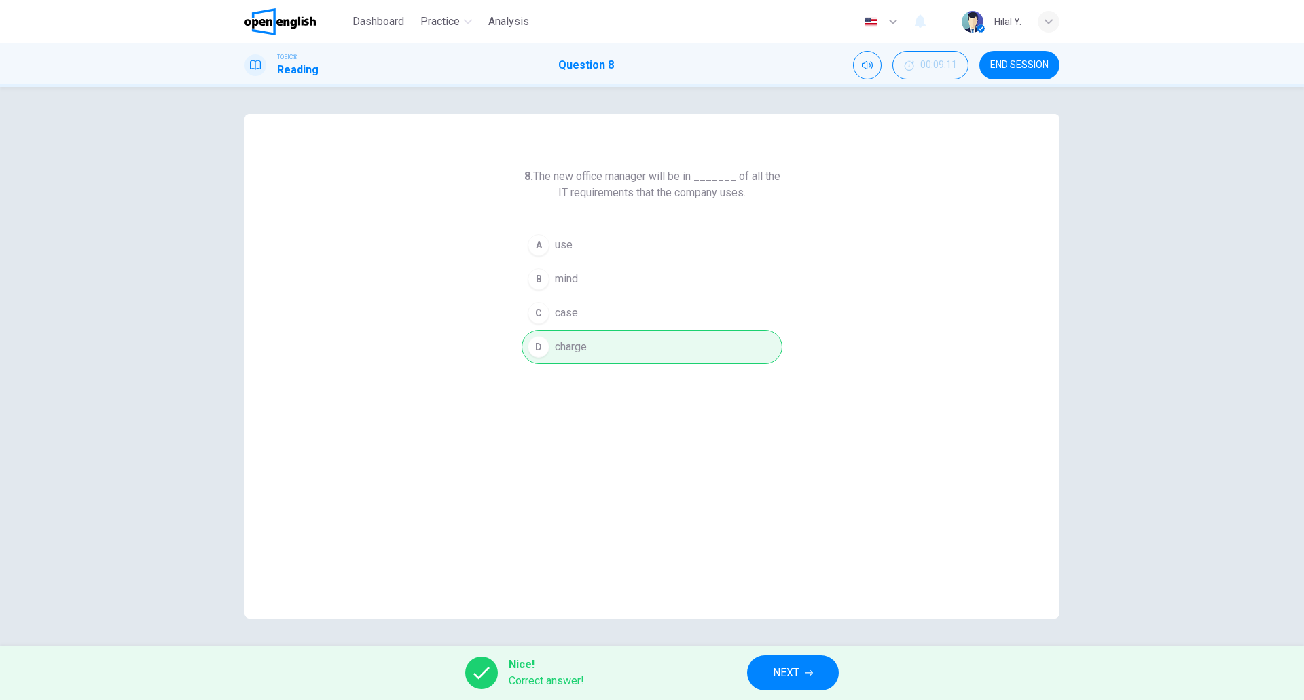
click at [796, 671] on span "NEXT" at bounding box center [786, 673] width 26 height 19
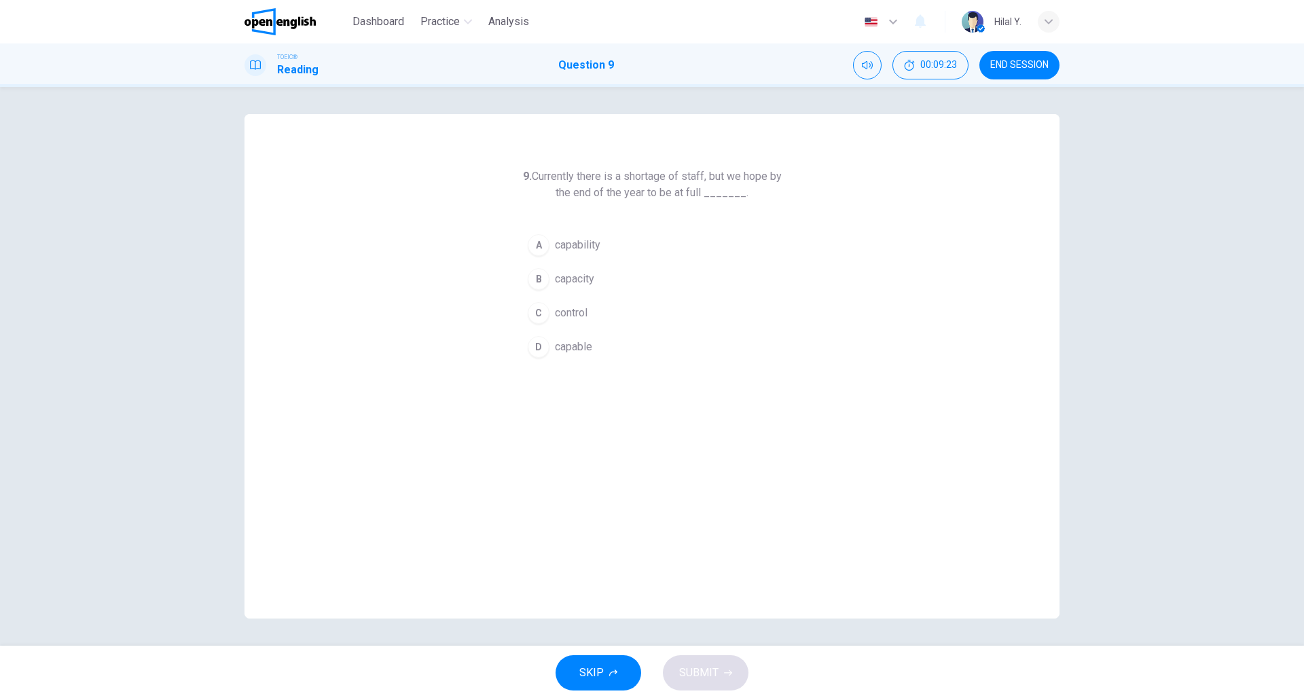
click at [565, 287] on span "capacity" at bounding box center [574, 279] width 39 height 16
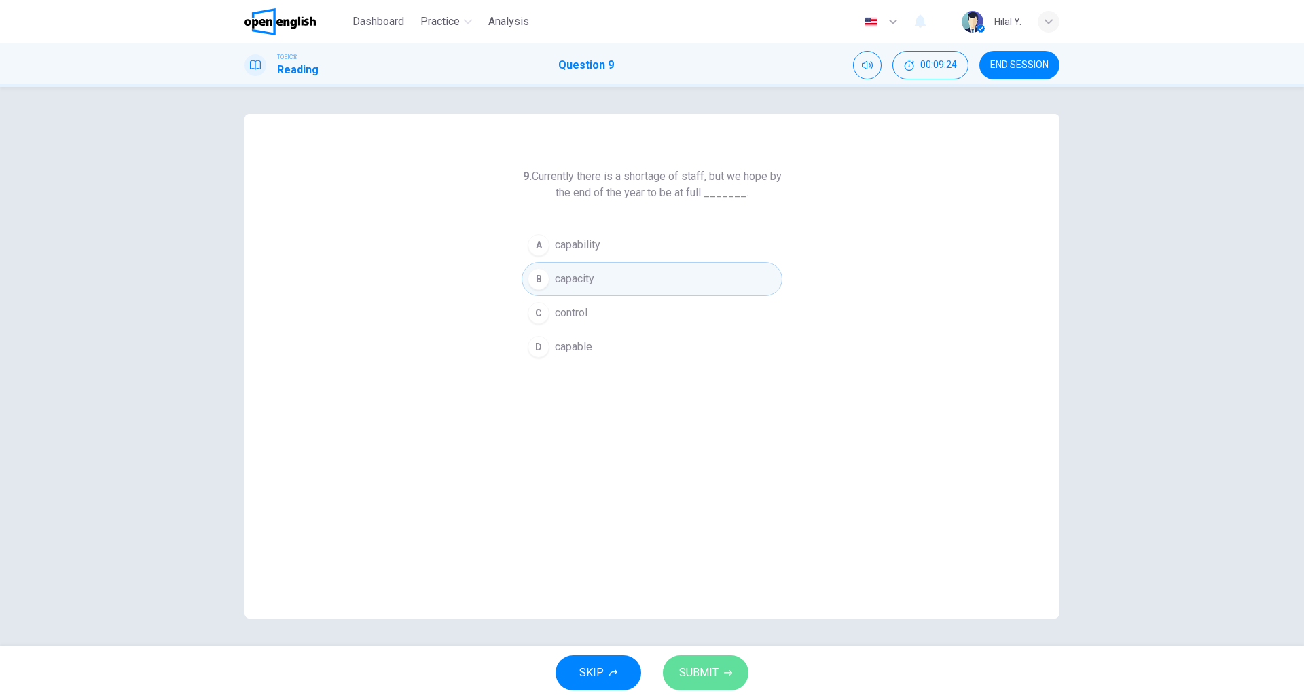
click at [699, 665] on span "SUBMIT" at bounding box center [698, 673] width 39 height 19
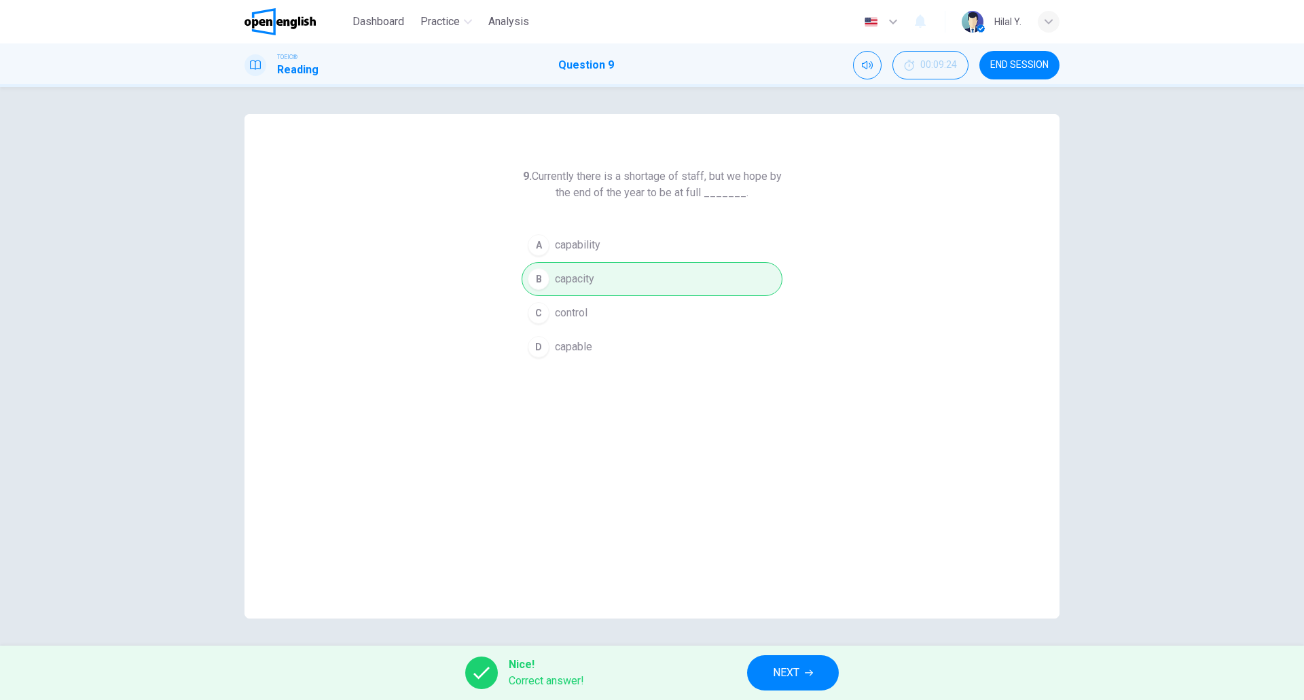
click at [793, 679] on span "NEXT" at bounding box center [786, 673] width 26 height 19
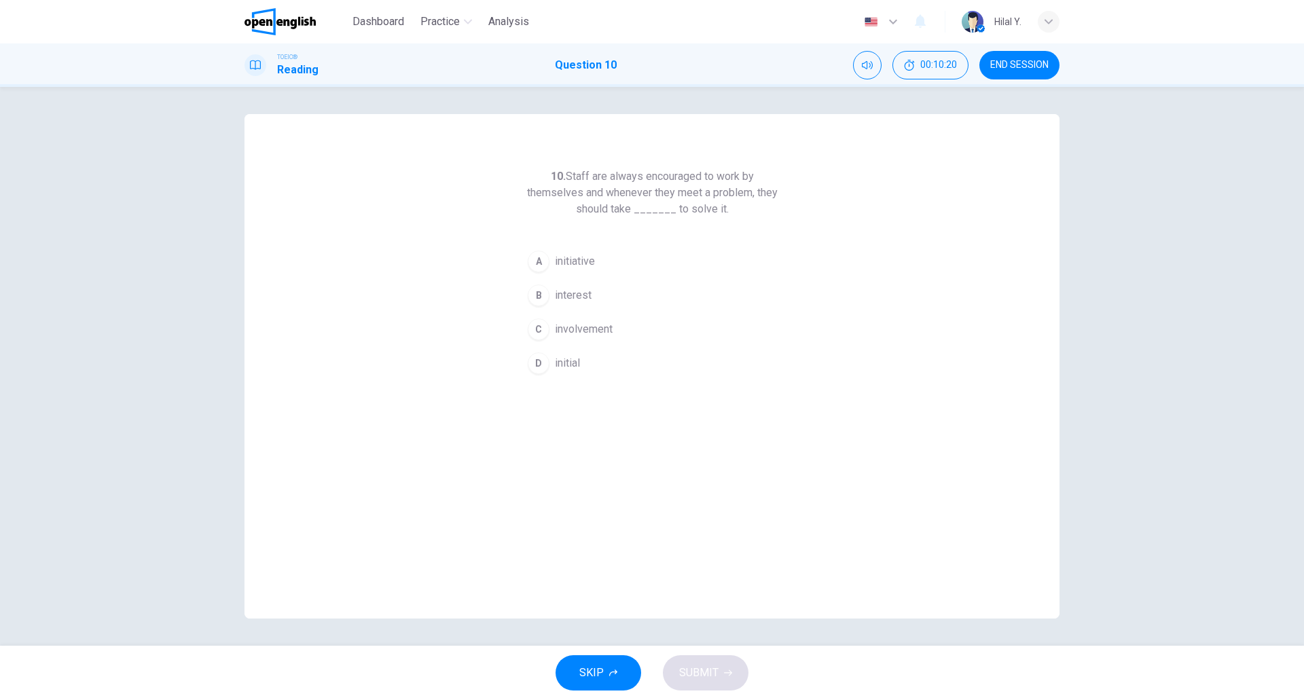
click at [541, 260] on div "A" at bounding box center [539, 262] width 22 height 22
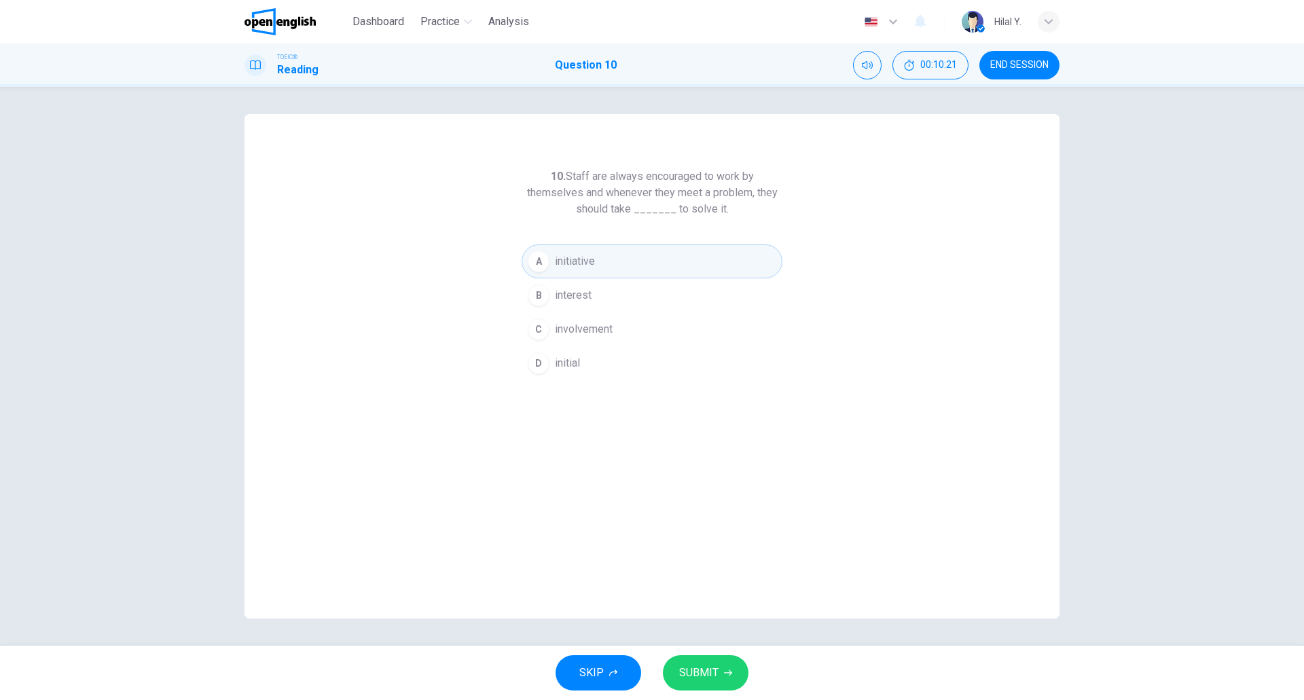
click at [736, 677] on button "SUBMIT" at bounding box center [706, 673] width 86 height 35
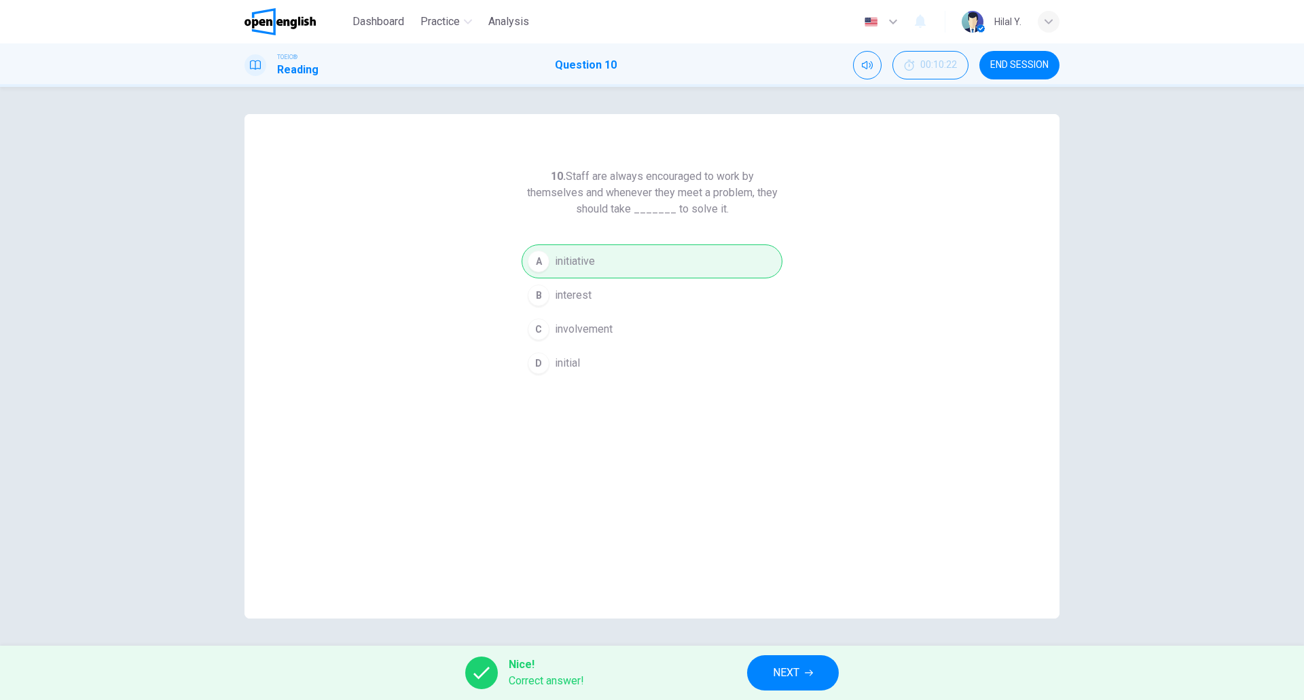
click at [809, 672] on icon "button" at bounding box center [809, 673] width 8 height 8
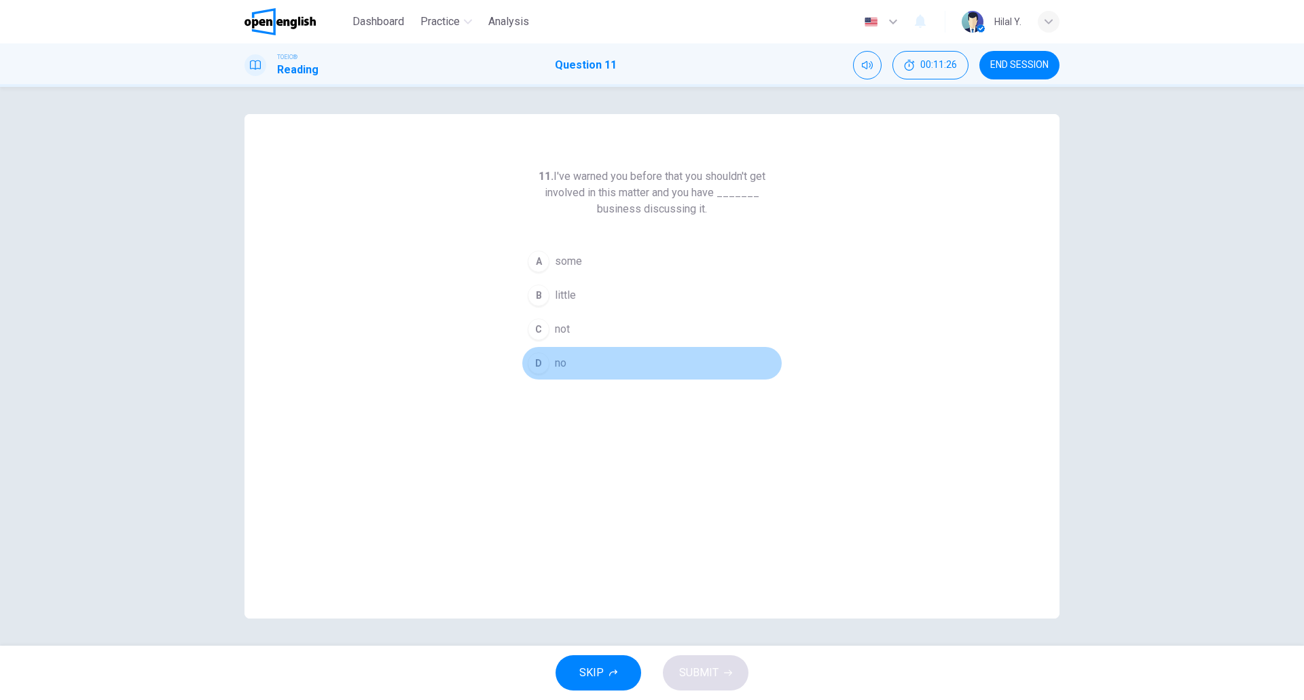
click at [544, 368] on div "D" at bounding box center [539, 364] width 22 height 22
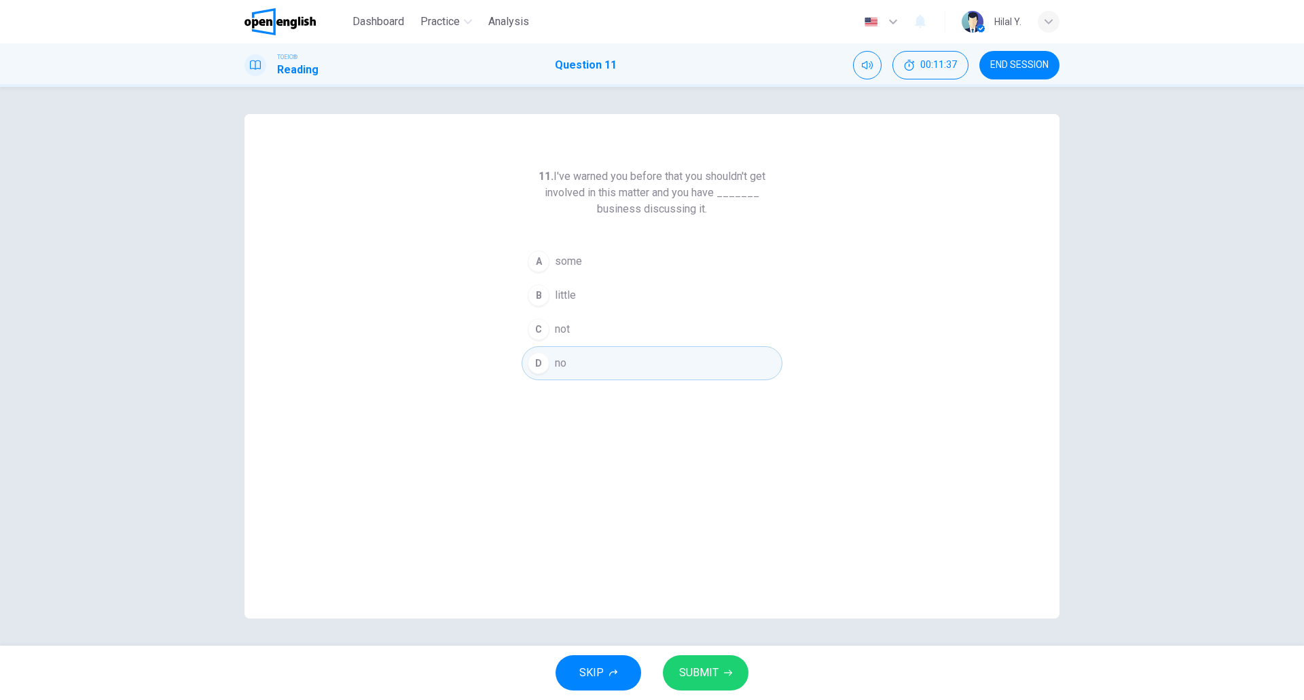
click at [716, 656] on button "SUBMIT" at bounding box center [706, 673] width 86 height 35
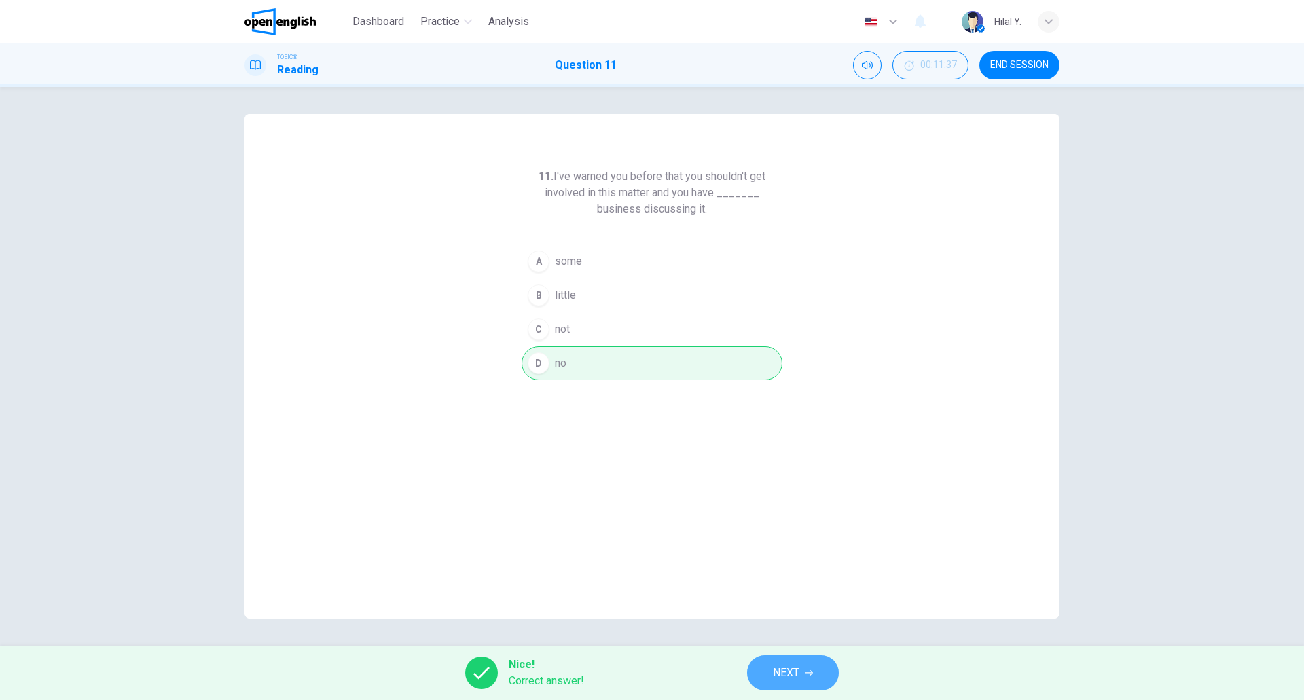
click at [771, 660] on button "NEXT" at bounding box center [793, 673] width 92 height 35
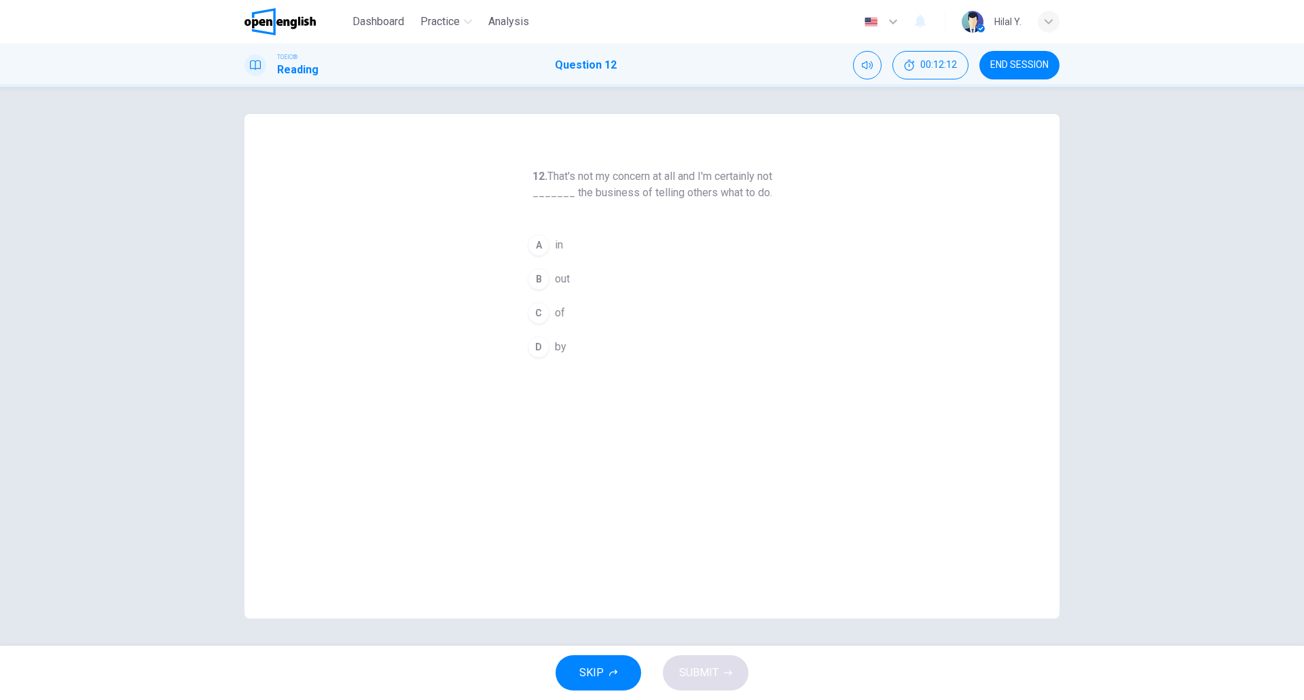
drag, startPoint x: 549, startPoint y: 277, endPoint x: 599, endPoint y: 328, distance: 72.1
click at [549, 280] on div "B" at bounding box center [539, 279] width 22 height 22
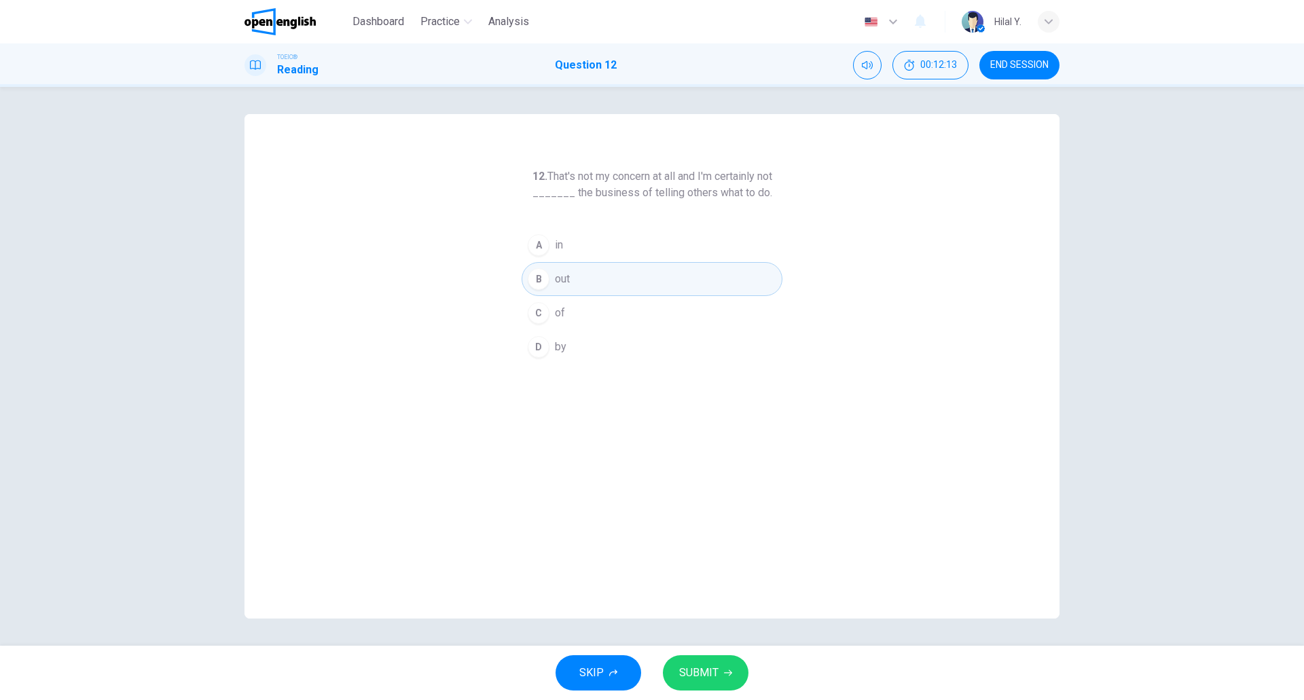
click at [741, 631] on div "12. That's not my concern at all and I'm certainly not _______ the business of …" at bounding box center [652, 366] width 1304 height 559
click at [726, 671] on button "SUBMIT" at bounding box center [706, 673] width 86 height 35
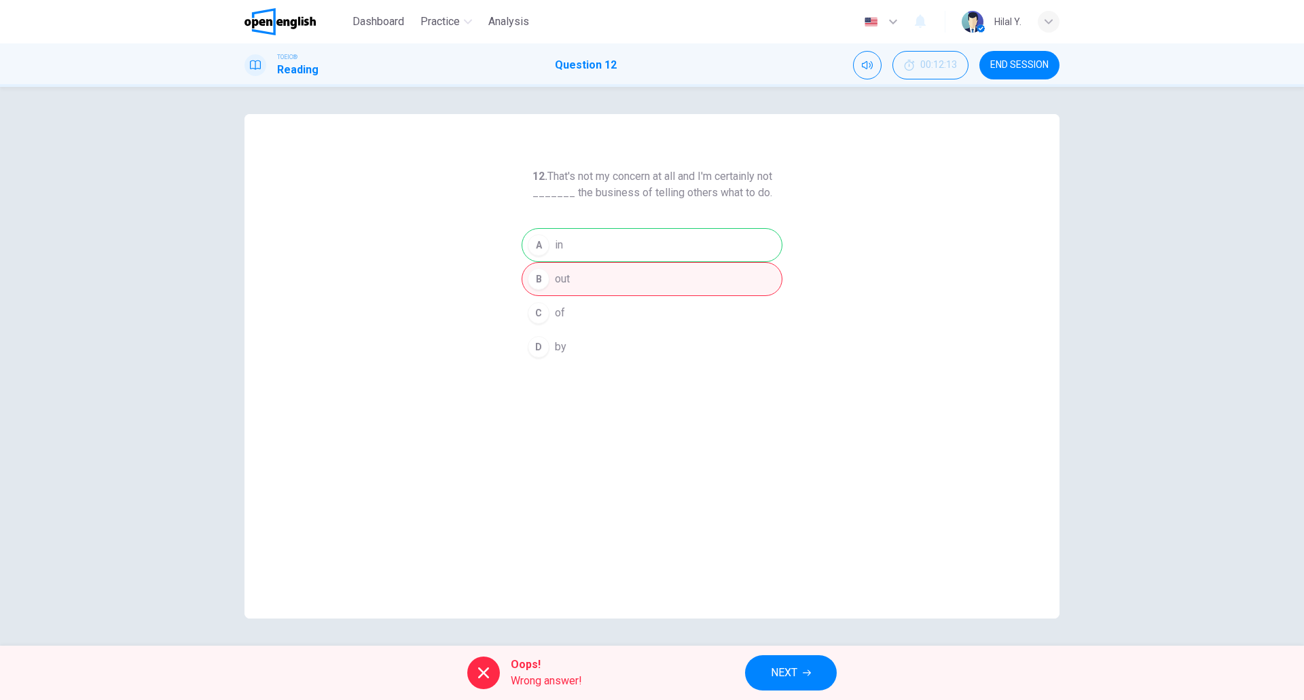
click at [726, 671] on div "Oops! Wrong answer! NEXT" at bounding box center [652, 673] width 1304 height 54
click at [753, 641] on div "12. That's not my concern at all and I'm certainly not _______ the business of …" at bounding box center [652, 366] width 1304 height 559
click at [785, 650] on div "Oops! Wrong answer! NEXT" at bounding box center [652, 673] width 1304 height 54
click at [789, 663] on button "NEXT" at bounding box center [791, 673] width 92 height 35
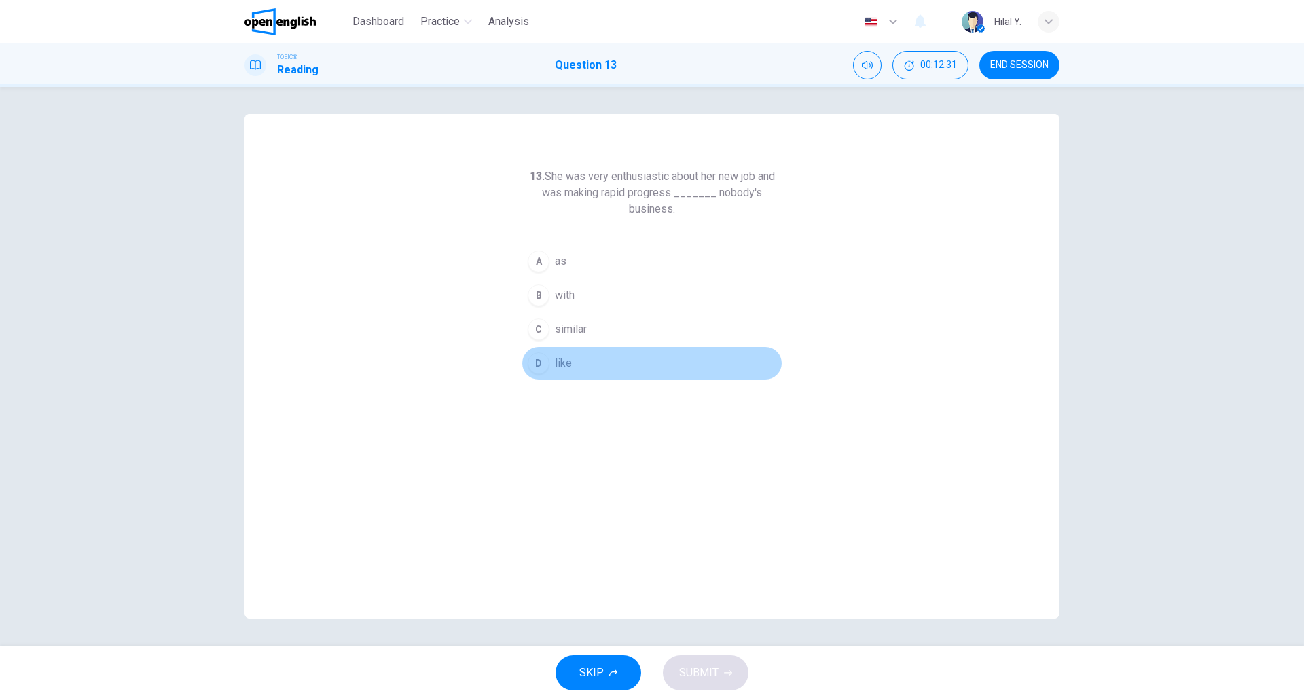
click at [537, 360] on div "D" at bounding box center [539, 364] width 22 height 22
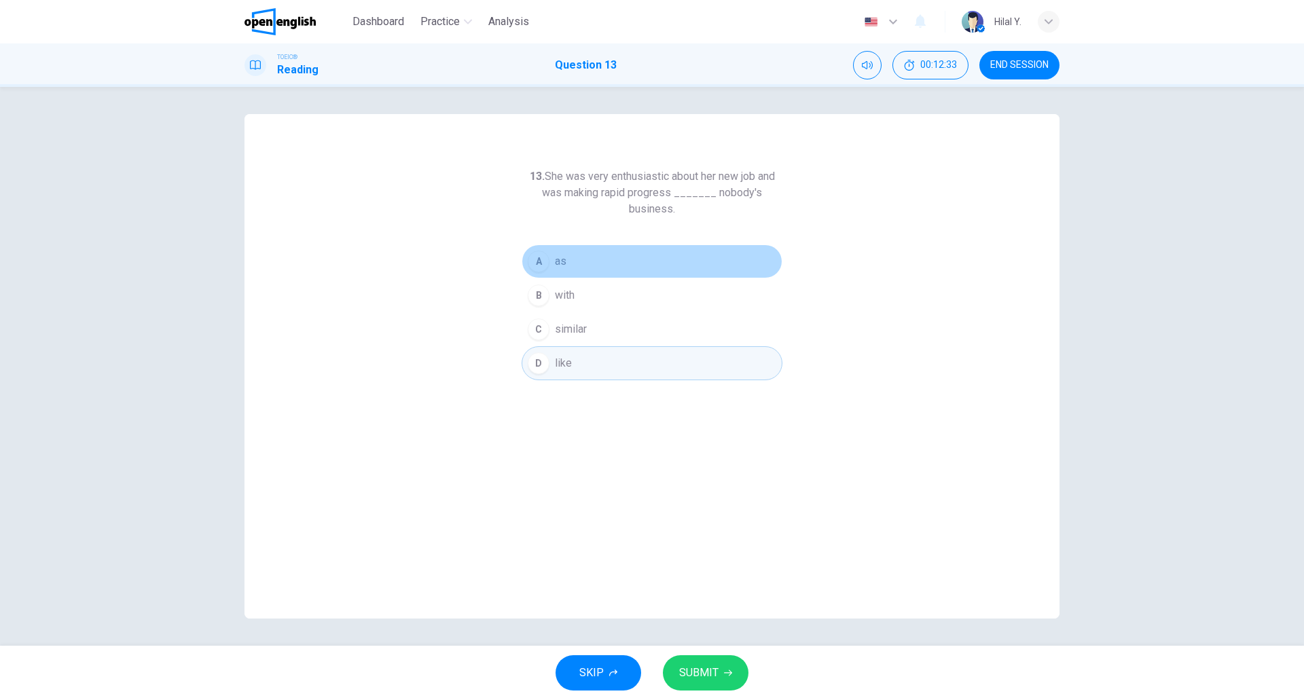
click at [543, 249] on button "A as" at bounding box center [652, 262] width 261 height 34
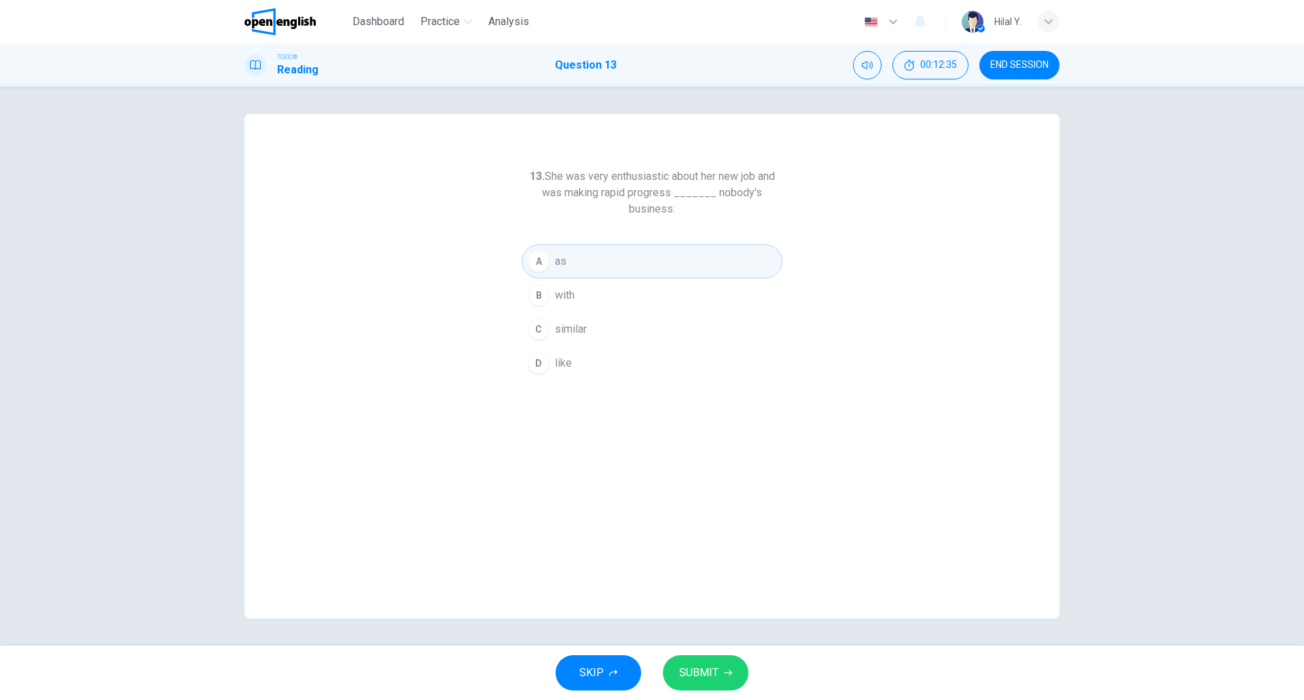
click at [552, 293] on button "B with" at bounding box center [652, 296] width 261 height 34
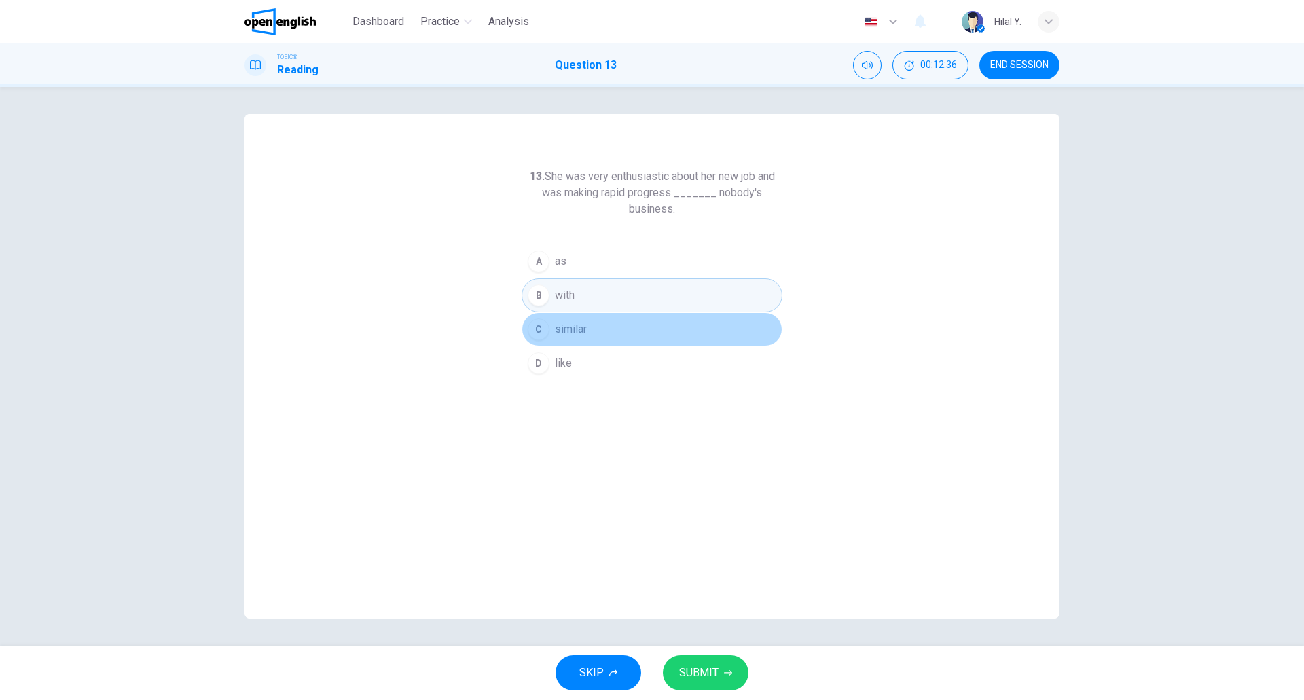
click at [591, 332] on button "C similar" at bounding box center [652, 330] width 261 height 34
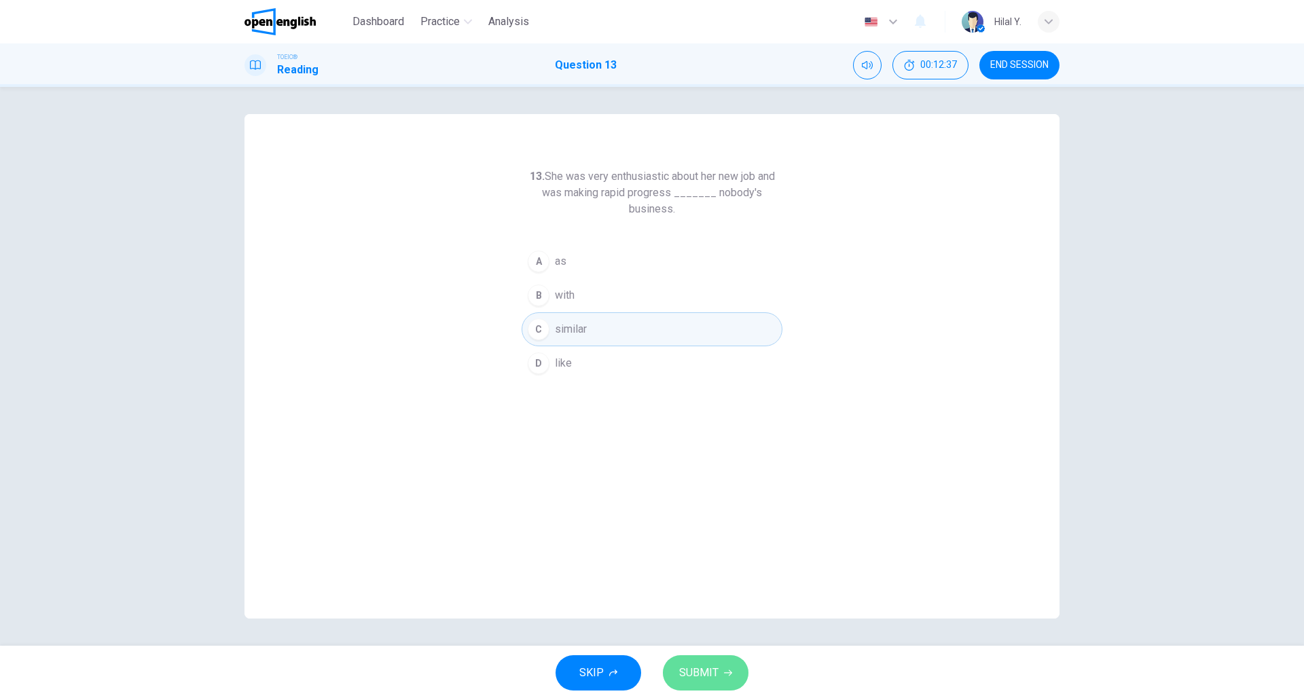
click at [716, 656] on button "SUBMIT" at bounding box center [706, 673] width 86 height 35
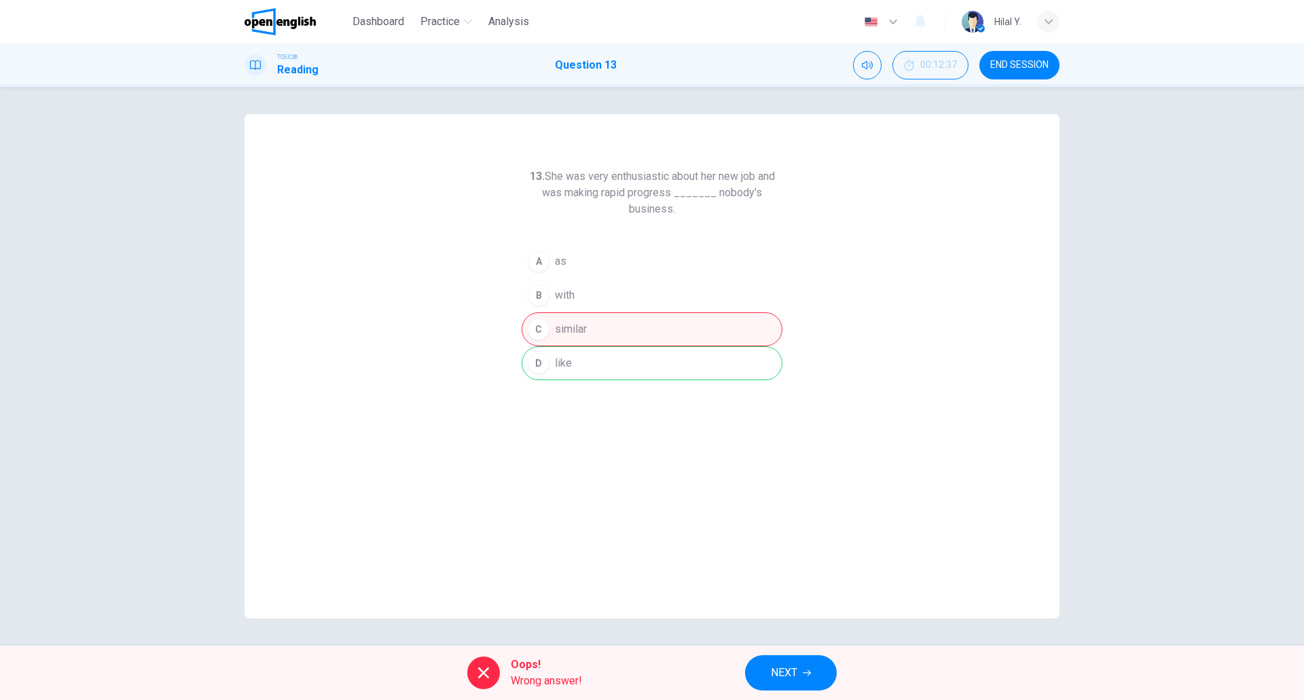
click at [766, 662] on button "NEXT" at bounding box center [791, 673] width 92 height 35
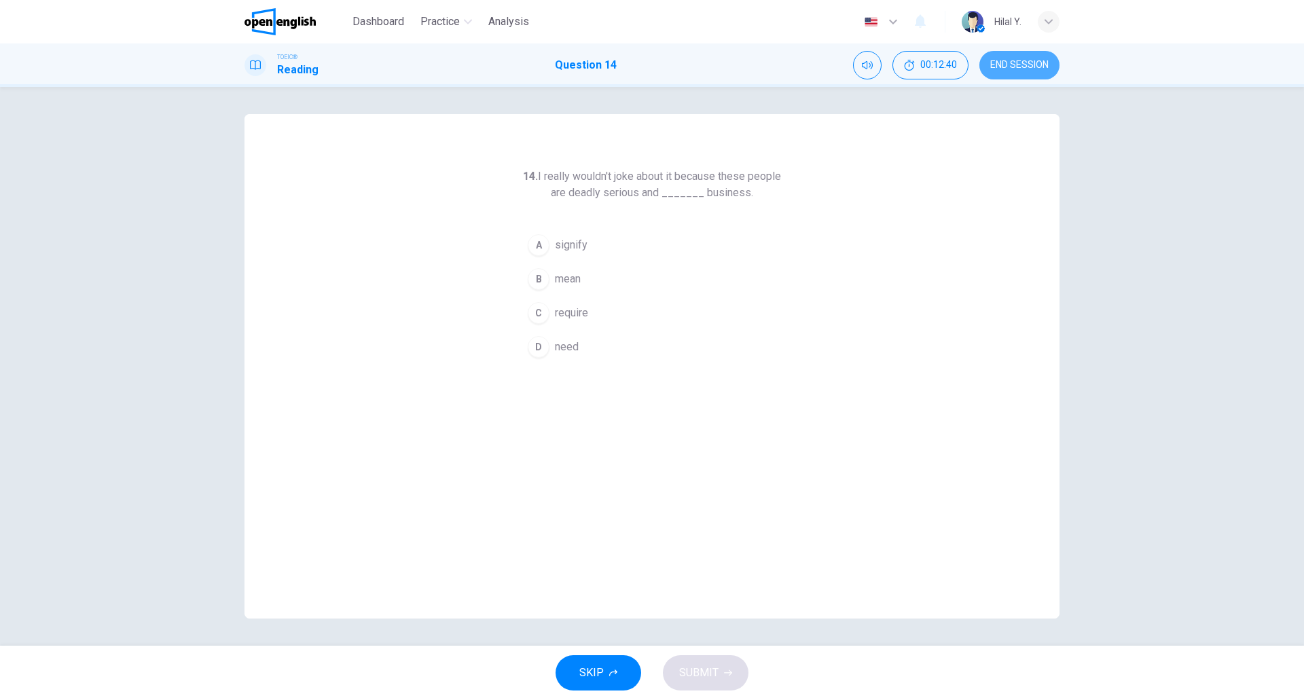
click at [1010, 63] on span "END SESSION" at bounding box center [1020, 65] width 58 height 11
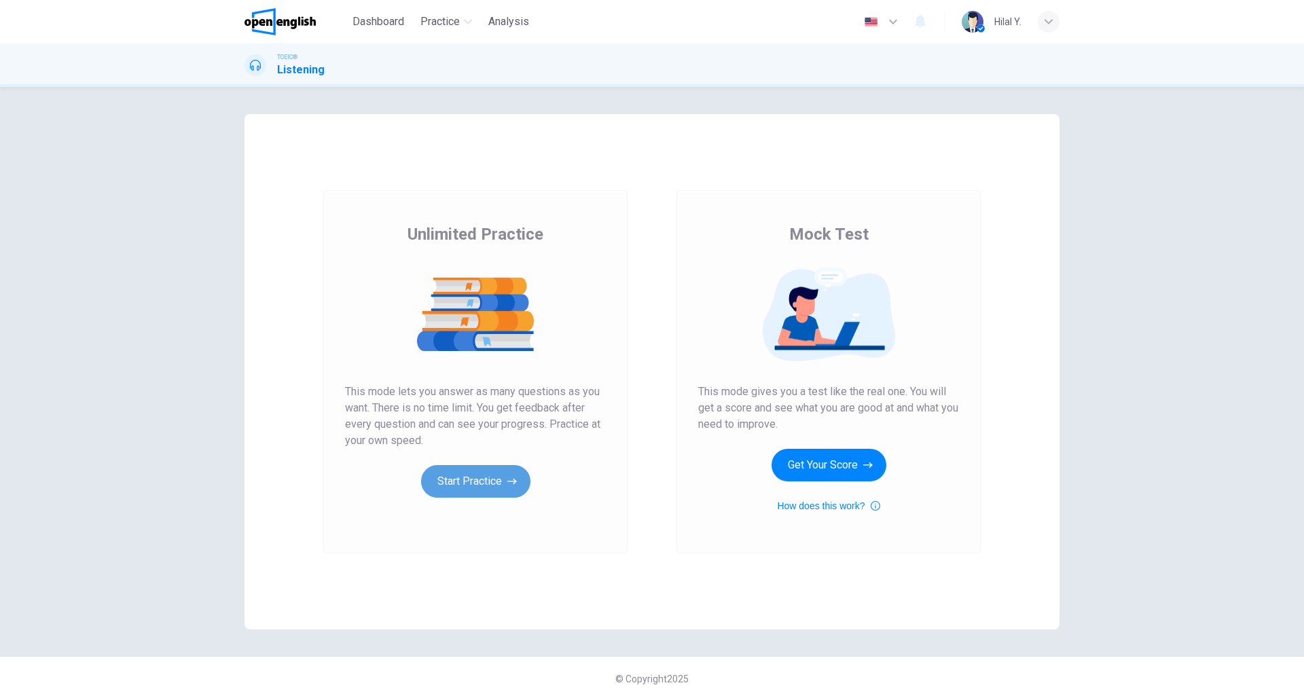
click at [469, 484] on button "Start Practice" at bounding box center [475, 481] width 109 height 33
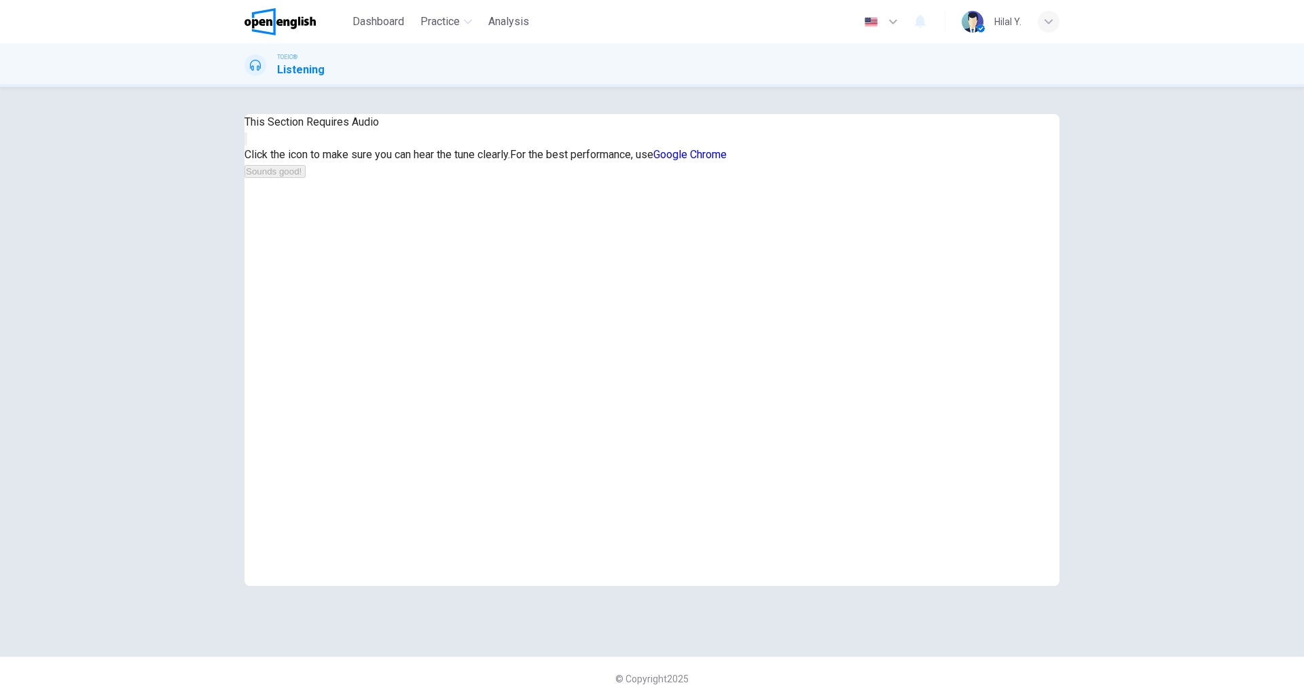
click at [671, 492] on div "This Section Requires Audio Click the icon to make sure you can hear the tune c…" at bounding box center [486, 350] width 482 height 472
click at [667, 179] on div "Click the icon to make sure you can hear the tune clearly. For the best perform…" at bounding box center [486, 163] width 482 height 33
click at [247, 145] on button "button" at bounding box center [246, 138] width 3 height 13
click at [306, 178] on button "Sounds good!" at bounding box center [275, 171] width 61 height 13
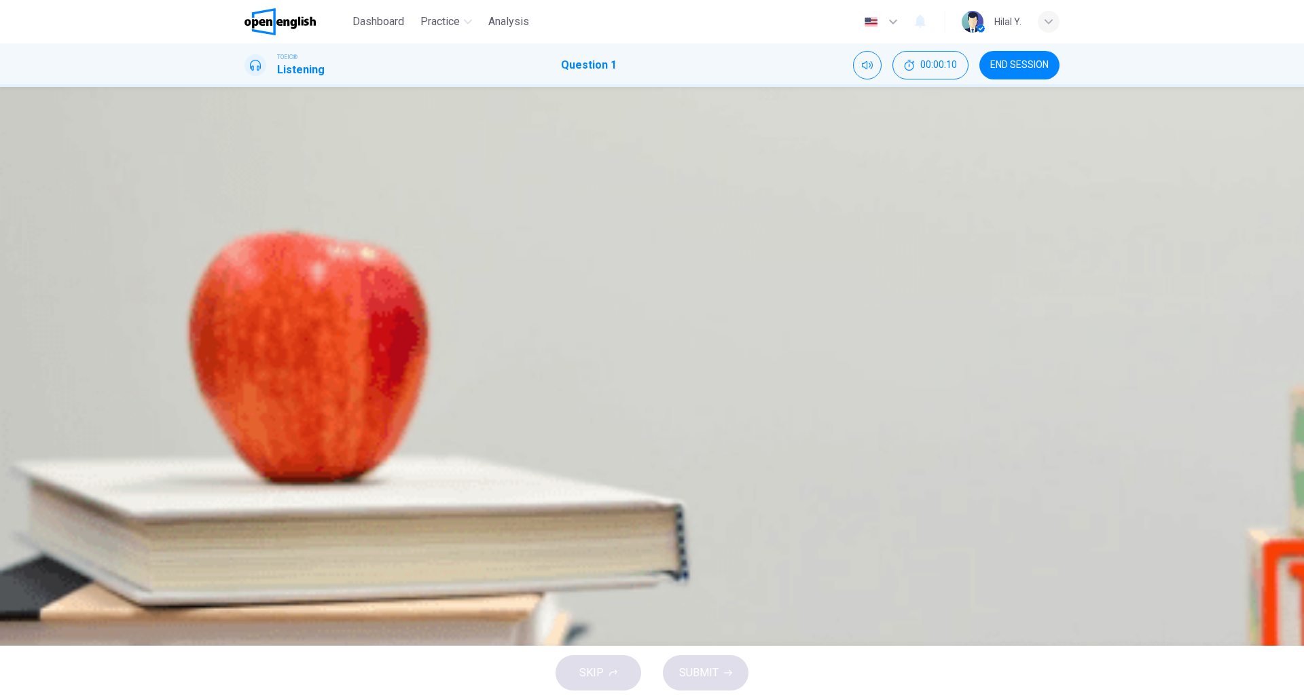
drag, startPoint x: 626, startPoint y: 188, endPoint x: 786, endPoint y: 188, distance: 160.3
click at [465, 183] on span "Listen to the audio clip, then mark your answer." at bounding box center [355, 176] width 221 height 13
click at [247, 305] on button "button" at bounding box center [246, 311] width 3 height 13
click at [261, 350] on icon "Click to see the audio transcription" at bounding box center [253, 358] width 15 height 16
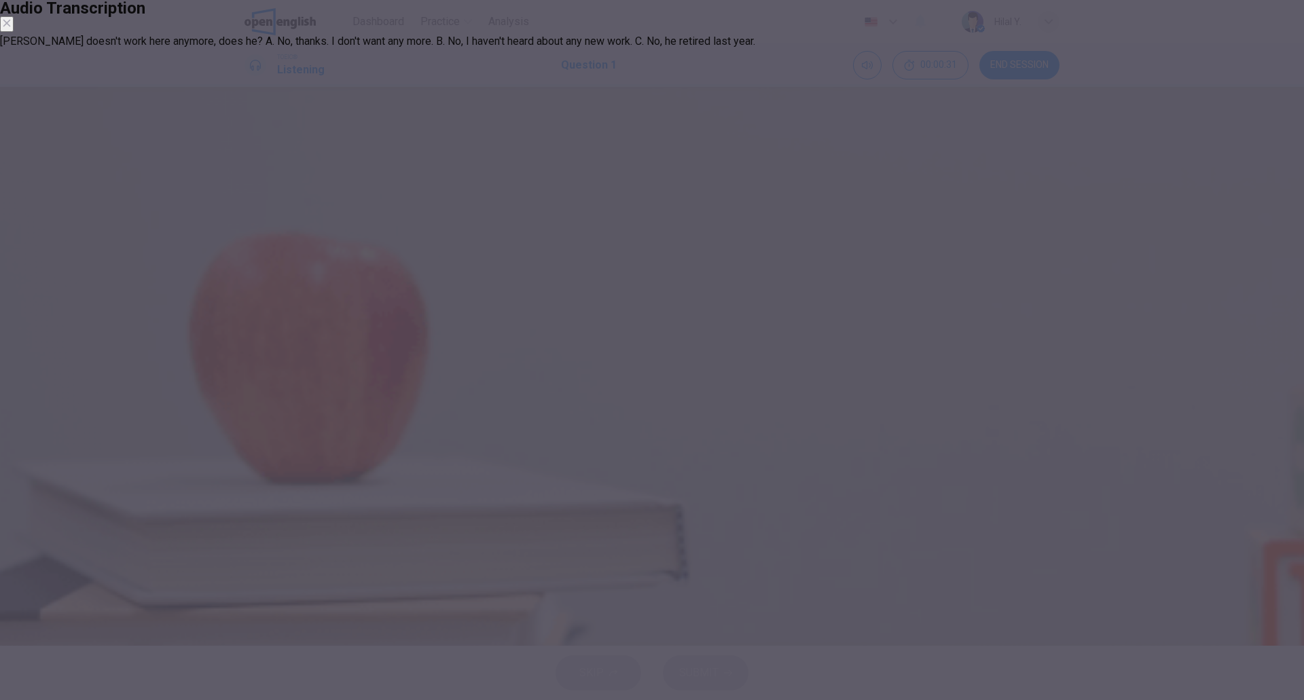
click at [14, 32] on button "button" at bounding box center [7, 24] width 14 height 16
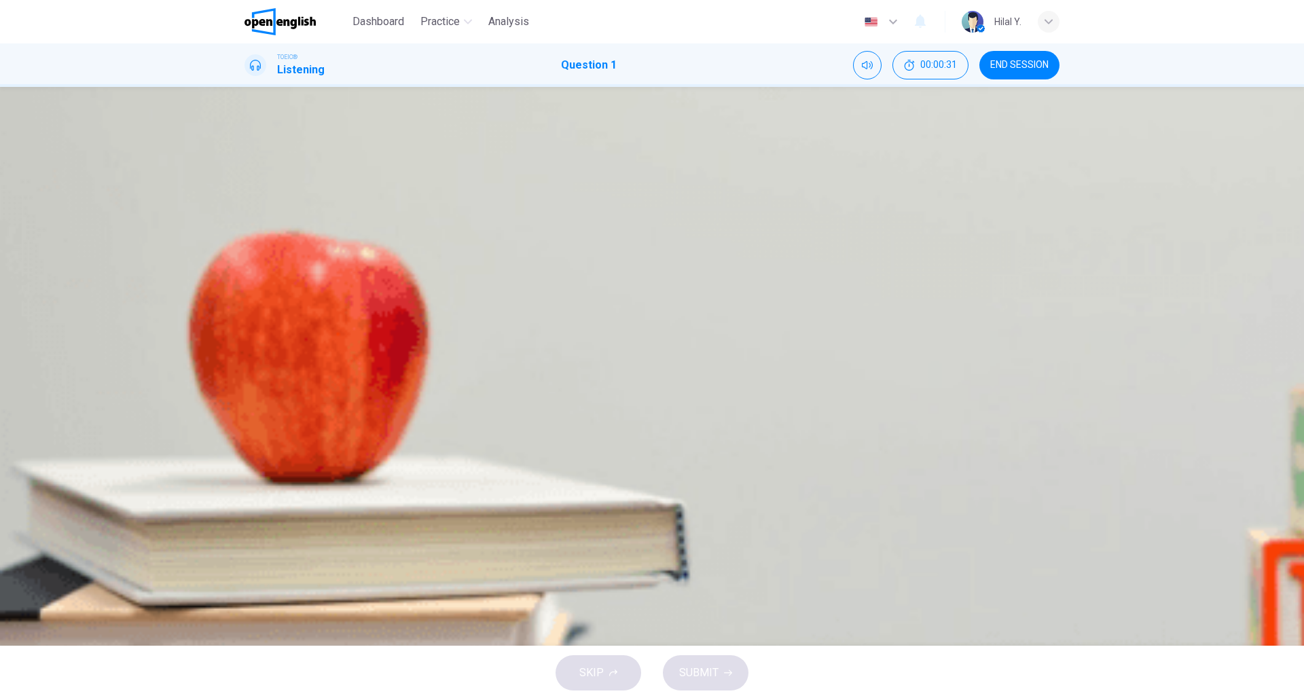
type input "*"
click at [691, 287] on button "C" at bounding box center [652, 270] width 815 height 34
click at [696, 667] on span "SUBMIT" at bounding box center [698, 673] width 39 height 19
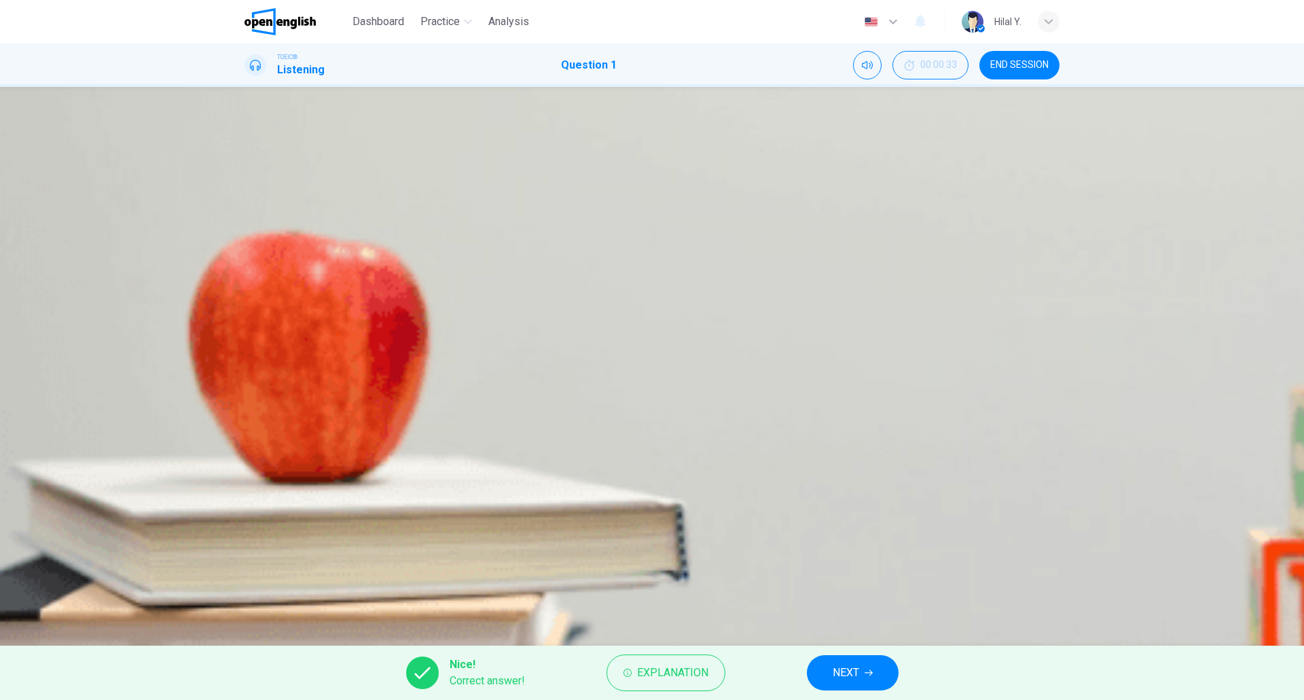
click at [829, 662] on button "NEXT" at bounding box center [853, 673] width 92 height 35
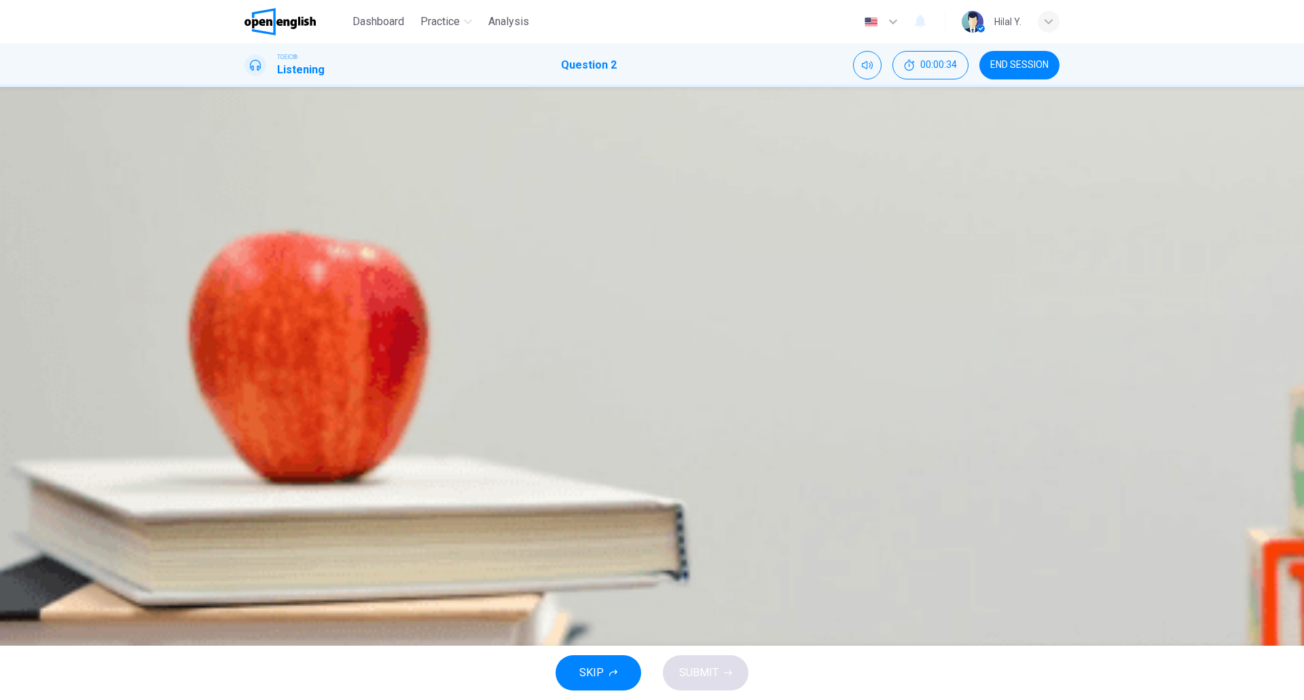
click at [279, 321] on div at bounding box center [652, 321] width 815 height 0
click at [247, 305] on button "button" at bounding box center [246, 311] width 3 height 13
click at [246, 350] on icon "Click to see the audio transcription" at bounding box center [246, 350] width 0 height 0
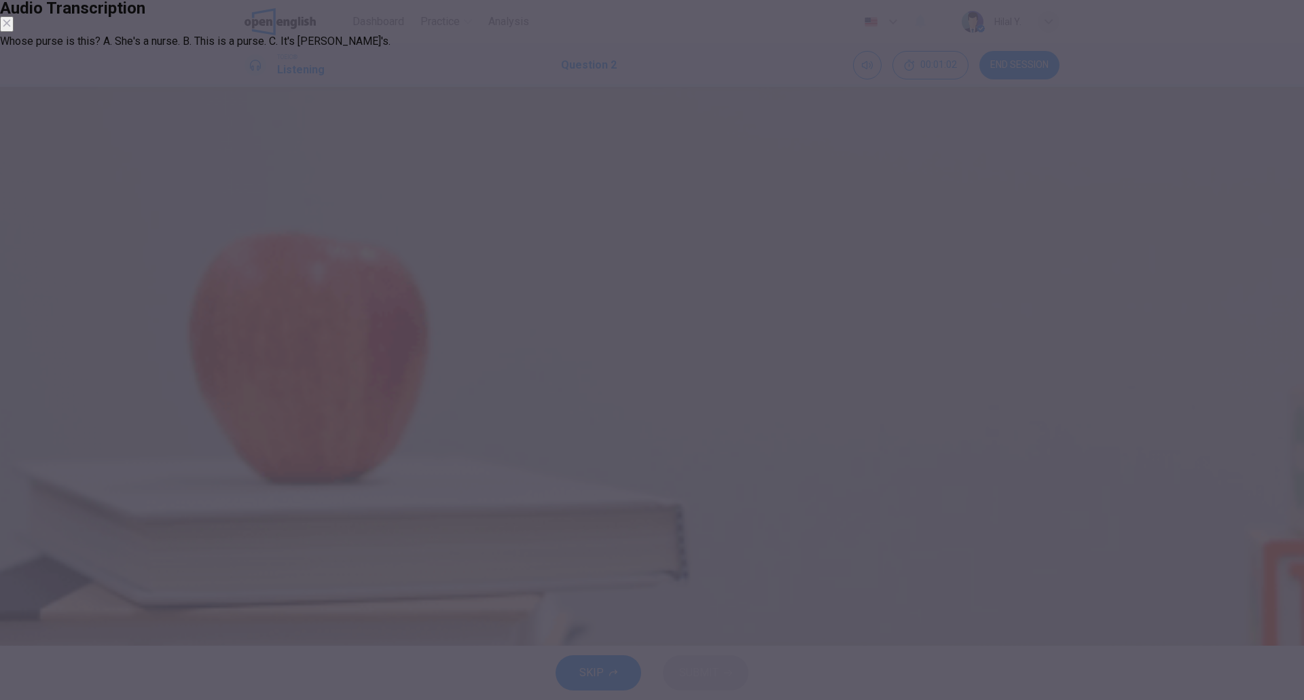
click at [713, 33] on div "Audio Transcription" at bounding box center [652, 16] width 1304 height 33
click at [14, 32] on button "button" at bounding box center [7, 24] width 14 height 16
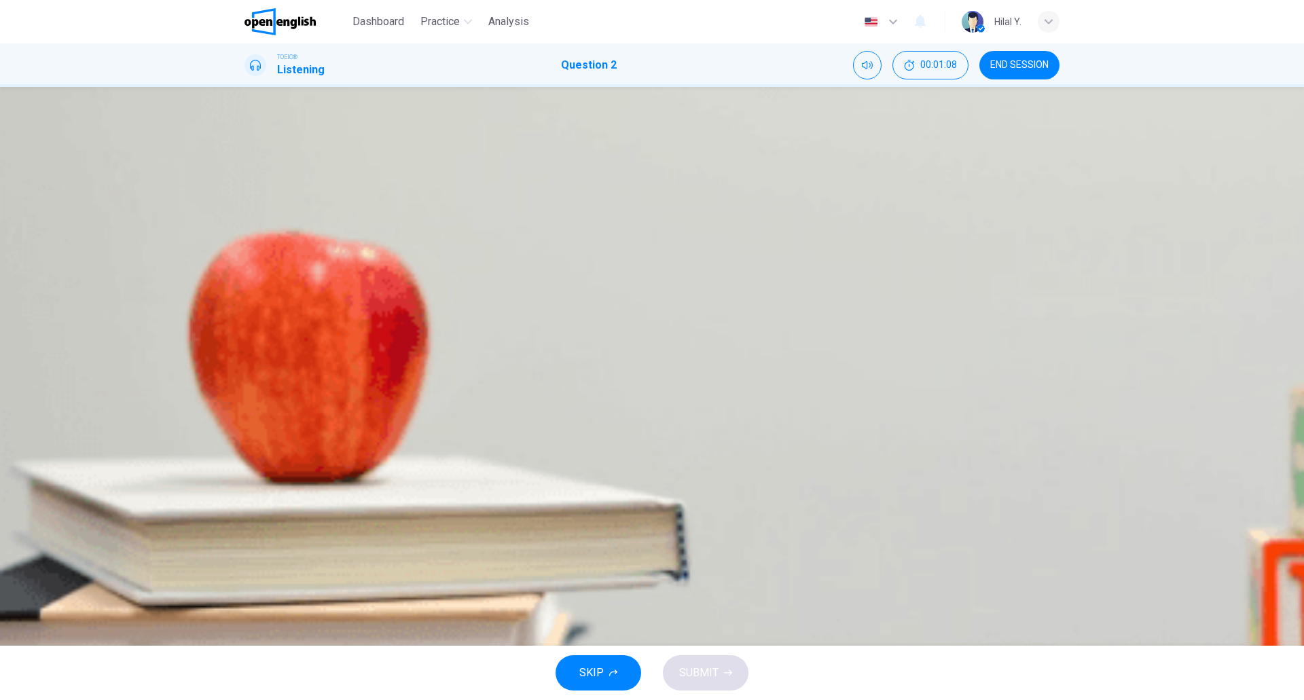
click at [247, 305] on button "button" at bounding box center [246, 311] width 3 height 13
type input "*"
click at [726, 287] on button "C" at bounding box center [652, 270] width 815 height 34
click at [699, 656] on button "SUBMIT" at bounding box center [706, 673] width 86 height 35
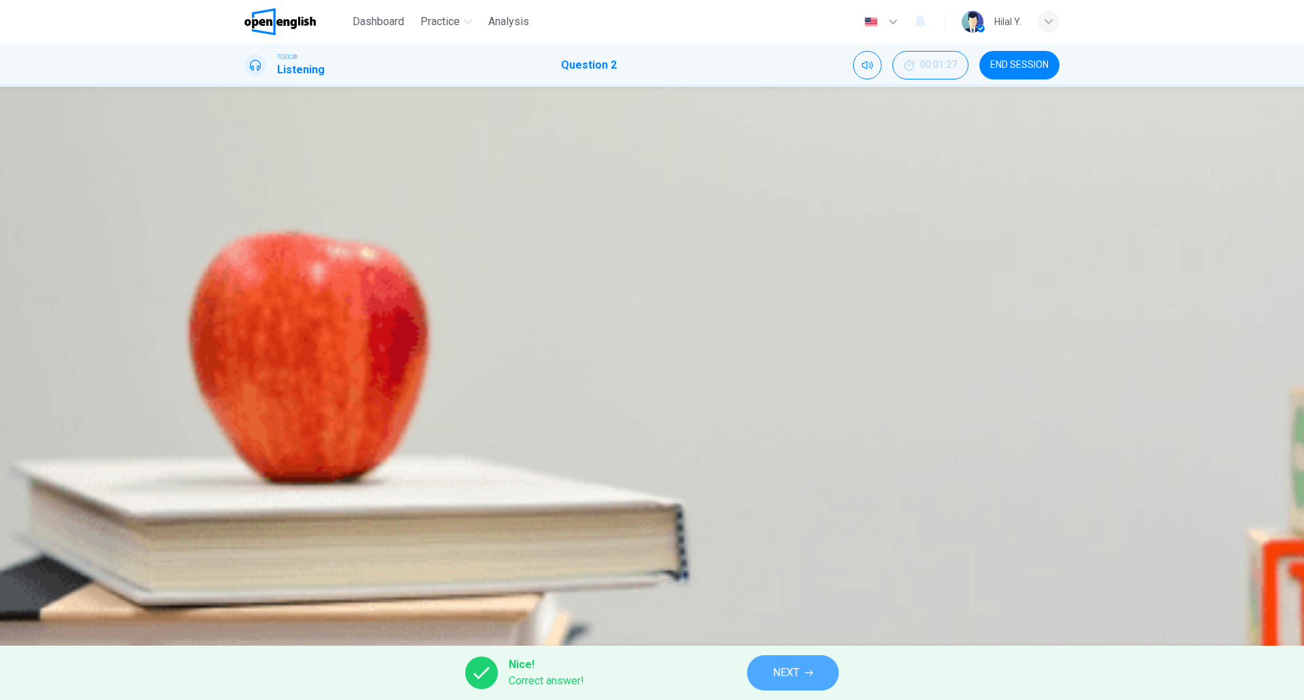
click at [788, 678] on span "NEXT" at bounding box center [786, 673] width 26 height 19
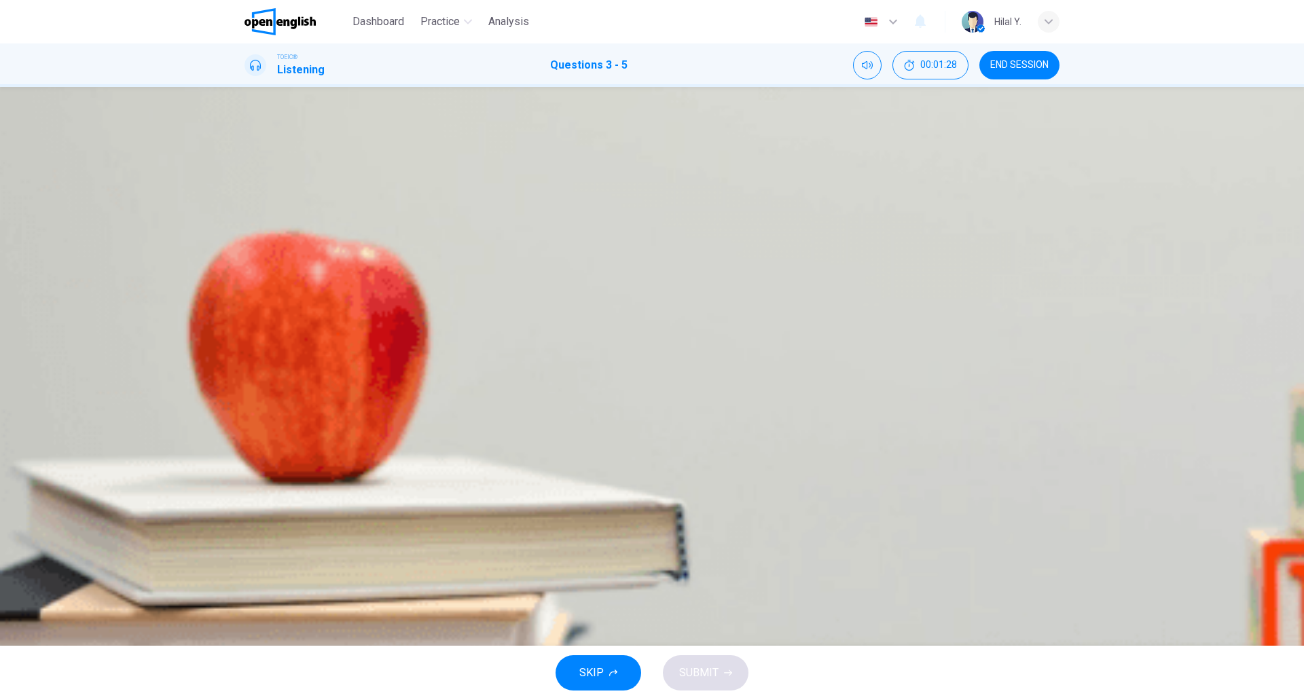
click at [246, 686] on icon "button" at bounding box center [246, 686] width 0 height 0
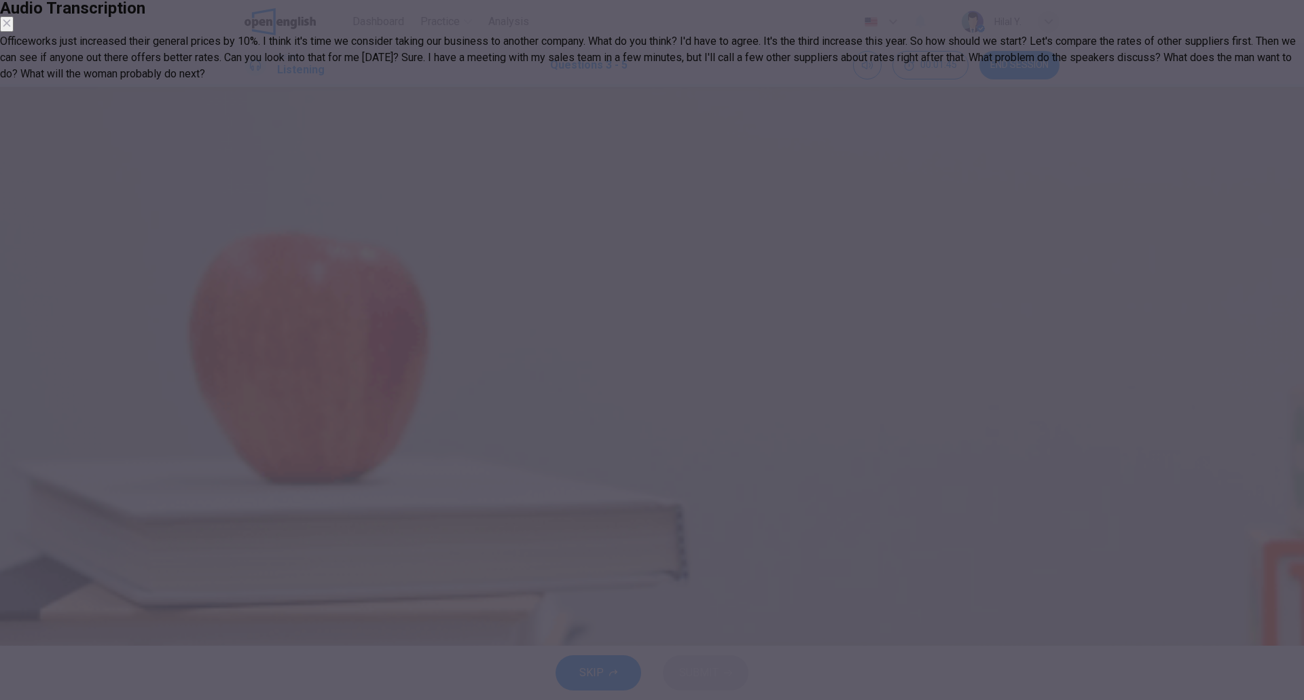
click at [14, 32] on button "button" at bounding box center [7, 24] width 14 height 16
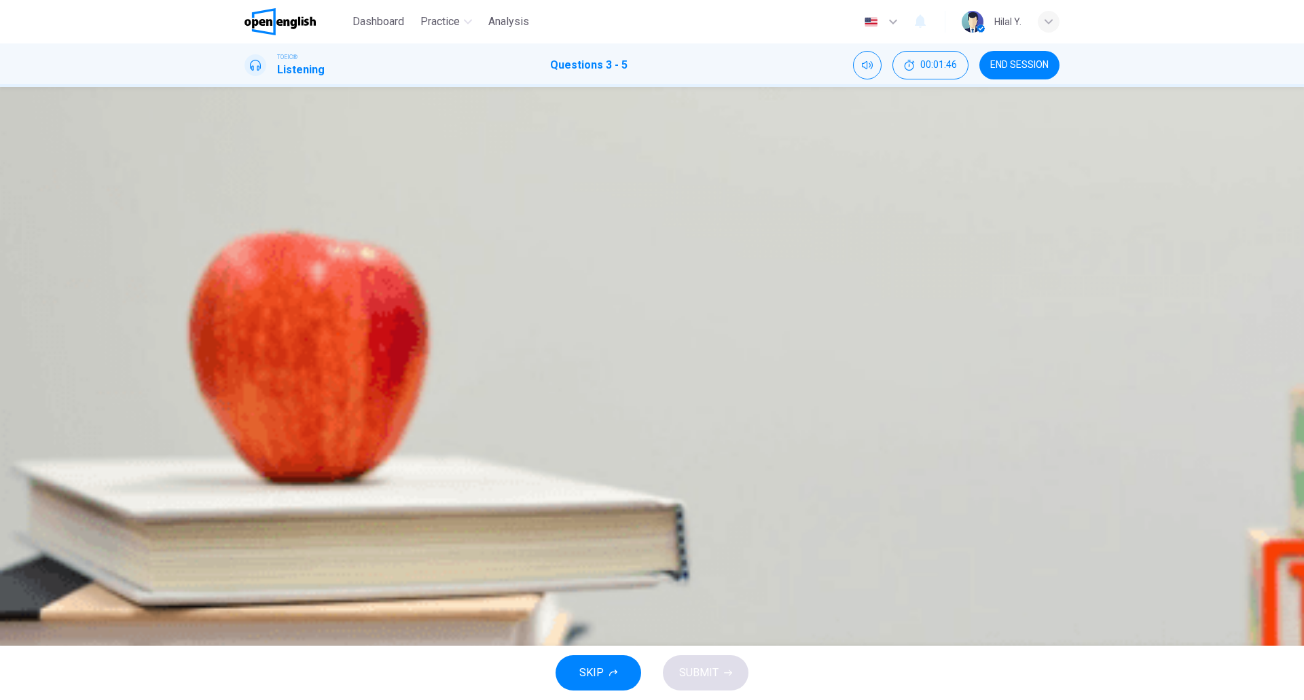
type input "**"
